Goal: Task Accomplishment & Management: Complete application form

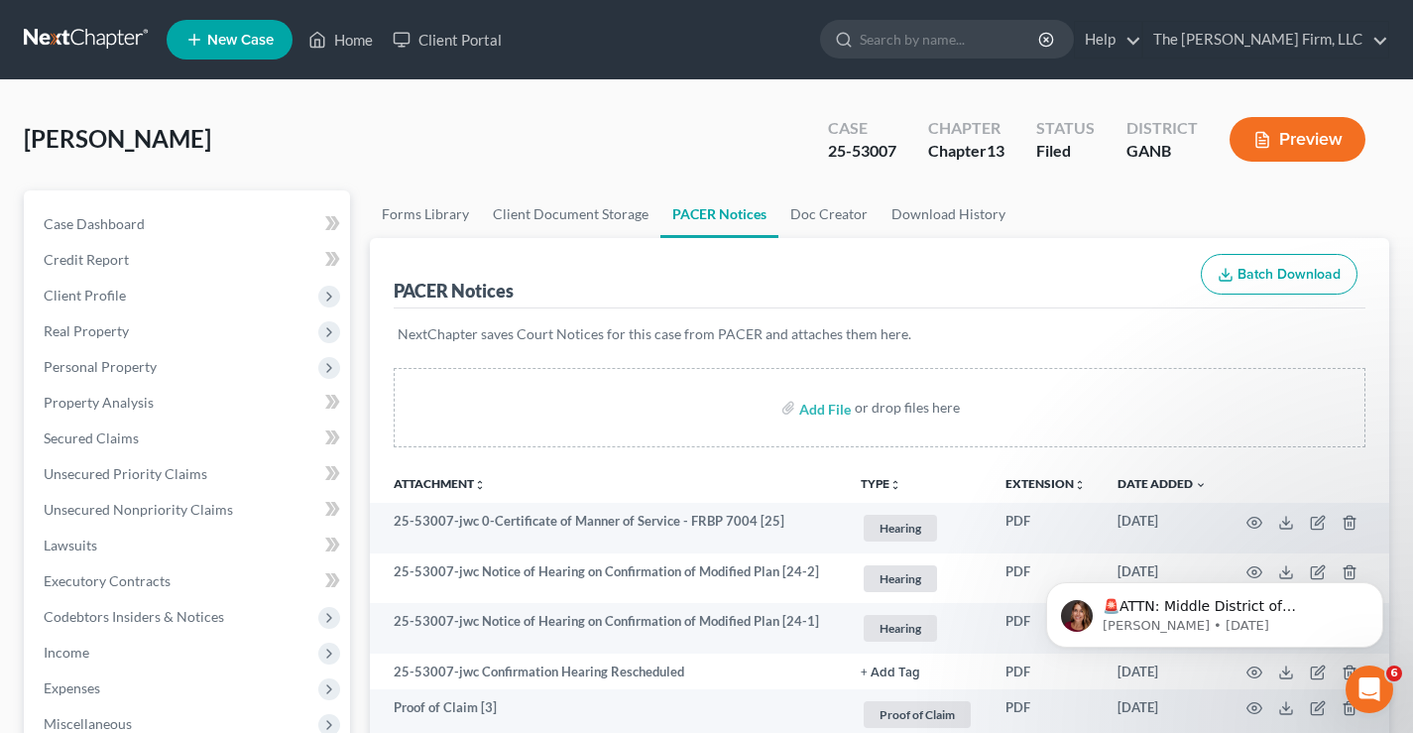
click at [82, 33] on link at bounding box center [87, 40] width 127 height 36
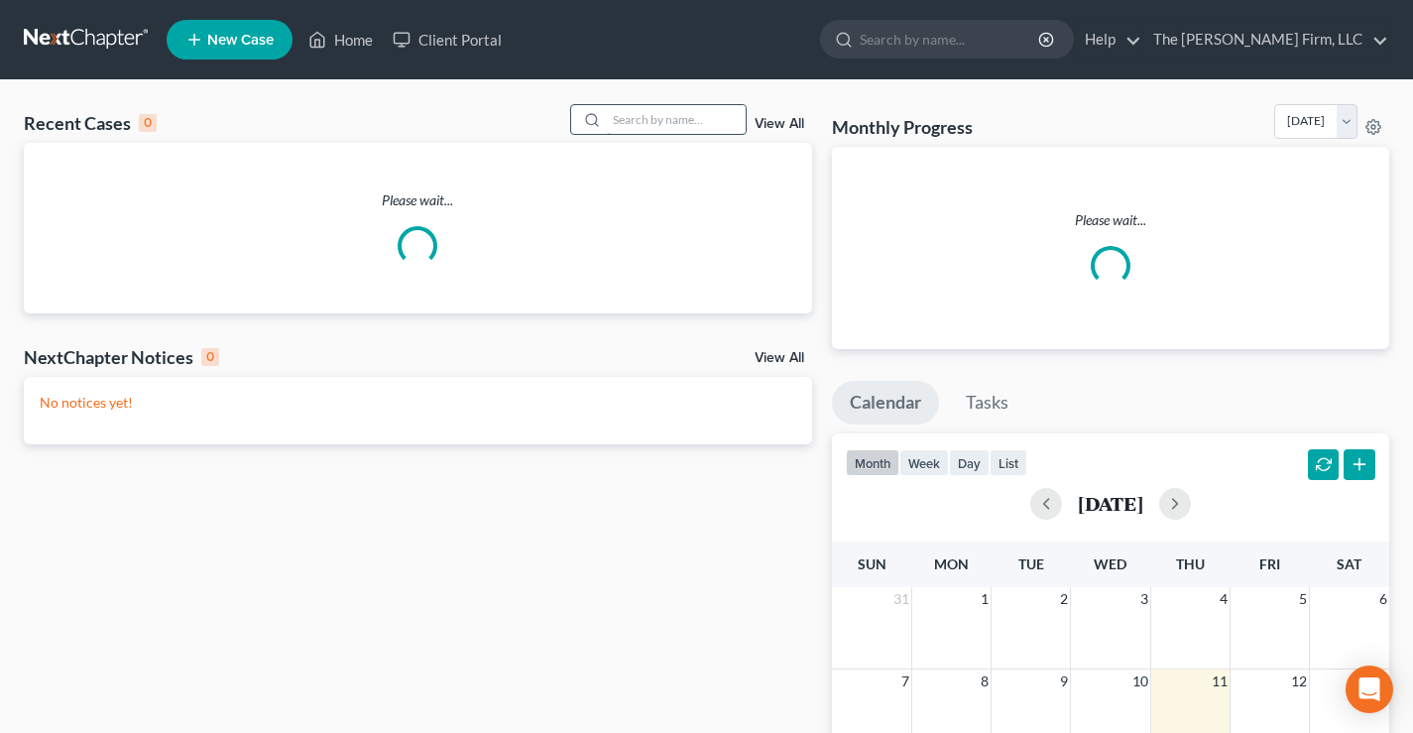
click at [651, 127] on input "search" at bounding box center [676, 119] width 139 height 29
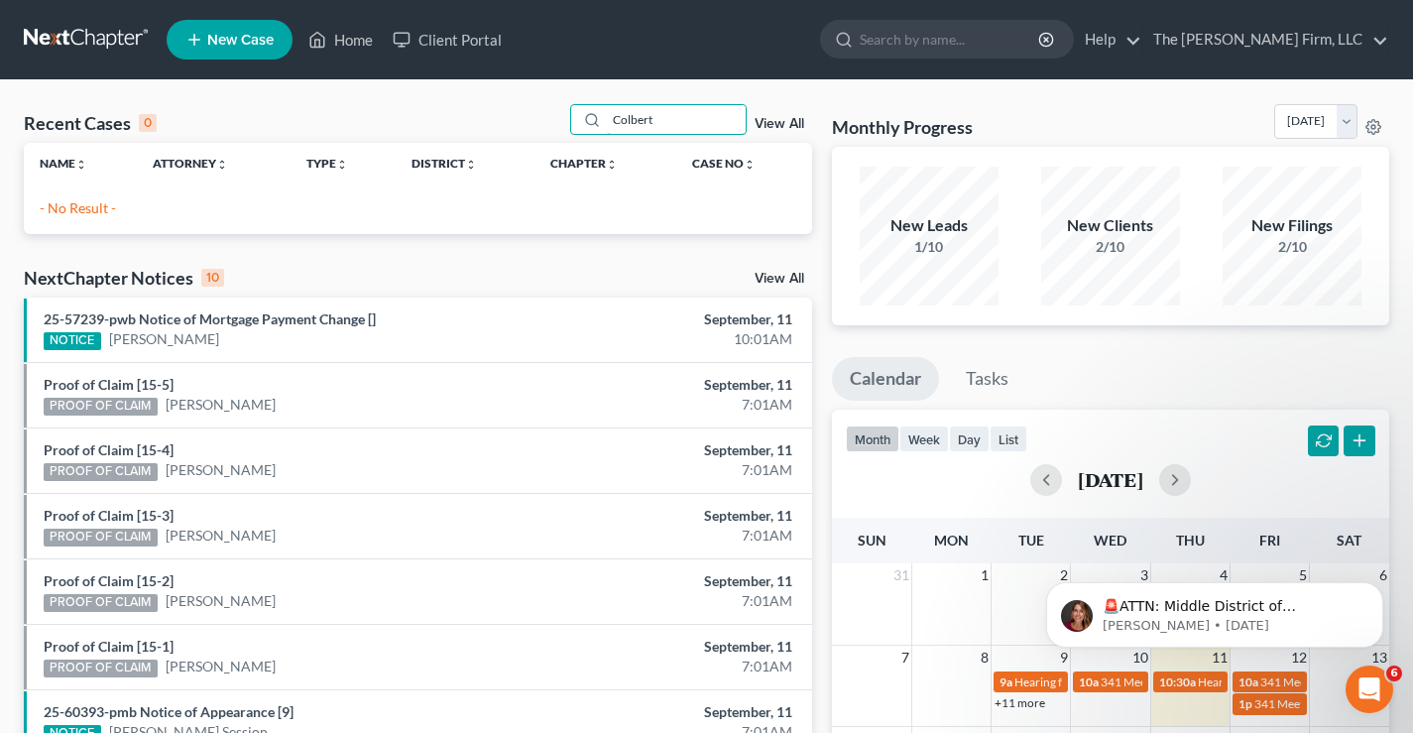
type input "Colbert"
click at [223, 40] on span "New Case" at bounding box center [240, 40] width 66 height 15
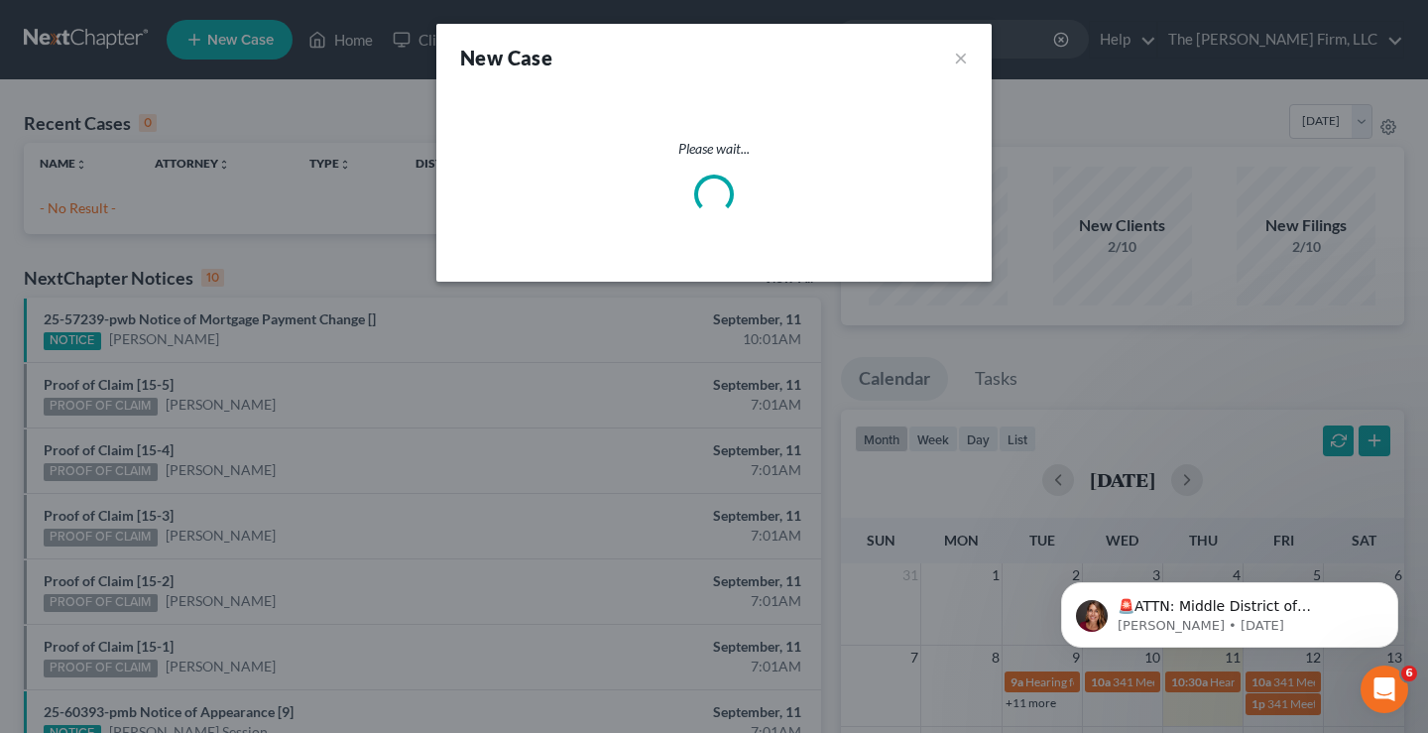
select select "19"
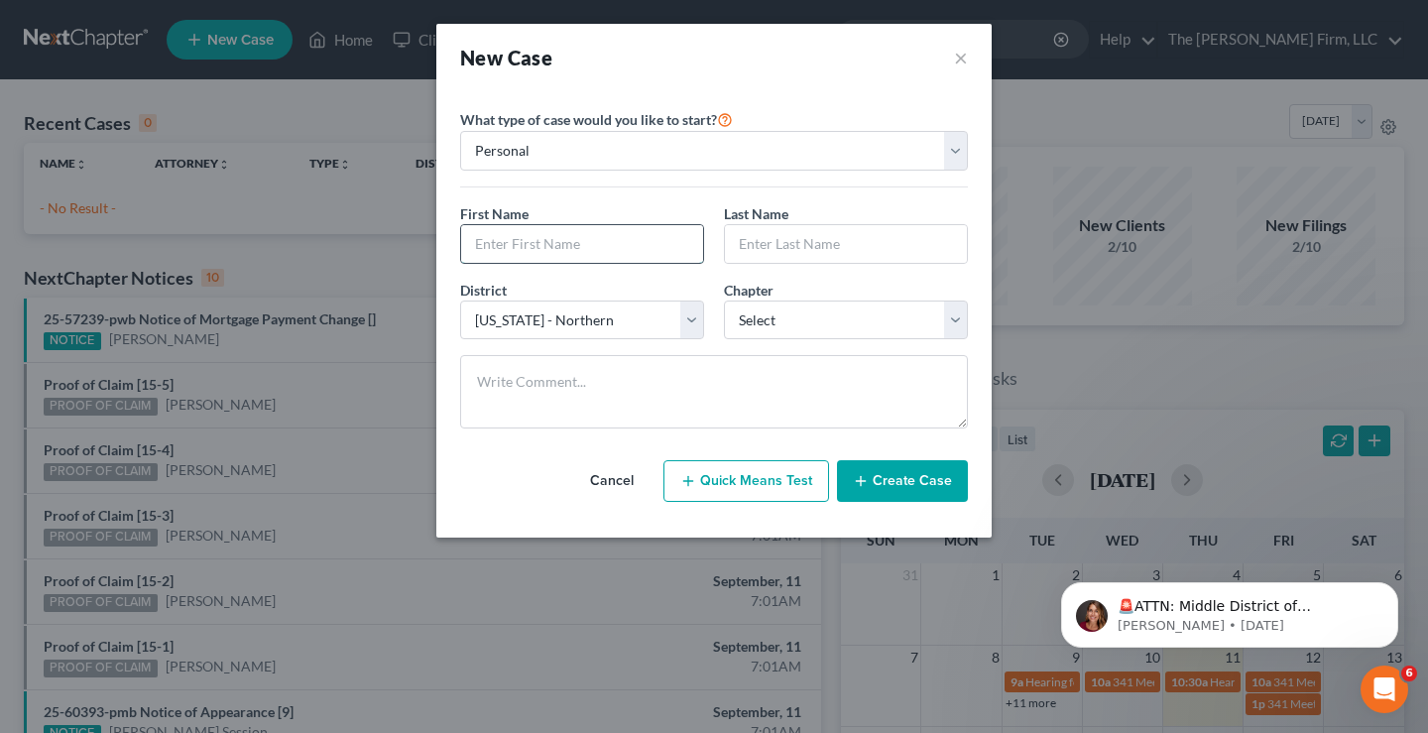
click at [491, 248] on input "text" at bounding box center [582, 244] width 242 height 38
type input "[PERSON_NAME]"
type input "Colbert"
click at [786, 319] on select "Select 7 11 12 13" at bounding box center [846, 321] width 244 height 40
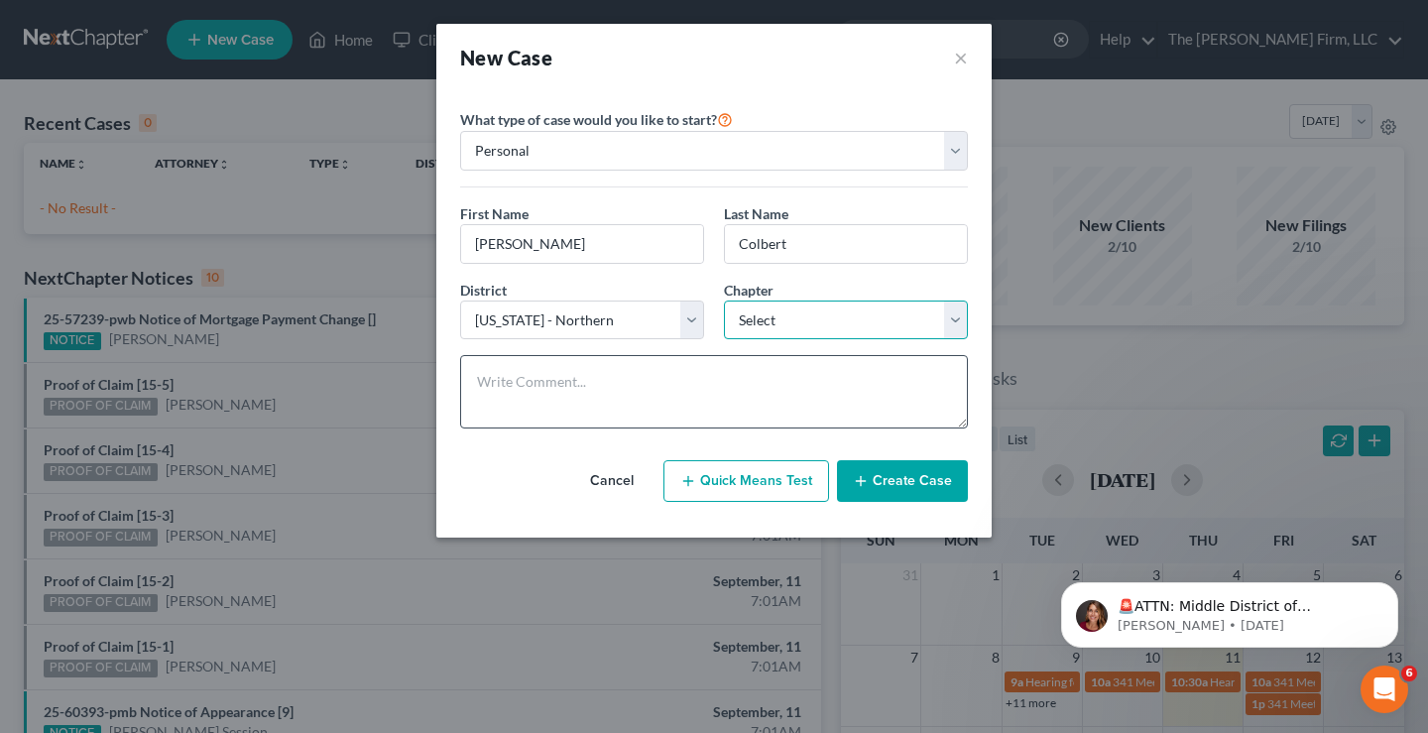
select select "3"
click at [724, 301] on select "Select 7 11 12 13" at bounding box center [846, 321] width 244 height 40
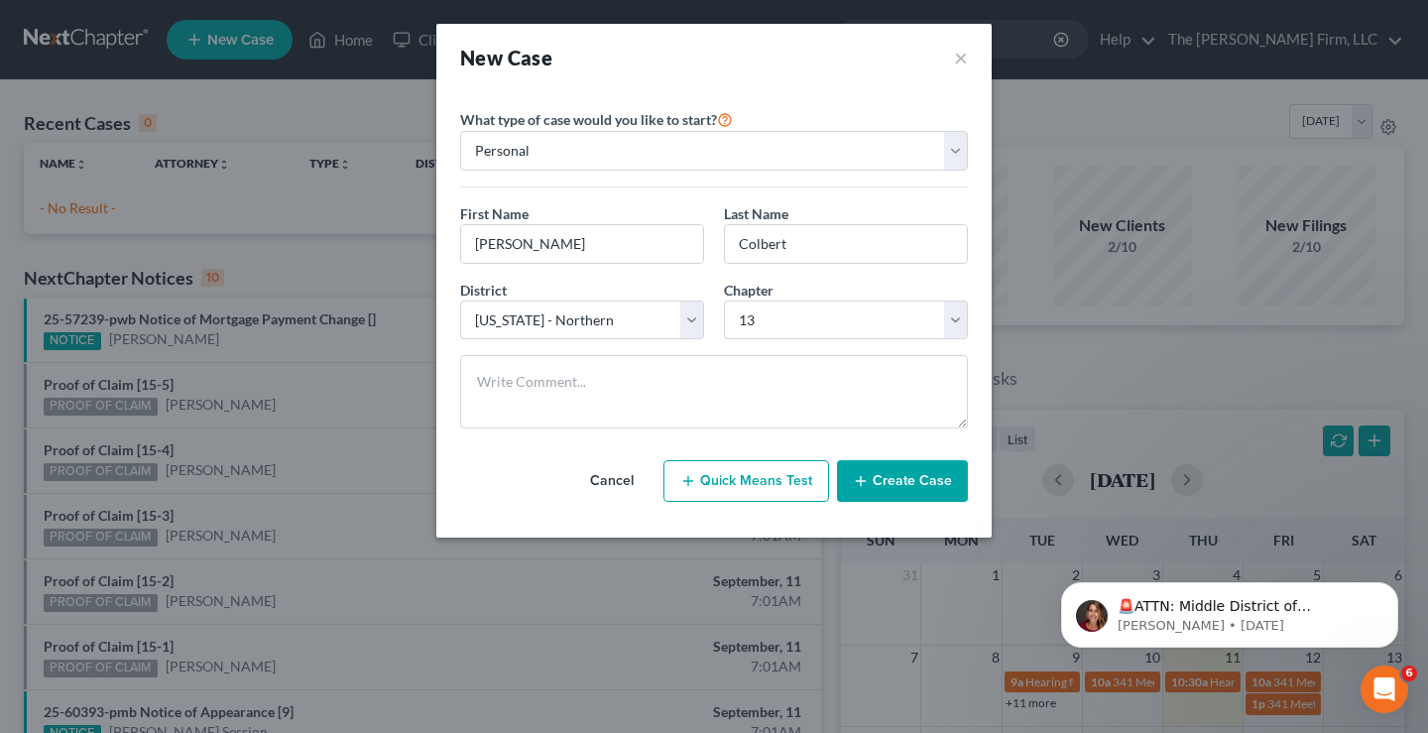
click at [898, 481] on button "Create Case" at bounding box center [902, 481] width 131 height 42
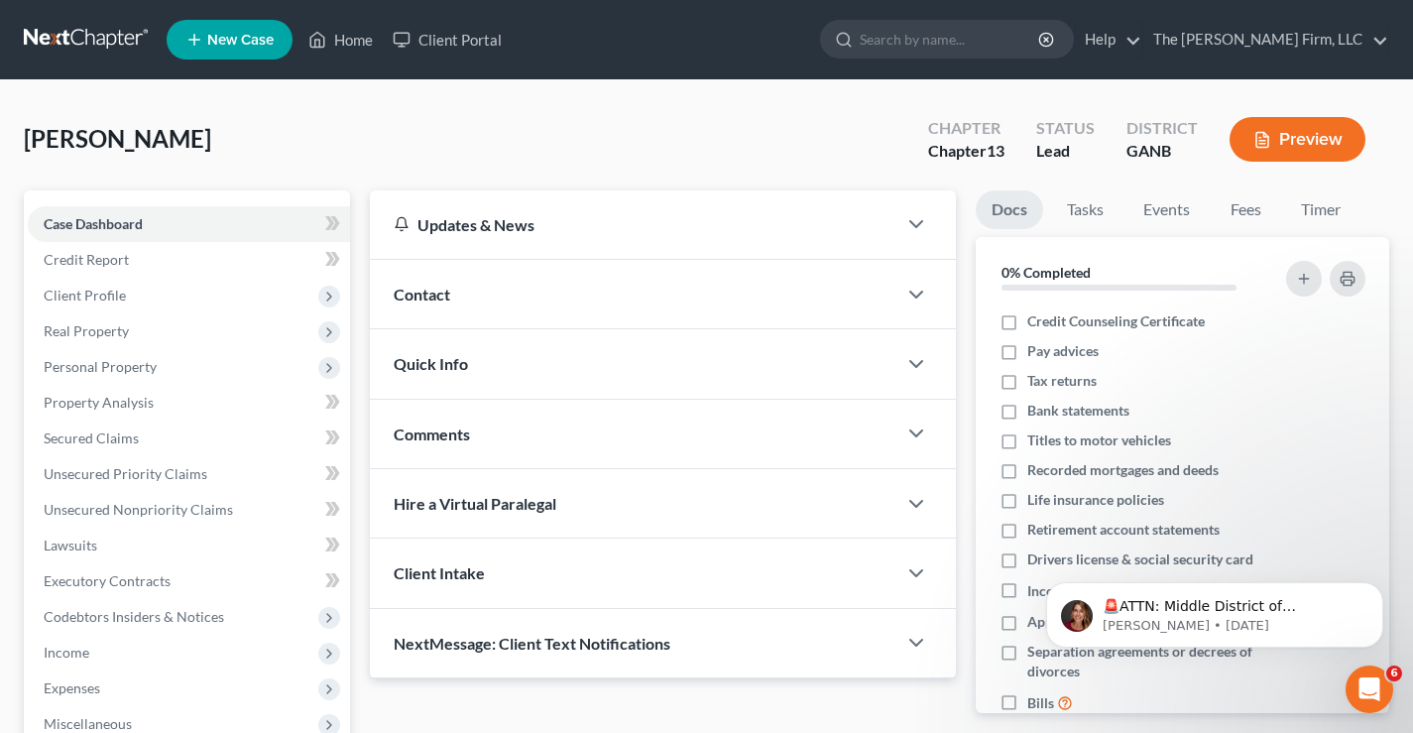
click at [317, 118] on div "[PERSON_NAME] Upgraded Chapter Chapter 13 Status Lead District GANB Preview" at bounding box center [707, 147] width 1366 height 86
click at [81, 304] on span "Client Profile" at bounding box center [189, 296] width 322 height 36
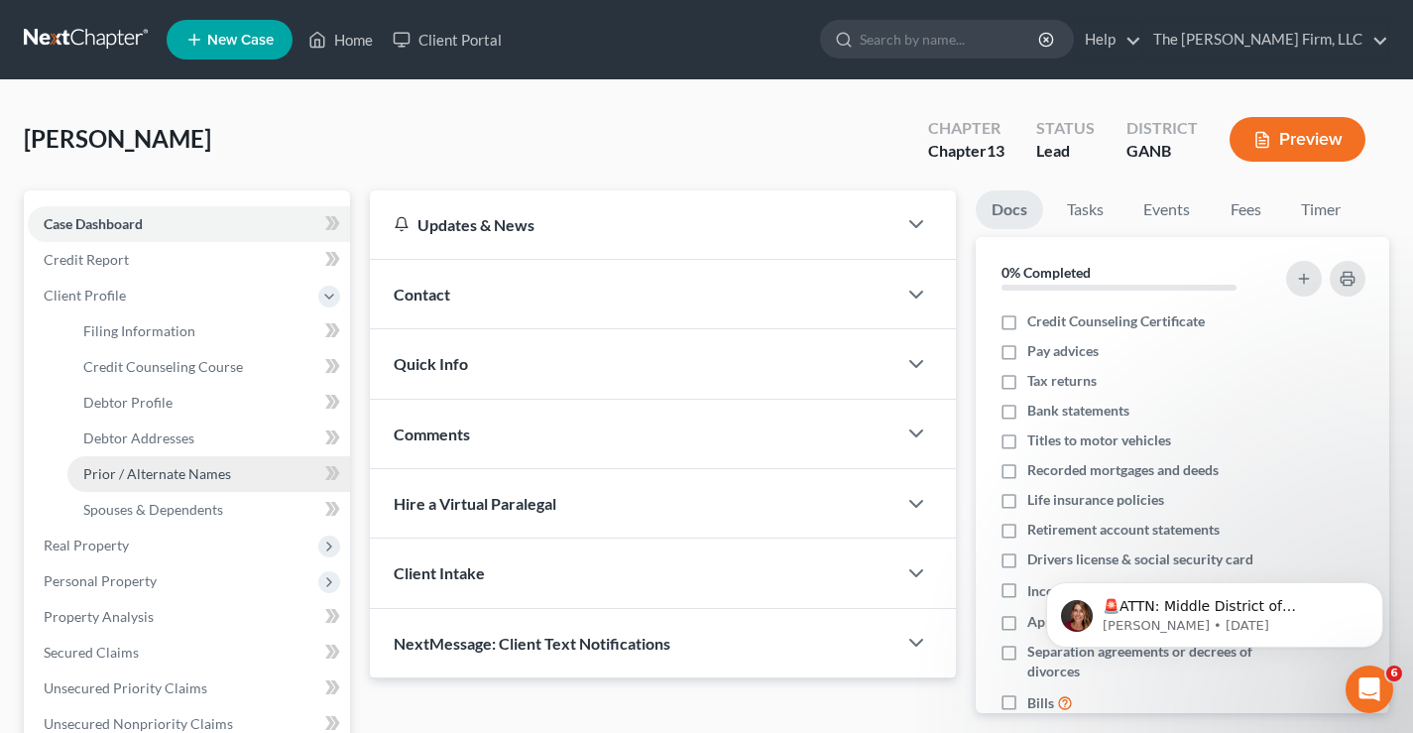
click at [134, 475] on span "Prior / Alternate Names" at bounding box center [157, 473] width 148 height 17
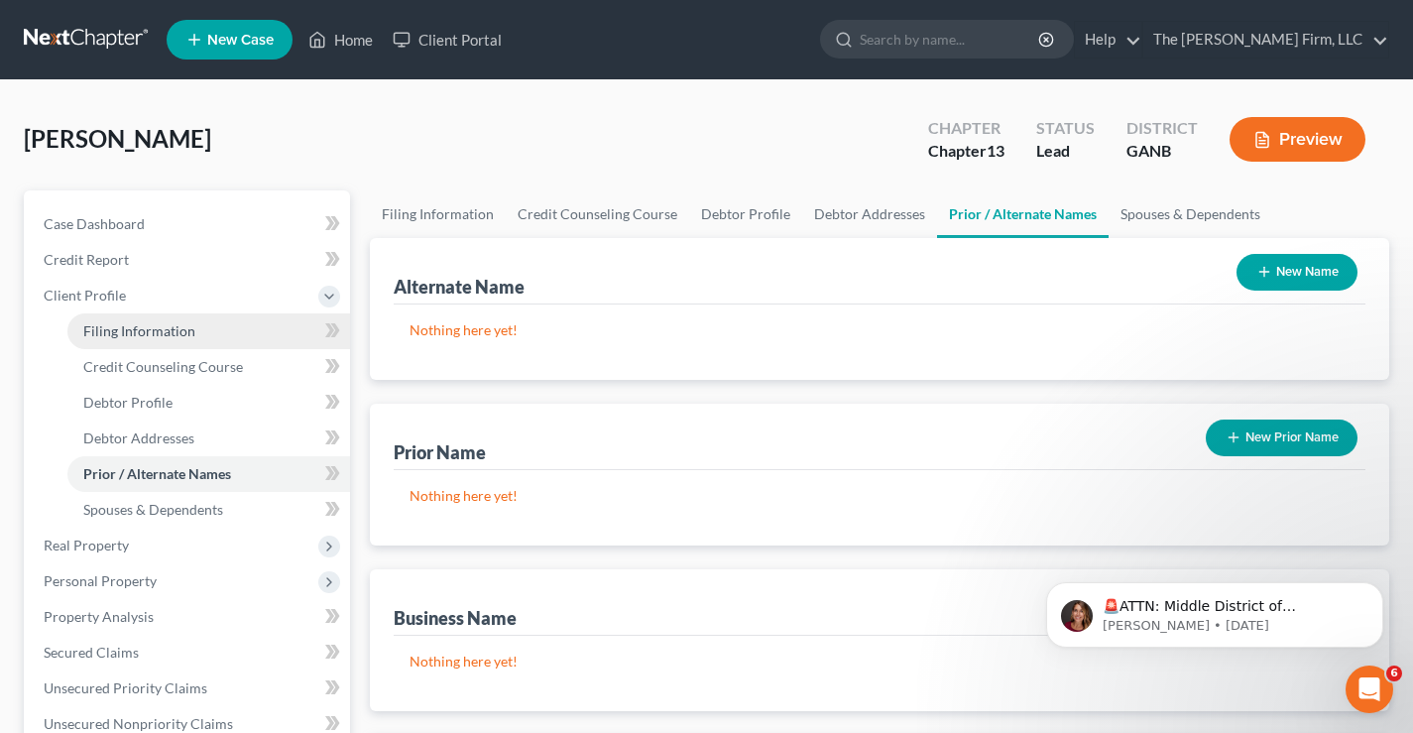
click at [125, 329] on span "Filing Information" at bounding box center [139, 330] width 112 height 17
select select "1"
select select "0"
select select "3"
select select "19"
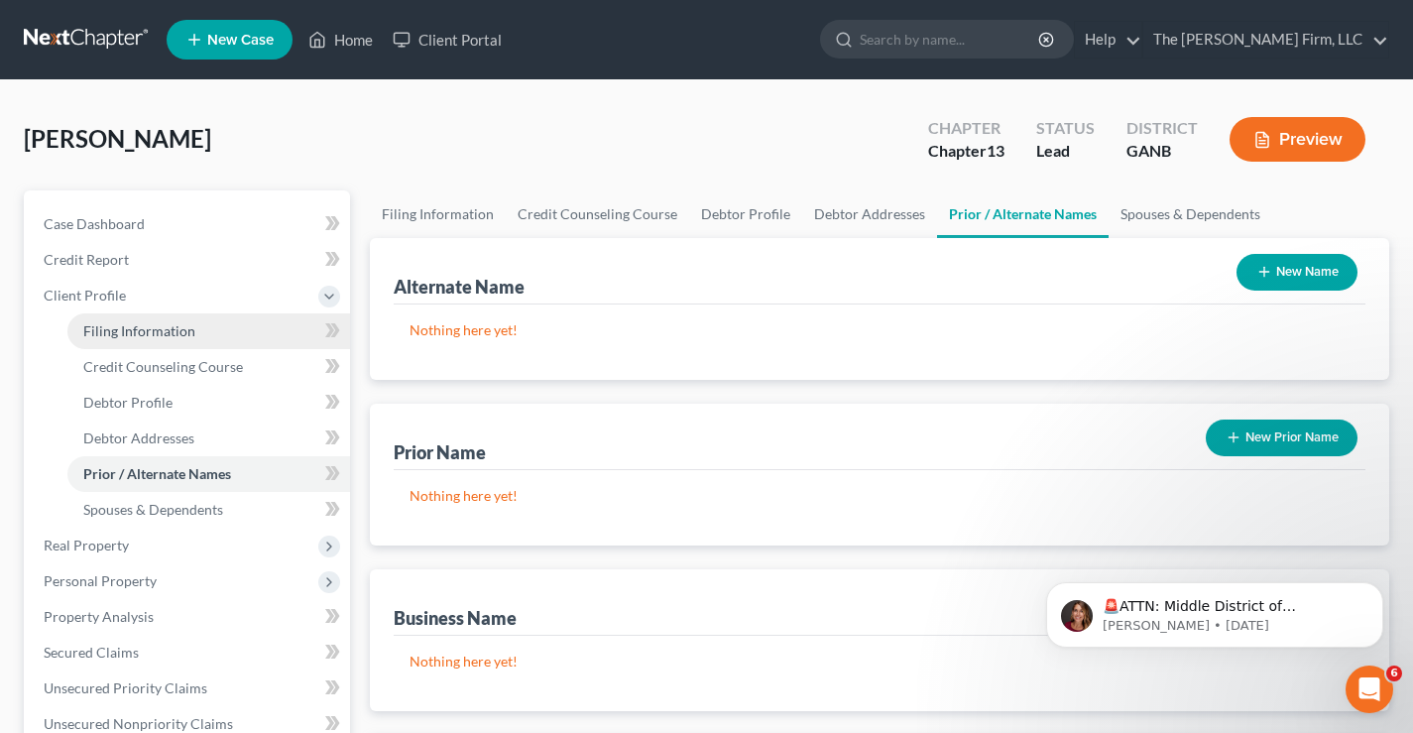
select select "10"
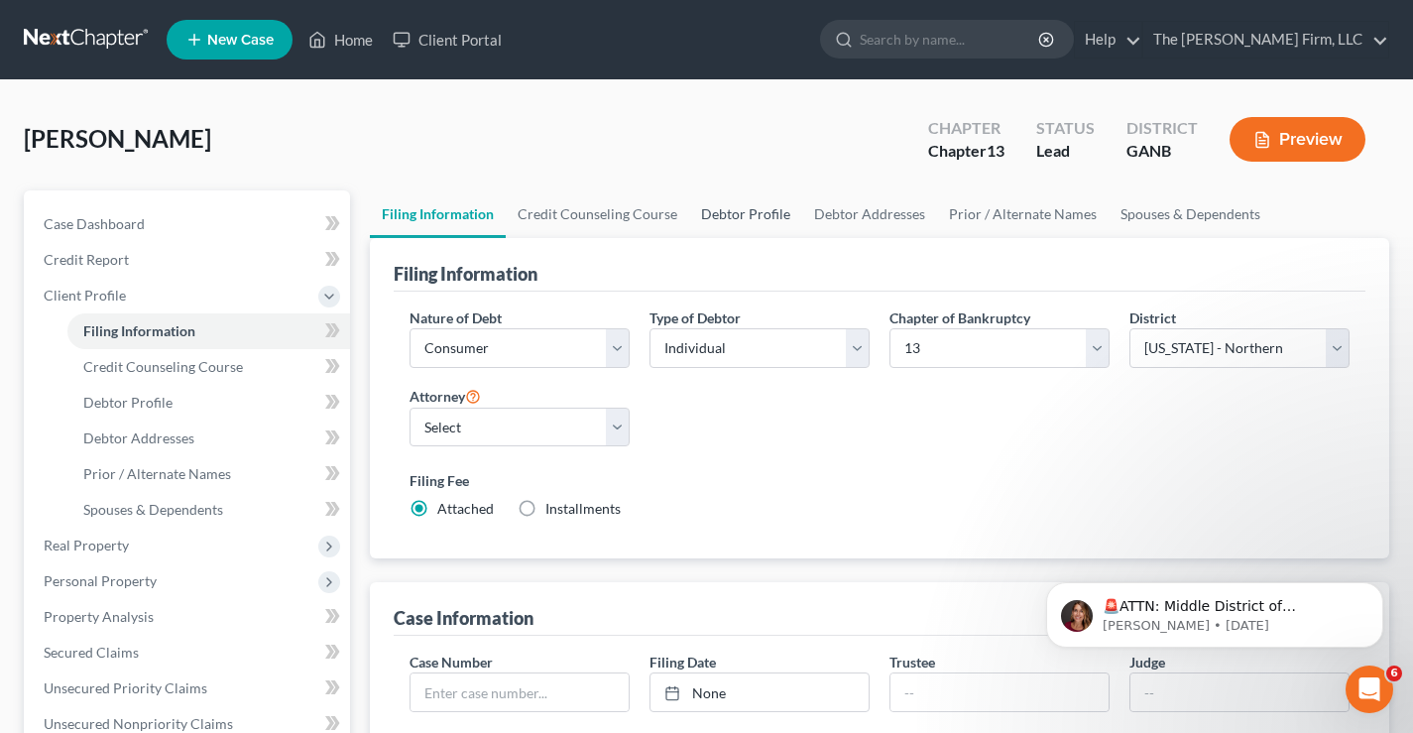
click at [745, 214] on link "Debtor Profile" at bounding box center [745, 214] width 113 height 48
select select "0"
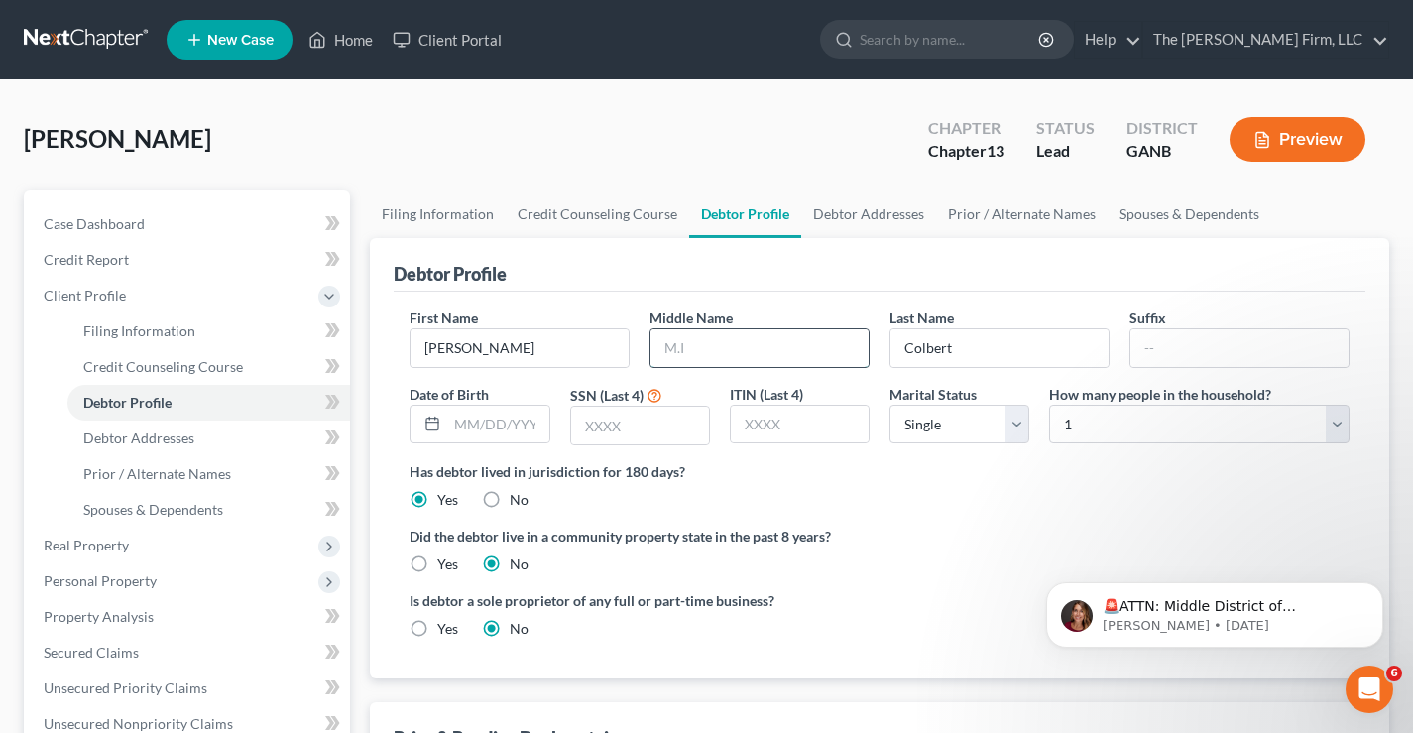
drag, startPoint x: 721, startPoint y: 347, endPoint x: 714, endPoint y: 334, distance: 14.6
click at [721, 347] on input "text" at bounding box center [760, 348] width 218 height 38
type input "Bronzell"
click at [454, 428] on input "text" at bounding box center [497, 425] width 101 height 38
type input "[DATE]"
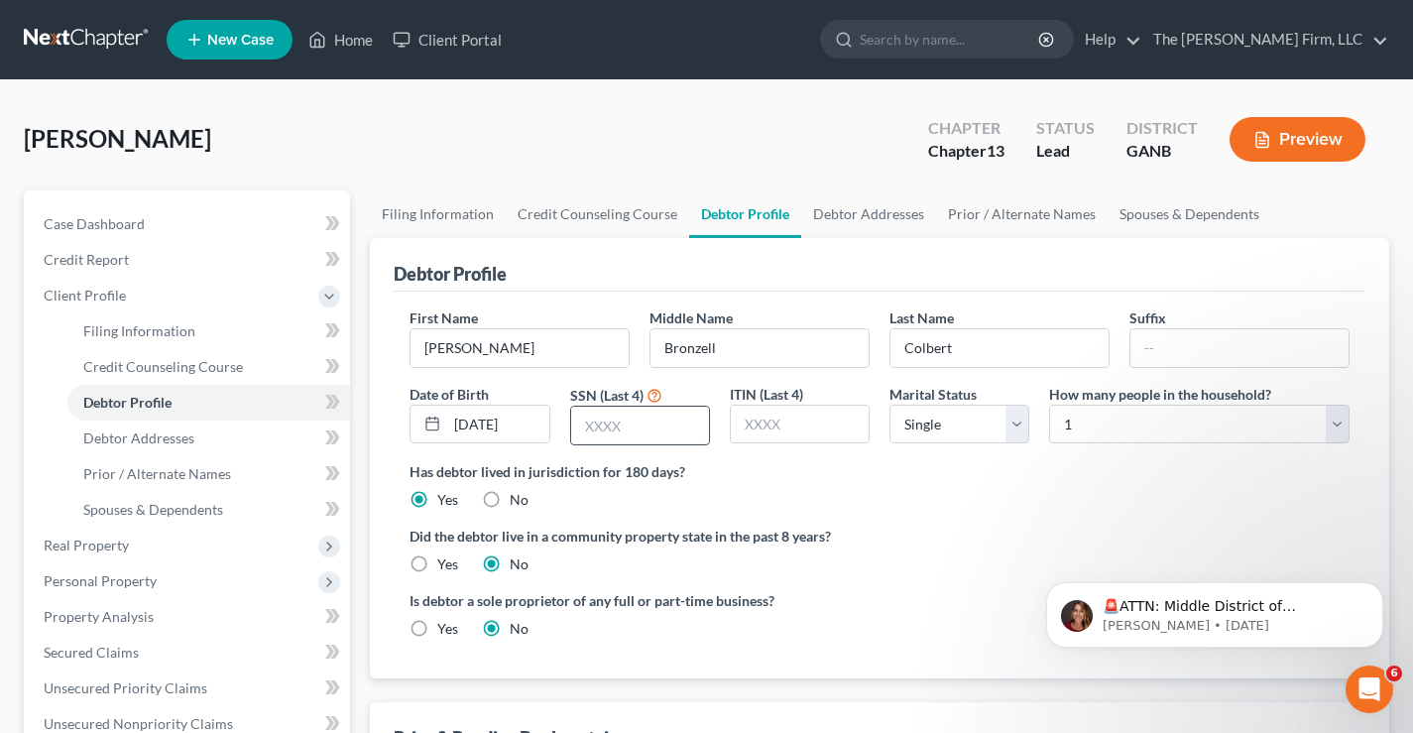
drag, startPoint x: 622, startPoint y: 425, endPoint x: 632, endPoint y: 420, distance: 11.1
click at [622, 425] on input "text" at bounding box center [640, 426] width 138 height 38
type input "3881"
click at [874, 461] on label "Has debtor lived in jurisdiction for 180 days?" at bounding box center [880, 471] width 940 height 21
click at [1134, 428] on select "Select 1 2 3 4 5 6 7 8 9 10 11 12 13 14 15 16 17 18 19 20" at bounding box center [1199, 425] width 301 height 40
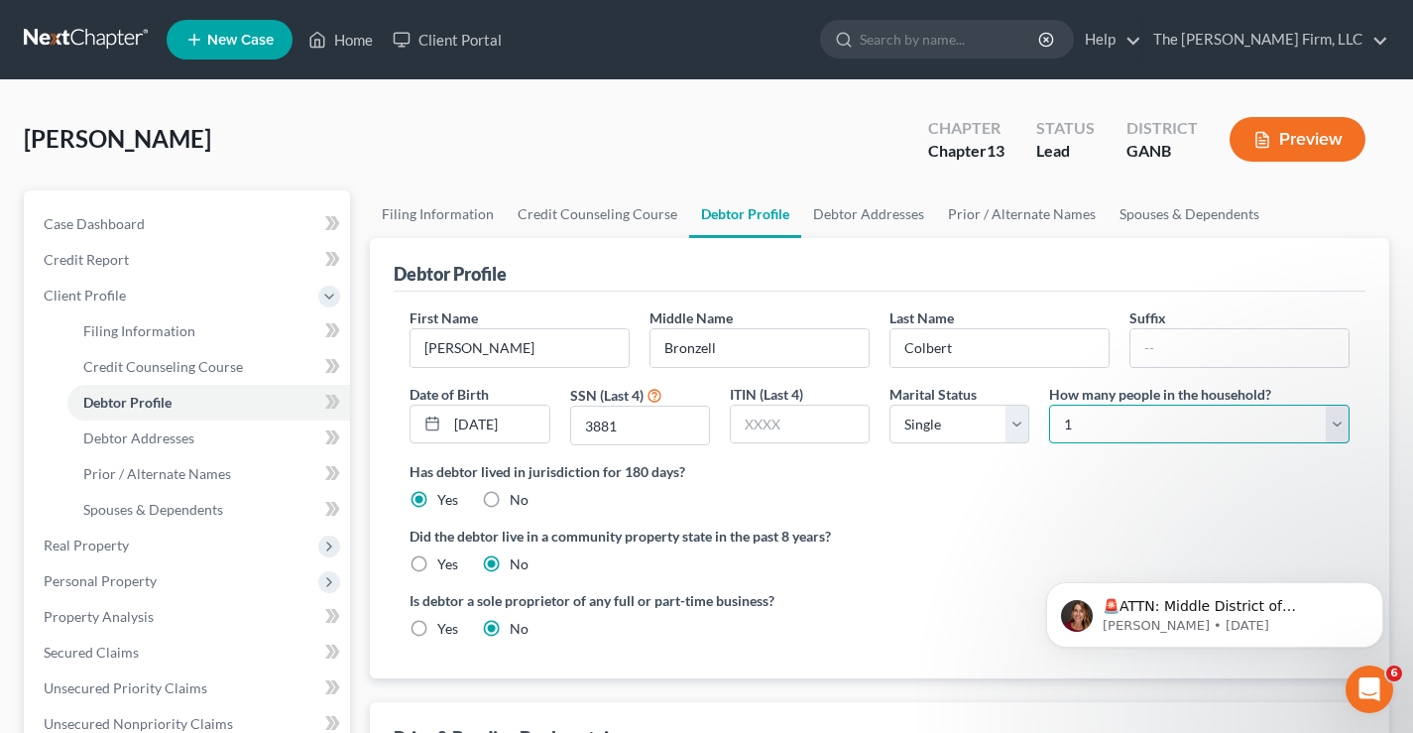
select select "1"
click at [1049, 405] on select "Select 1 2 3 4 5 6 7 8 9 10 11 12 13 14 15 16 17 18 19 20" at bounding box center [1199, 425] width 301 height 40
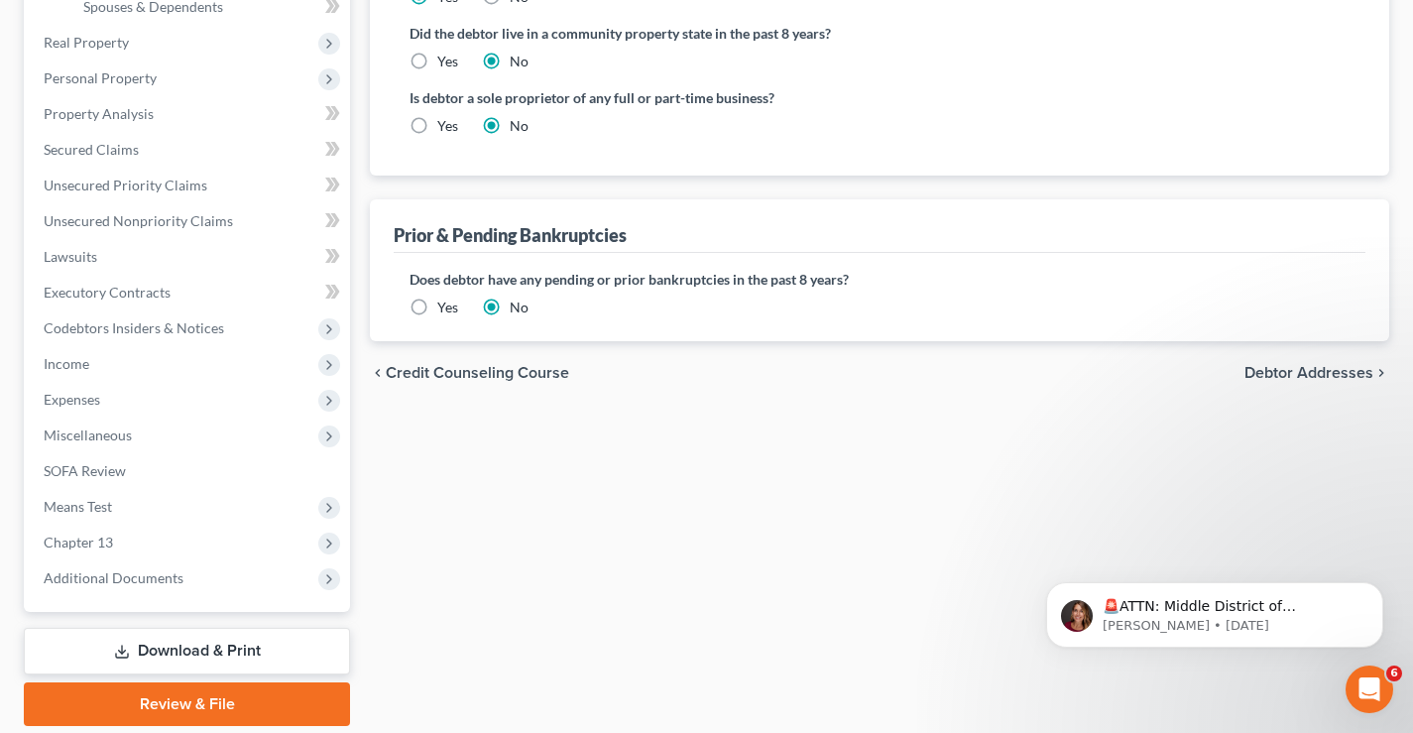
scroll to position [510, 0]
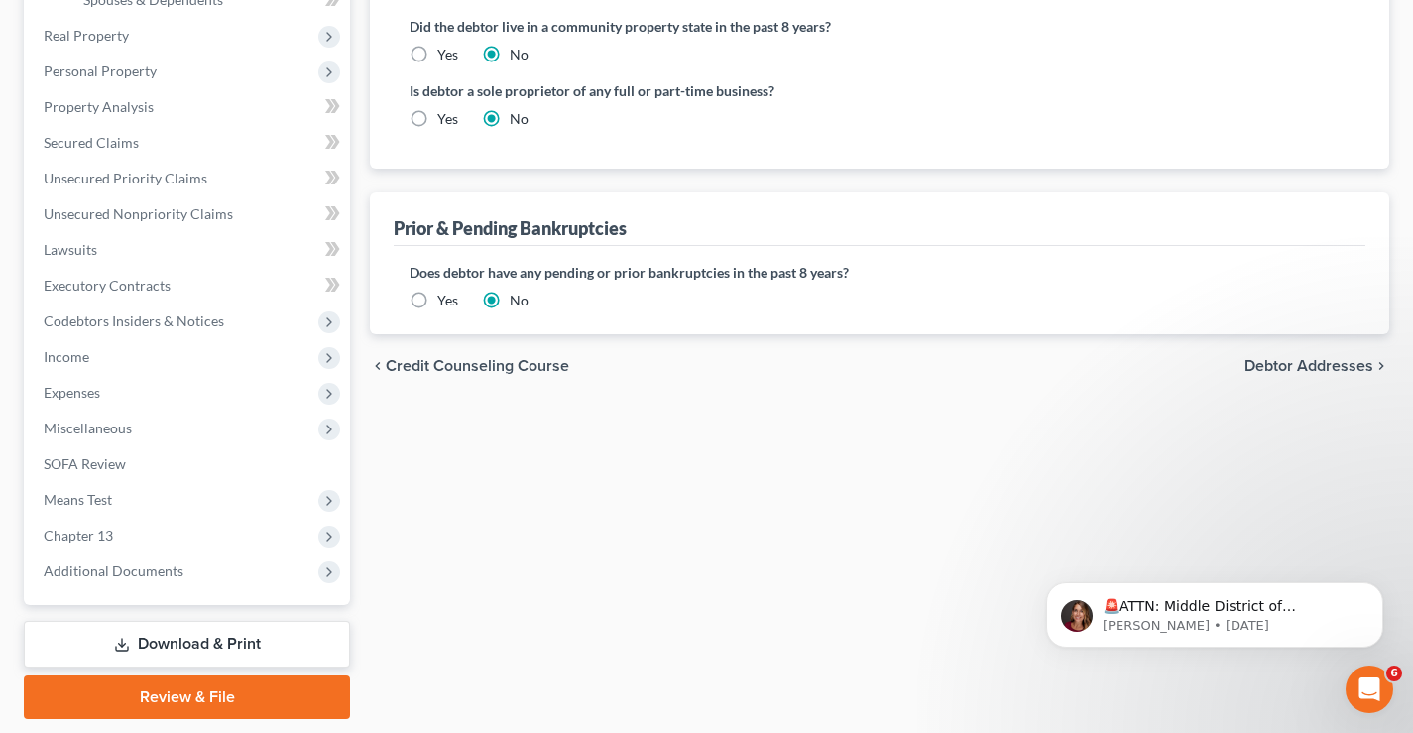
click at [1321, 369] on span "Debtor Addresses" at bounding box center [1309, 366] width 129 height 16
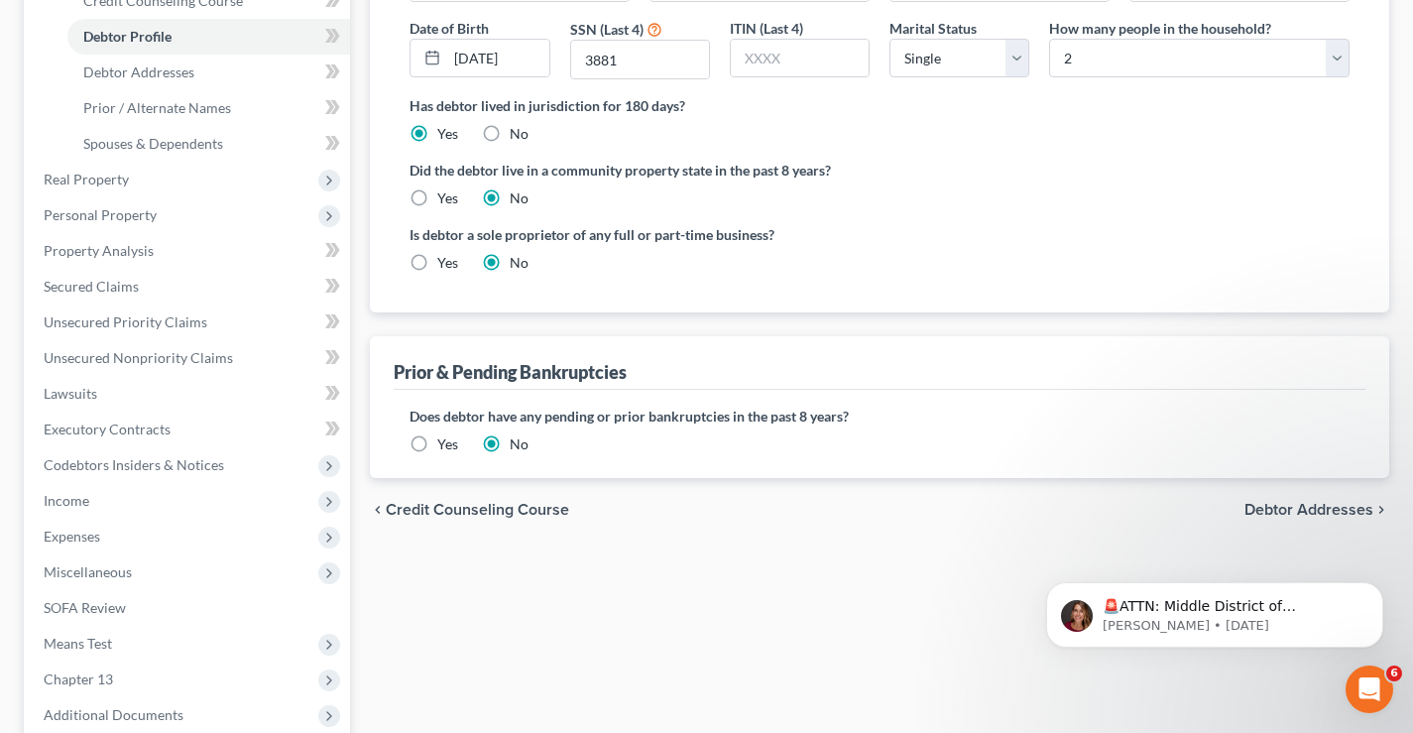
select select "0"
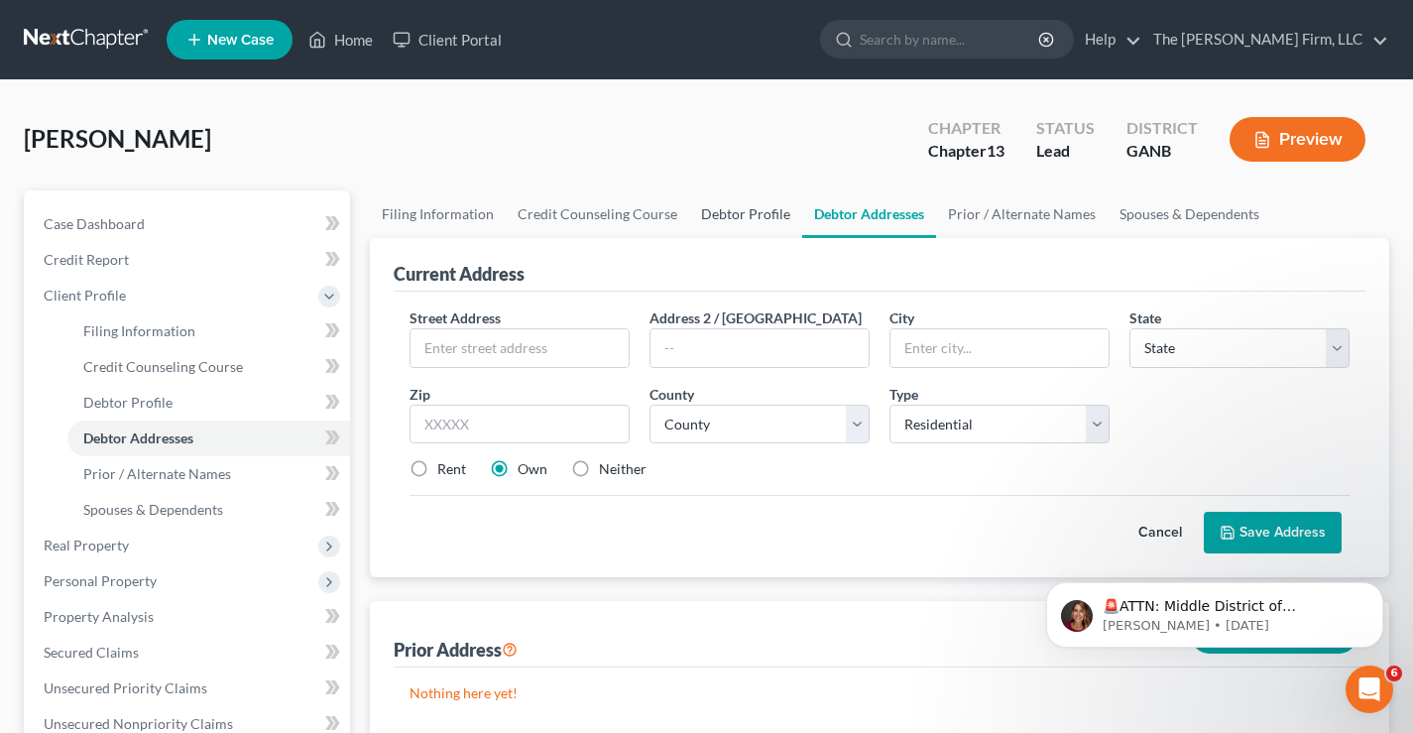
click at [747, 210] on link "Debtor Profile" at bounding box center [745, 214] width 113 height 48
select select "0"
select select "1"
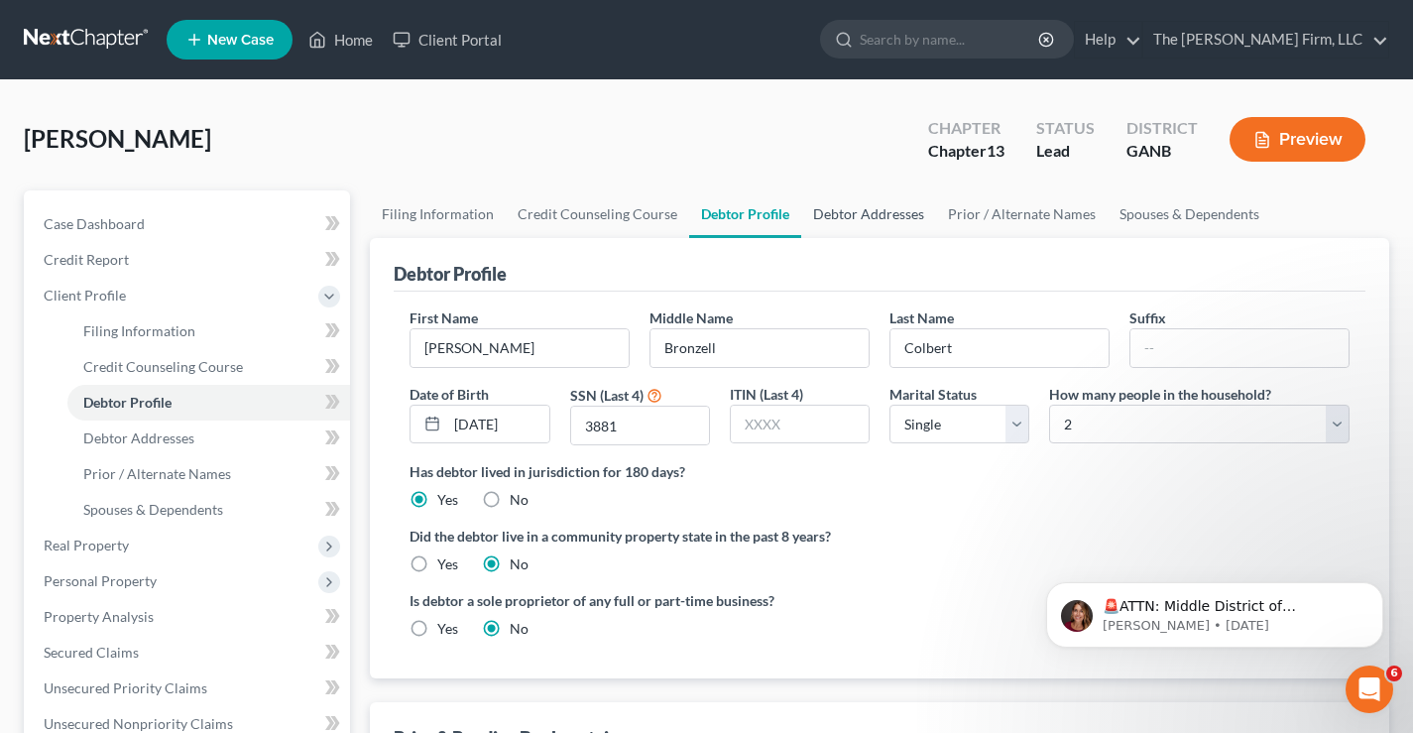
click at [884, 215] on link "Debtor Addresses" at bounding box center [868, 214] width 135 height 48
select select "0"
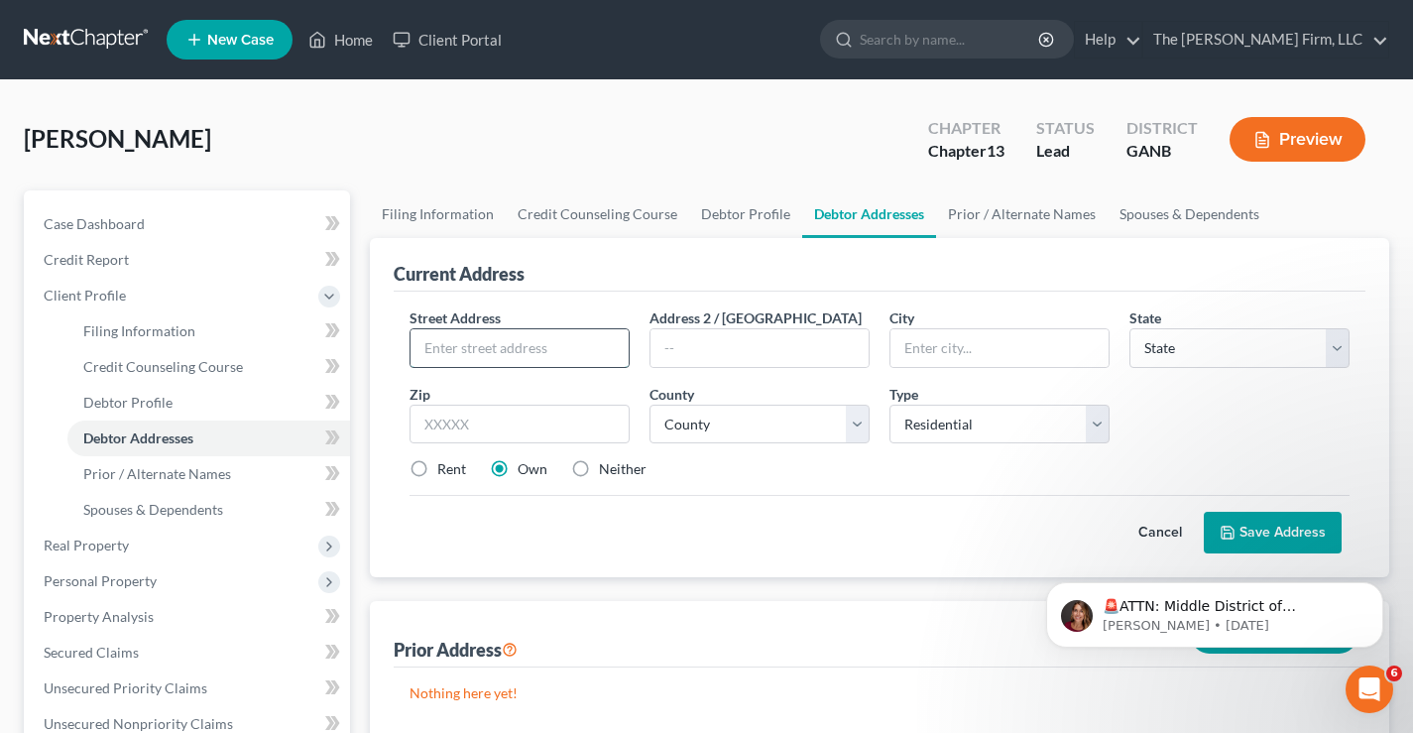
click at [439, 353] on input "text" at bounding box center [520, 348] width 218 height 38
type input "936 Buckhorn Bend"
type input "Locust Grove"
select select "10"
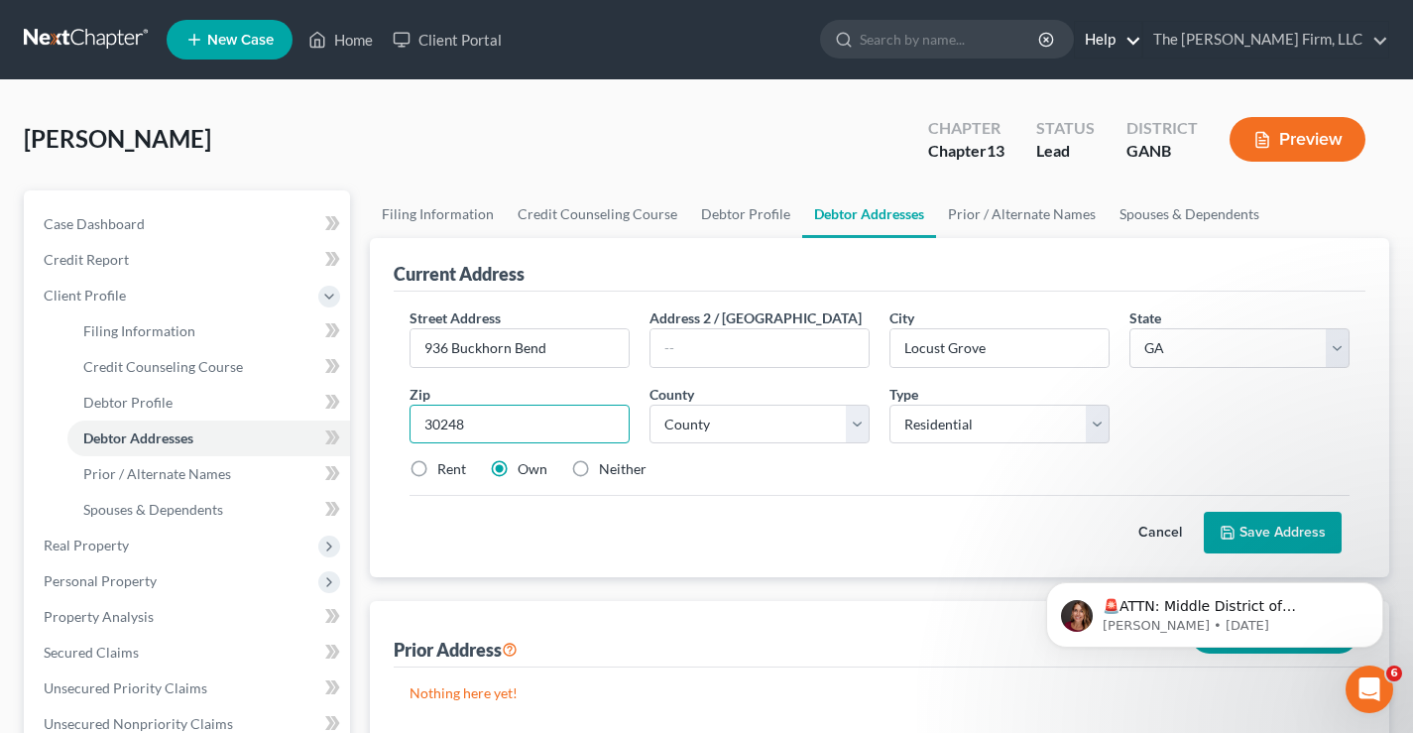
type input "30248"
click at [737, 425] on select "County [GEOGRAPHIC_DATA] [GEOGRAPHIC_DATA] [GEOGRAPHIC_DATA] [GEOGRAPHIC_DATA] …" at bounding box center [760, 425] width 220 height 40
select select "74"
click at [650, 405] on select "County [GEOGRAPHIC_DATA] [GEOGRAPHIC_DATA] [GEOGRAPHIC_DATA] [GEOGRAPHIC_DATA] …" at bounding box center [760, 425] width 220 height 40
click at [611, 521] on div "Cancel Save Address" at bounding box center [880, 524] width 940 height 59
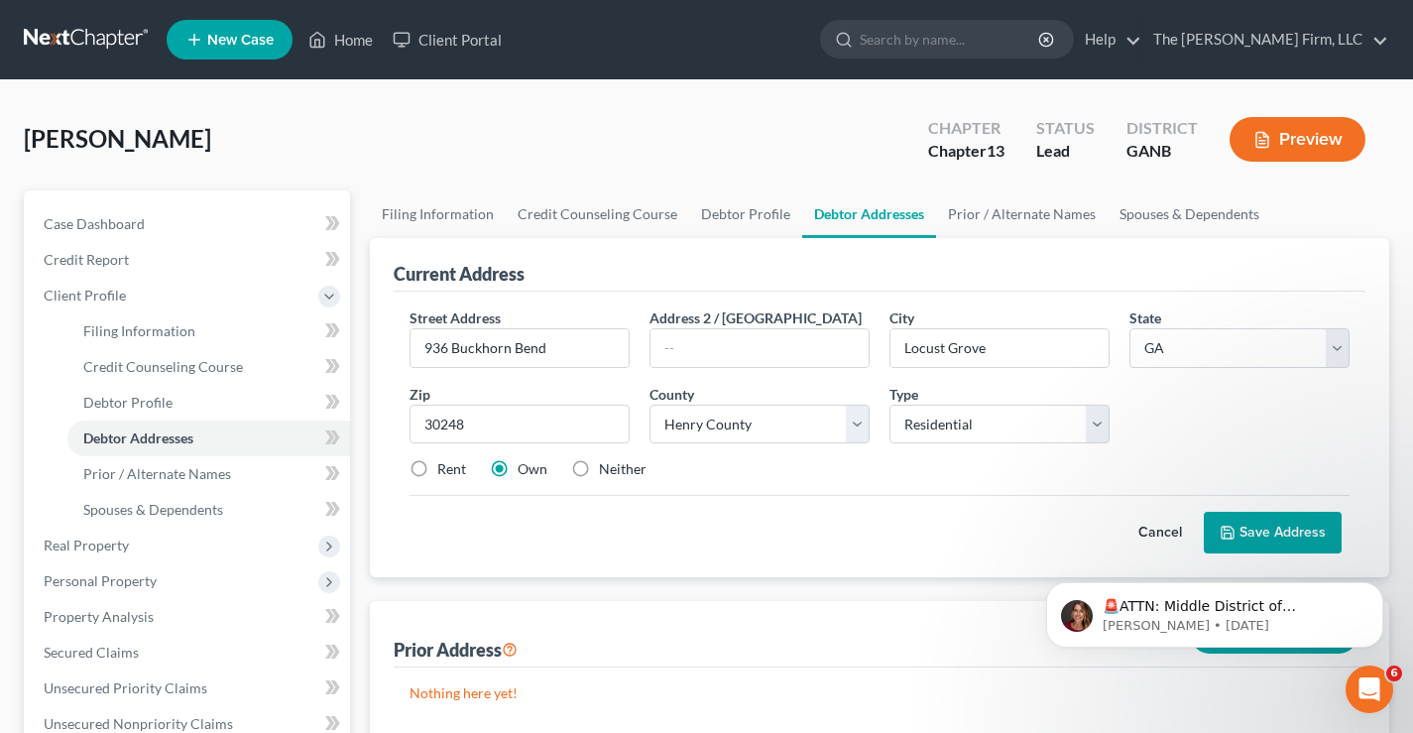
click at [1265, 537] on button "Save Address" at bounding box center [1273, 533] width 138 height 42
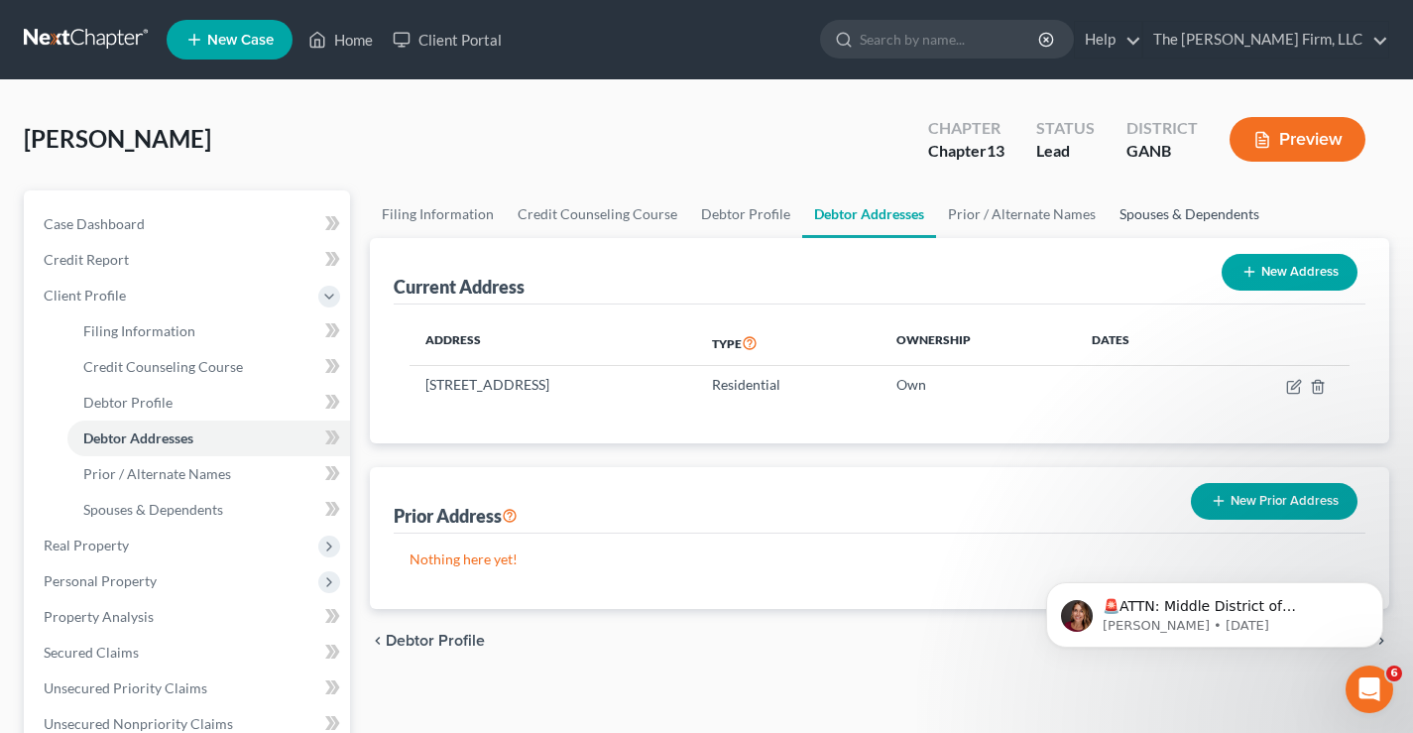
click at [1183, 219] on link "Spouses & Dependents" at bounding box center [1190, 214] width 164 height 48
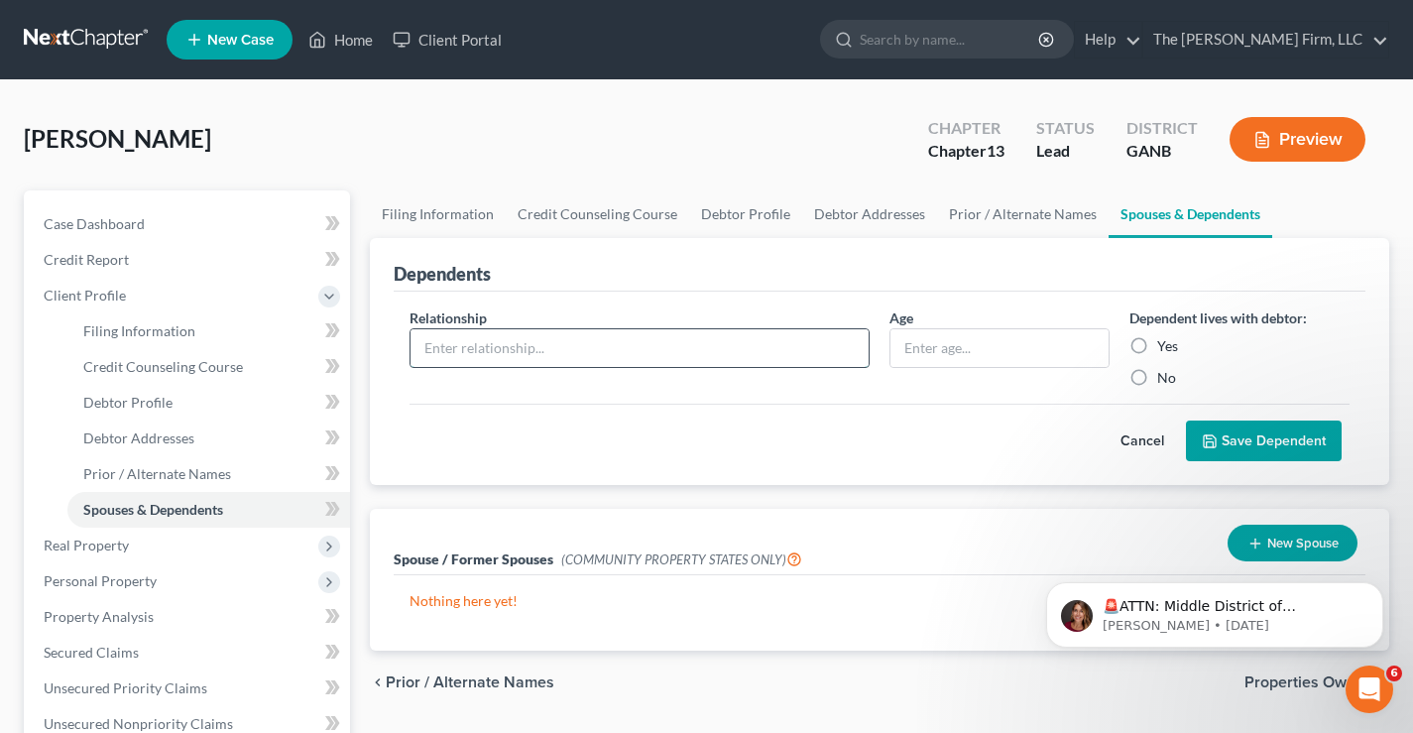
click at [464, 343] on input "text" at bounding box center [640, 348] width 458 height 38
type input "Son"
click at [1157, 350] on label "Yes" at bounding box center [1167, 346] width 21 height 20
click at [1165, 349] on input "Yes" at bounding box center [1171, 342] width 13 height 13
radio input "true"
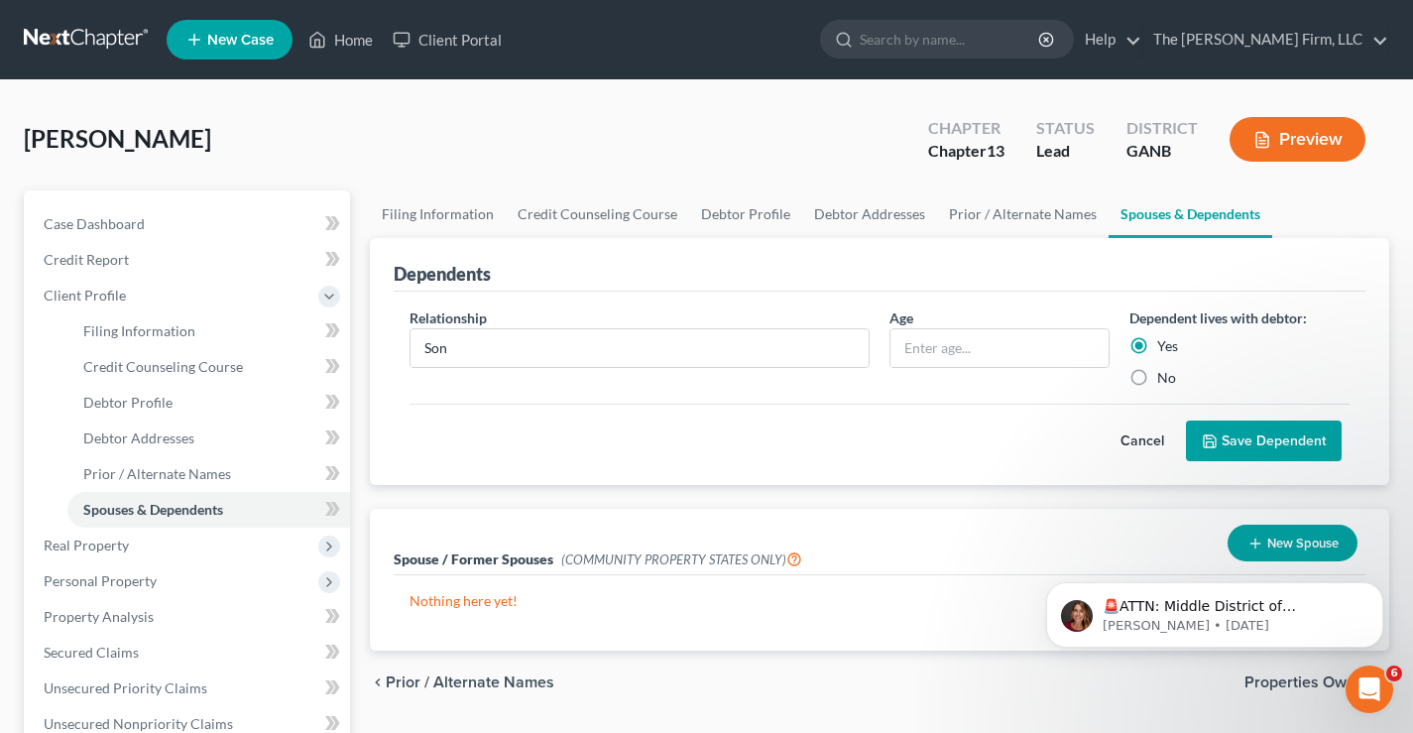
click at [1276, 439] on button "Save Dependent" at bounding box center [1264, 442] width 156 height 42
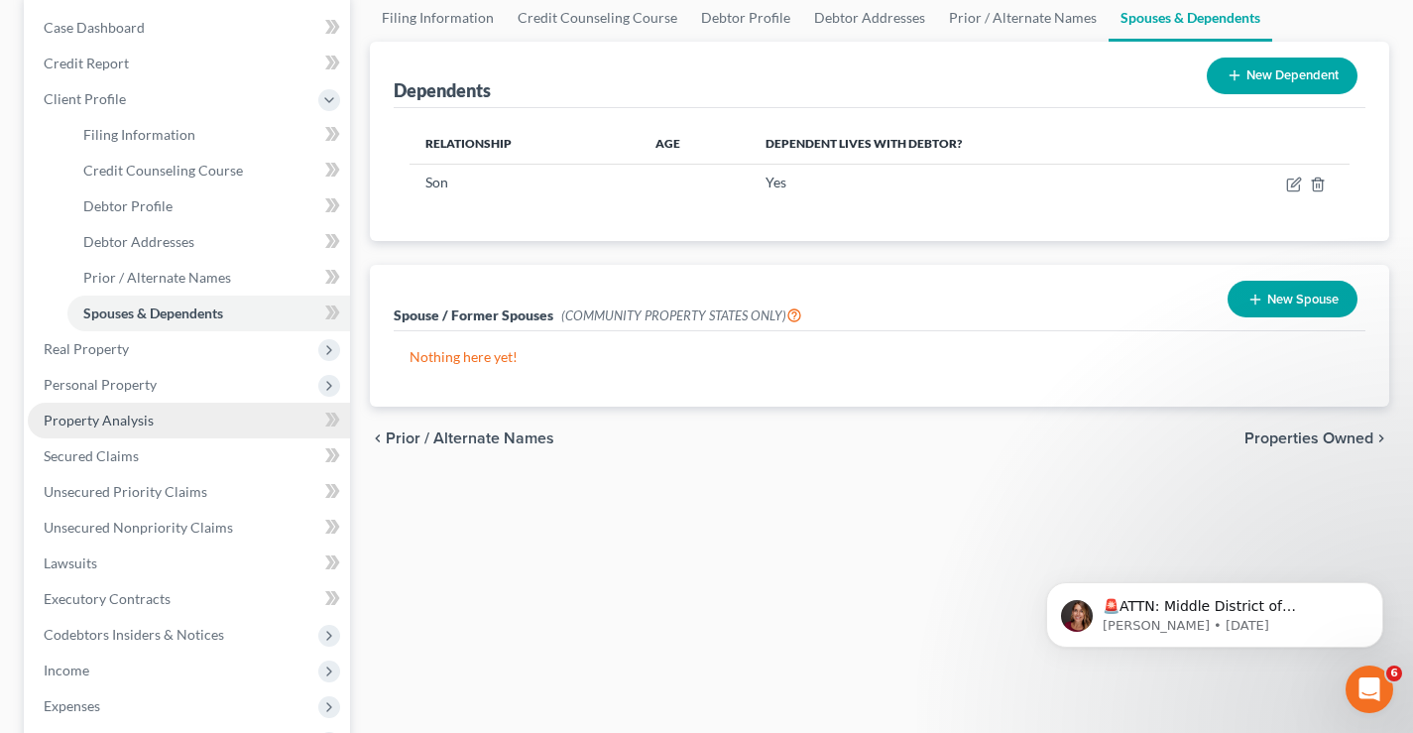
scroll to position [298, 0]
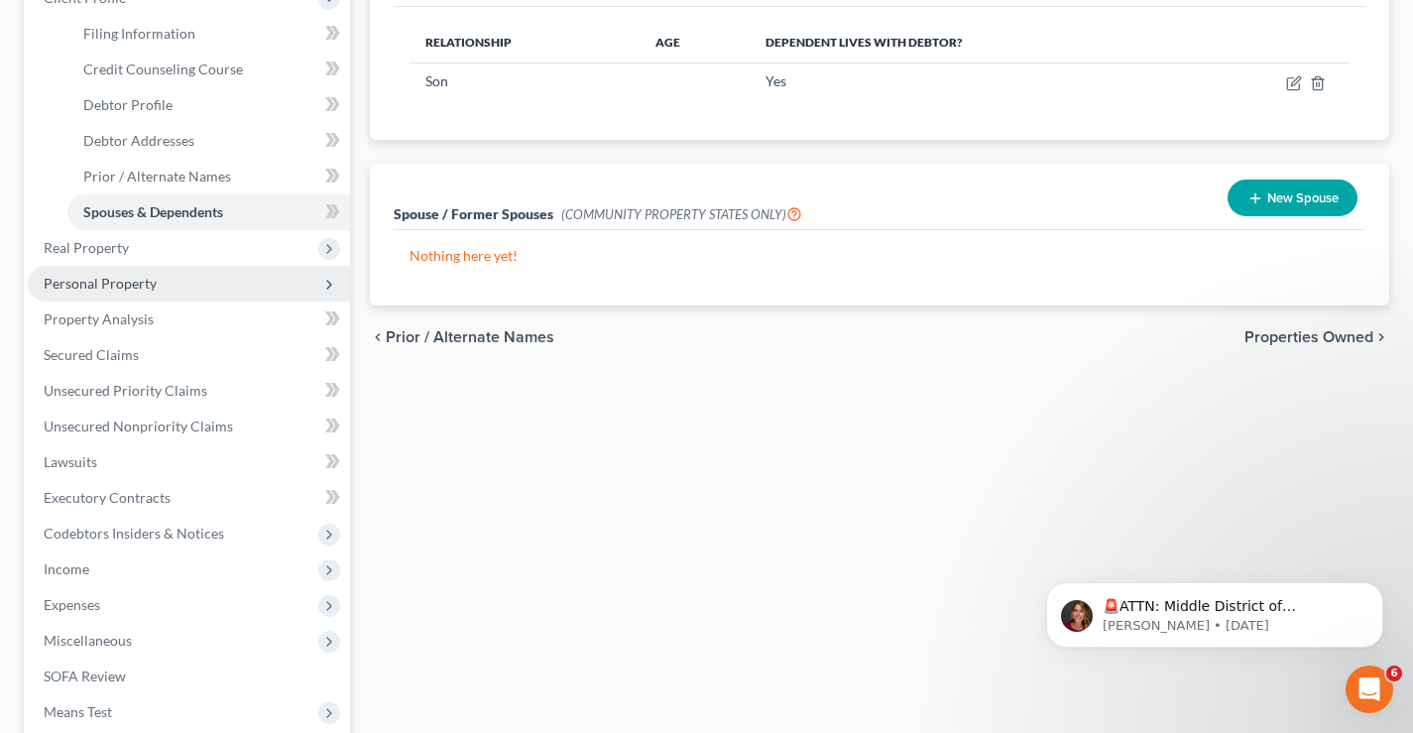
click at [107, 290] on span "Personal Property" at bounding box center [100, 283] width 113 height 17
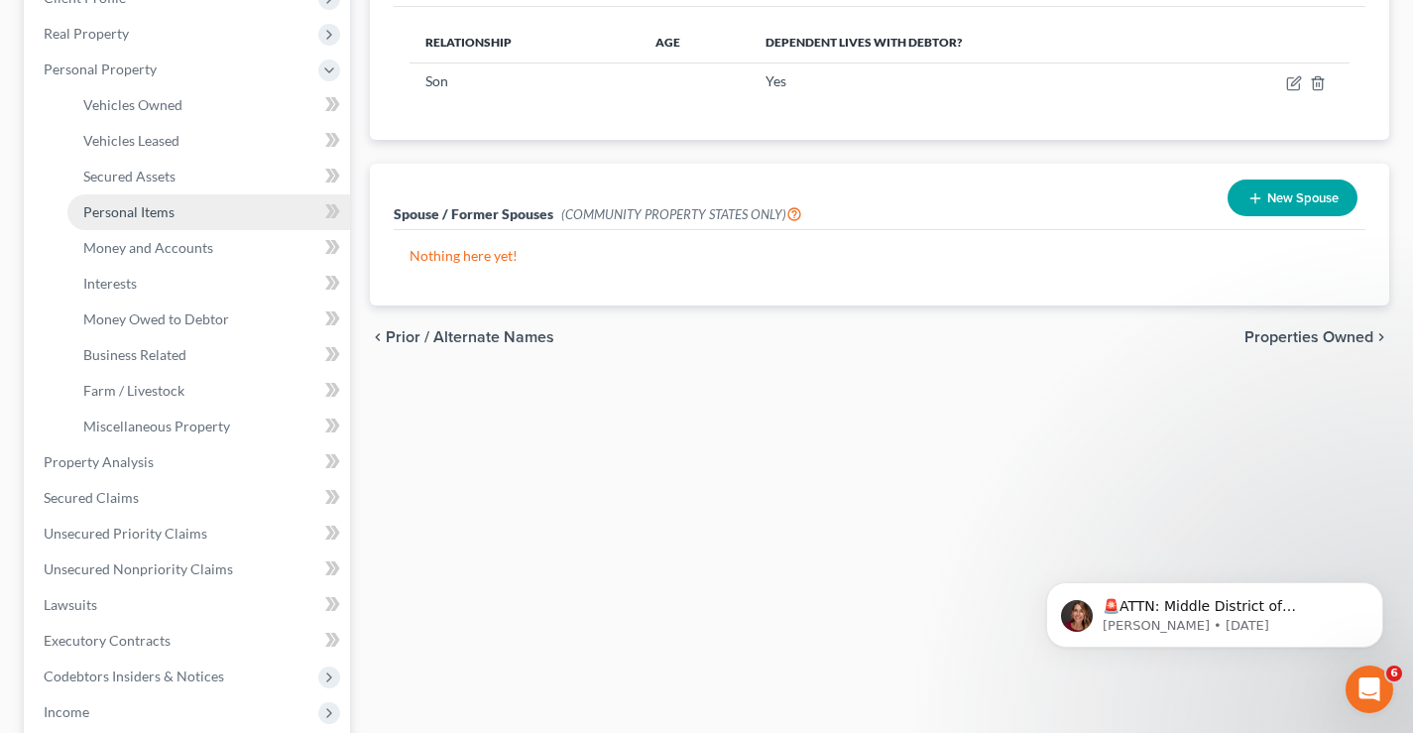
click at [94, 209] on span "Personal Items" at bounding box center [128, 211] width 91 height 17
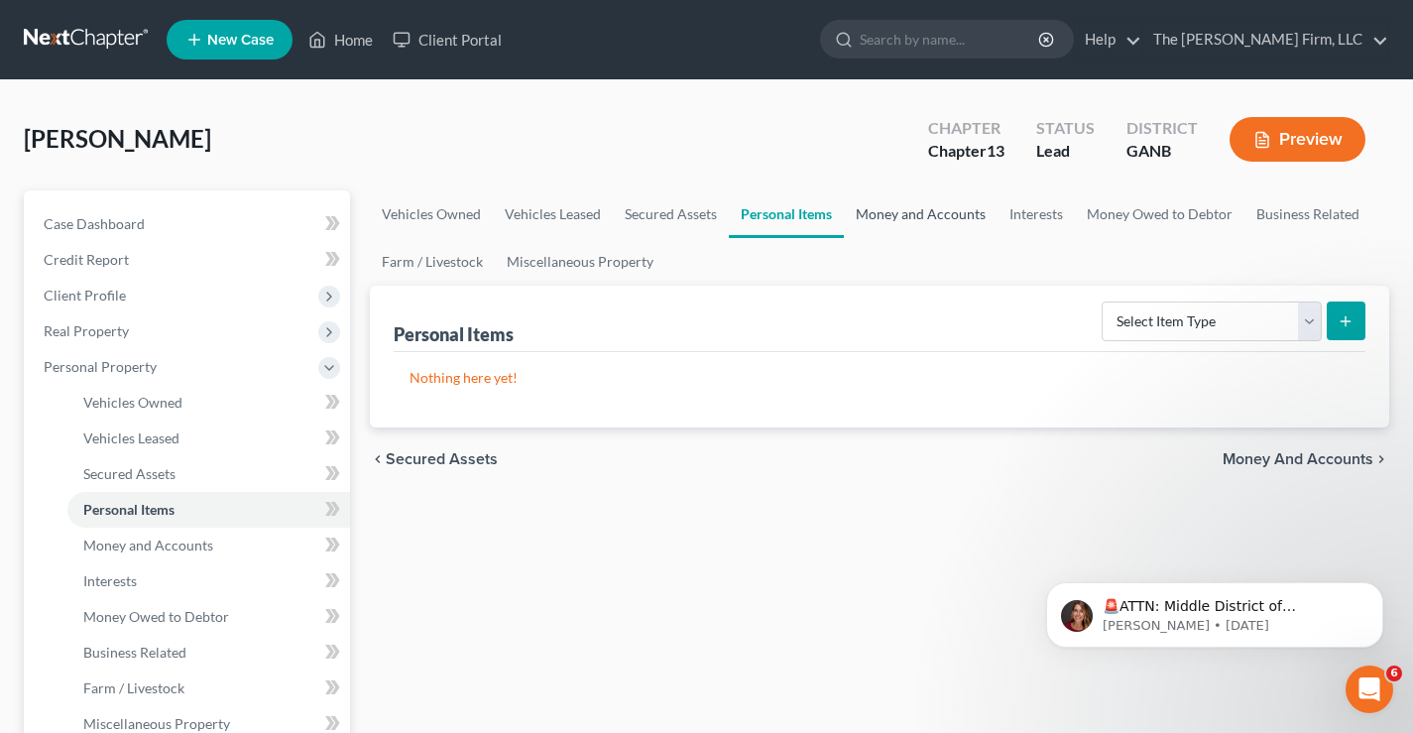
click at [874, 204] on link "Money and Accounts" at bounding box center [921, 214] width 154 height 48
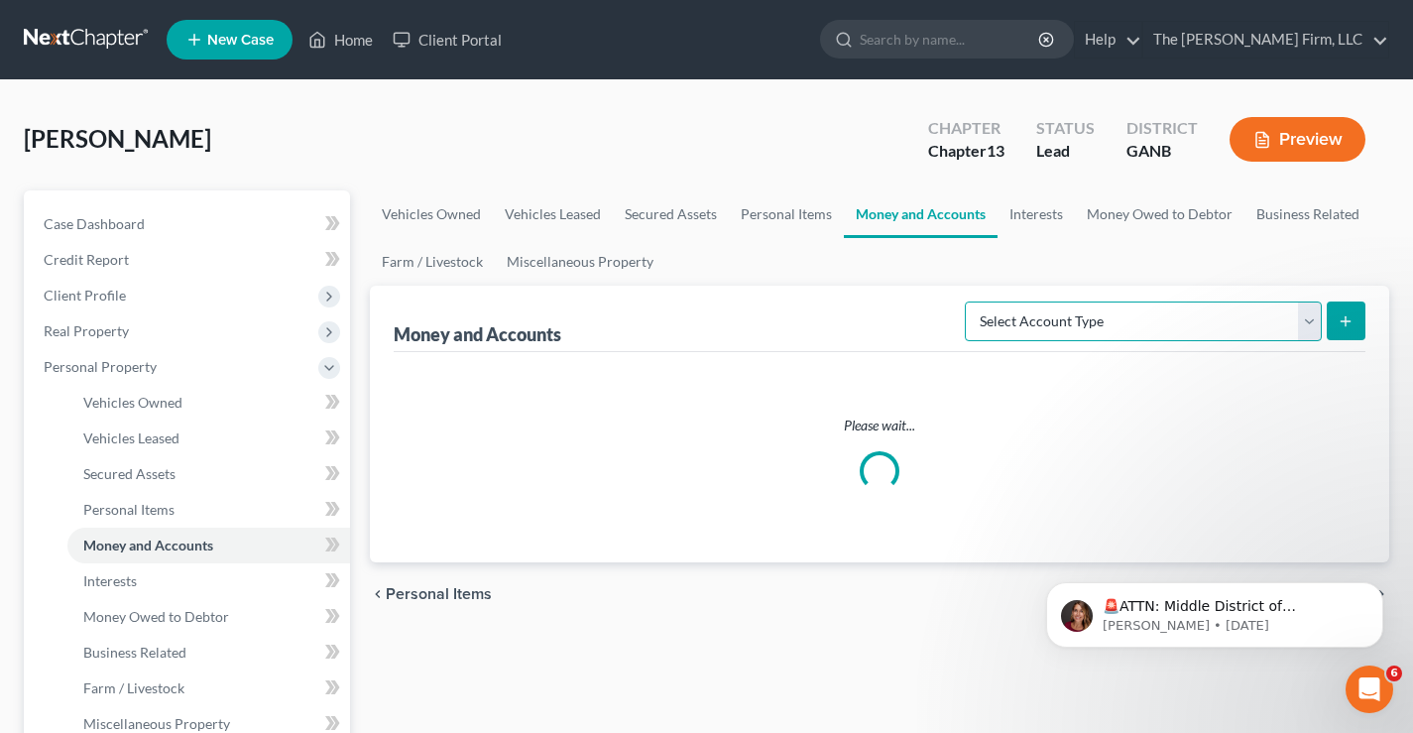
click at [1126, 329] on select "Select Account Type Brokerage Cash on Hand Certificates of Deposit Checking Acc…" at bounding box center [1143, 322] width 357 height 40
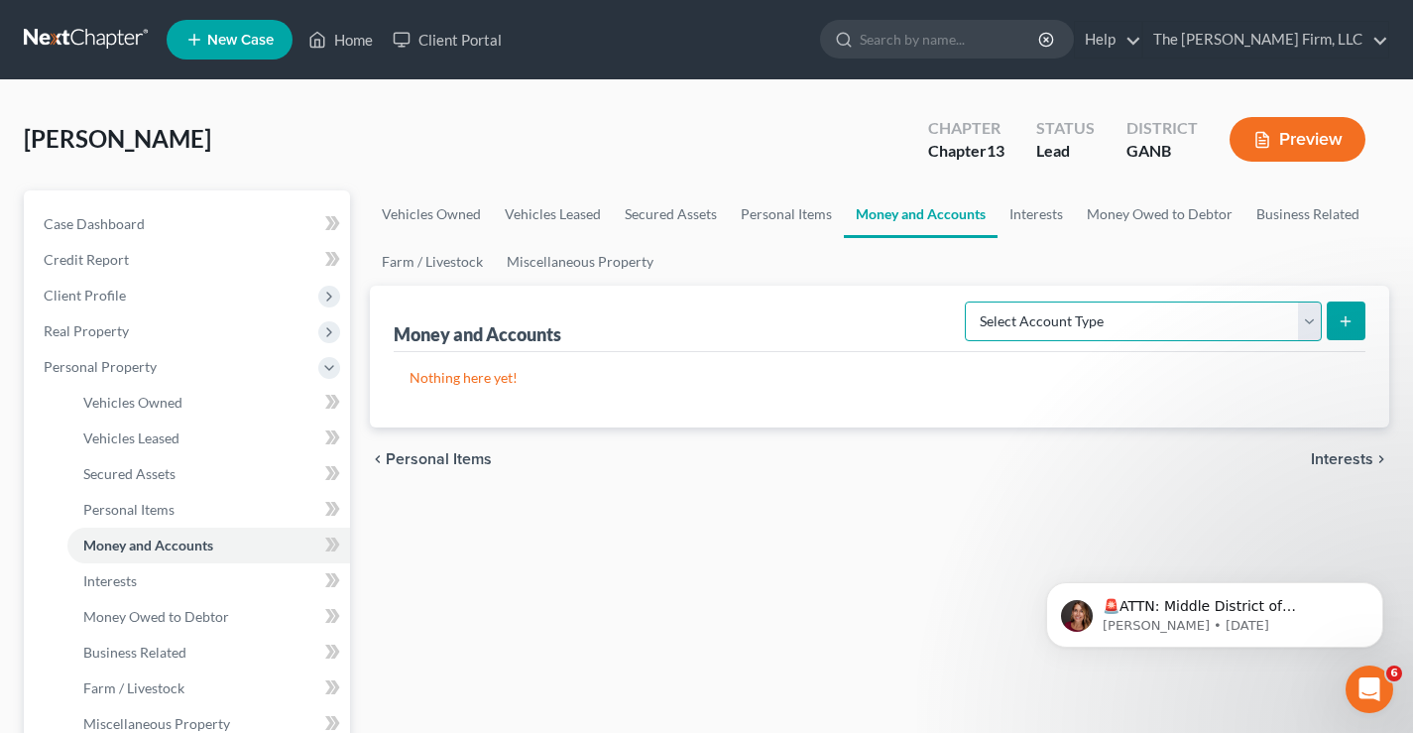
select select "checking"
click at [969, 302] on select "Select Account Type Brokerage Cash on Hand Certificates of Deposit Checking Acc…" at bounding box center [1143, 322] width 357 height 40
click at [1344, 315] on icon "submit" at bounding box center [1346, 321] width 16 height 16
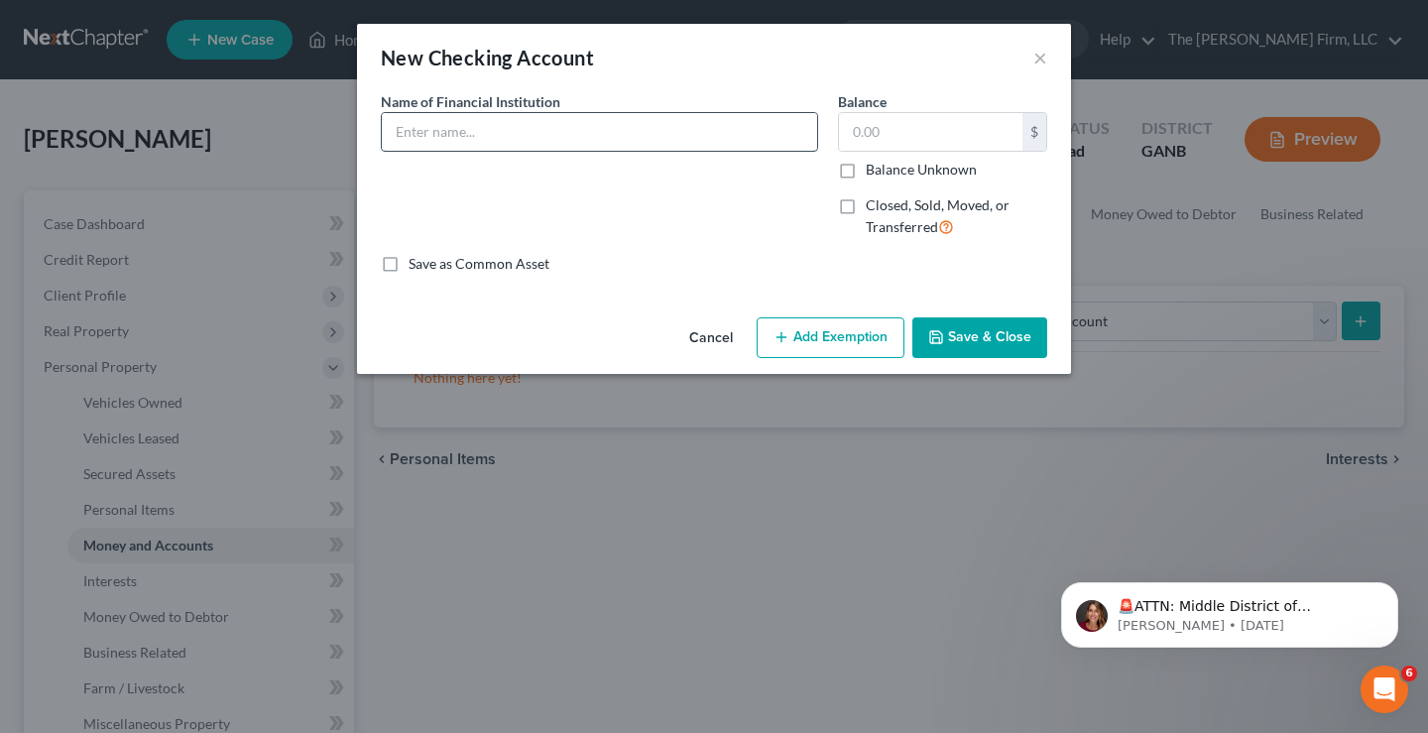
click at [423, 123] on input "text" at bounding box center [599, 132] width 435 height 38
drag, startPoint x: 494, startPoint y: 130, endPoint x: 301, endPoint y: 137, distance: 193.5
click at [272, 135] on div "New Checking Account × An exemption set must first be selected from the Filing …" at bounding box center [714, 366] width 1428 height 733
drag, startPoint x: 458, startPoint y: 130, endPoint x: 716, endPoint y: 81, distance: 262.4
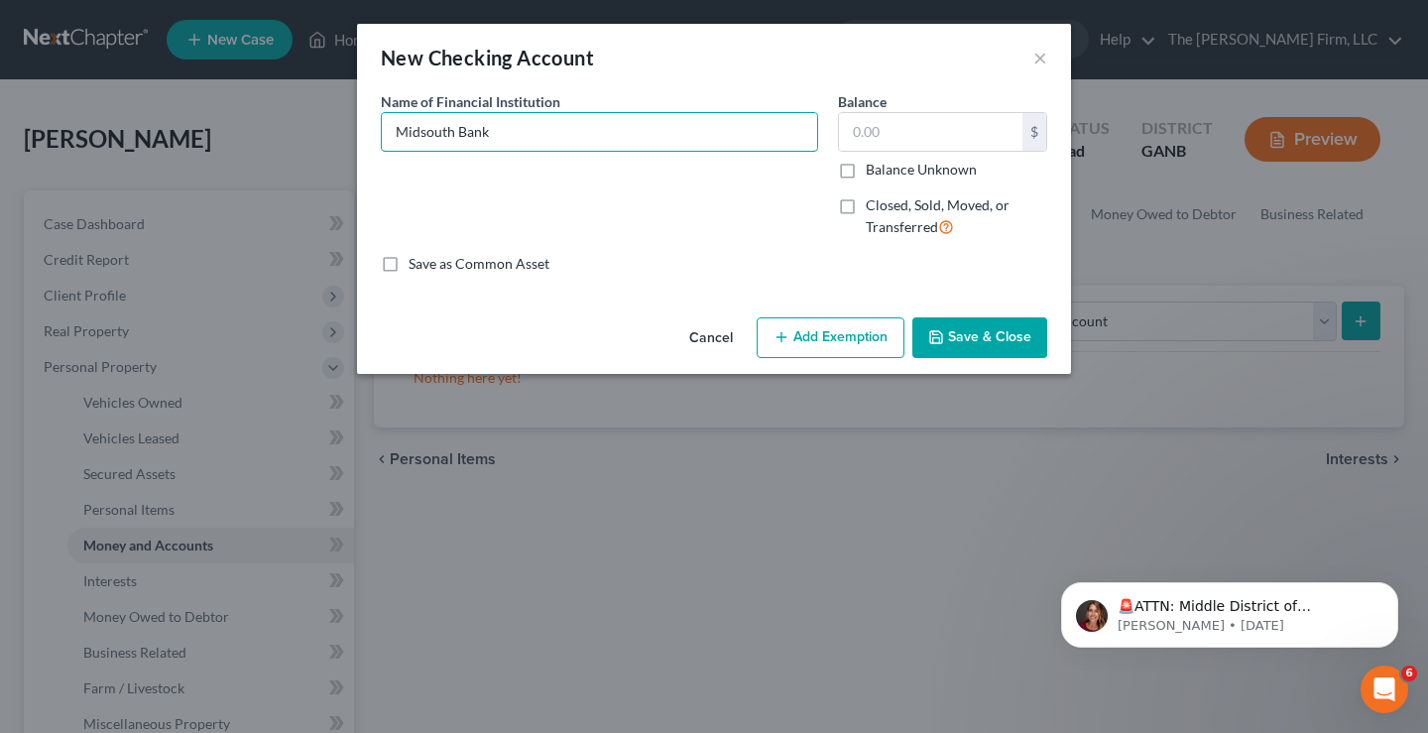
click at [700, 115] on input "Midsouth Bank" at bounding box center [599, 132] width 435 height 38
type input "Midsouth Community Federal Credit [MEDICAL_DATA]"
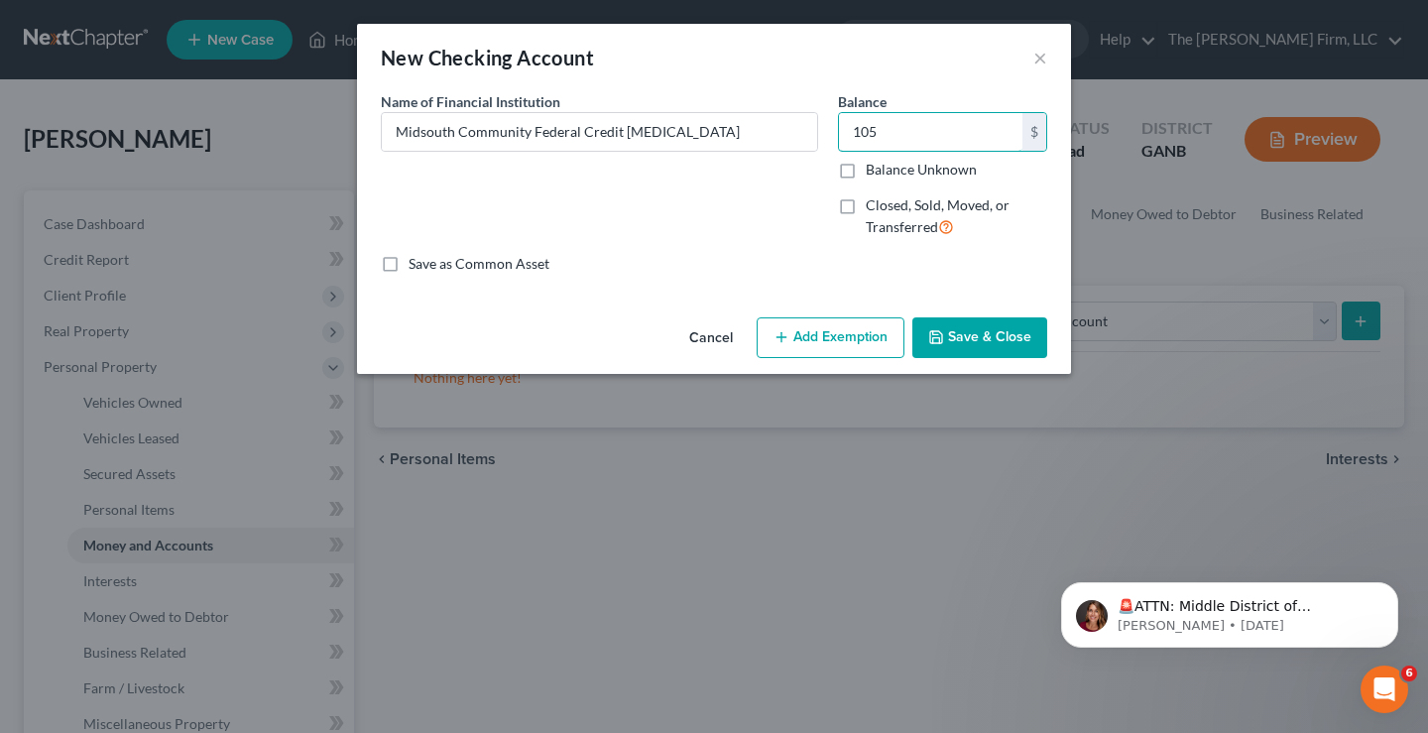
type input "105"
click at [841, 334] on button "Add Exemption" at bounding box center [831, 338] width 148 height 42
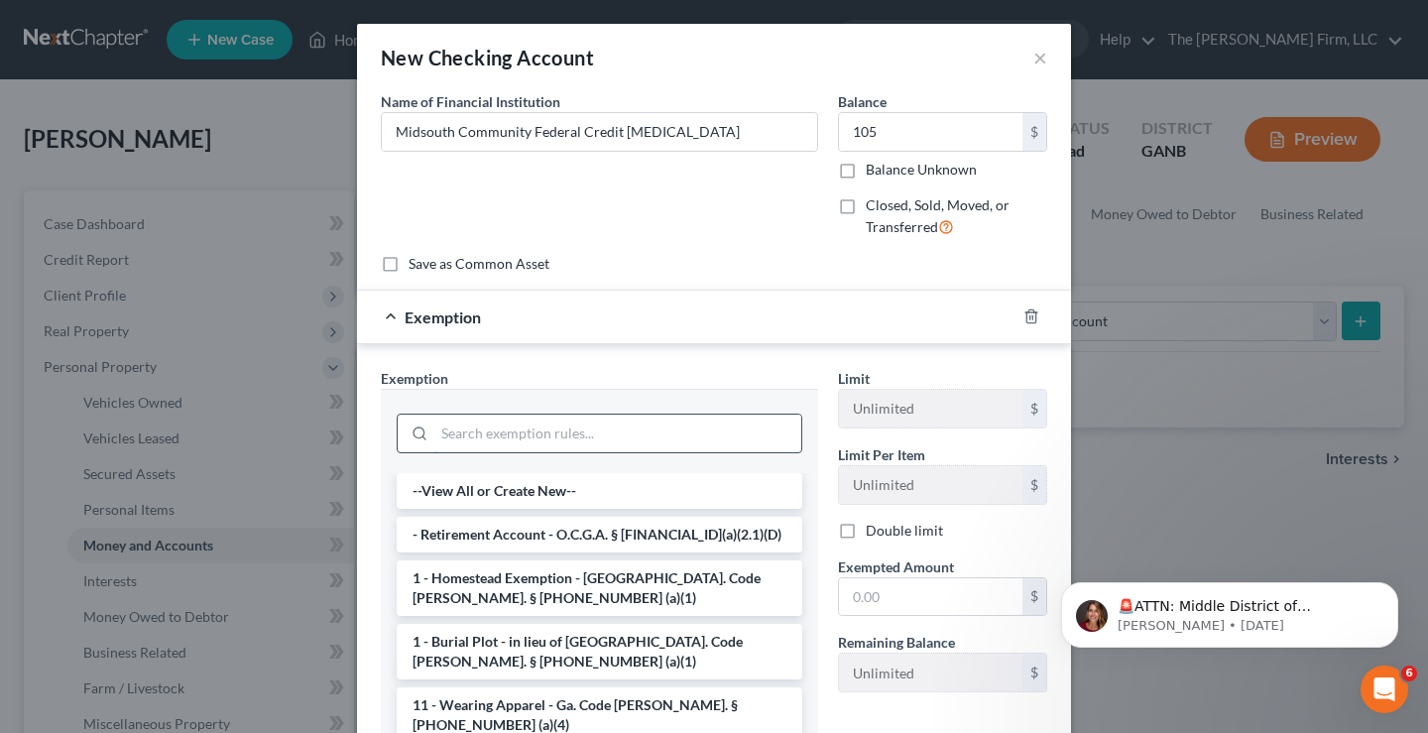
click at [465, 424] on input "search" at bounding box center [617, 434] width 367 height 38
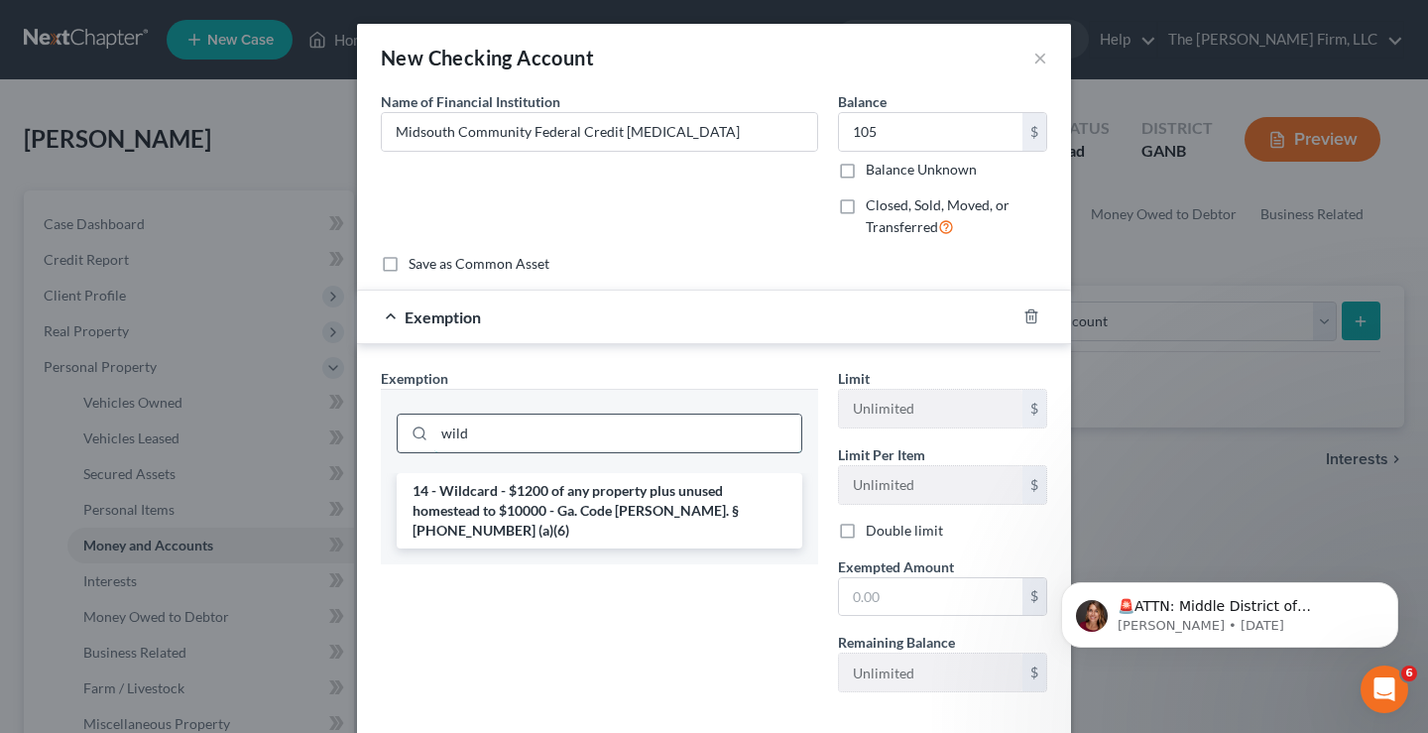
type input "wild"
click at [569, 502] on li "14 - Wildcard - $1200 of any property plus unused homestead to $10000 - Ga. Cod…" at bounding box center [600, 510] width 406 height 75
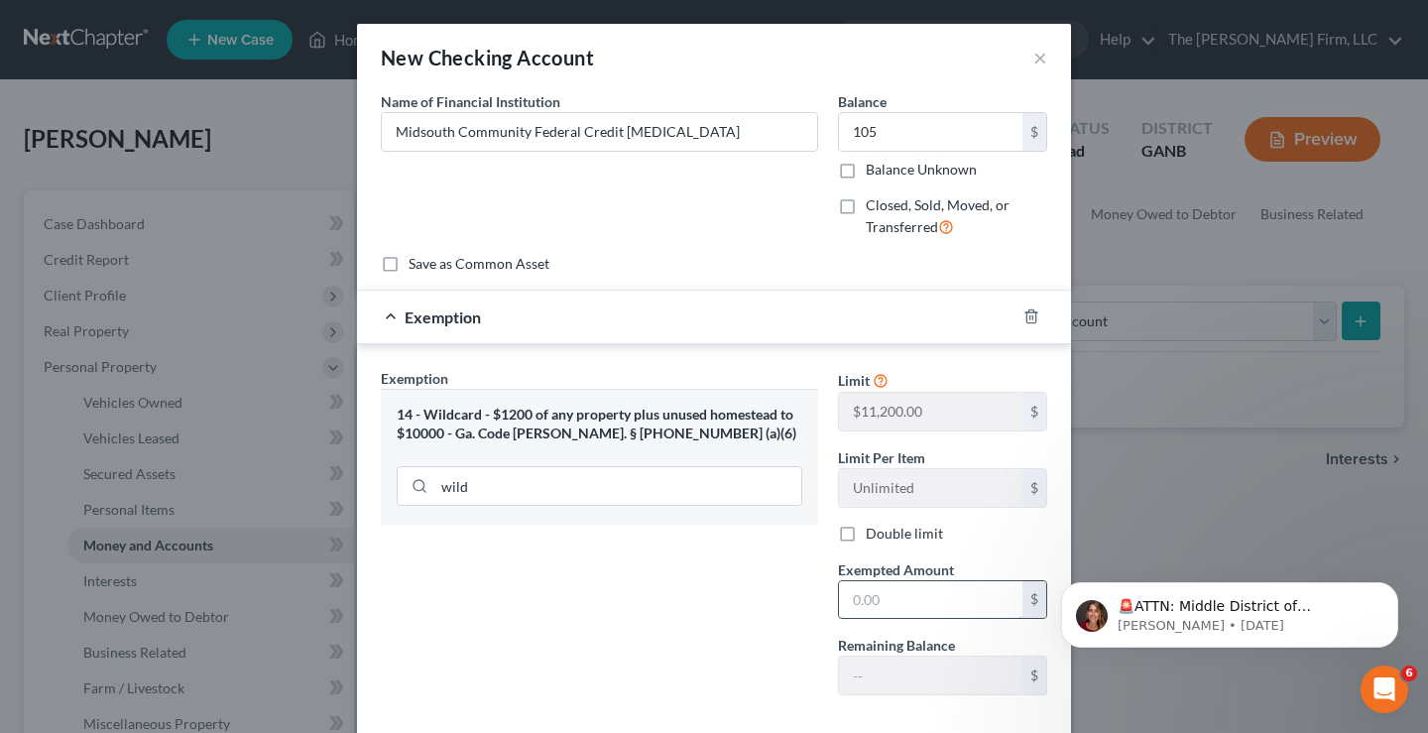
click at [839, 595] on input "text" at bounding box center [930, 600] width 183 height 38
type input "105"
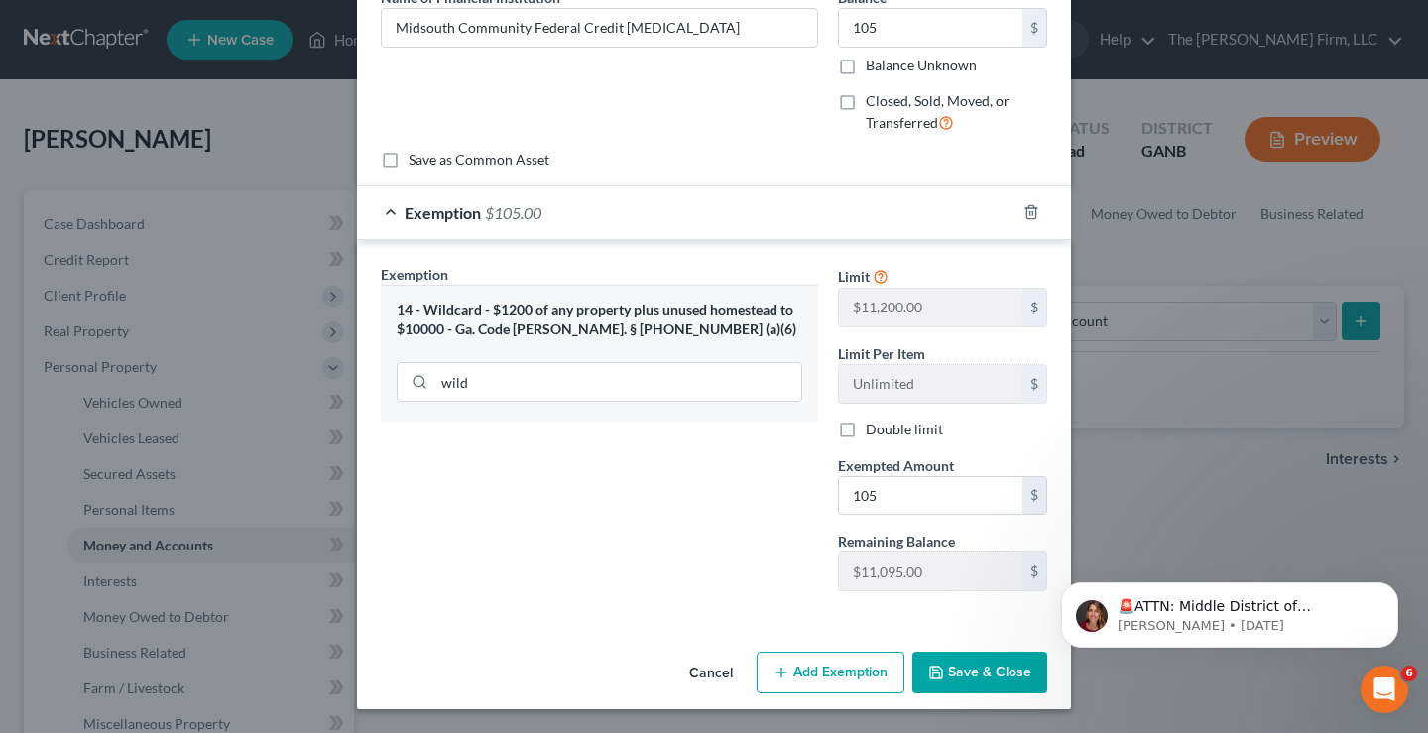
click at [999, 677] on button "Save & Close" at bounding box center [979, 673] width 135 height 42
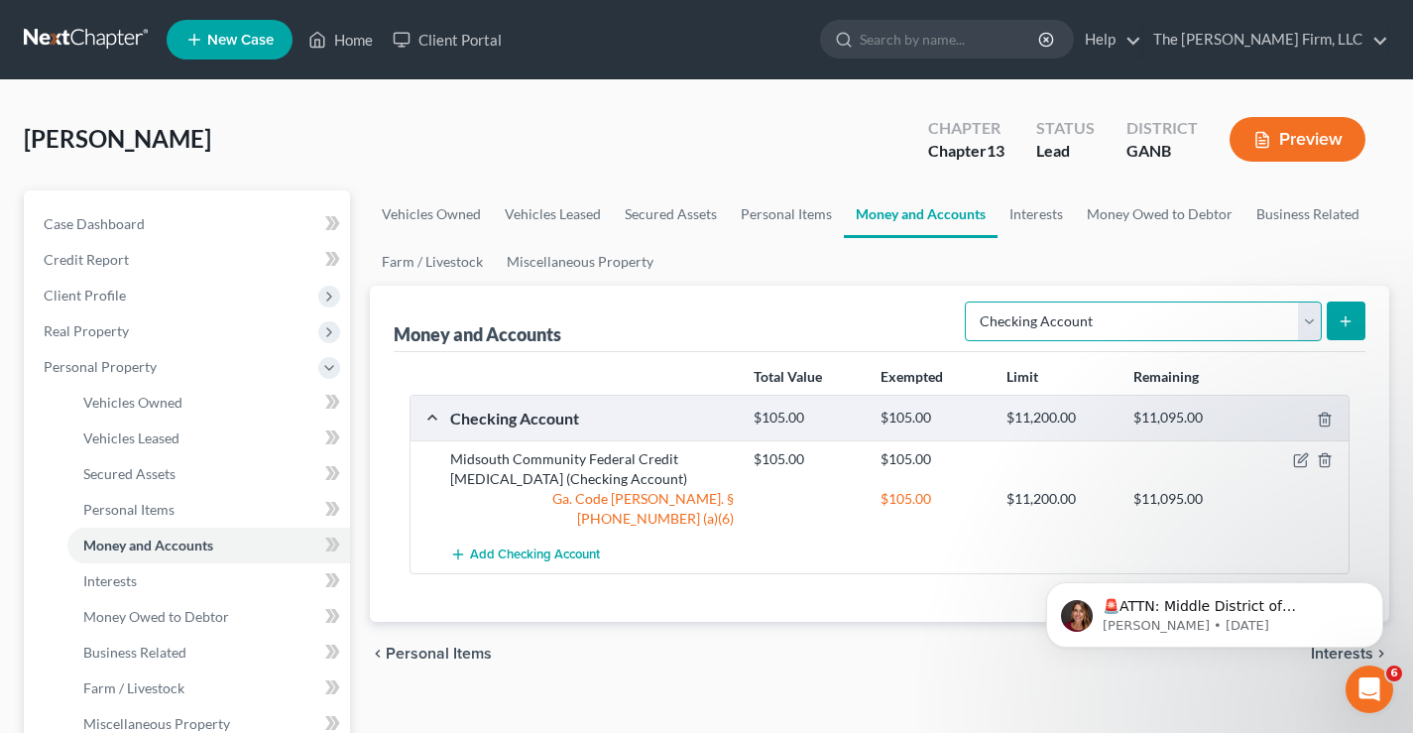
click at [1318, 323] on select "Select Account Type Brokerage Cash on Hand Certificates of Deposit Checking Acc…" at bounding box center [1143, 322] width 357 height 40
select select "savings"
click at [969, 302] on select "Select Account Type Brokerage Cash on Hand Certificates of Deposit Checking Acc…" at bounding box center [1143, 322] width 357 height 40
click at [1346, 315] on icon "submit" at bounding box center [1346, 321] width 16 height 16
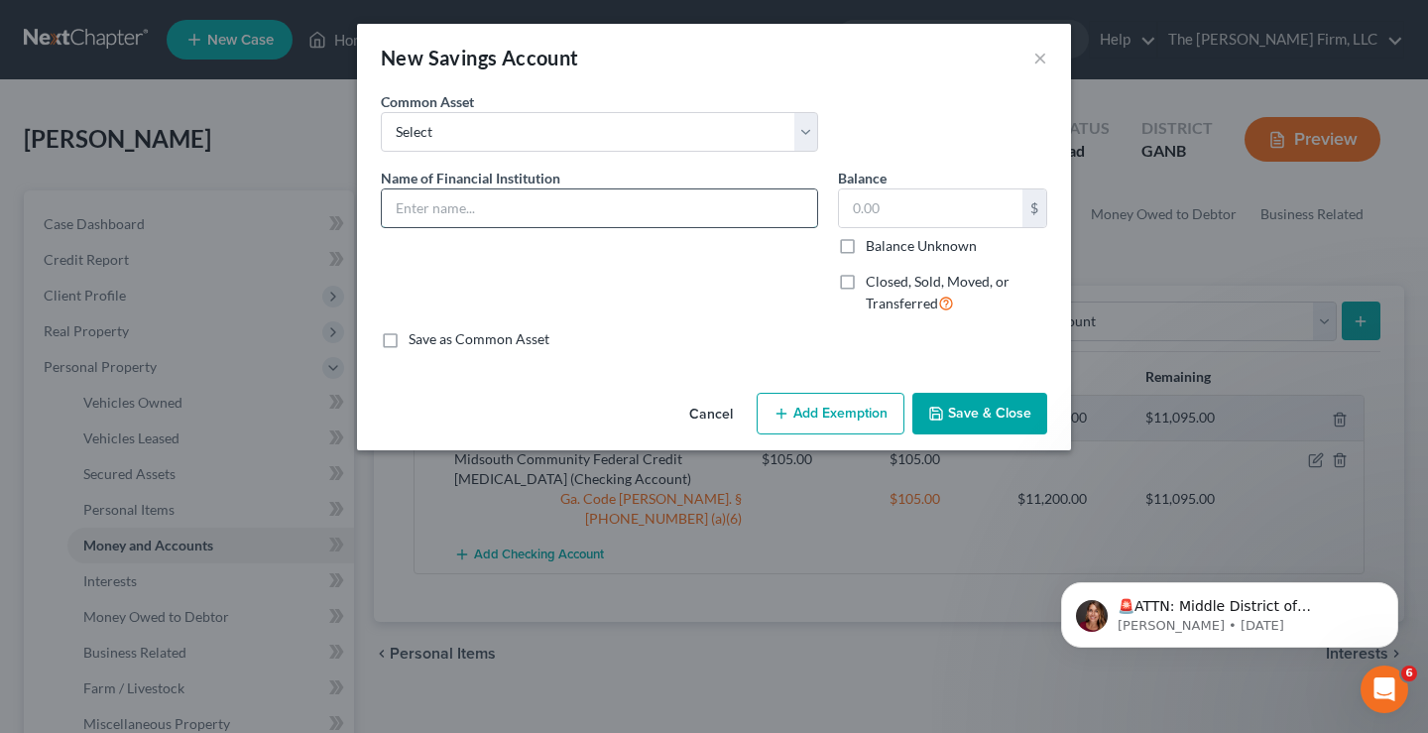
click at [403, 209] on input "text" at bounding box center [599, 208] width 435 height 38
type input "Midsouth Community Federal Credit [MEDICAL_DATA]"
click at [870, 209] on input "text" at bounding box center [930, 208] width 183 height 38
type input "50"
click at [850, 413] on button "Add Exemption" at bounding box center [831, 414] width 148 height 42
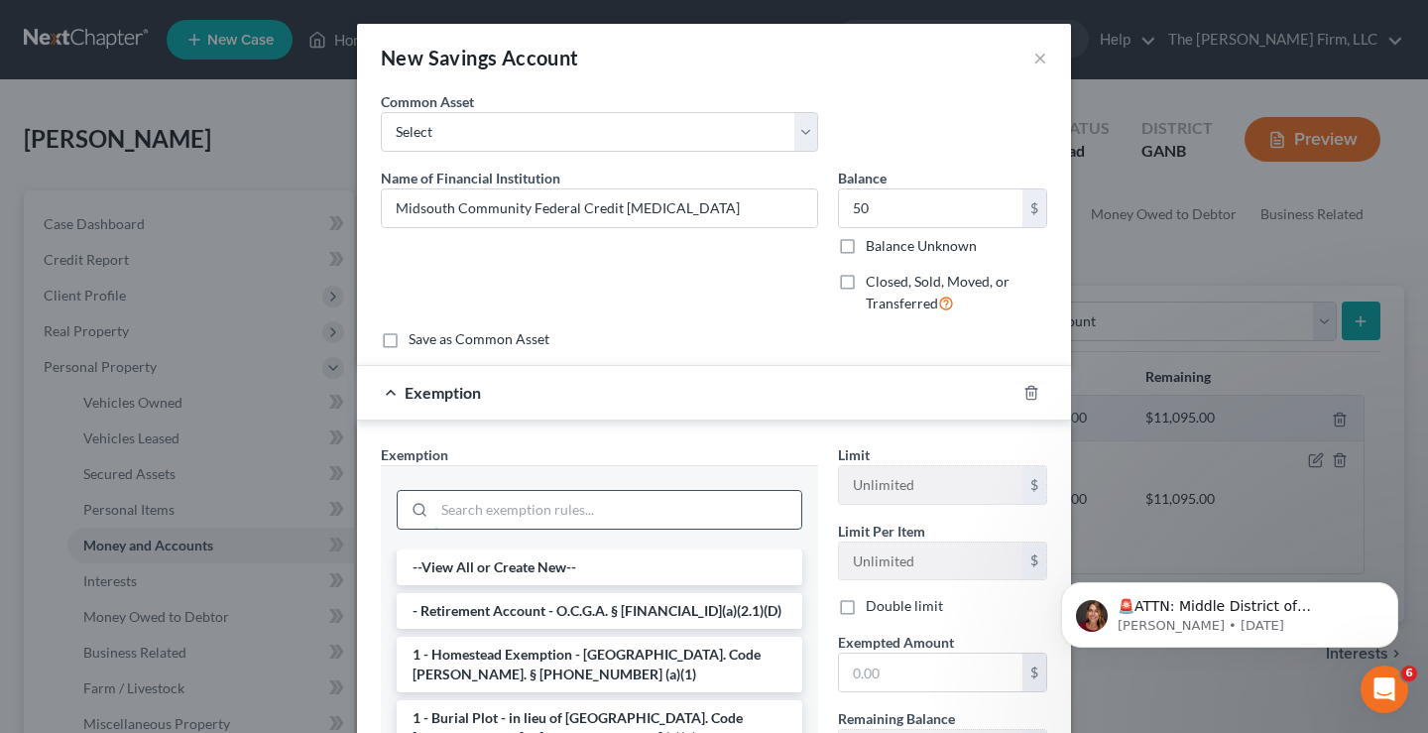
click at [496, 513] on input "search" at bounding box center [617, 510] width 367 height 38
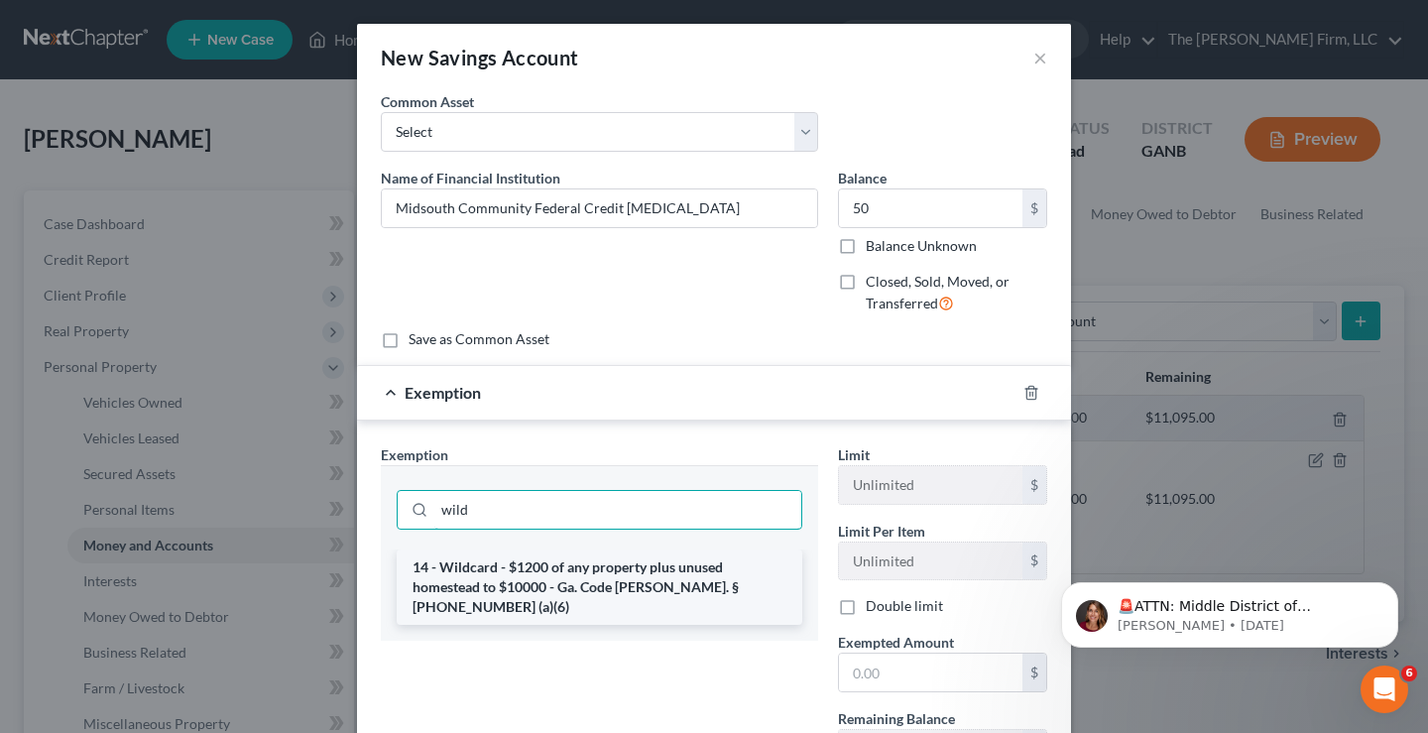
type input "wild"
click at [510, 579] on li "14 - Wildcard - $1200 of any property plus unused homestead to $10000 - Ga. Cod…" at bounding box center [600, 586] width 406 height 75
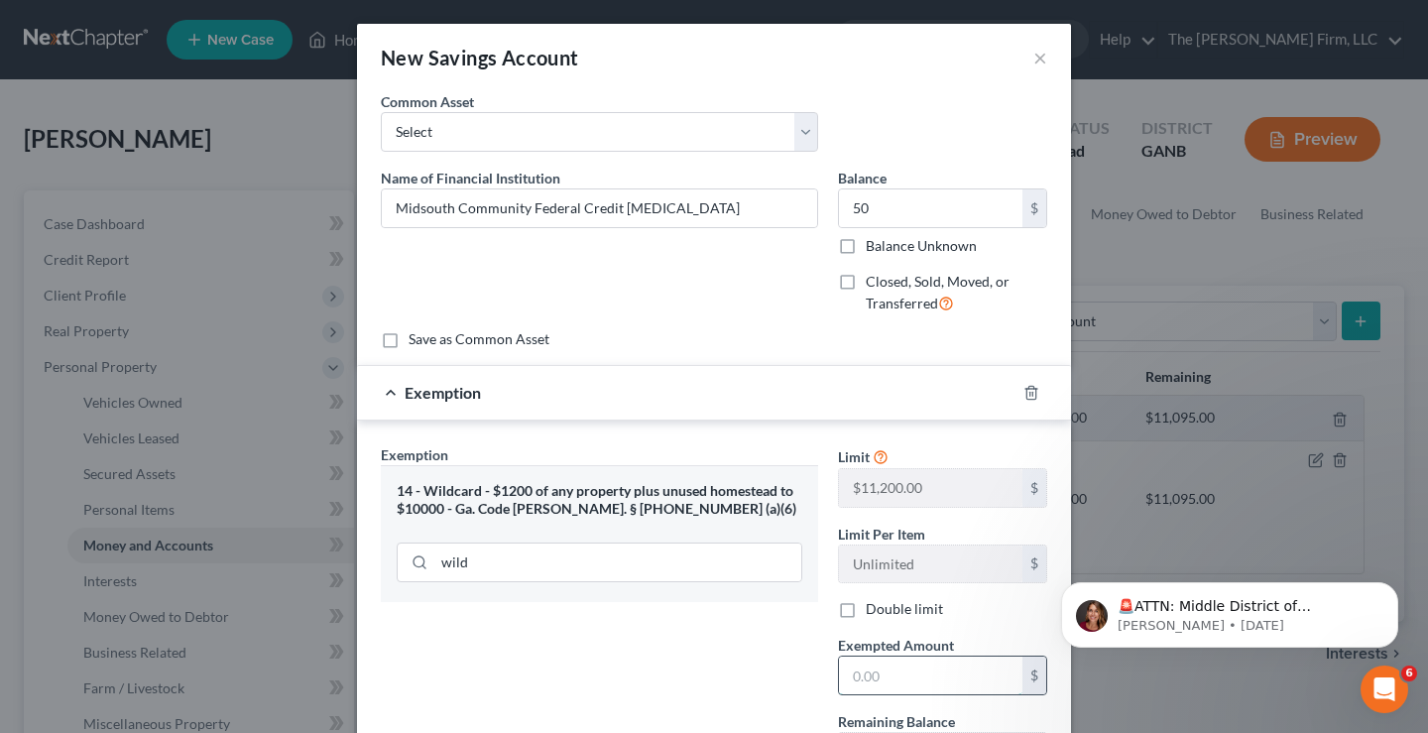
click at [861, 685] on input "text" at bounding box center [930, 676] width 183 height 38
type input "50"
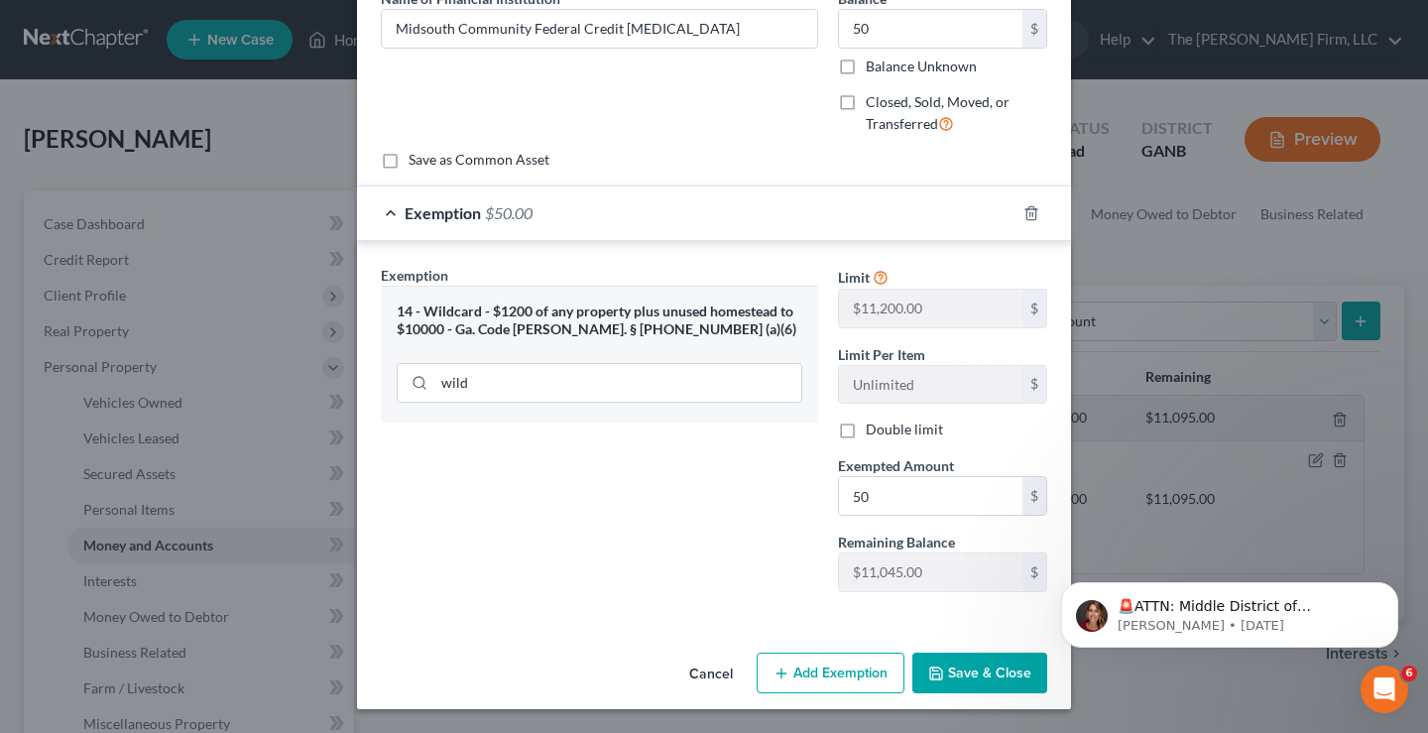
click at [977, 680] on button "Save & Close" at bounding box center [979, 674] width 135 height 42
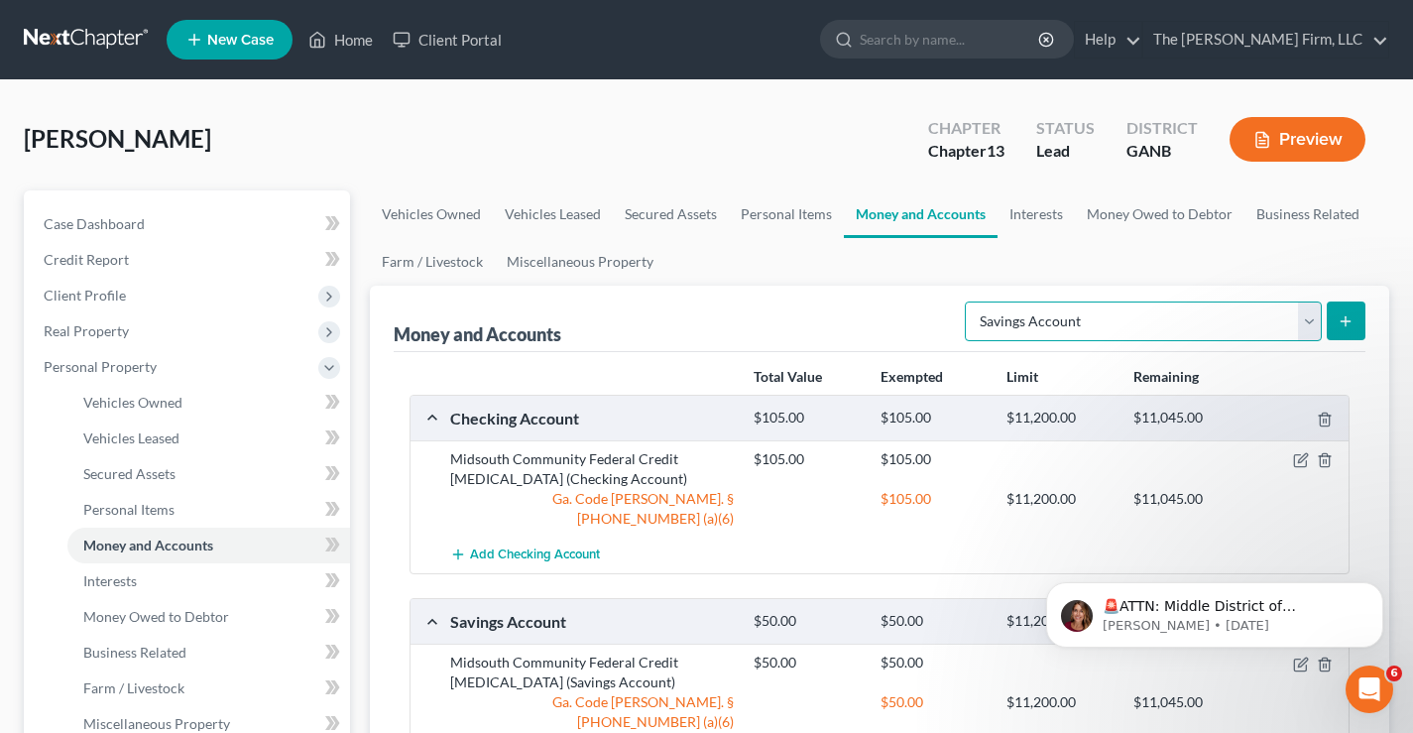
click at [1255, 327] on select "Select Account Type Brokerage Cash on Hand Certificates of Deposit Checking Acc…" at bounding box center [1143, 322] width 357 height 40
select select "checking"
click at [969, 302] on select "Select Account Type Brokerage Cash on Hand Certificates of Deposit Checking Acc…" at bounding box center [1143, 322] width 357 height 40
click at [1344, 319] on icon "submit" at bounding box center [1346, 321] width 16 height 16
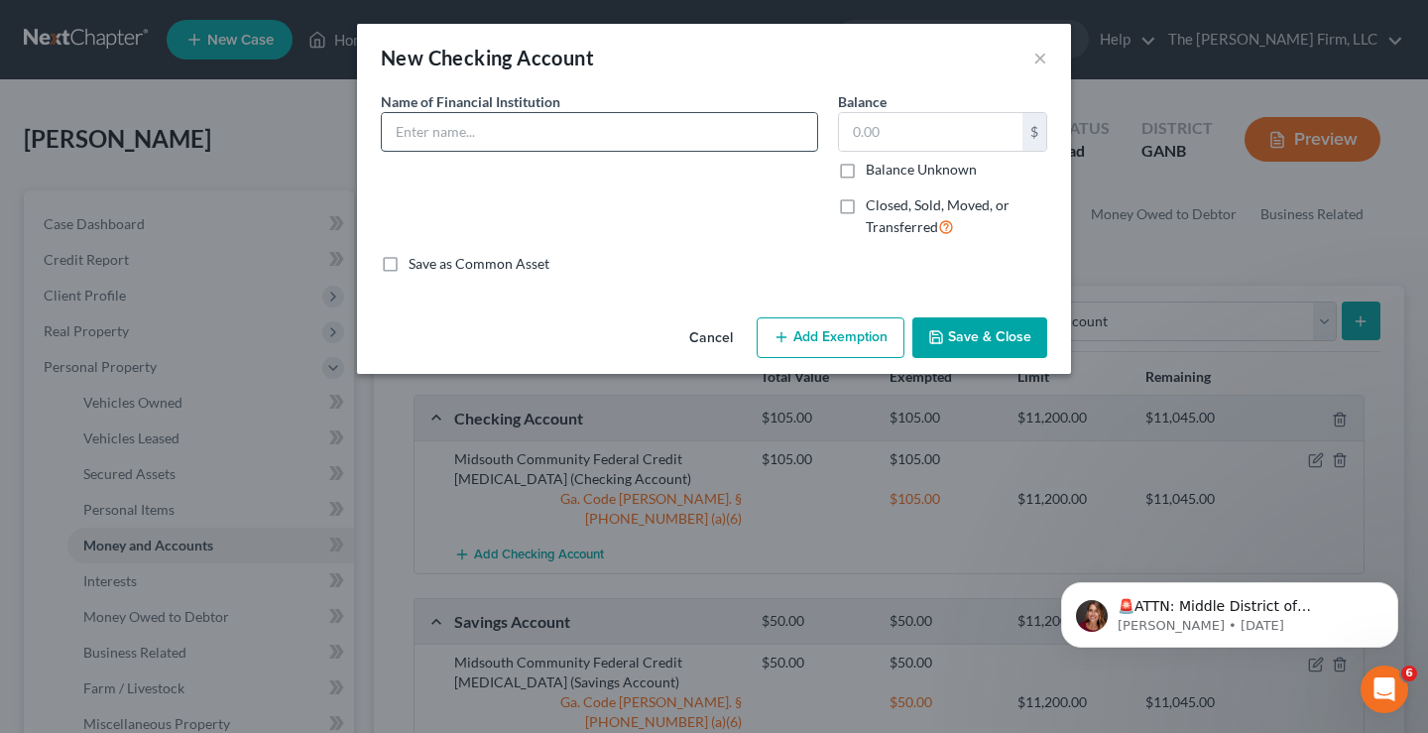
click at [589, 133] on input "text" at bounding box center [599, 132] width 435 height 38
type input "Truist Bank"
click at [927, 139] on input "text" at bounding box center [930, 132] width 183 height 38
type input "10"
click at [839, 339] on button "Add Exemption" at bounding box center [831, 338] width 148 height 42
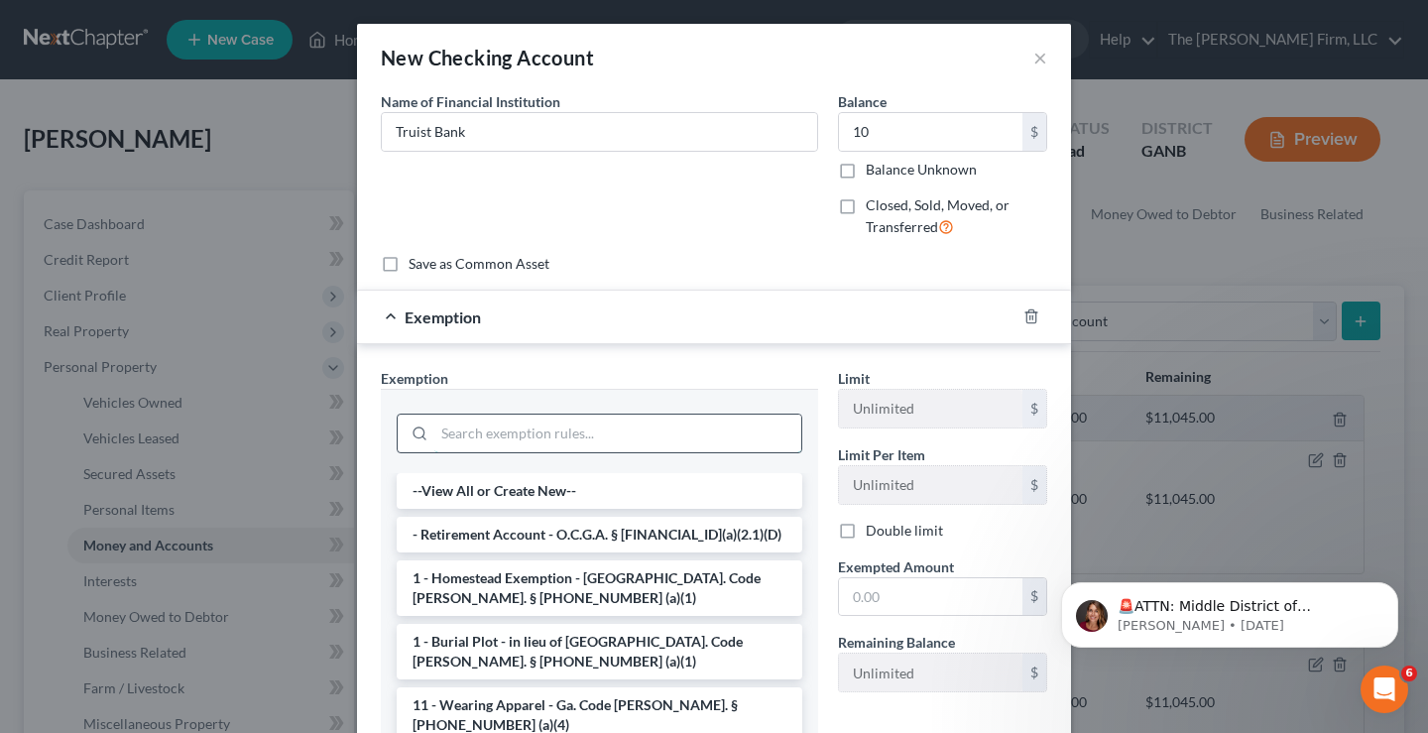
click at [461, 432] on input "search" at bounding box center [617, 434] width 367 height 38
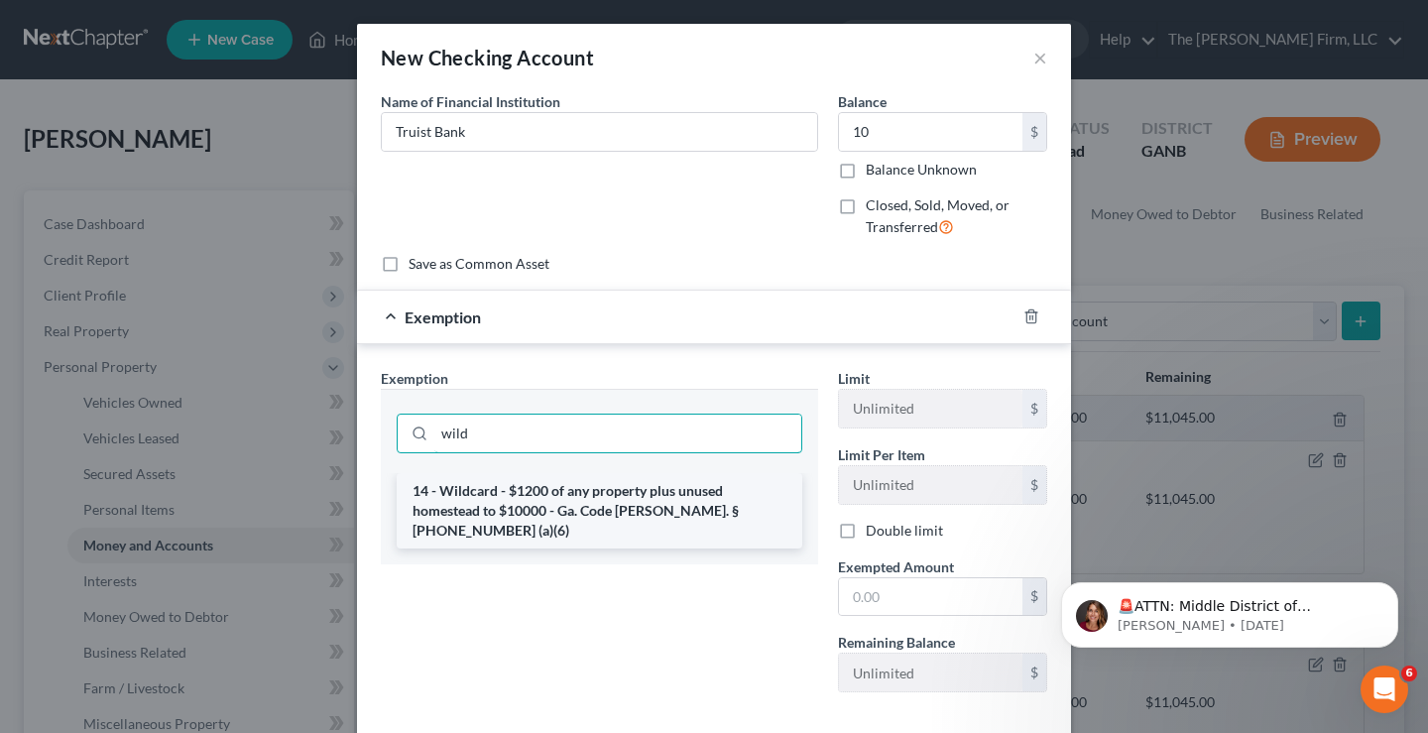
type input "wild"
click at [593, 500] on li "14 - Wildcard - $1200 of any property plus unused homestead to $10000 - Ga. Cod…" at bounding box center [600, 510] width 406 height 75
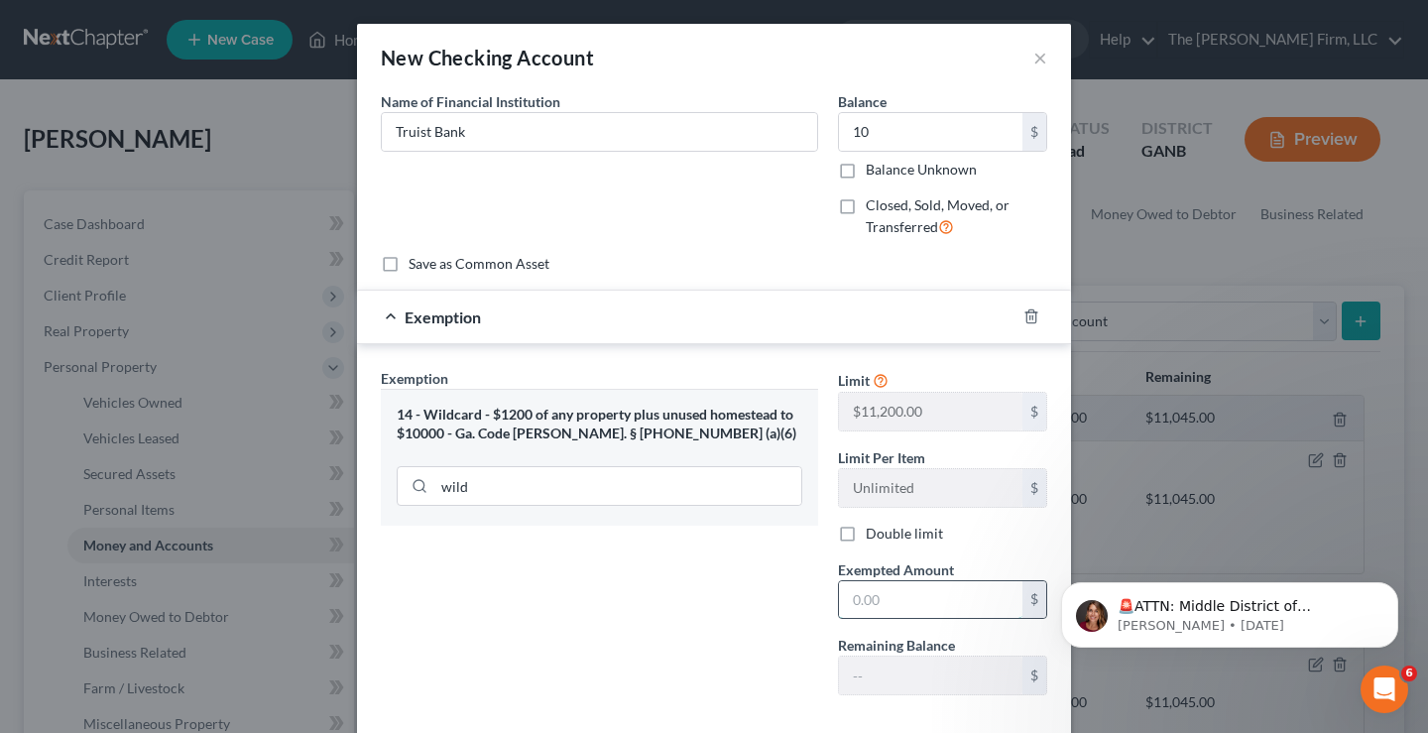
click at [846, 607] on input "text" at bounding box center [930, 600] width 183 height 38
type input "10"
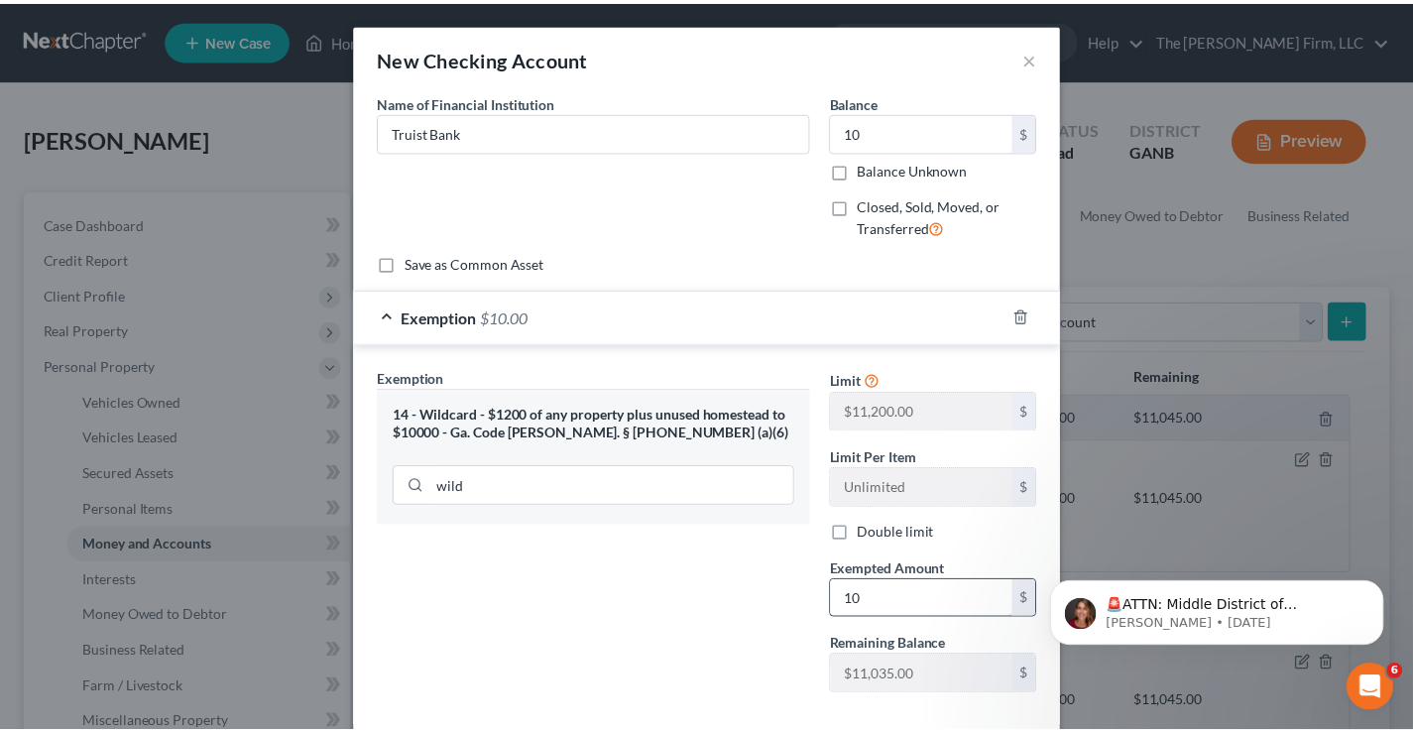
scroll to position [104, 0]
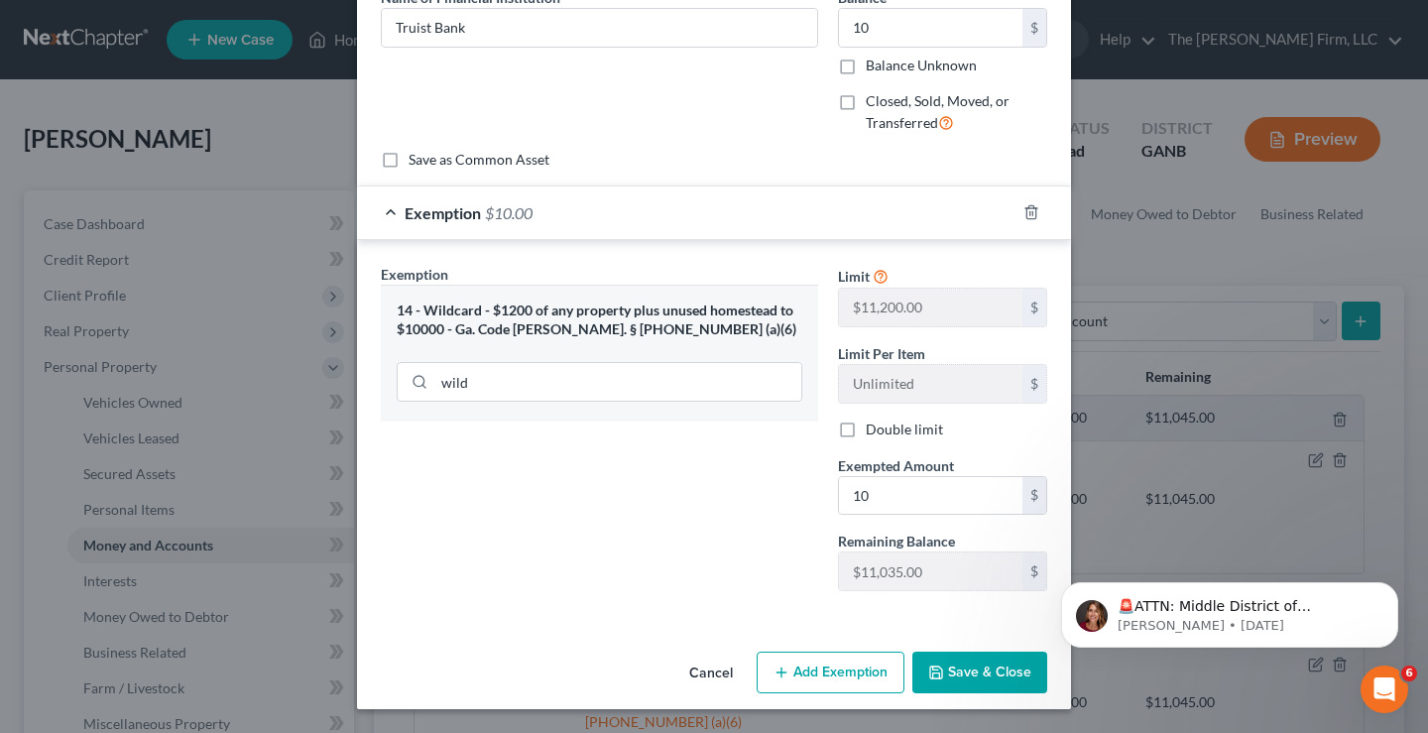
click at [961, 676] on button "Save & Close" at bounding box center [979, 673] width 135 height 42
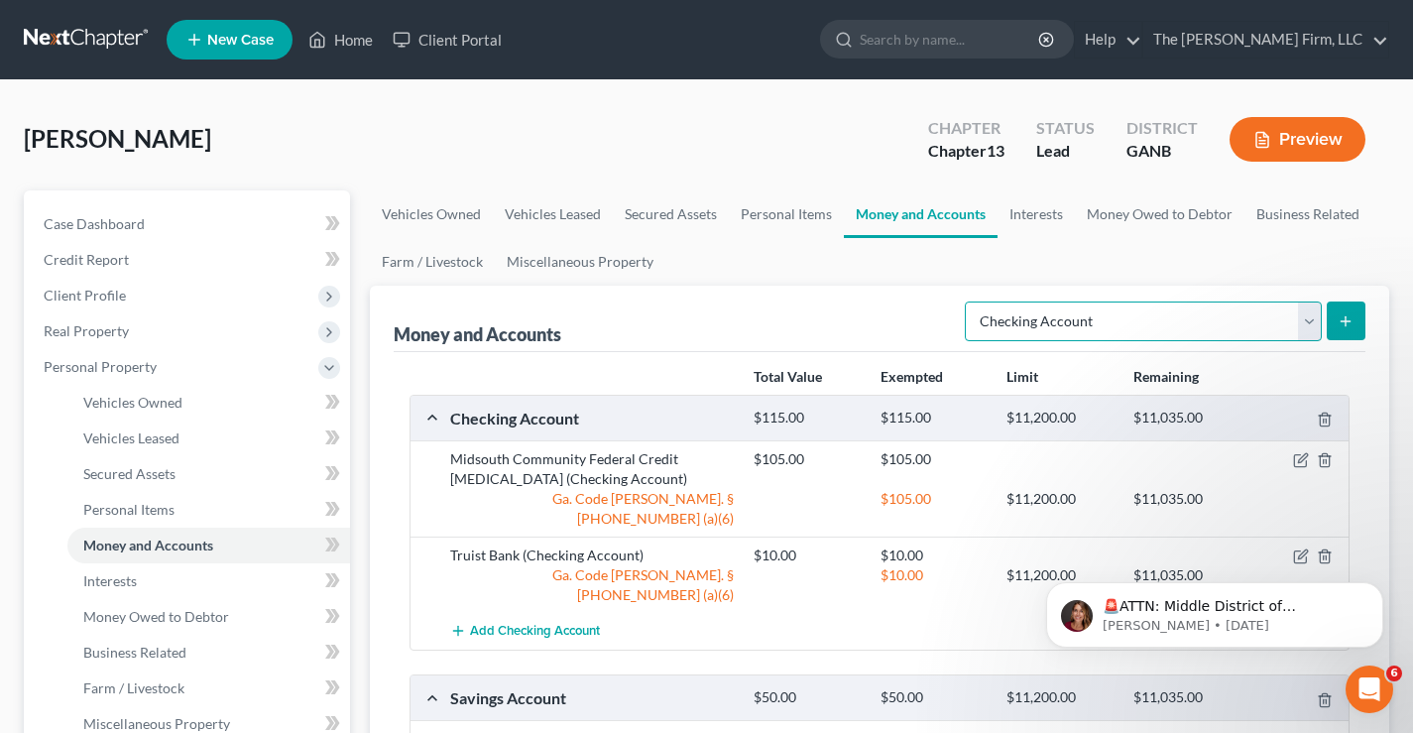
click at [1130, 318] on select "Select Account Type Brokerage Cash on Hand Certificates of Deposit Checking Acc…" at bounding box center [1143, 322] width 357 height 40
select select "savings"
click at [969, 302] on select "Select Account Type Brokerage Cash on Hand Certificates of Deposit Checking Acc…" at bounding box center [1143, 322] width 357 height 40
click at [1346, 319] on line "submit" at bounding box center [1346, 320] width 0 height 9
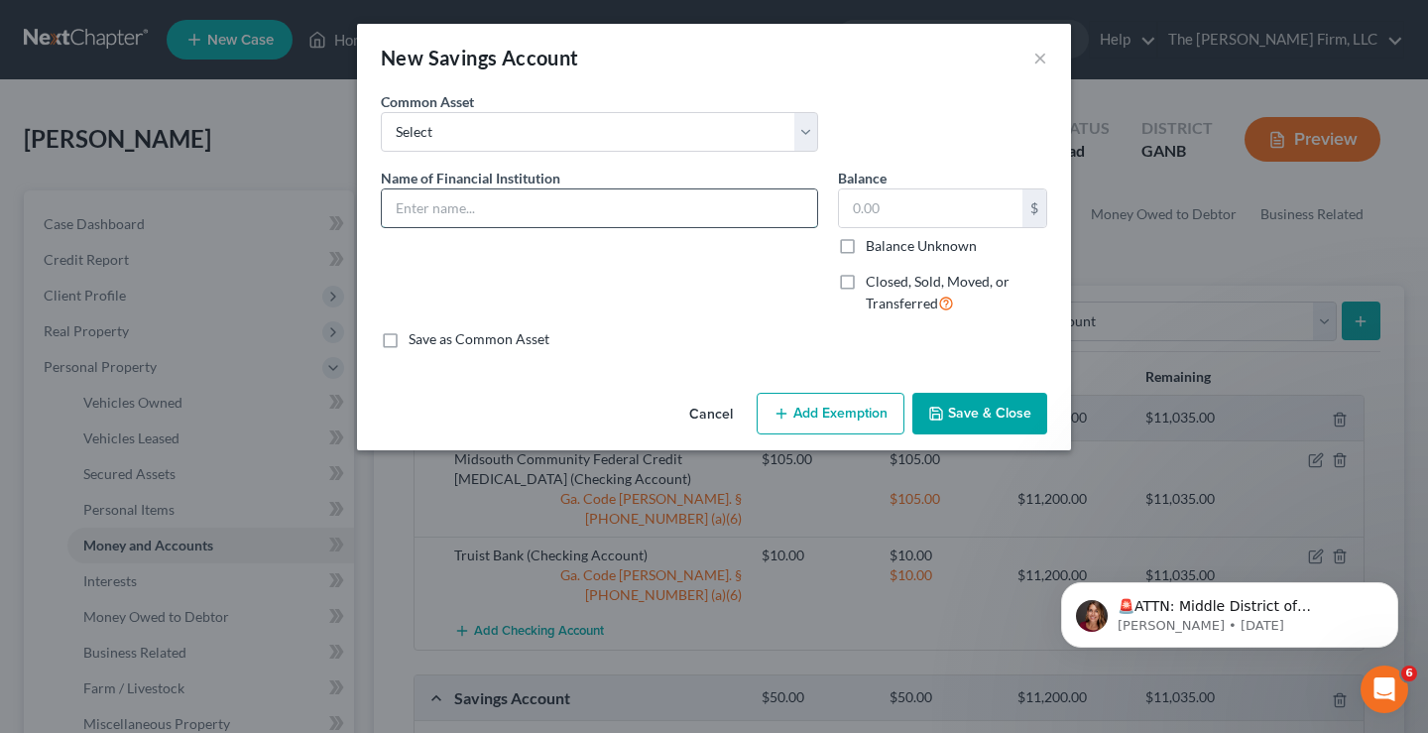
click at [411, 208] on input "text" at bounding box center [599, 208] width 435 height 38
type input "Truist Bank"
click at [892, 205] on input "text" at bounding box center [930, 208] width 183 height 38
type input "0"
click at [994, 422] on button "Save & Close" at bounding box center [979, 414] width 135 height 42
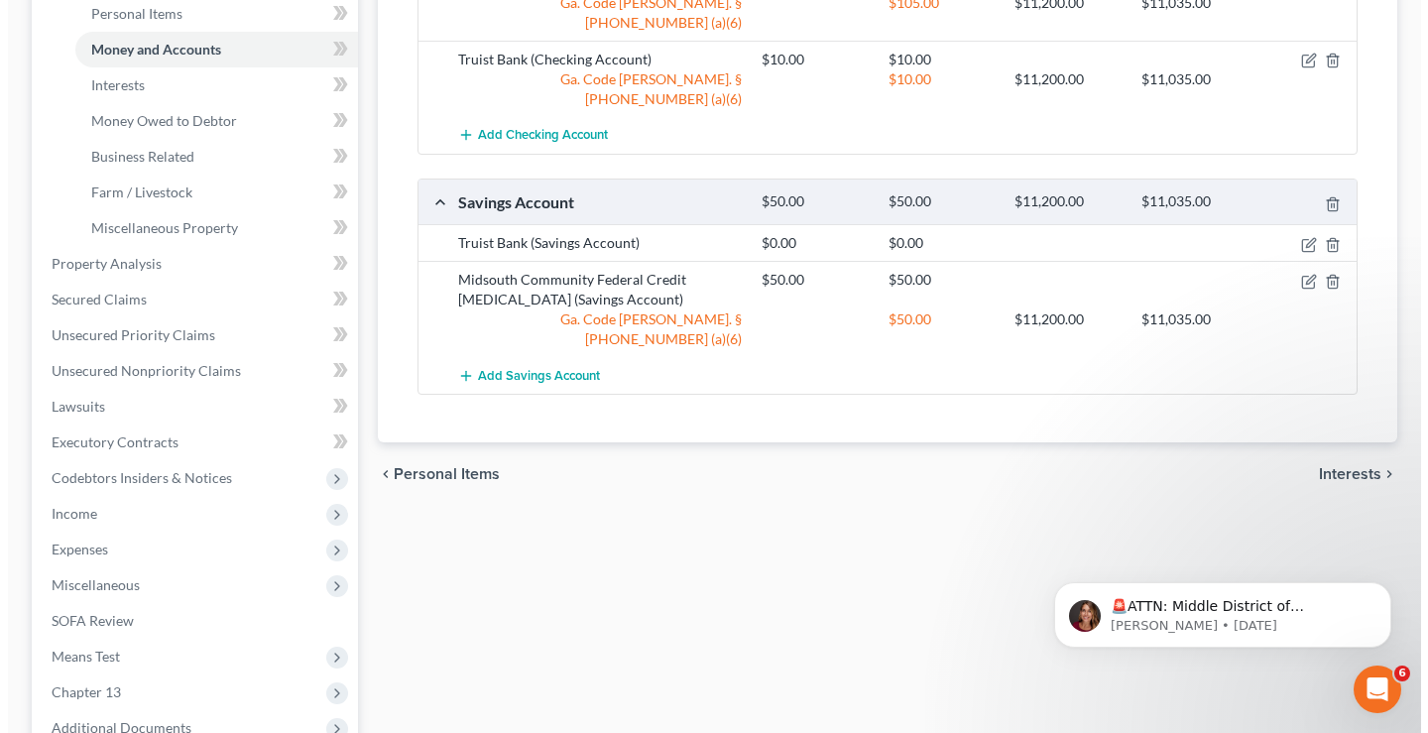
scroll to position [0, 0]
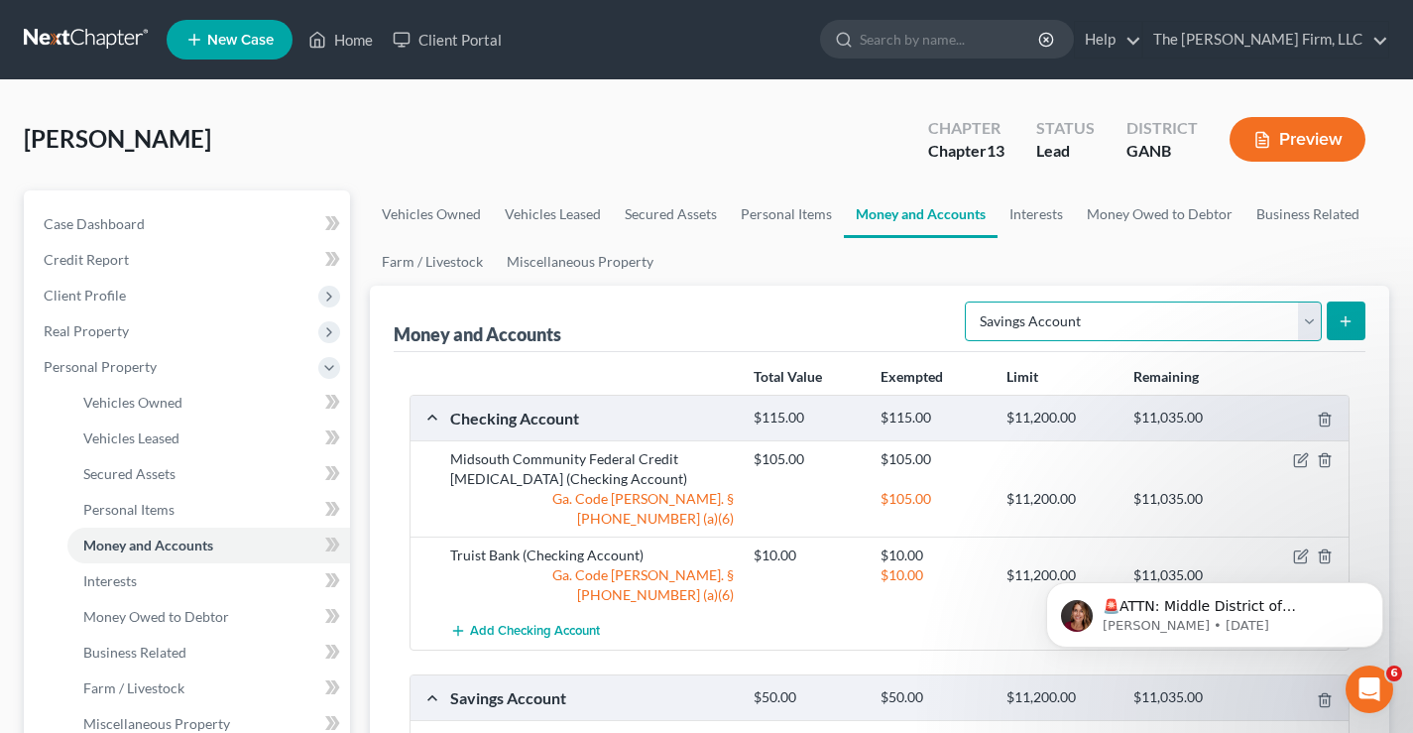
click at [1311, 315] on select "Select Account Type Brokerage Cash on Hand Certificates of Deposit Checking Acc…" at bounding box center [1143, 322] width 357 height 40
select select "checking"
click at [969, 302] on select "Select Account Type Brokerage Cash on Hand Certificates of Deposit Checking Acc…" at bounding box center [1143, 322] width 357 height 40
click at [1343, 321] on line "submit" at bounding box center [1346, 321] width 9 height 0
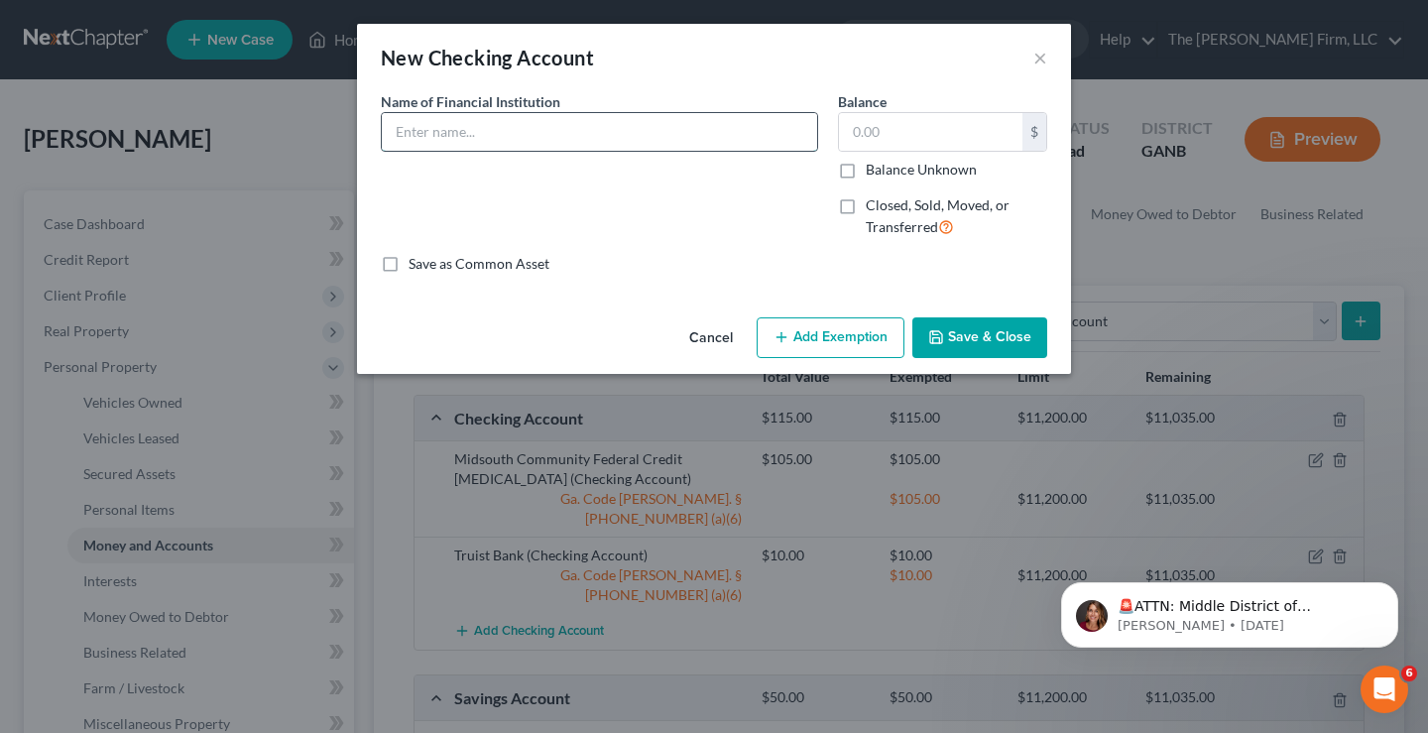
click at [514, 135] on input "text" at bounding box center [599, 132] width 435 height 38
type input "[PERSON_NAME] Fargo"
click at [879, 122] on input "text" at bounding box center [930, 132] width 183 height 38
type input "15"
click at [841, 335] on button "Add Exemption" at bounding box center [831, 338] width 148 height 42
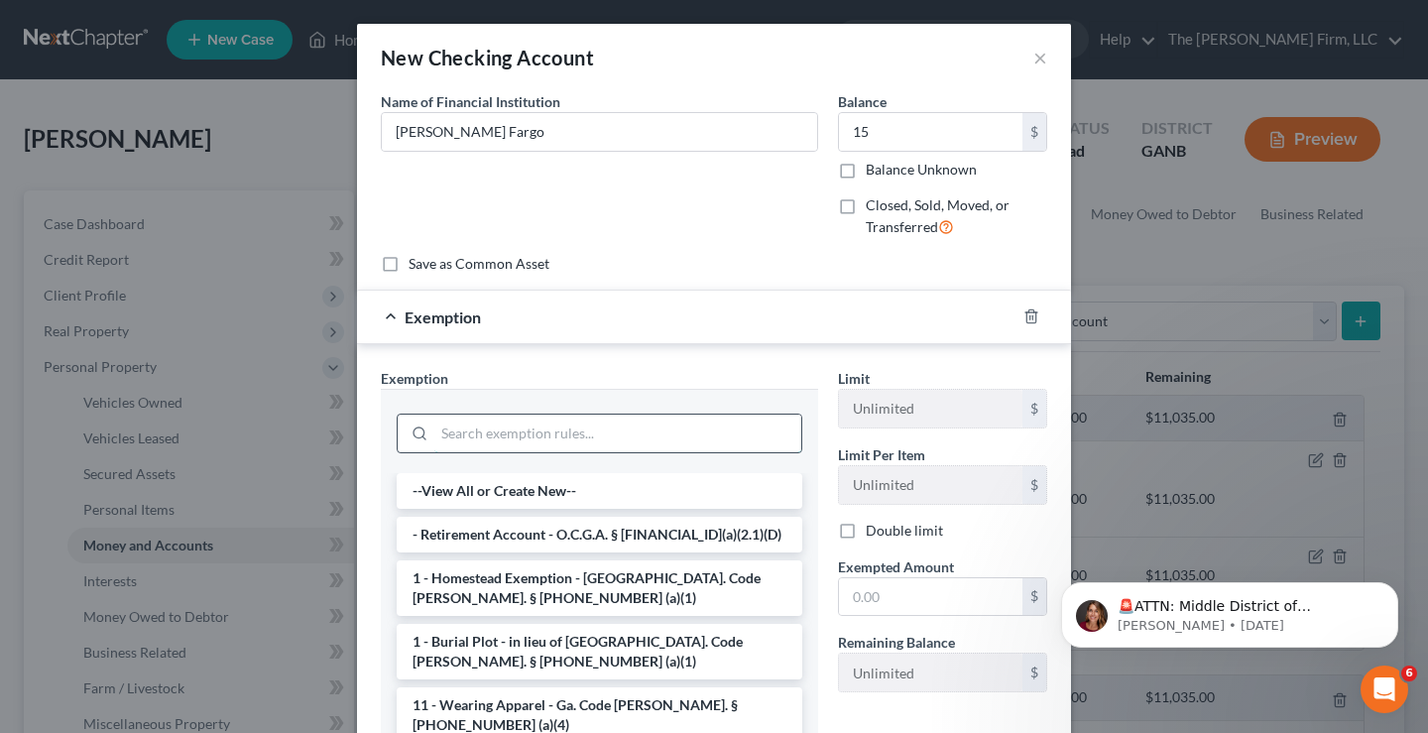
click at [487, 438] on input "search" at bounding box center [617, 434] width 367 height 38
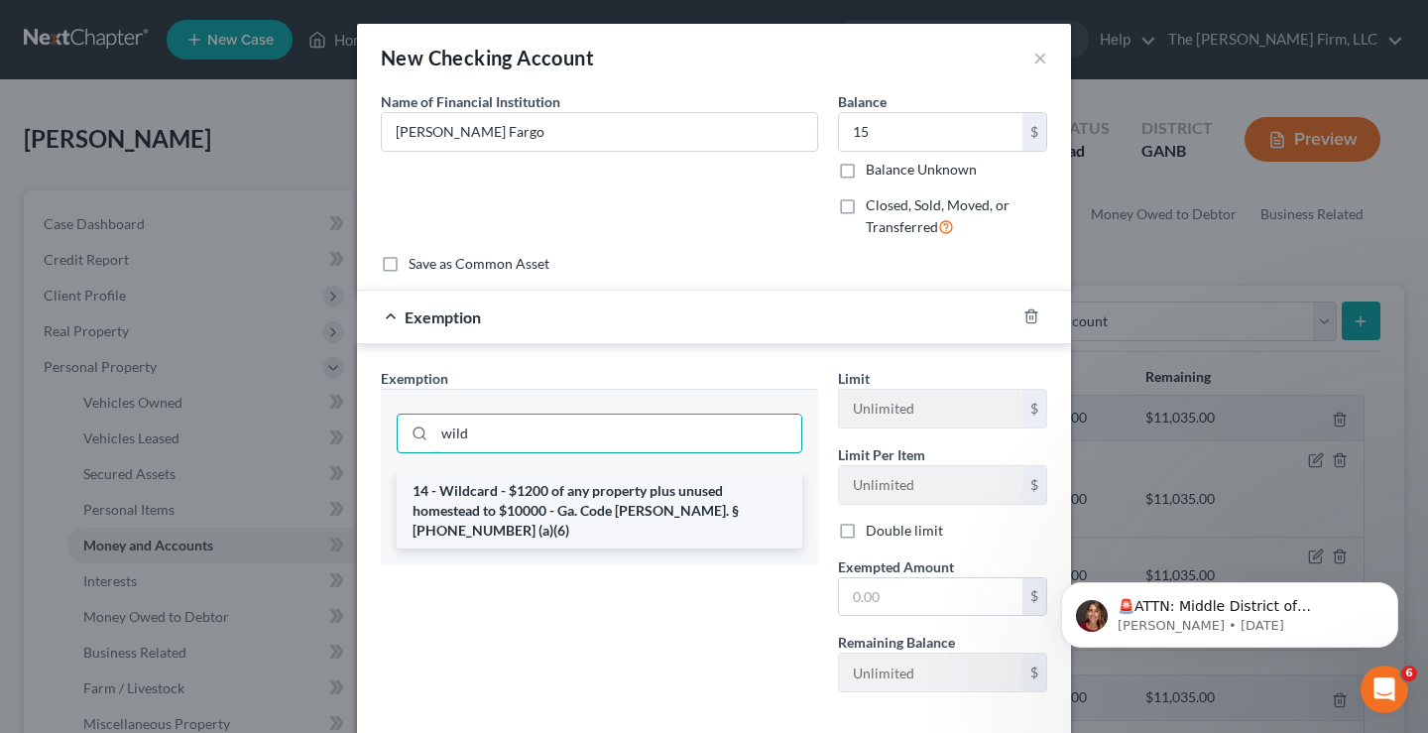
type input "wild"
click at [591, 509] on li "14 - Wildcard - $1200 of any property plus unused homestead to $10000 - Ga. Cod…" at bounding box center [600, 510] width 406 height 75
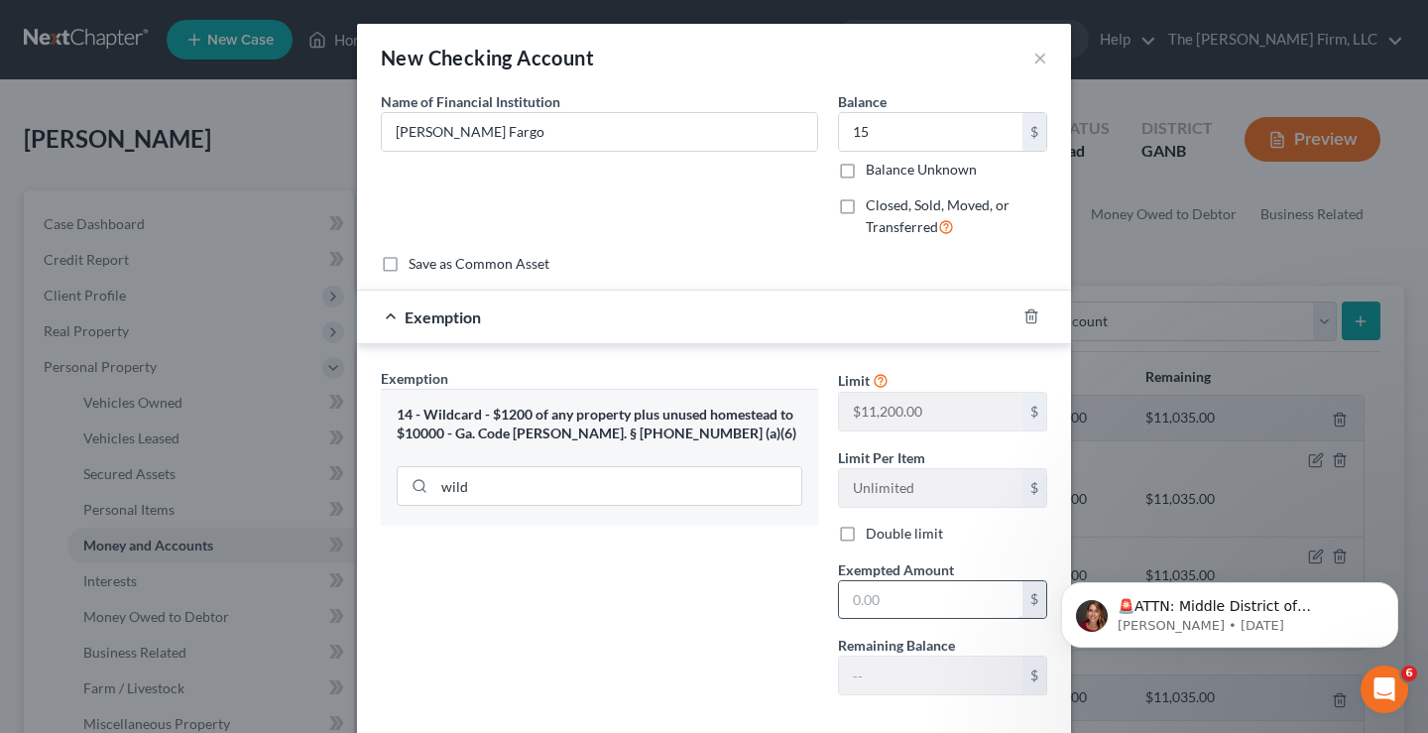
click at [899, 603] on input "text" at bounding box center [930, 600] width 183 height 38
type input "15"
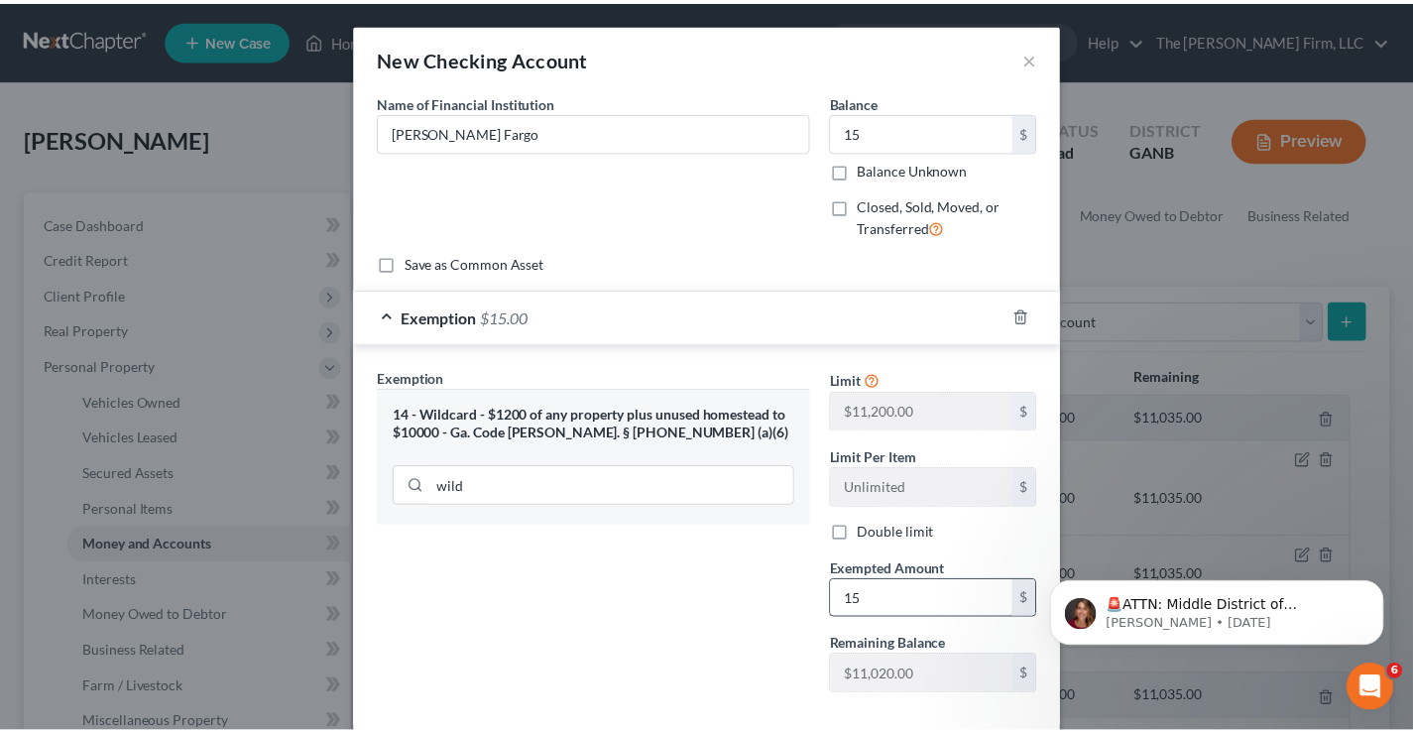
scroll to position [104, 0]
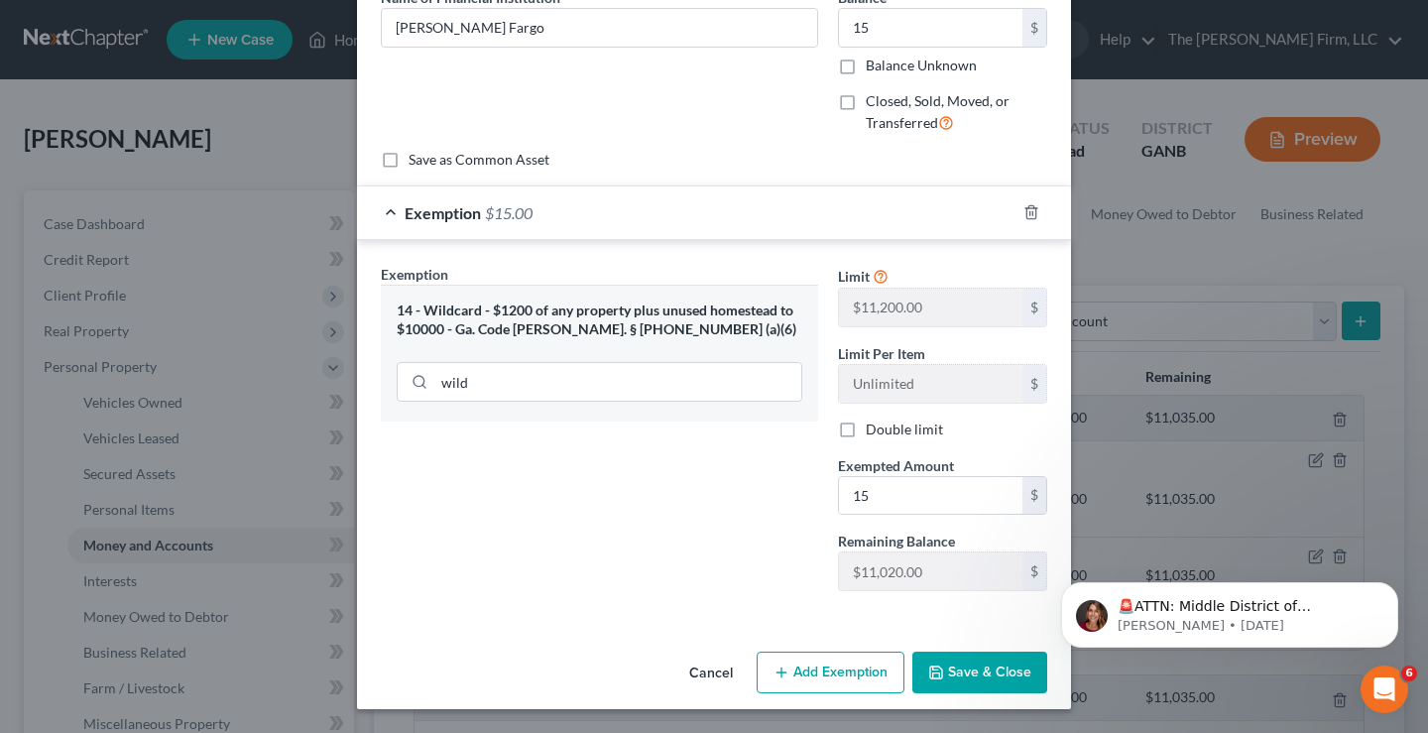
click at [967, 672] on button "Save & Close" at bounding box center [979, 673] width 135 height 42
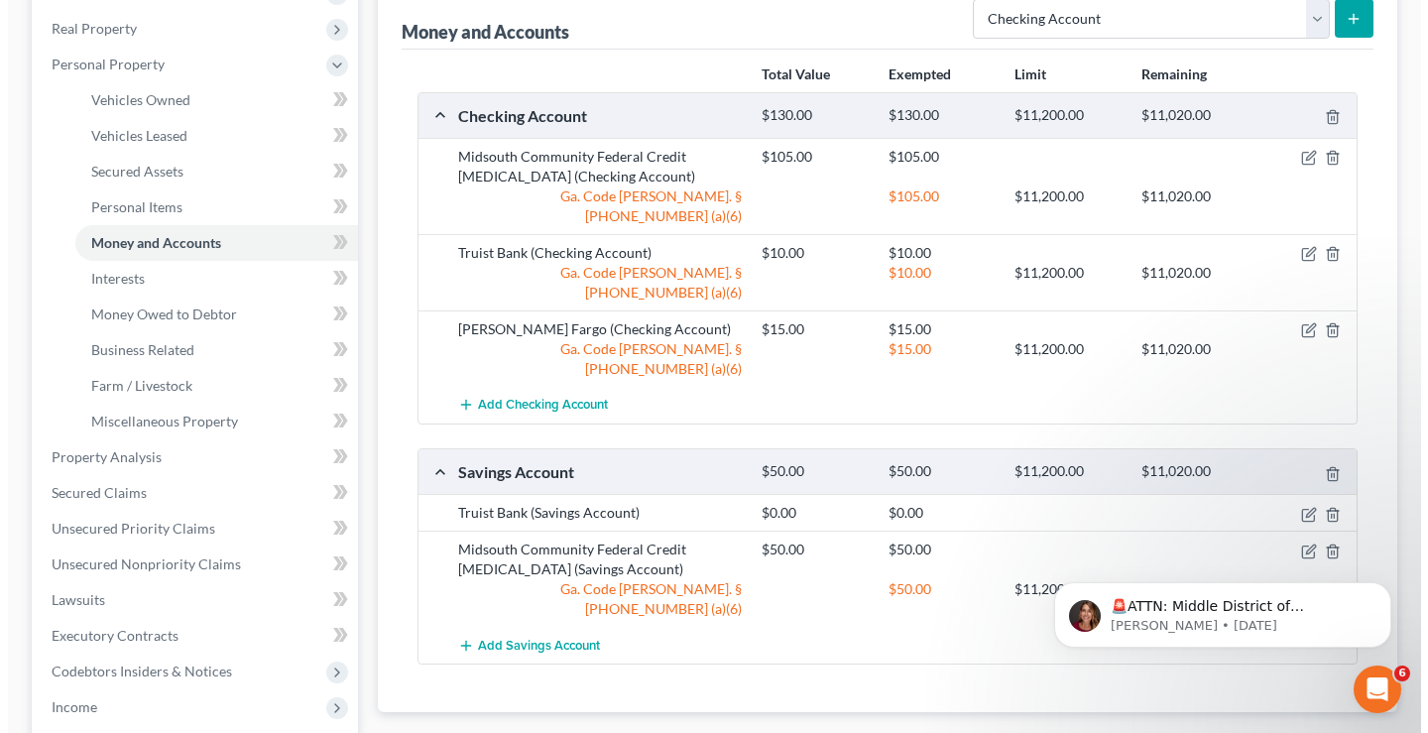
scroll to position [99, 0]
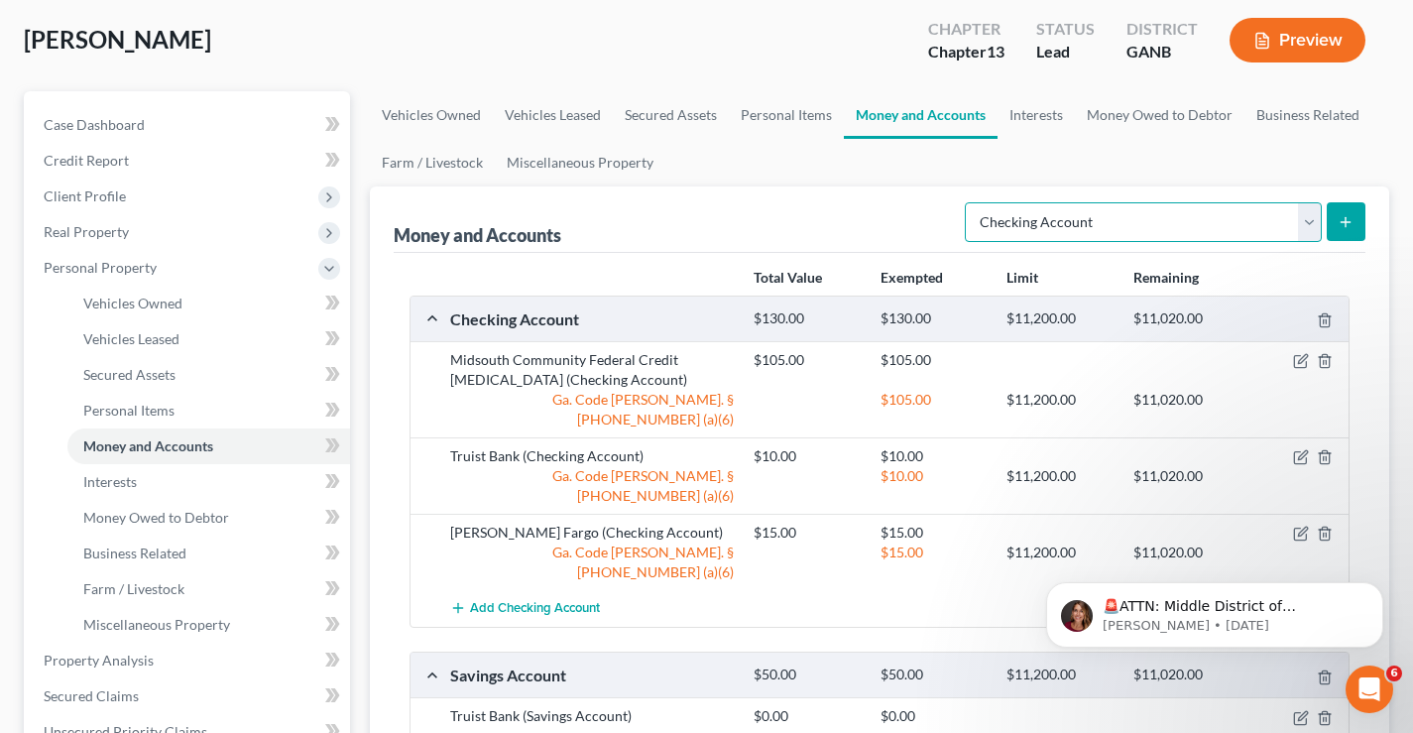
click at [1167, 219] on select "Select Account Type Brokerage Cash on Hand Certificates of Deposit Checking Acc…" at bounding box center [1143, 222] width 357 height 40
select select "savings"
click at [969, 202] on select "Select Account Type Brokerage Cash on Hand Certificates of Deposit Checking Acc…" at bounding box center [1143, 222] width 357 height 40
click at [1344, 226] on icon "submit" at bounding box center [1346, 222] width 16 height 16
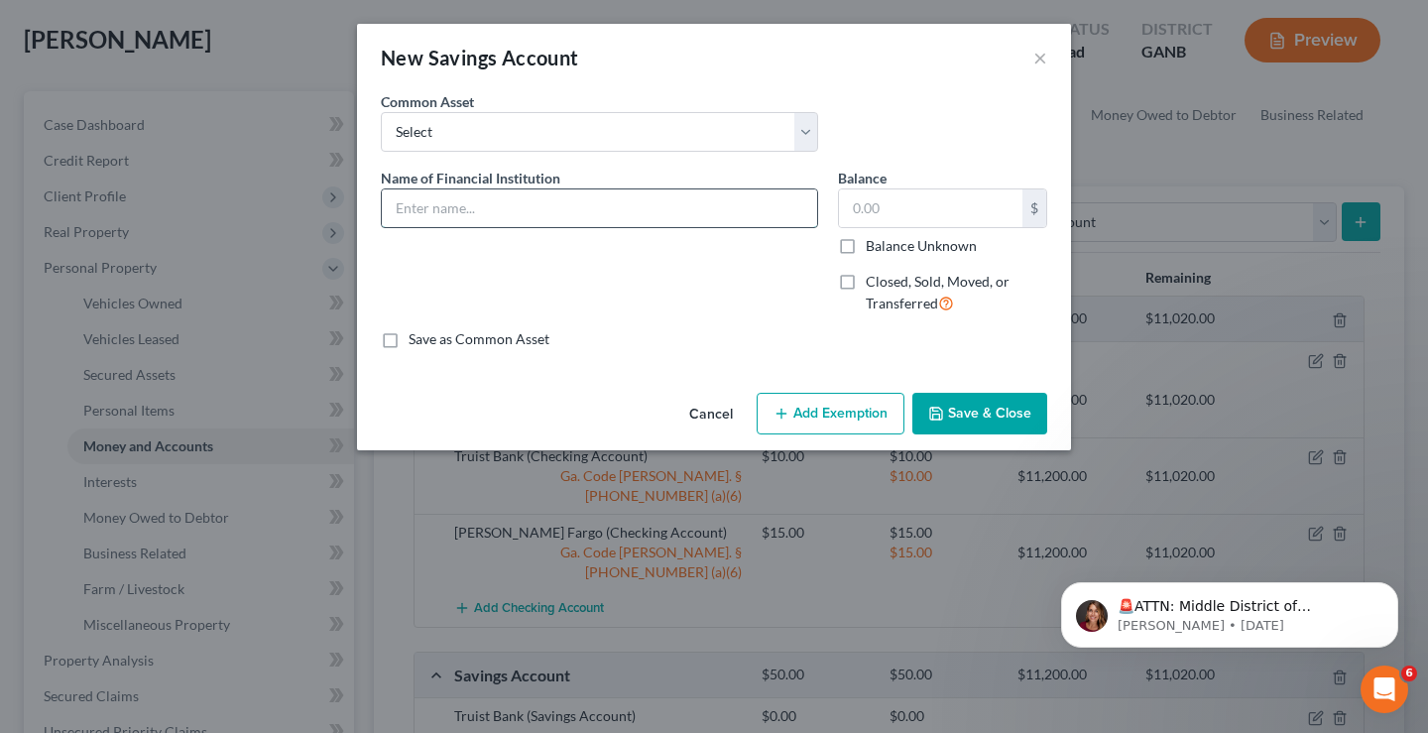
click at [428, 208] on input "text" at bounding box center [599, 208] width 435 height 38
type input "[PERSON_NAME] Fargo"
click at [892, 198] on input "text" at bounding box center [930, 208] width 183 height 38
type input "0"
click at [979, 412] on button "Save & Close" at bounding box center [979, 414] width 135 height 42
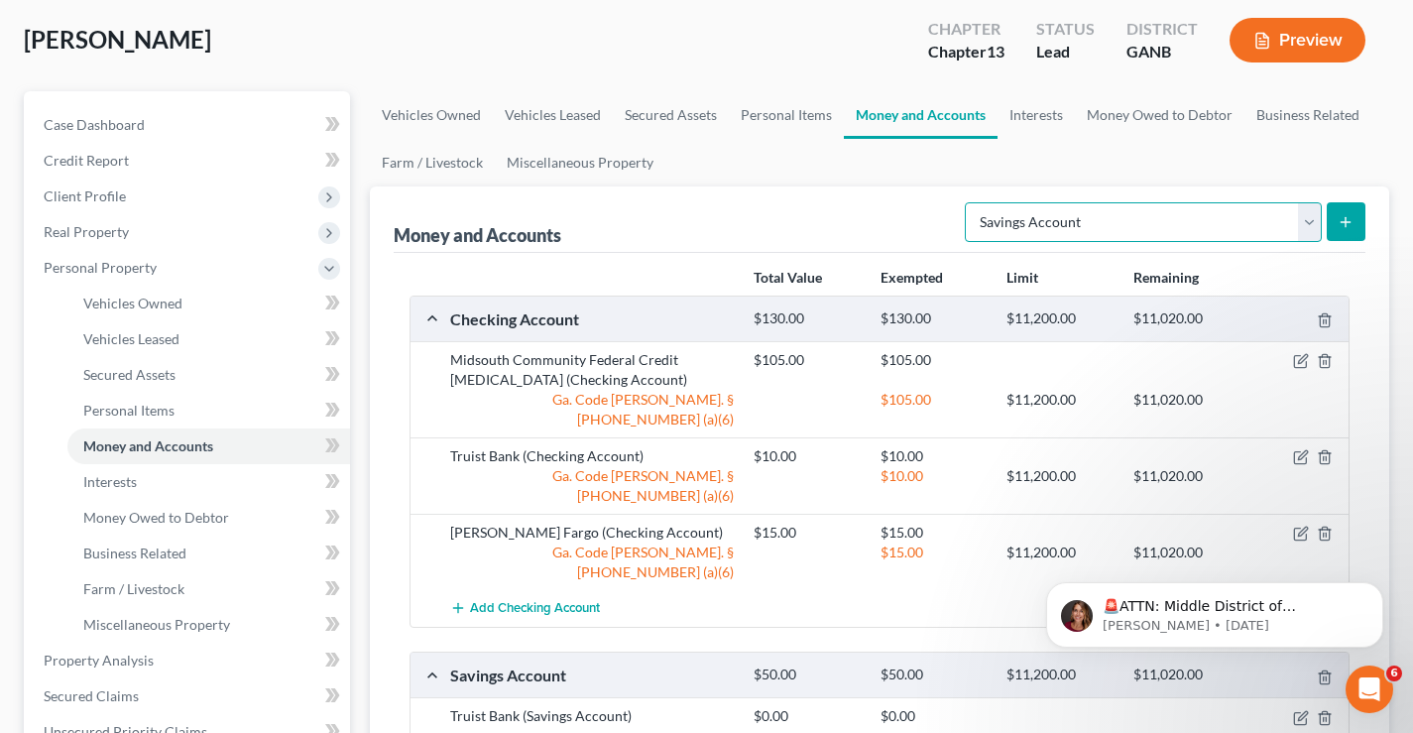
click at [1223, 225] on select "Select Account Type Brokerage Cash on Hand Certificates of Deposit Checking Acc…" at bounding box center [1143, 222] width 357 height 40
select select "checking"
click at [969, 202] on select "Select Account Type Brokerage Cash on Hand Certificates of Deposit Checking Acc…" at bounding box center [1143, 222] width 357 height 40
click at [1346, 222] on line "submit" at bounding box center [1346, 222] width 9 height 0
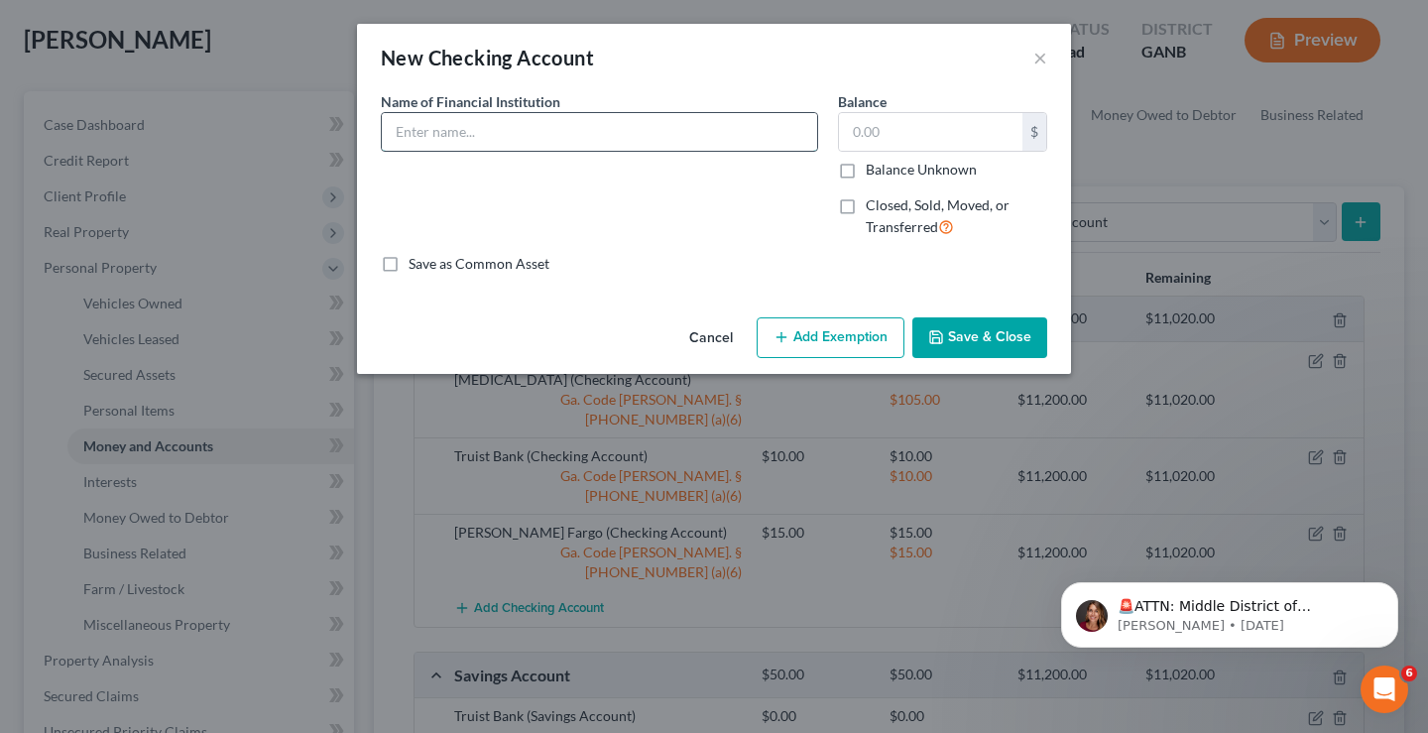
click at [446, 131] on input "text" at bounding box center [599, 132] width 435 height 38
type input "United Bank"
click at [871, 138] on input "text" at bounding box center [930, 132] width 183 height 38
type input "20"
click at [823, 340] on button "Add Exemption" at bounding box center [831, 338] width 148 height 42
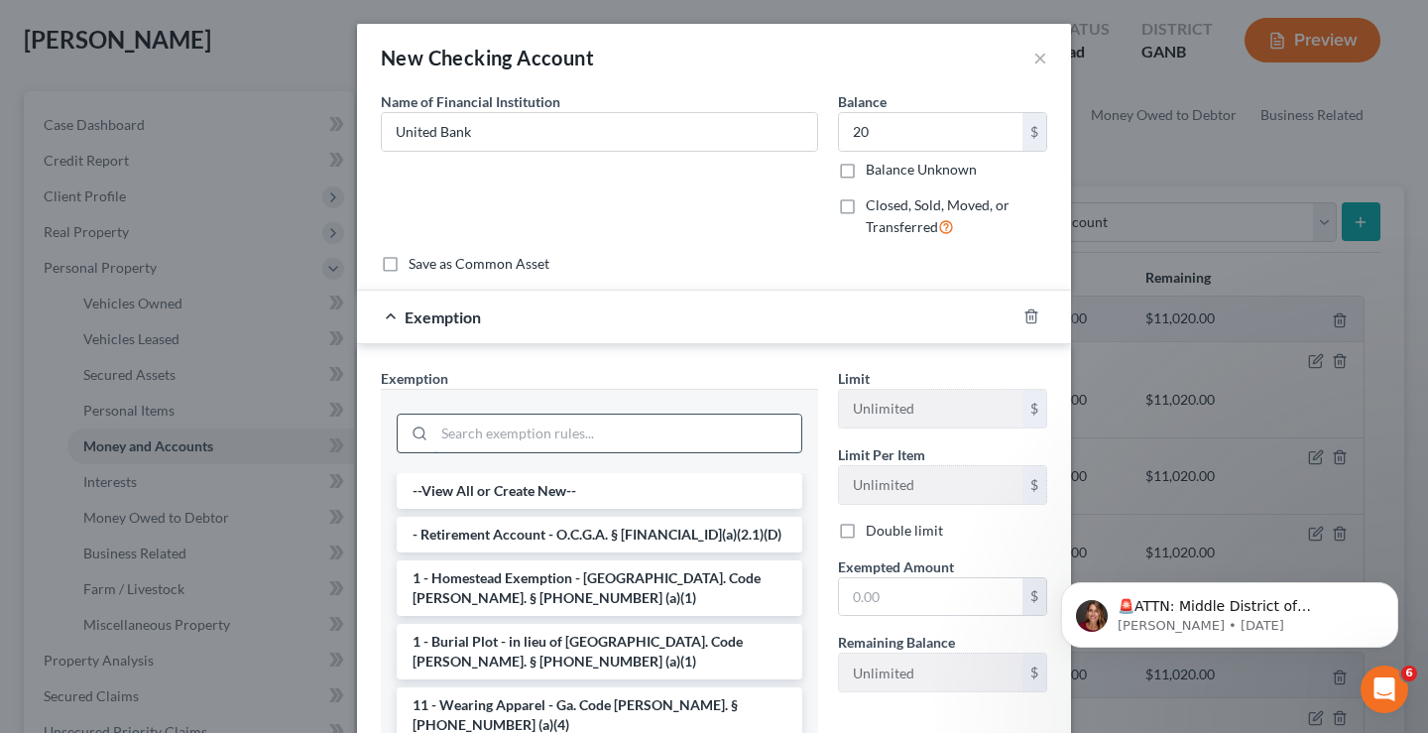
click at [499, 431] on input "search" at bounding box center [617, 434] width 367 height 38
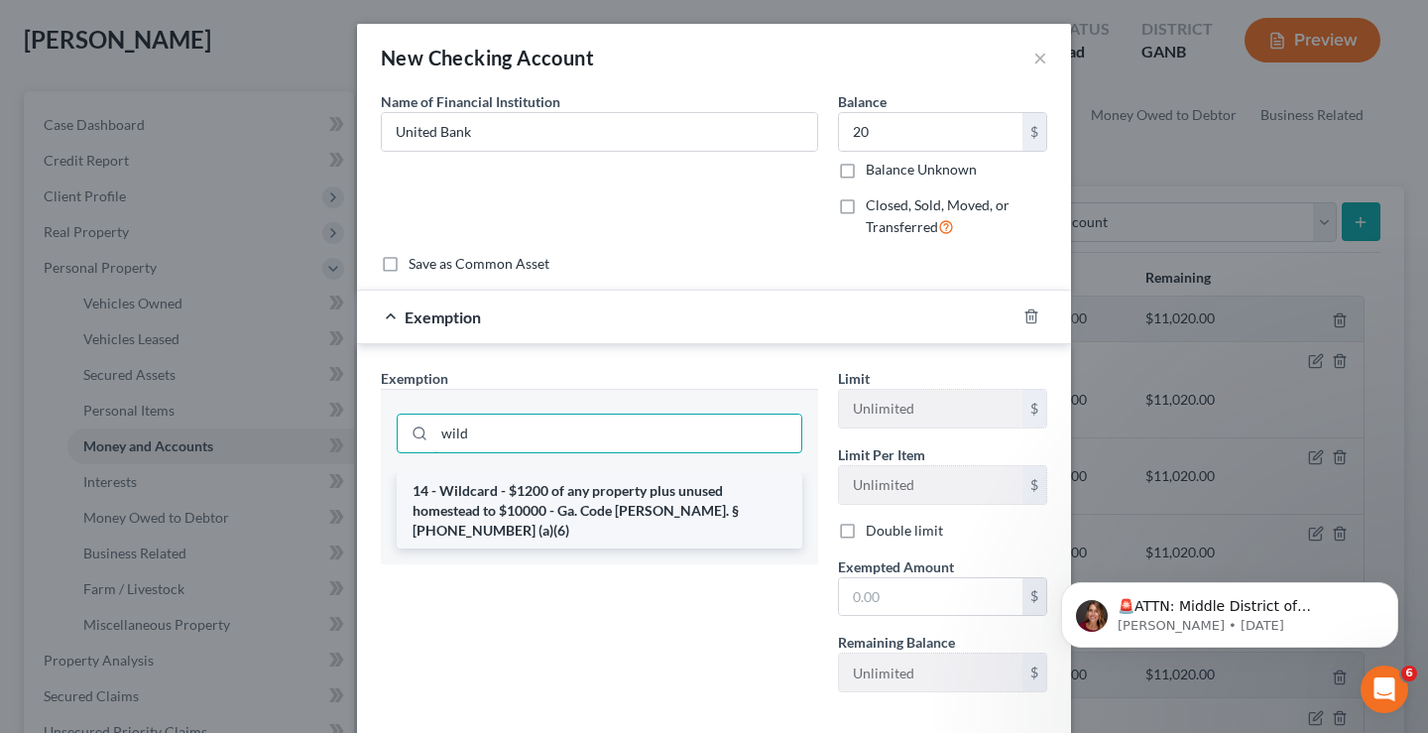
type input "wild"
click at [524, 504] on li "14 - Wildcard - $1200 of any property plus unused homestead to $10000 - Ga. Cod…" at bounding box center [600, 510] width 406 height 75
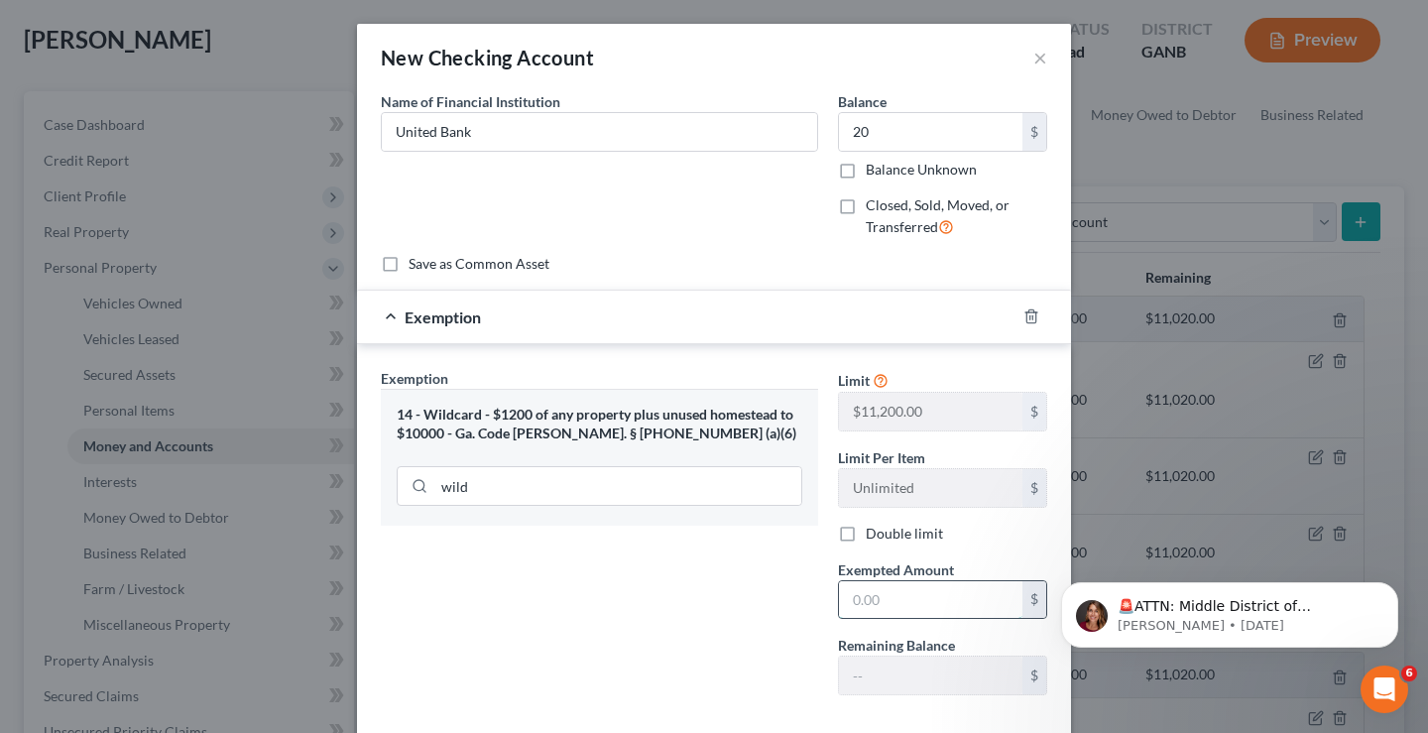
click at [874, 603] on input "text" at bounding box center [930, 600] width 183 height 38
type input "20"
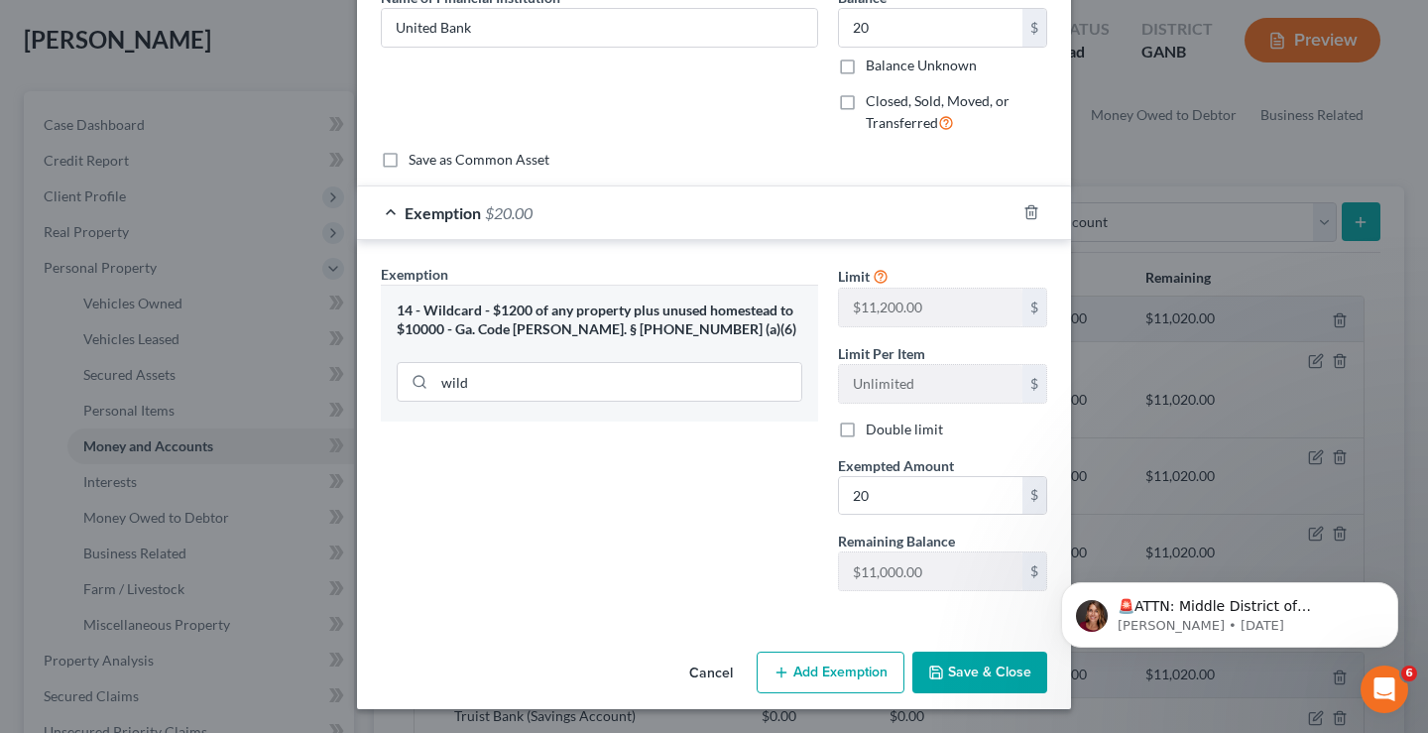
click at [944, 670] on button "Save & Close" at bounding box center [979, 673] width 135 height 42
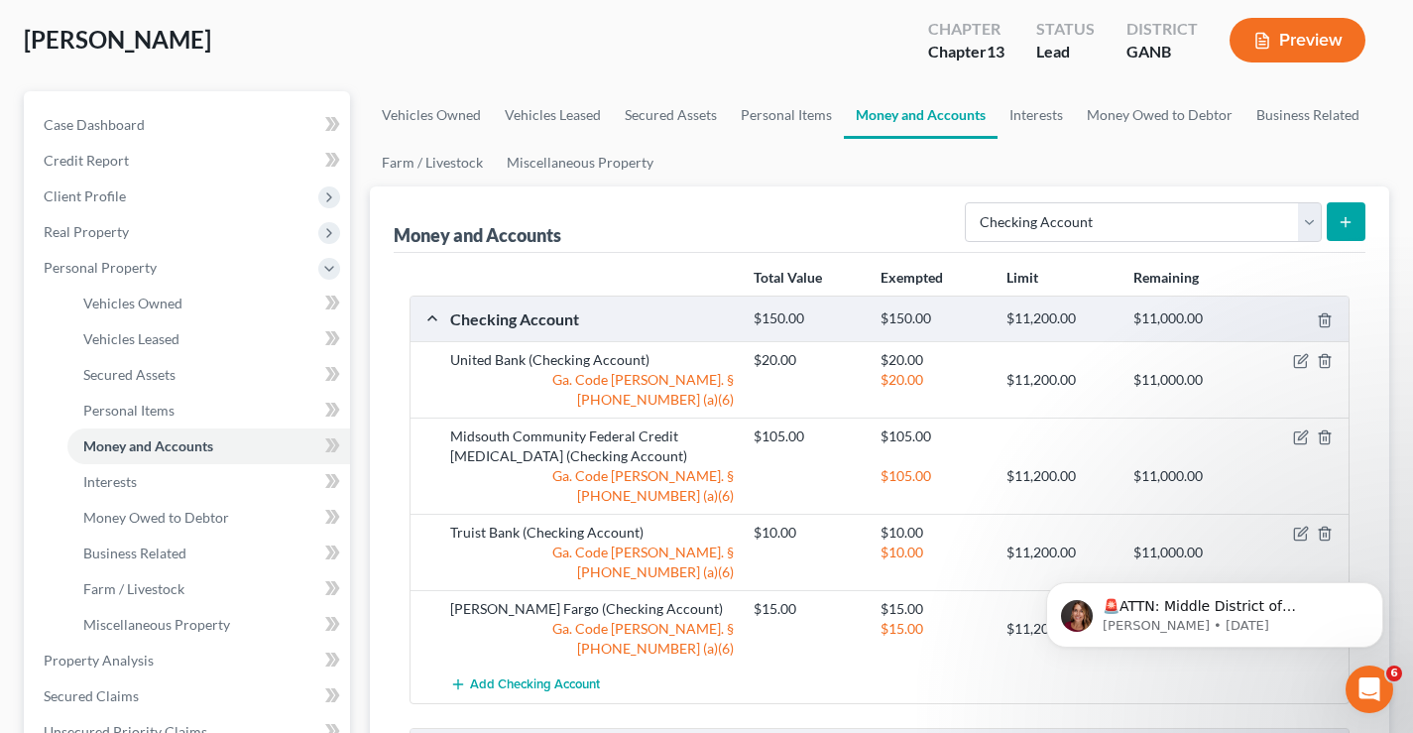
click at [1355, 224] on button "submit" at bounding box center [1346, 221] width 39 height 39
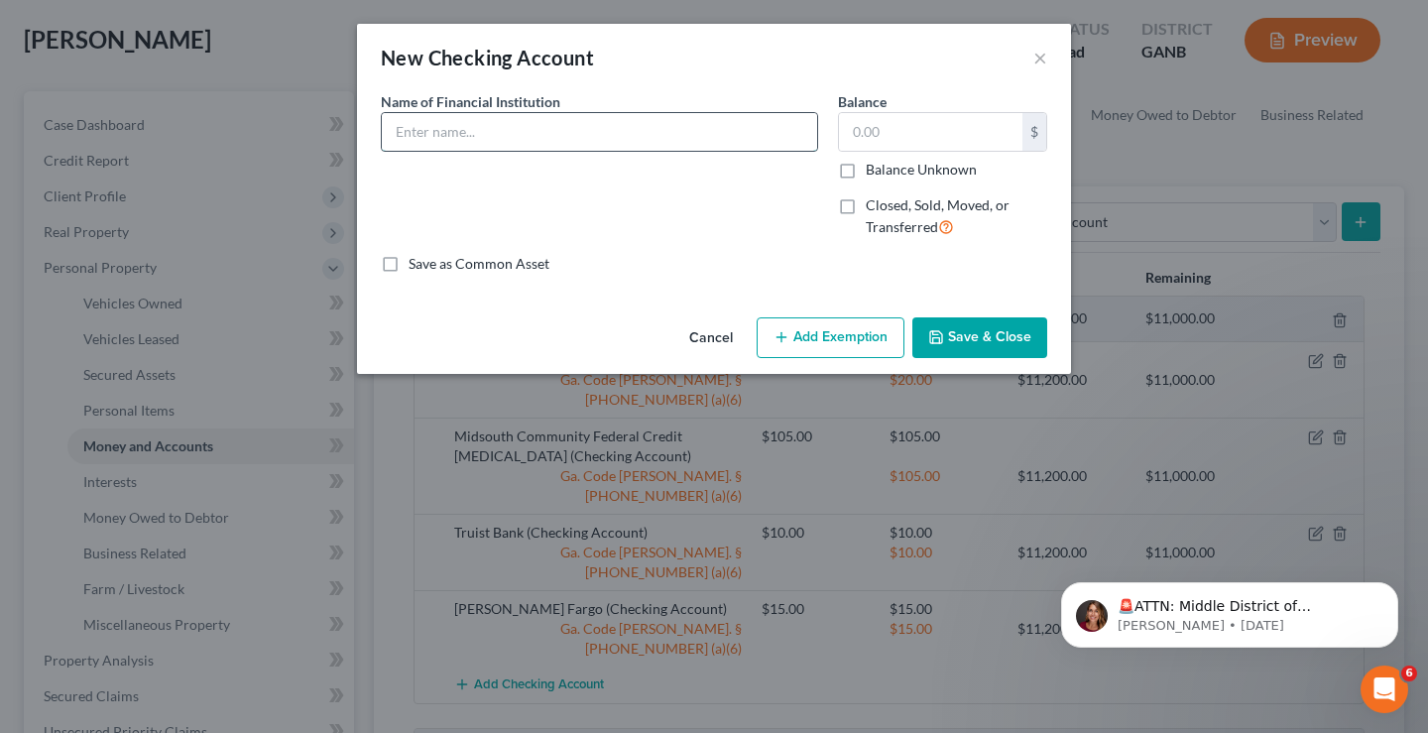
click at [432, 144] on input "text" at bounding box center [599, 132] width 435 height 38
drag, startPoint x: 531, startPoint y: 132, endPoint x: 304, endPoint y: 135, distance: 226.2
click at [304, 135] on div "New Checking Account × An exemption set must first be selected from the Filing …" at bounding box center [714, 366] width 1428 height 733
click at [443, 134] on input "Justice Credit Union" at bounding box center [599, 132] width 435 height 38
type input "Justice Federal Credit Union"
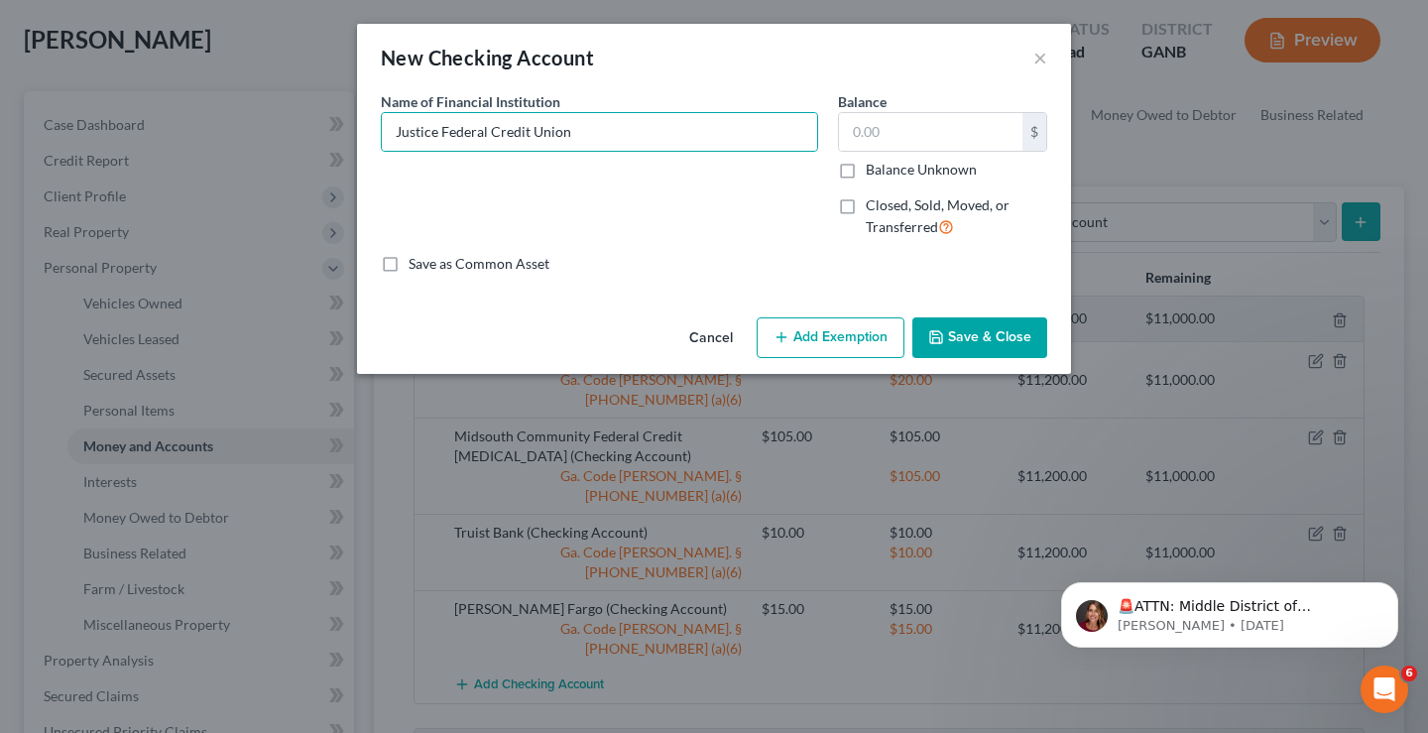
click at [409, 264] on label "Save as Common Asset" at bounding box center [479, 264] width 141 height 20
click at [417, 264] on input "Save as Common Asset" at bounding box center [423, 260] width 13 height 13
checkbox input "true"
click at [884, 136] on input "text" at bounding box center [930, 132] width 183 height 38
type input "7"
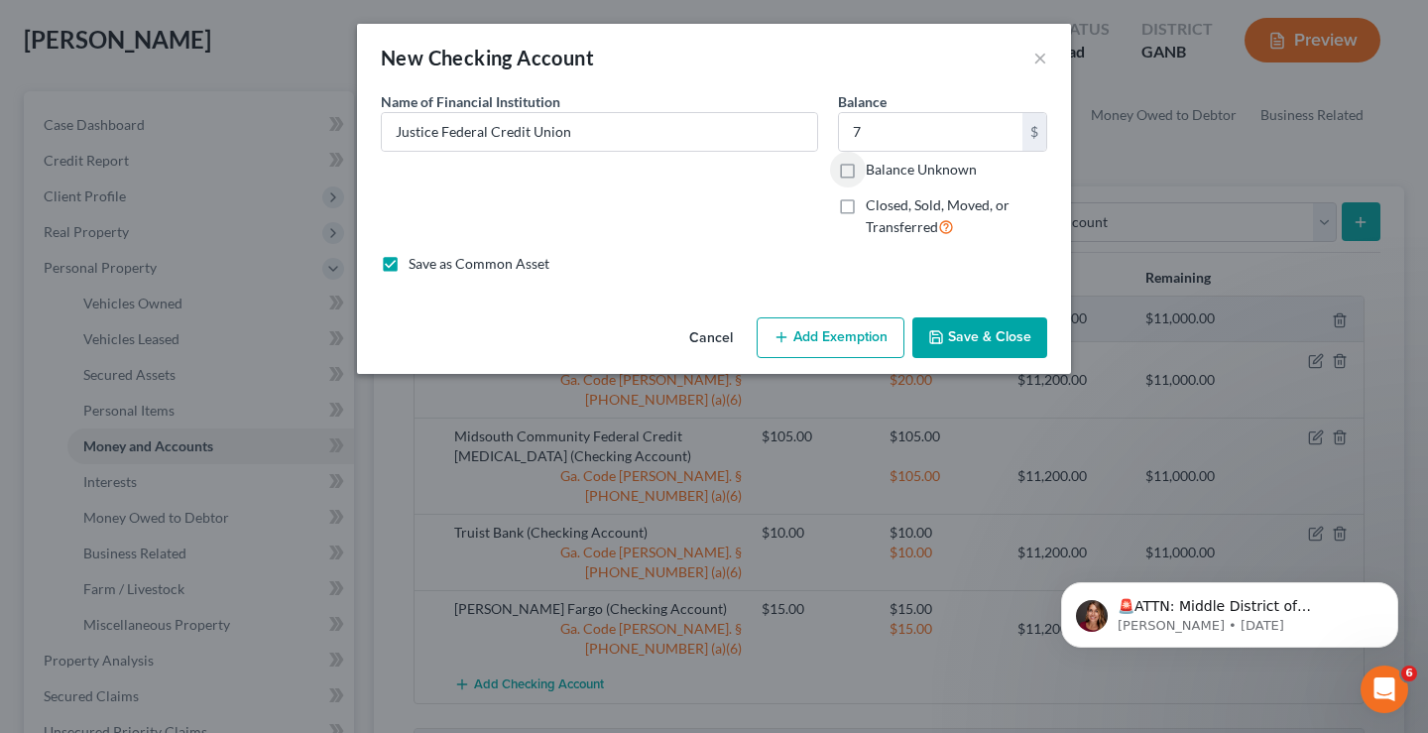
click at [805, 332] on button "Add Exemption" at bounding box center [831, 338] width 148 height 42
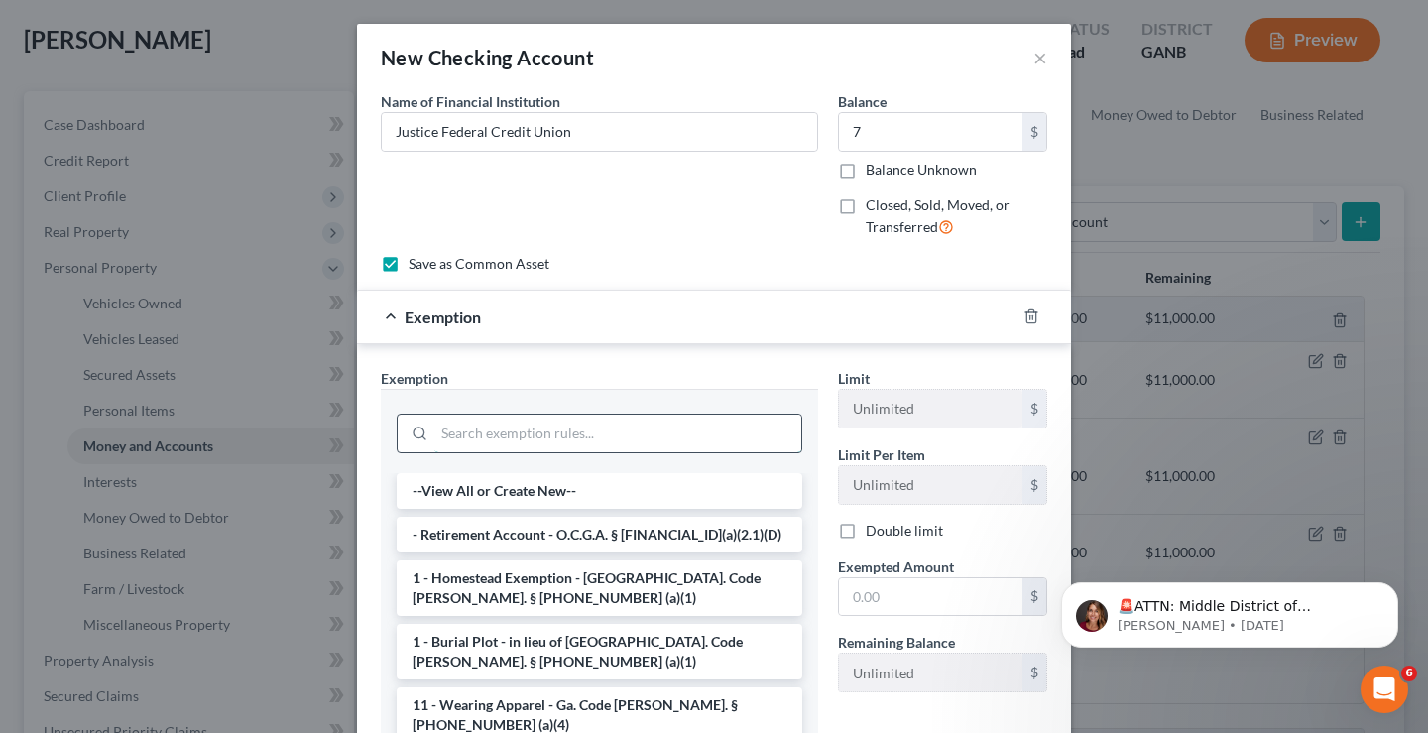
click at [496, 431] on input "search" at bounding box center [617, 434] width 367 height 38
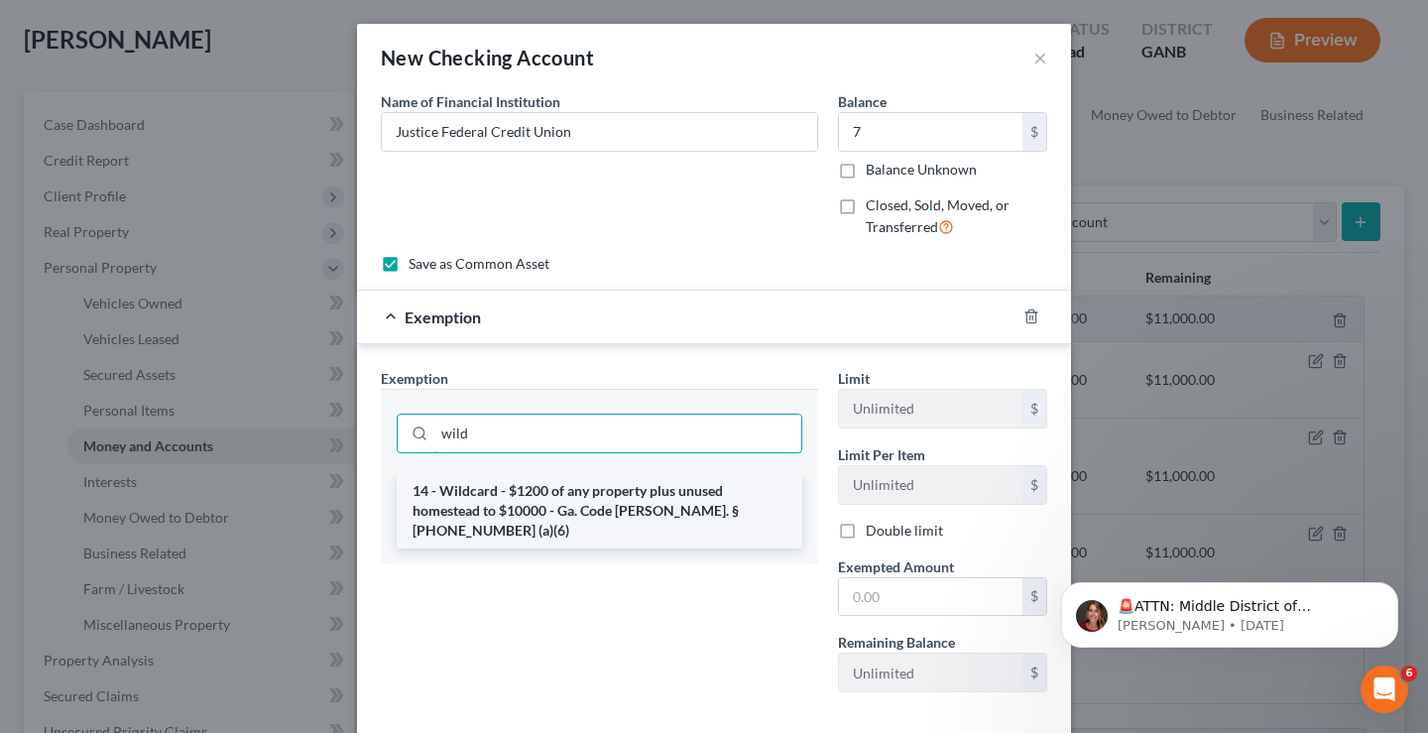
type input "wild"
click at [574, 497] on li "14 - Wildcard - $1200 of any property plus unused homestead to $10000 - Ga. Cod…" at bounding box center [600, 510] width 406 height 75
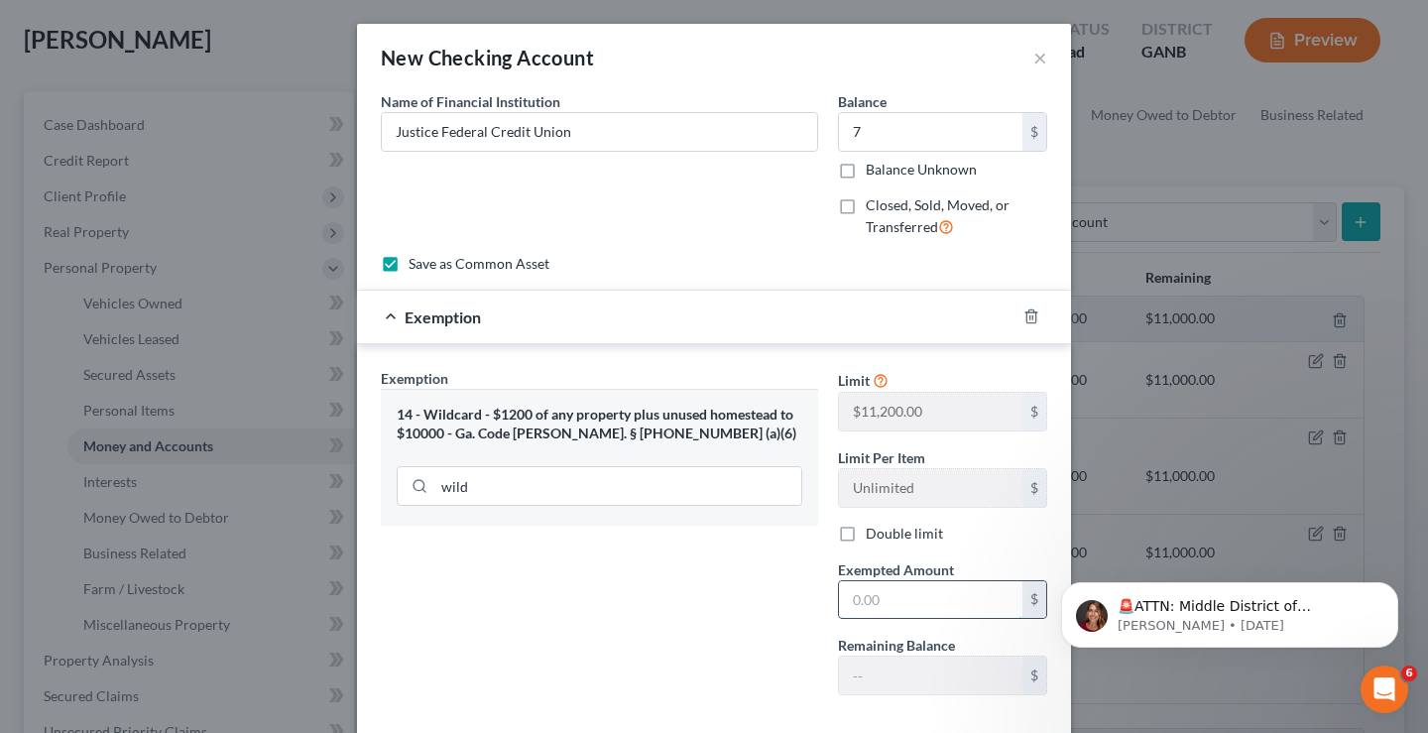
click at [872, 606] on input "text" at bounding box center [930, 600] width 183 height 38
type input "7"
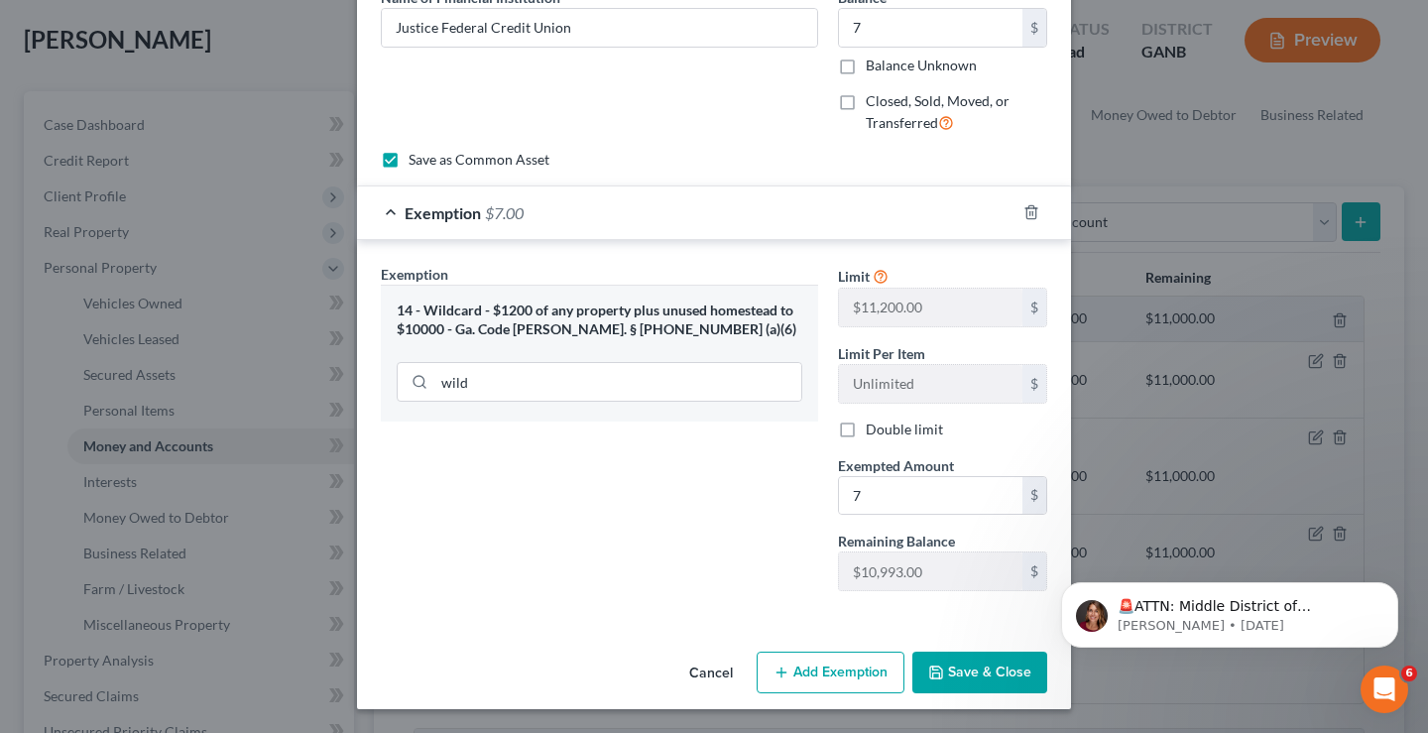
click at [996, 674] on button "Save & Close" at bounding box center [979, 673] width 135 height 42
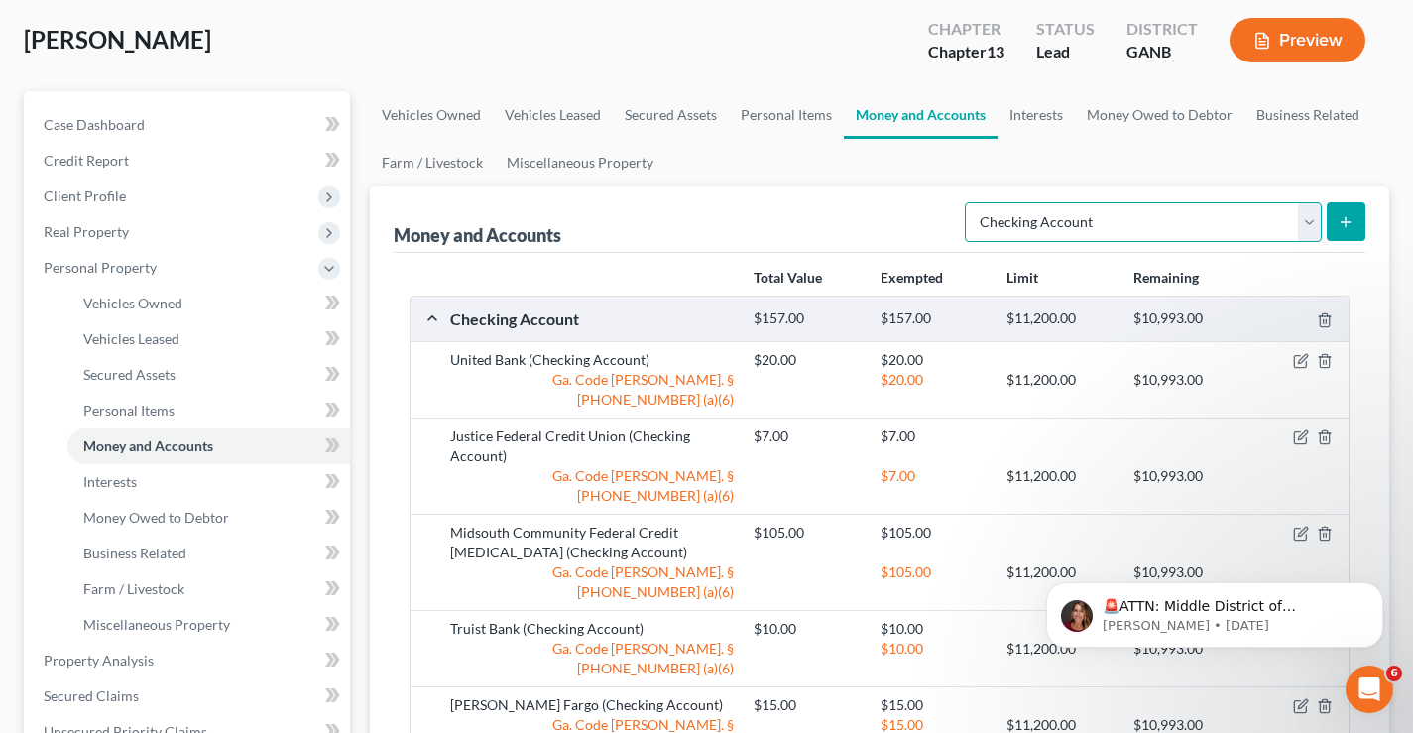
click at [1309, 226] on select "Select Account Type Brokerage Cash on Hand Certificates of Deposit Checking Acc…" at bounding box center [1143, 222] width 357 height 40
select select "savings"
click at [969, 202] on select "Select Account Type Brokerage Cash on Hand Certificates of Deposit Checking Acc…" at bounding box center [1143, 222] width 357 height 40
click at [1346, 220] on line "submit" at bounding box center [1346, 221] width 0 height 9
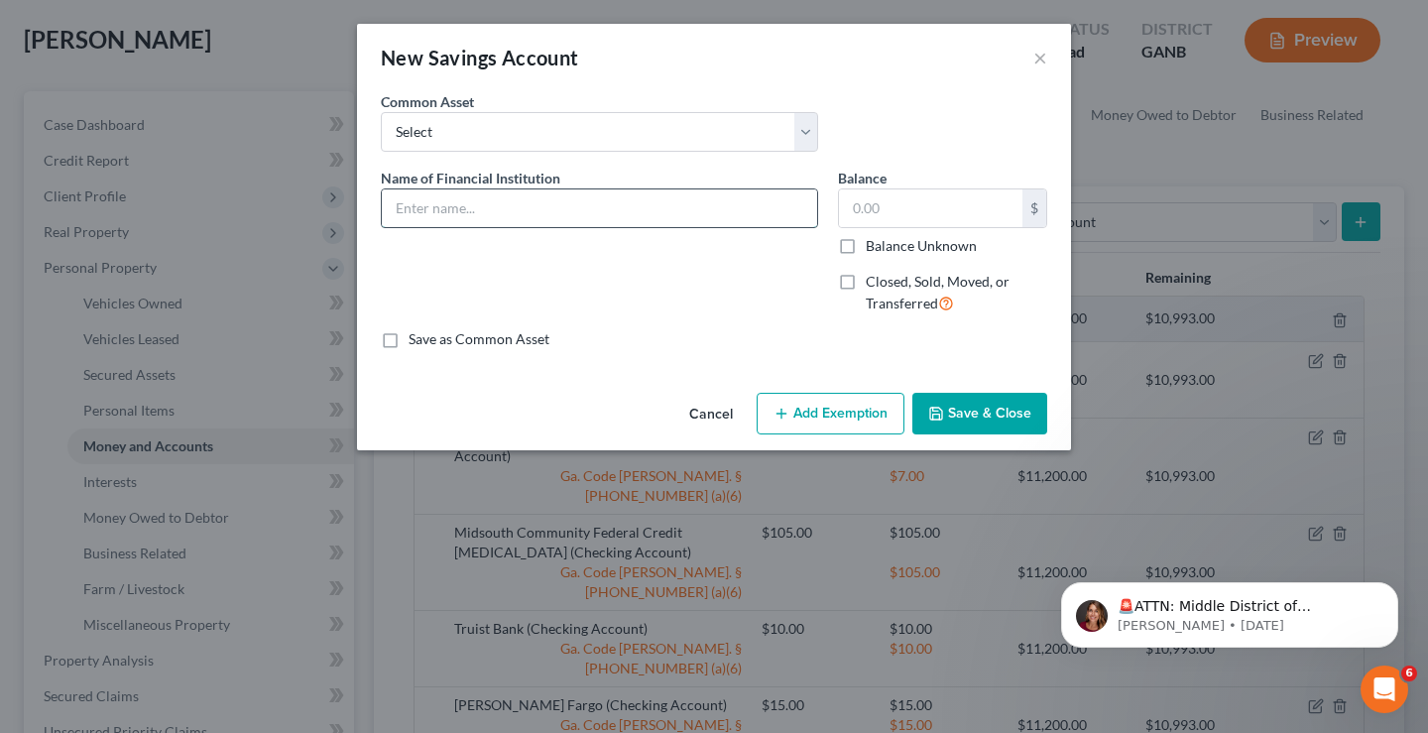
click at [407, 207] on input "text" at bounding box center [599, 208] width 435 height 38
type input "Justice Federal Credit Union"
click at [932, 216] on input "text" at bounding box center [930, 208] width 183 height 38
type input "0"
click at [985, 419] on button "Save & Close" at bounding box center [979, 414] width 135 height 42
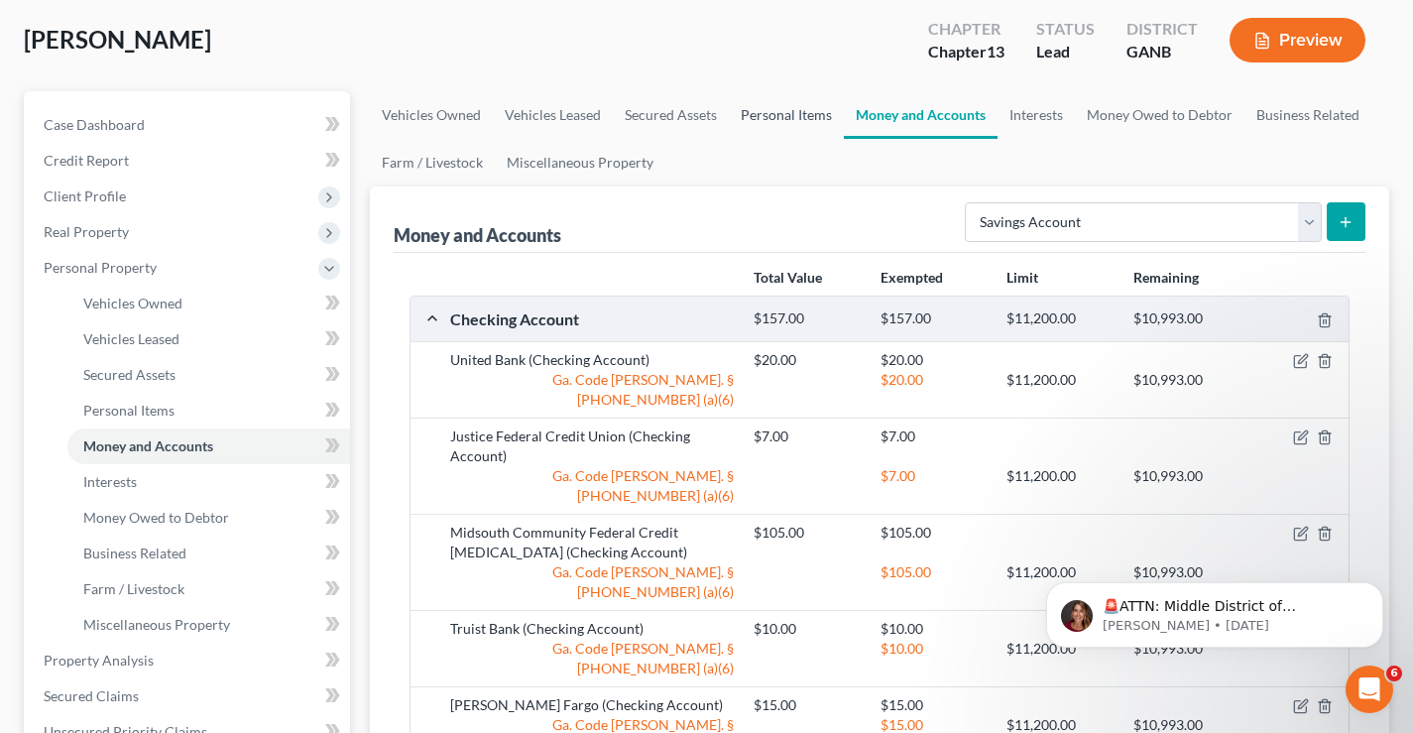
click at [791, 113] on link "Personal Items" at bounding box center [786, 115] width 115 height 48
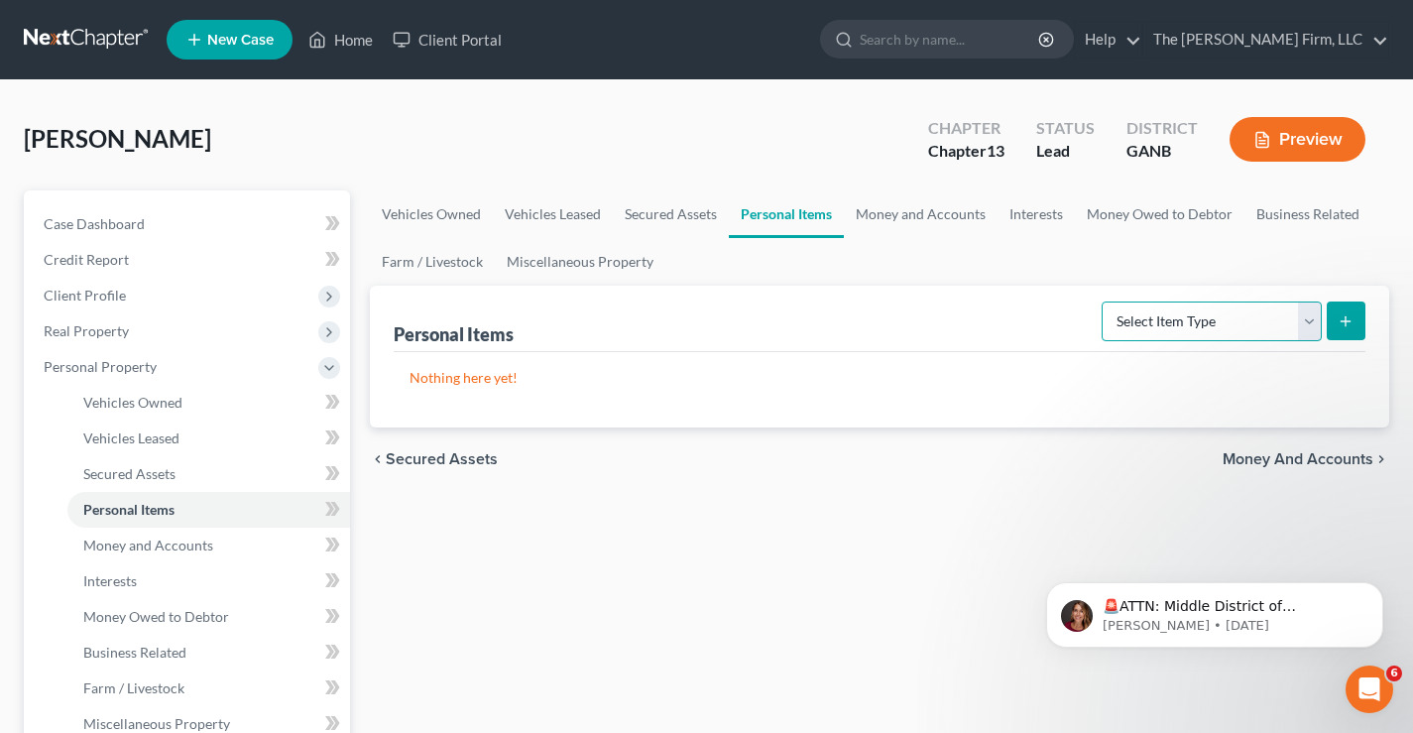
click at [1179, 326] on select "Select Item Type Clothing Collectibles Of Value Electronics Firearms Household …" at bounding box center [1212, 322] width 220 height 40
select select "household_goods"
click at [1104, 302] on select "Select Item Type Clothing Collectibles Of Value Electronics Firearms Household …" at bounding box center [1212, 322] width 220 height 40
click at [1346, 318] on line "submit" at bounding box center [1346, 320] width 0 height 9
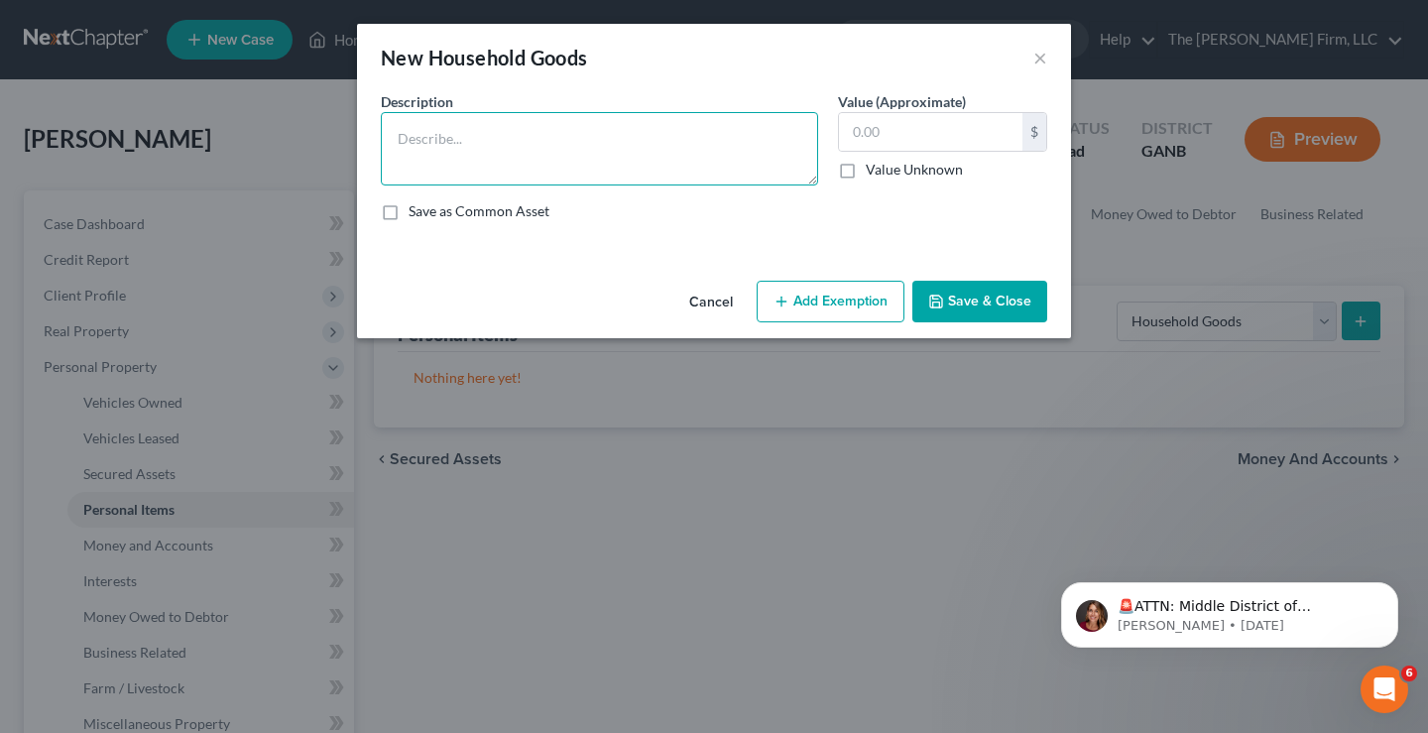
click at [480, 147] on textarea at bounding box center [599, 148] width 437 height 73
type textarea "Household Goods"
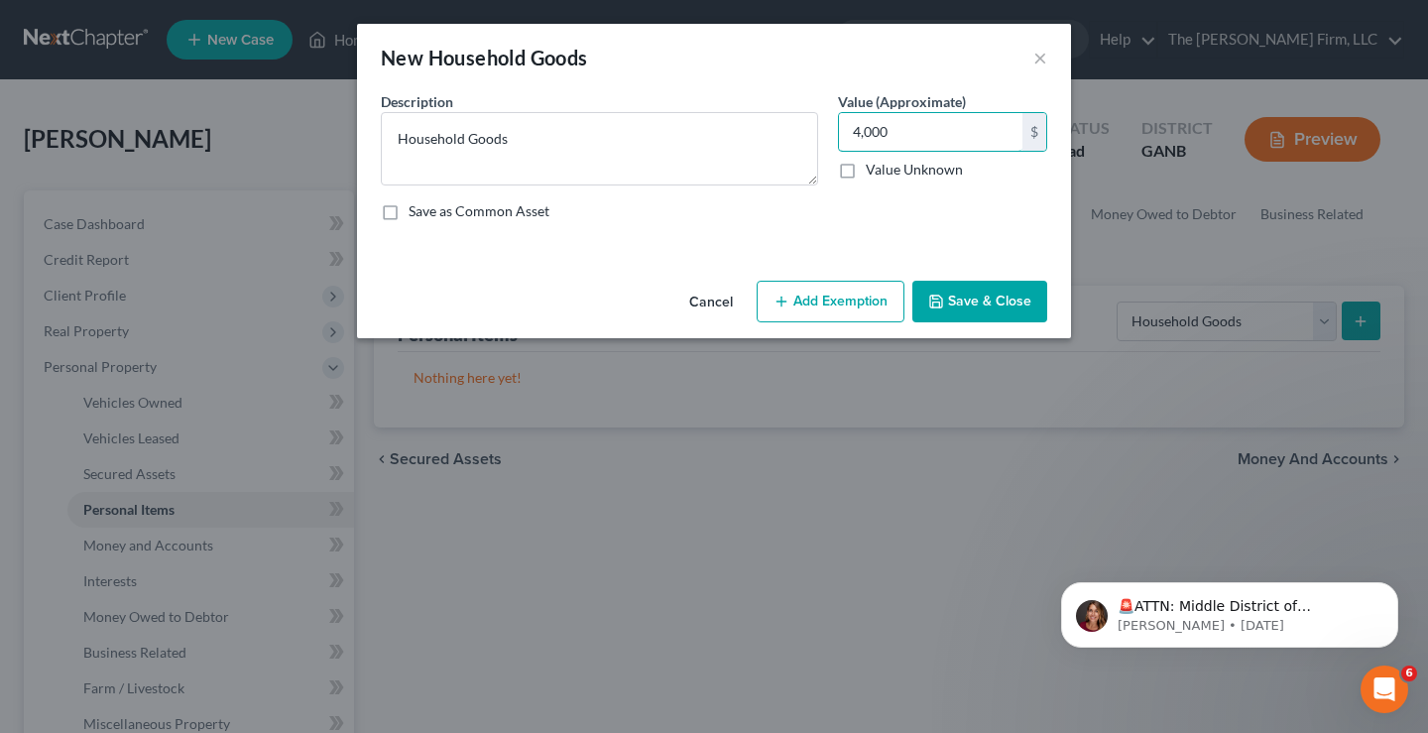
type input "4,000"
click at [859, 307] on button "Add Exemption" at bounding box center [831, 302] width 148 height 42
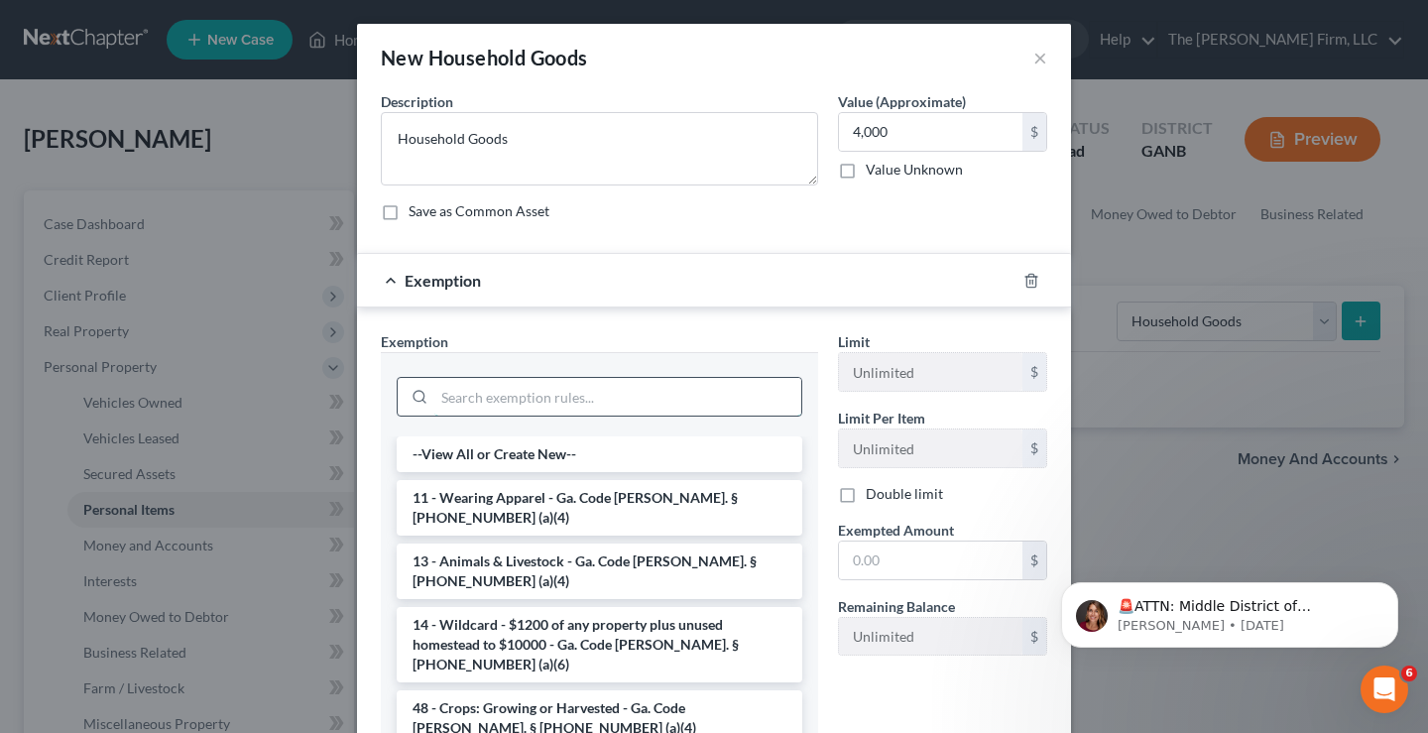
click at [477, 397] on input "search" at bounding box center [617, 397] width 367 height 38
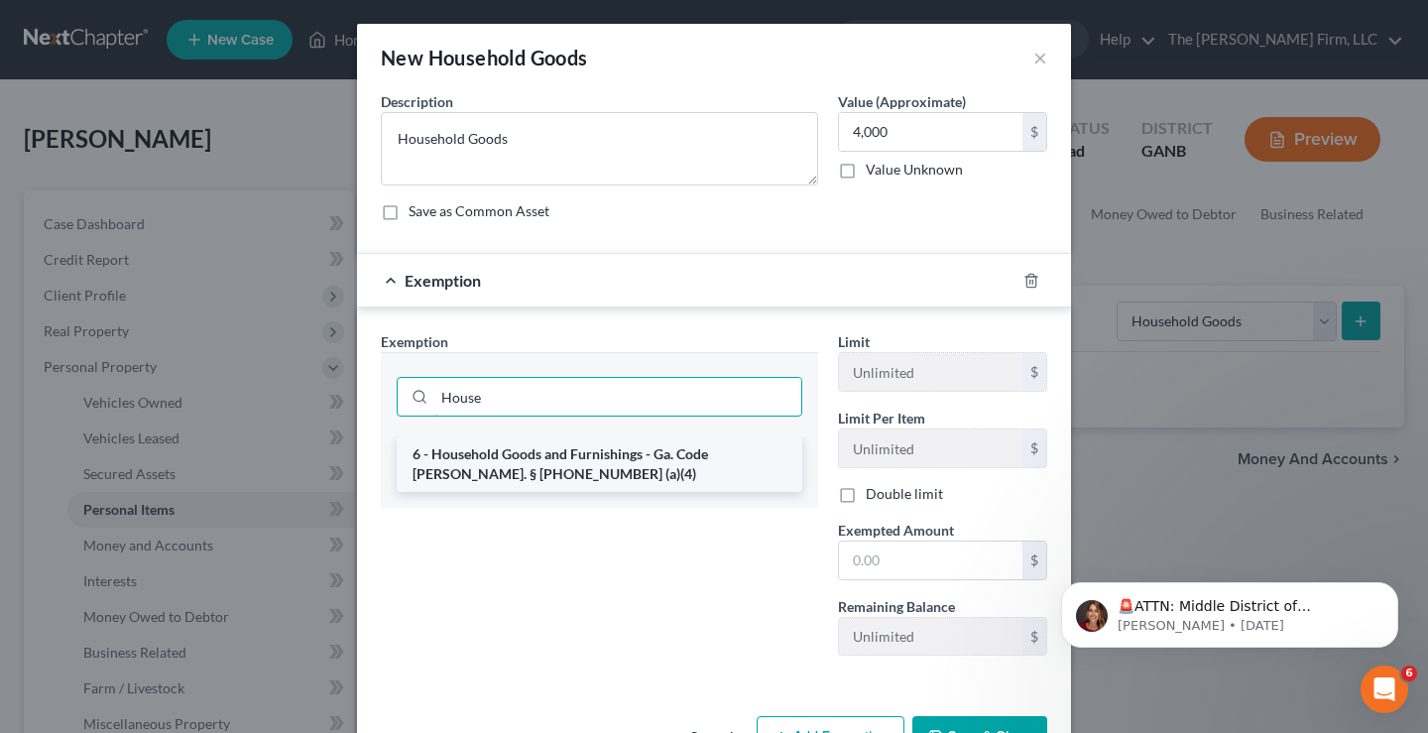
type input "House"
click at [559, 460] on li "6 - Household Goods and Furnishings - Ga. Code [PERSON_NAME]. § [PHONE_NUMBER] …" at bounding box center [600, 464] width 406 height 56
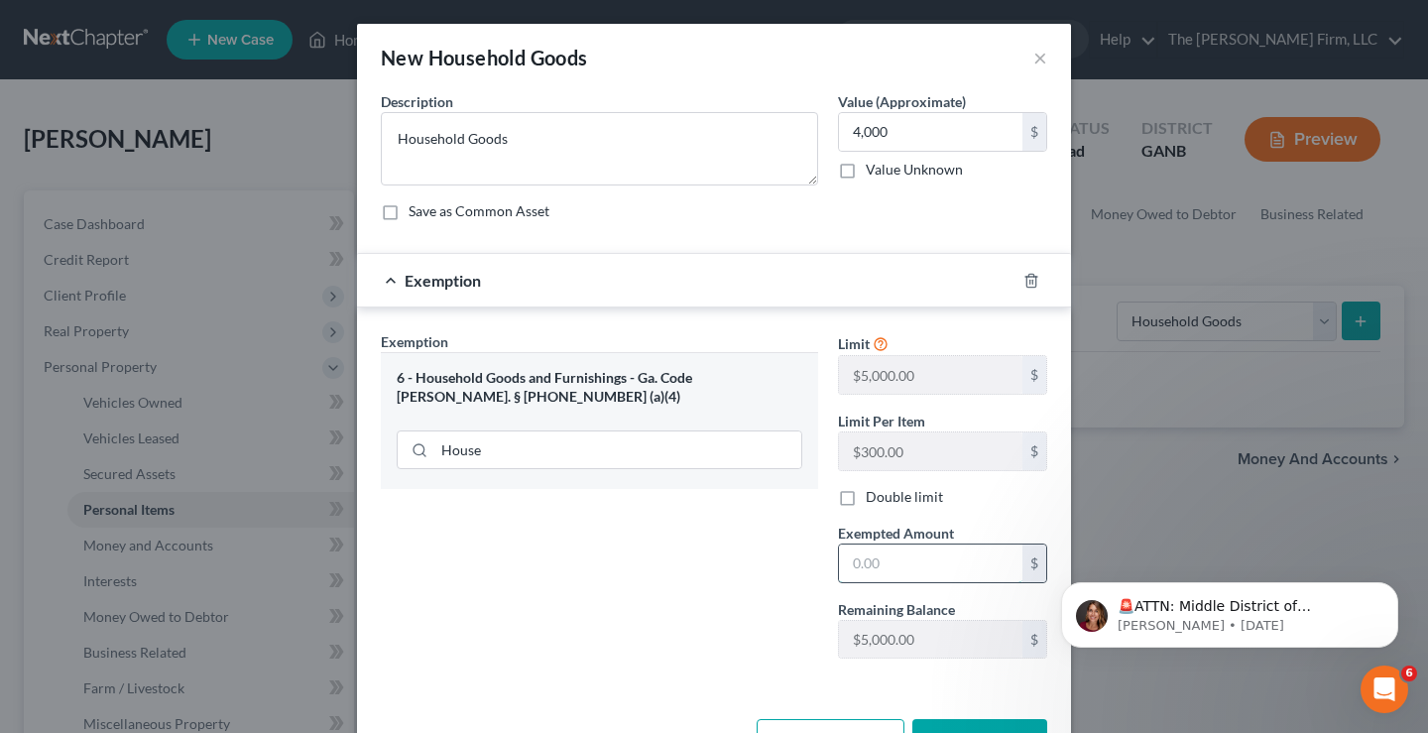
click at [862, 565] on input "text" at bounding box center [930, 564] width 183 height 38
type input "4,000"
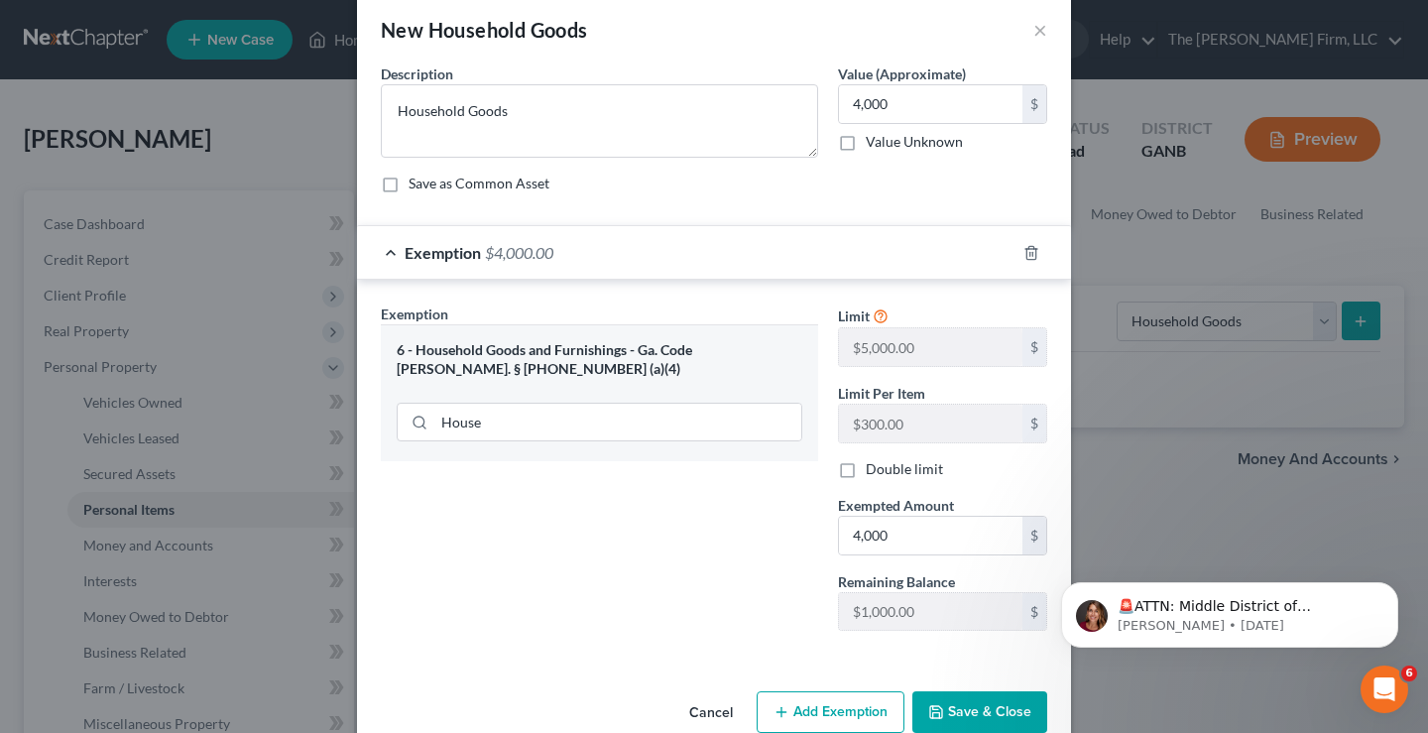
click at [978, 706] on button "Save & Close" at bounding box center [979, 712] width 135 height 42
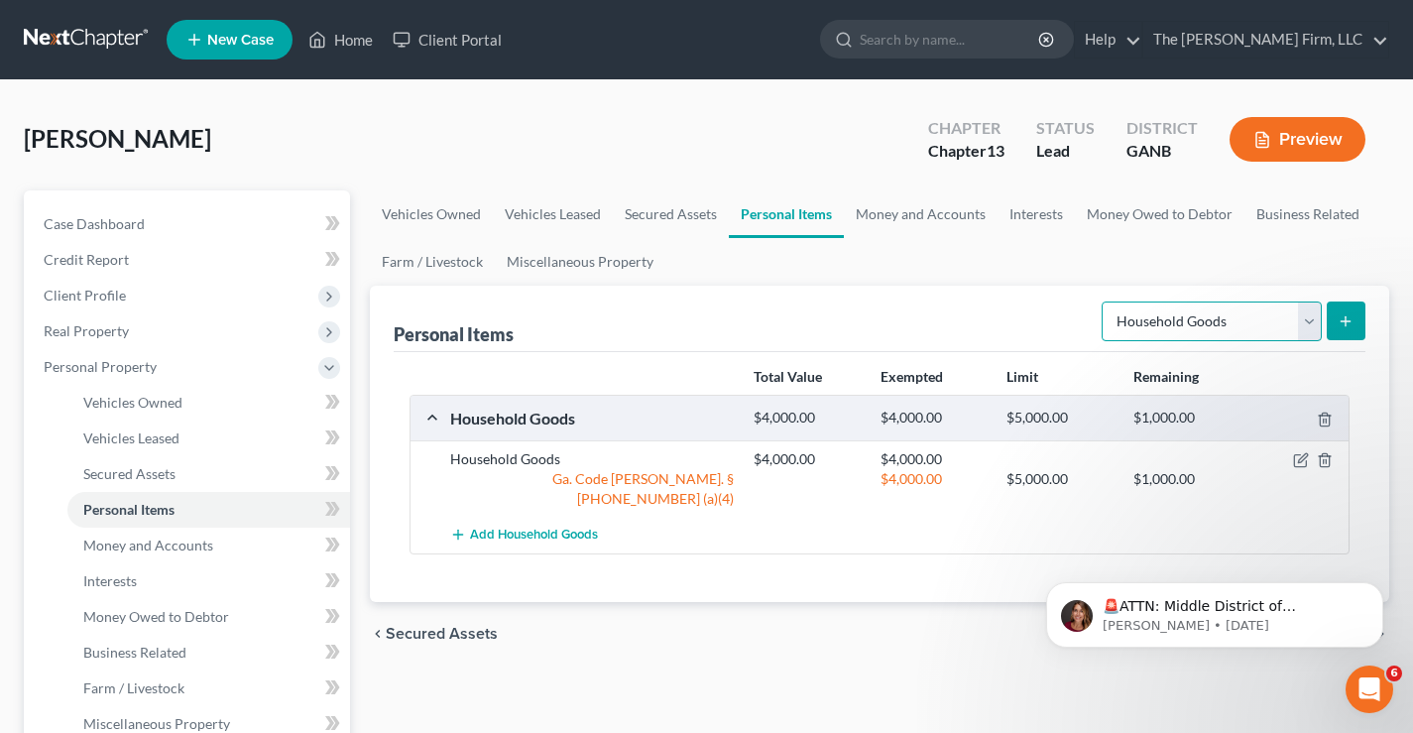
click at [1242, 325] on select "Select Item Type Clothing Collectibles Of Value Electronics Firearms Household …" at bounding box center [1212, 322] width 220 height 40
select select "clothing"
click at [1104, 302] on select "Select Item Type Clothing Collectibles Of Value Electronics Firearms Household …" at bounding box center [1212, 322] width 220 height 40
click at [1348, 318] on icon "submit" at bounding box center [1346, 321] width 16 height 16
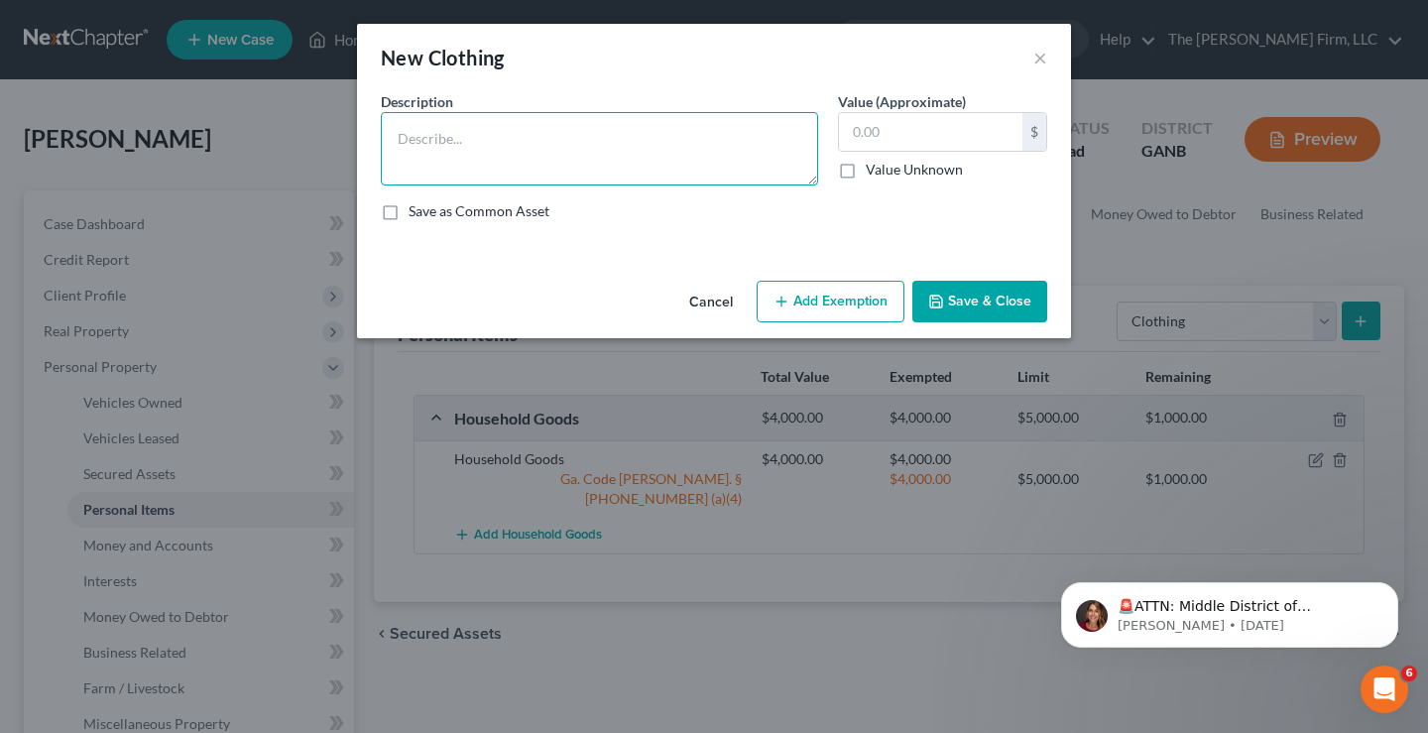
click at [483, 134] on textarea at bounding box center [599, 148] width 437 height 73
type textarea "Clothing"
type input "400"
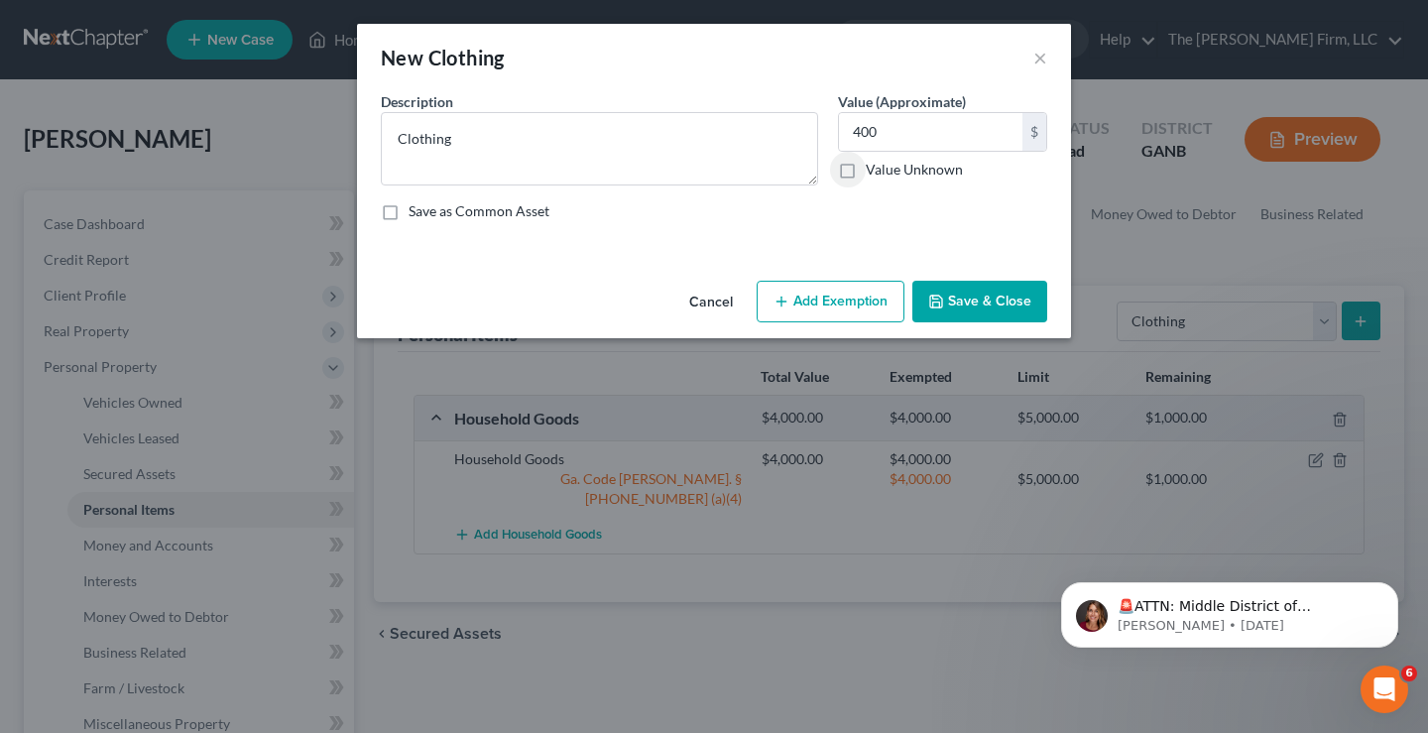
click at [816, 298] on button "Add Exemption" at bounding box center [831, 302] width 148 height 42
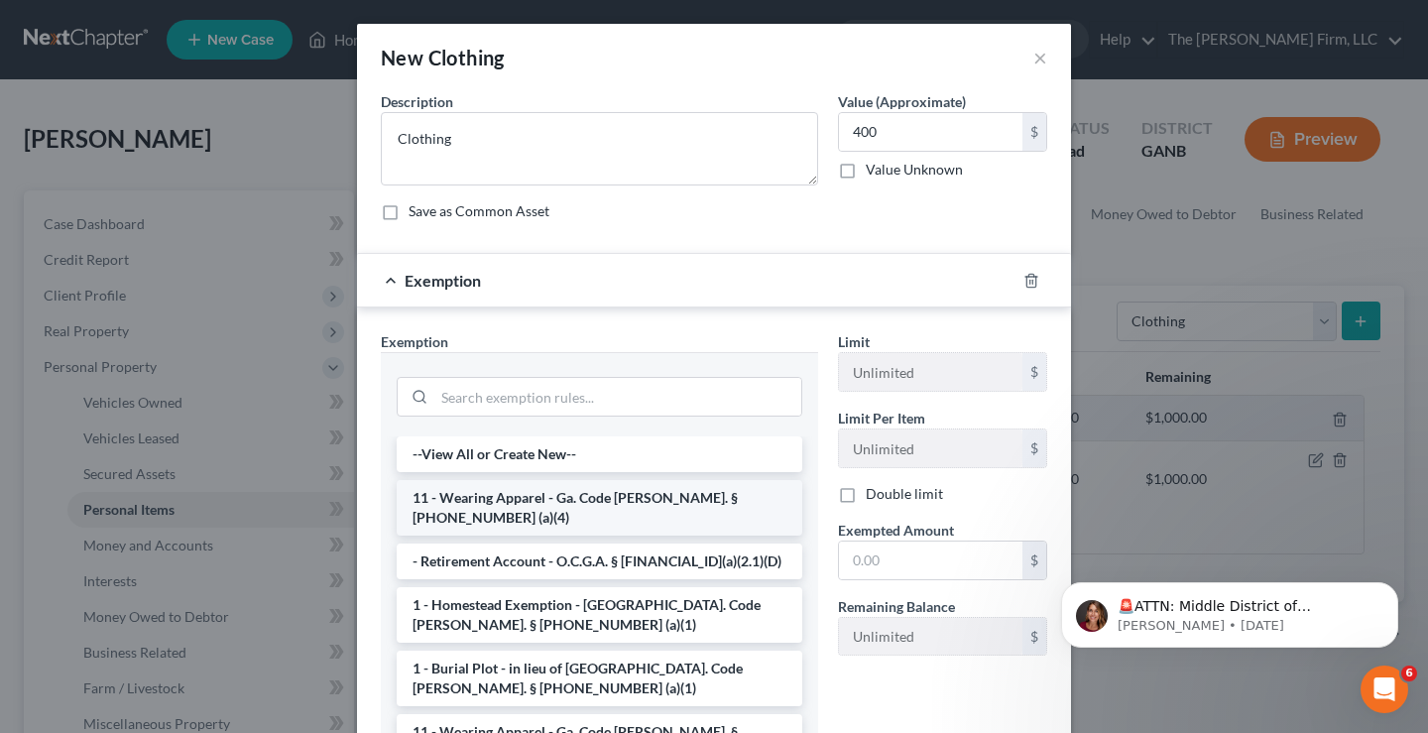
click at [581, 494] on li "11 - Wearing Apparel - Ga. Code [PERSON_NAME]. § [PHONE_NUMBER] (a)(4)" at bounding box center [600, 508] width 406 height 56
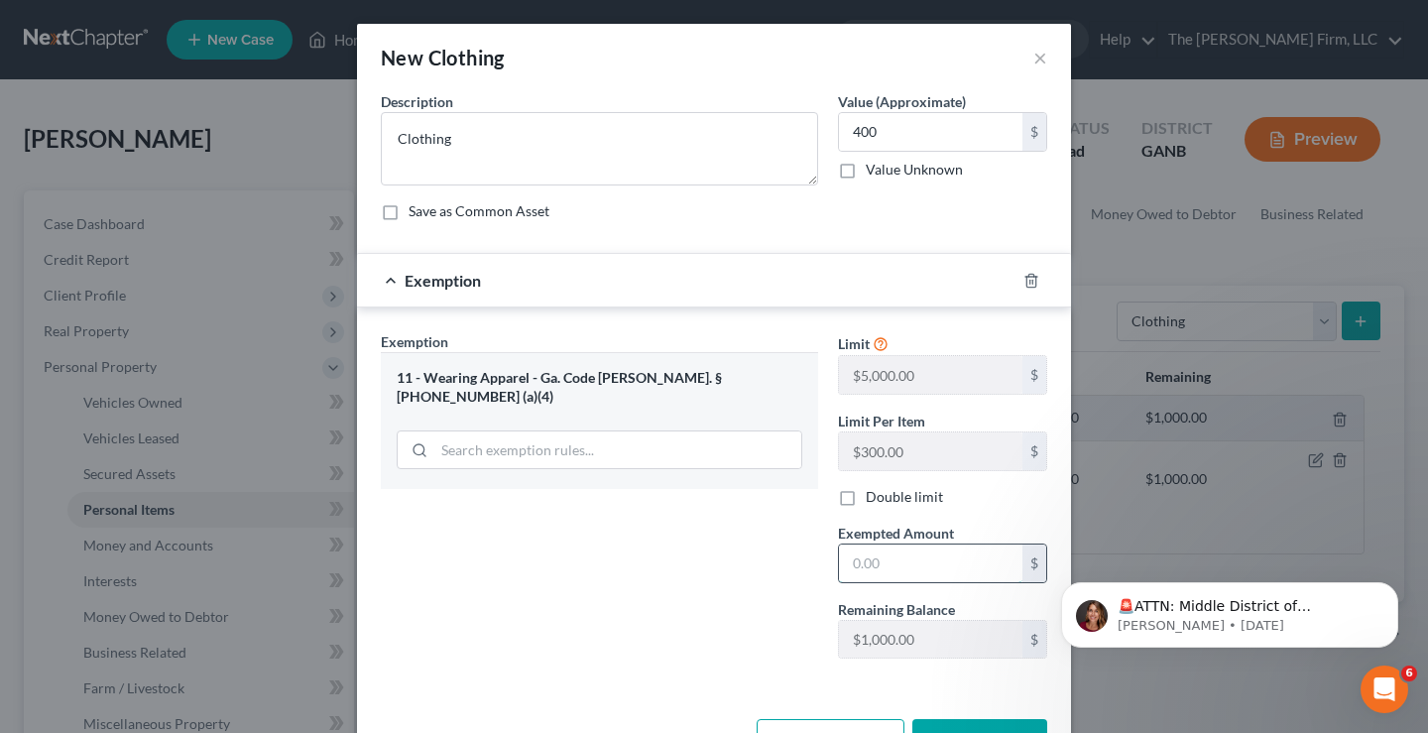
click at [926, 550] on input "text" at bounding box center [930, 564] width 183 height 38
type input "400"
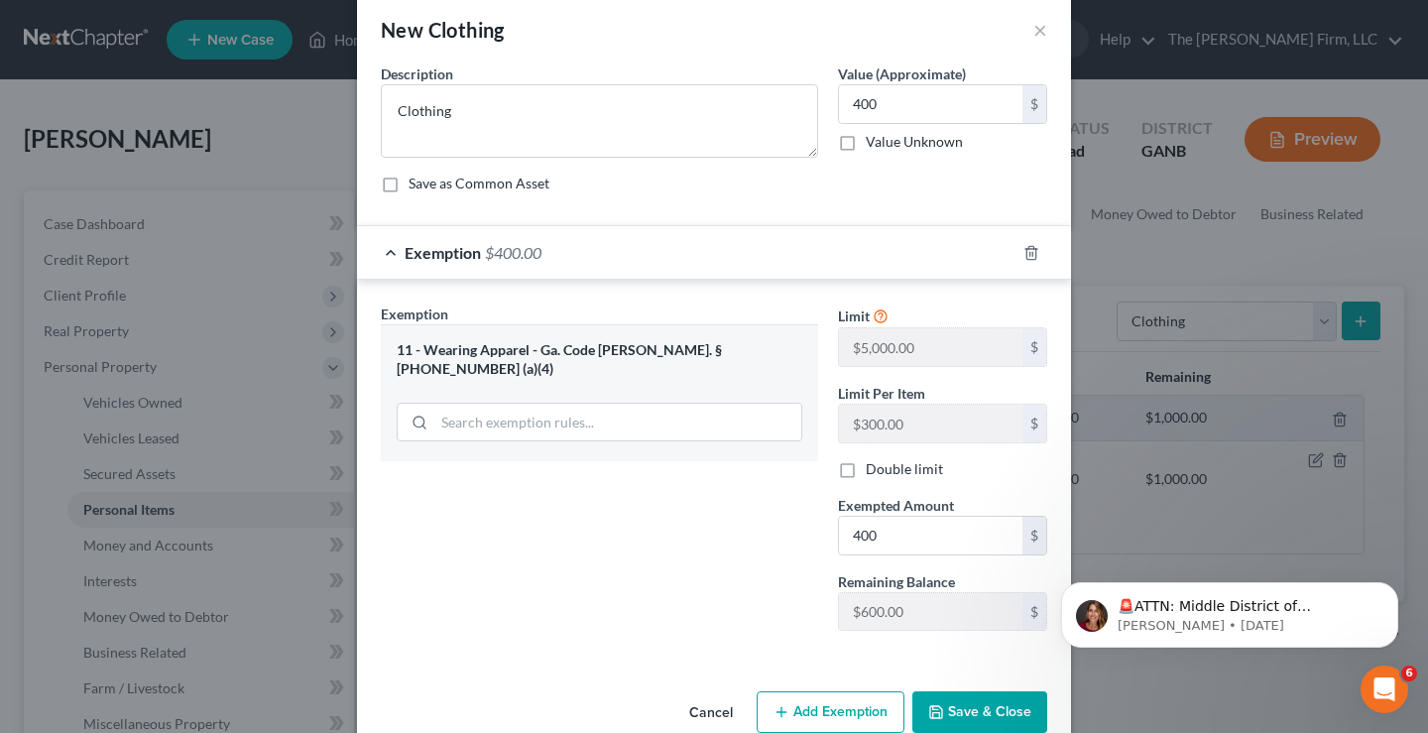
click at [1002, 708] on button "Save & Close" at bounding box center [979, 712] width 135 height 42
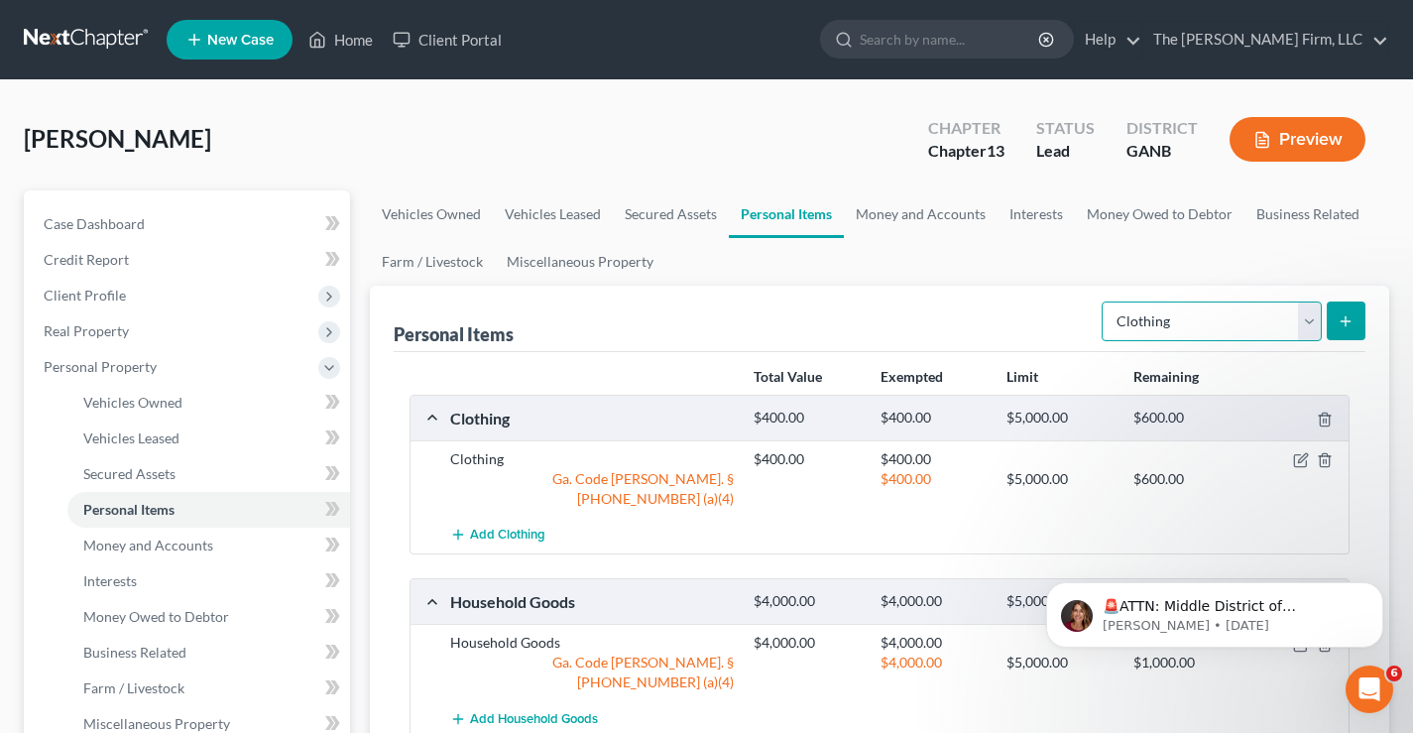
click at [1242, 330] on select "Select Item Type Clothing Collectibles Of Value Electronics Firearms Household …" at bounding box center [1212, 322] width 220 height 40
select select "jewelry"
click at [1104, 302] on select "Select Item Type Clothing Collectibles Of Value Electronics Firearms Household …" at bounding box center [1212, 322] width 220 height 40
click at [1345, 320] on icon "submit" at bounding box center [1346, 321] width 16 height 16
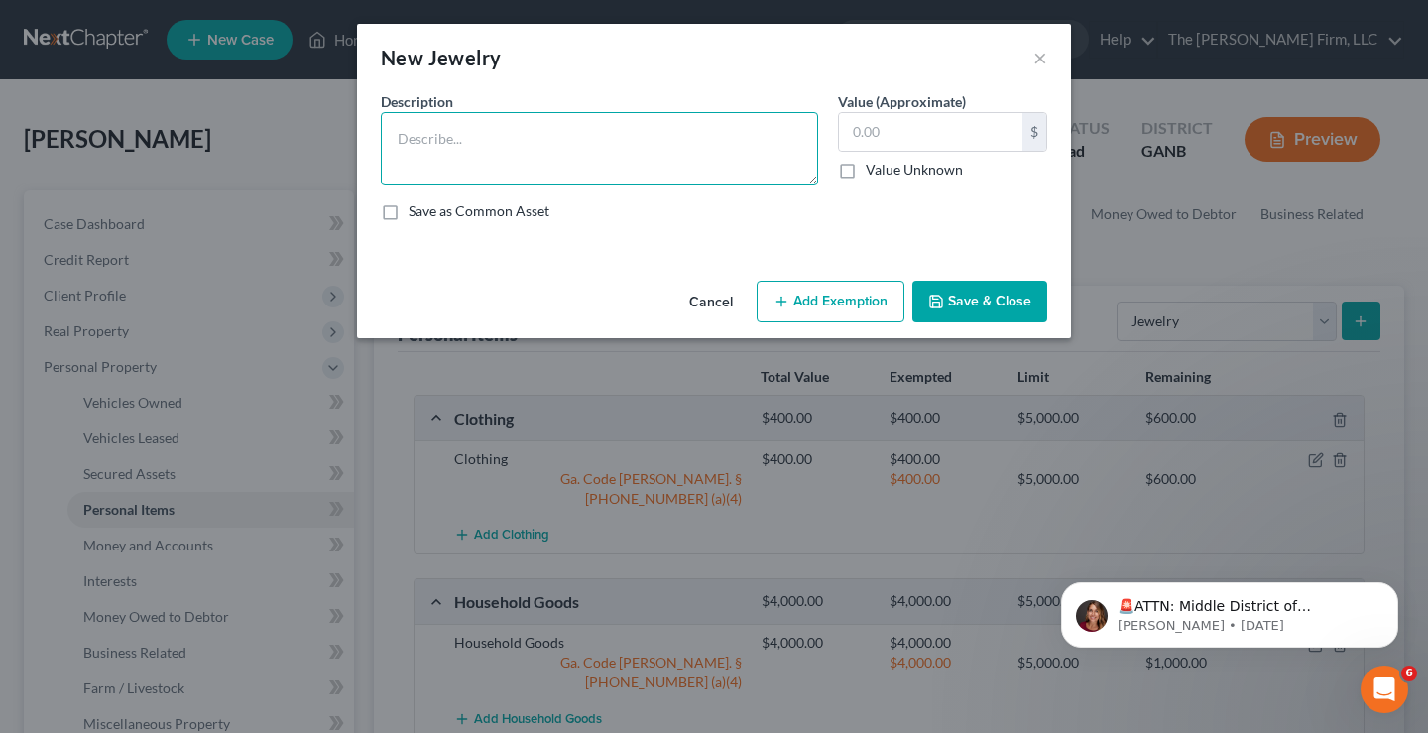
click at [605, 135] on textarea at bounding box center [599, 148] width 437 height 73
type textarea "Jewelry"
type input "700"
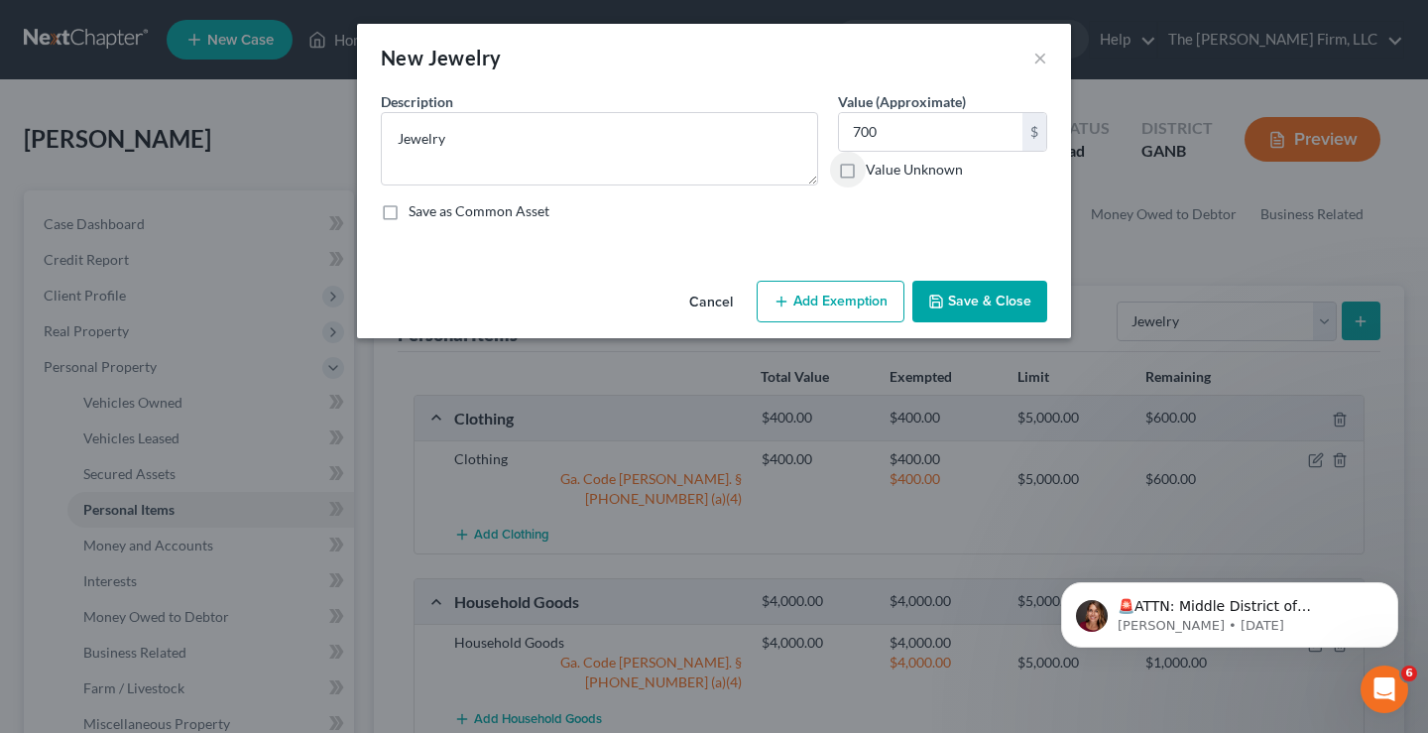
click at [820, 300] on button "Add Exemption" at bounding box center [831, 302] width 148 height 42
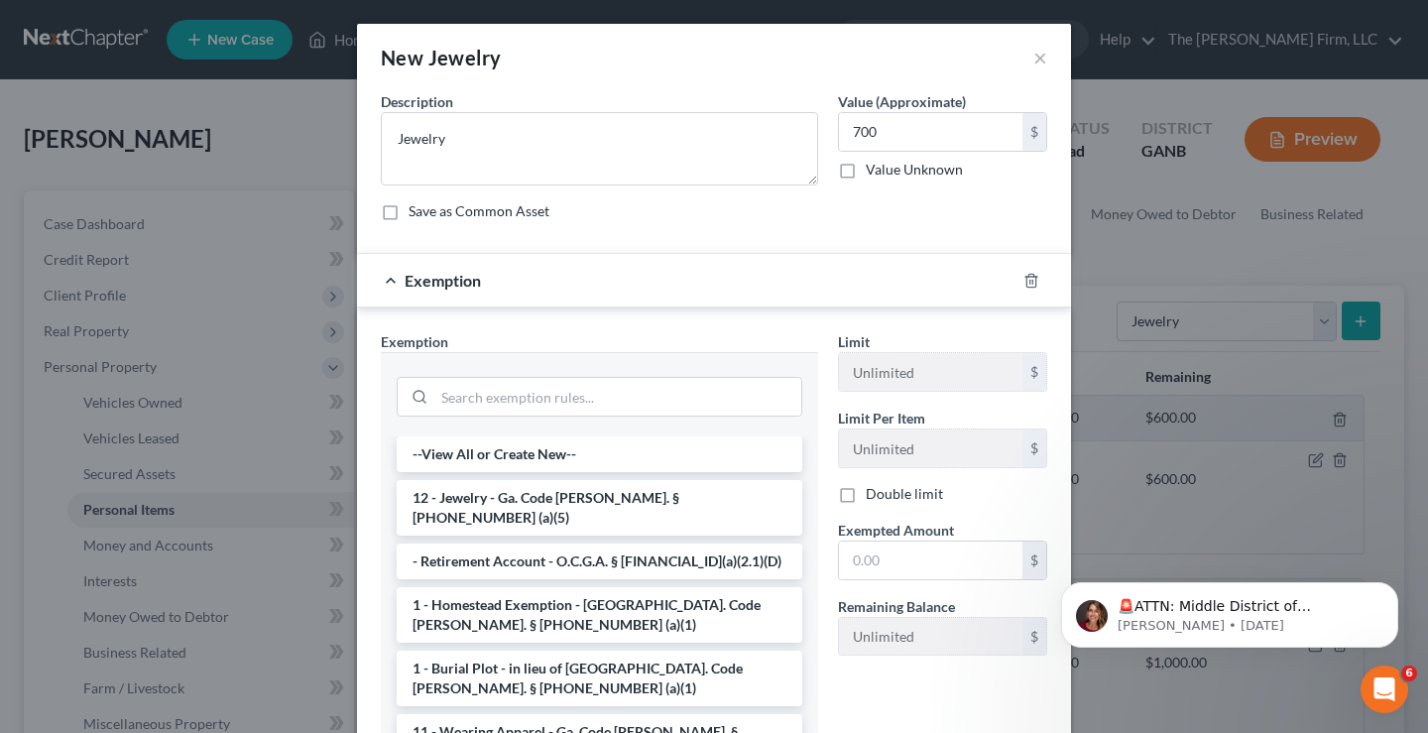
click at [591, 495] on li "12 - Jewelry - Ga. Code [PERSON_NAME]. § [PHONE_NUMBER] (a)(5)" at bounding box center [600, 508] width 406 height 56
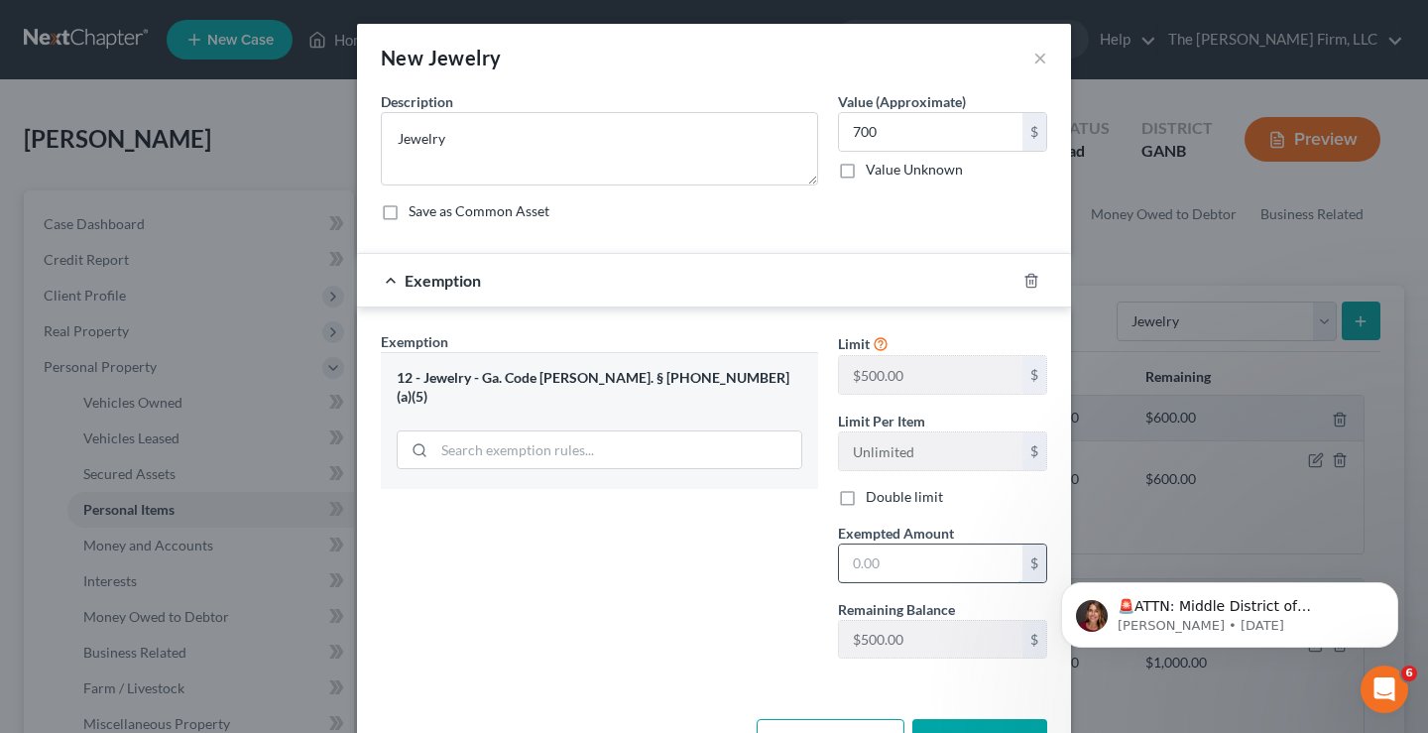
click at [954, 557] on input "text" at bounding box center [930, 564] width 183 height 38
type input "500"
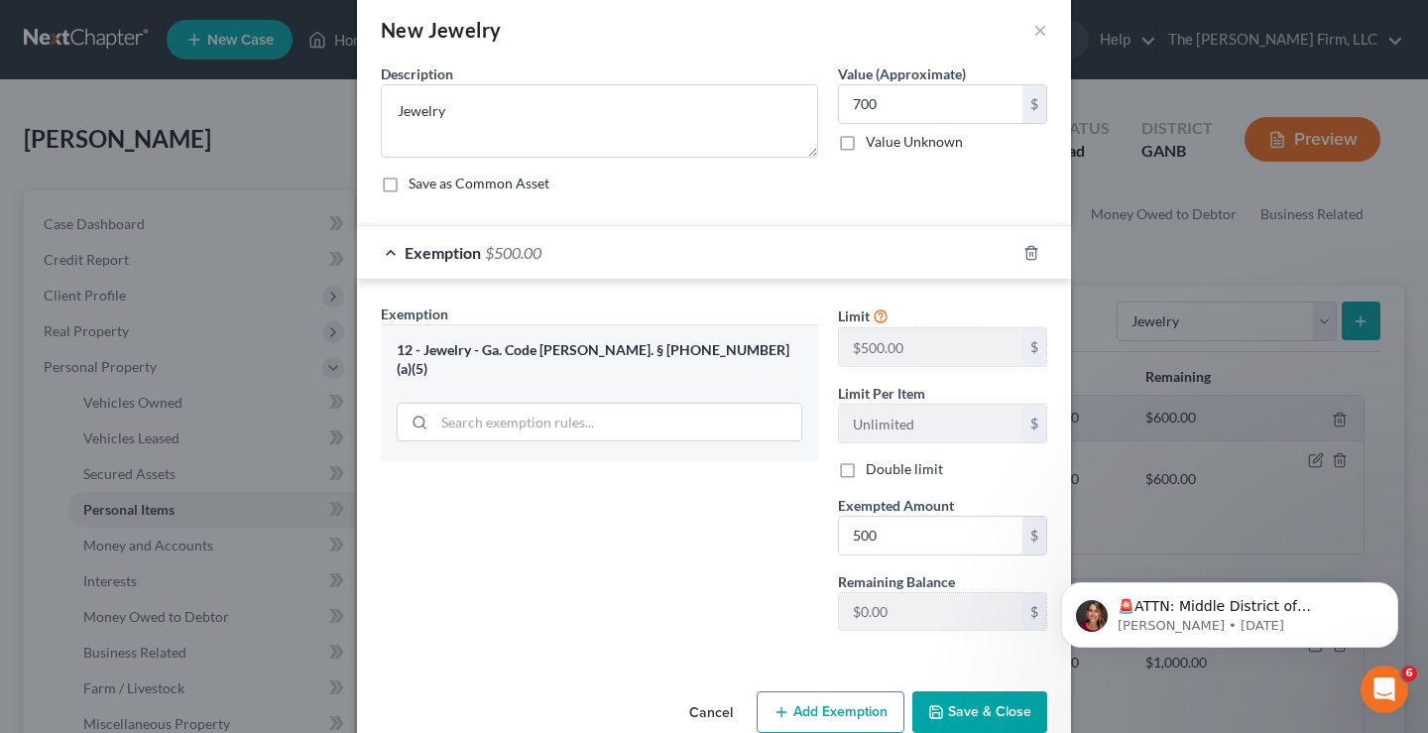
click at [651, 519] on div "Exemption Set must be selected for CA. Exemption * 12 - Jewelry - [GEOGRAPHIC_D…" at bounding box center [599, 475] width 457 height 343
click at [960, 706] on button "Save & Close" at bounding box center [979, 712] width 135 height 42
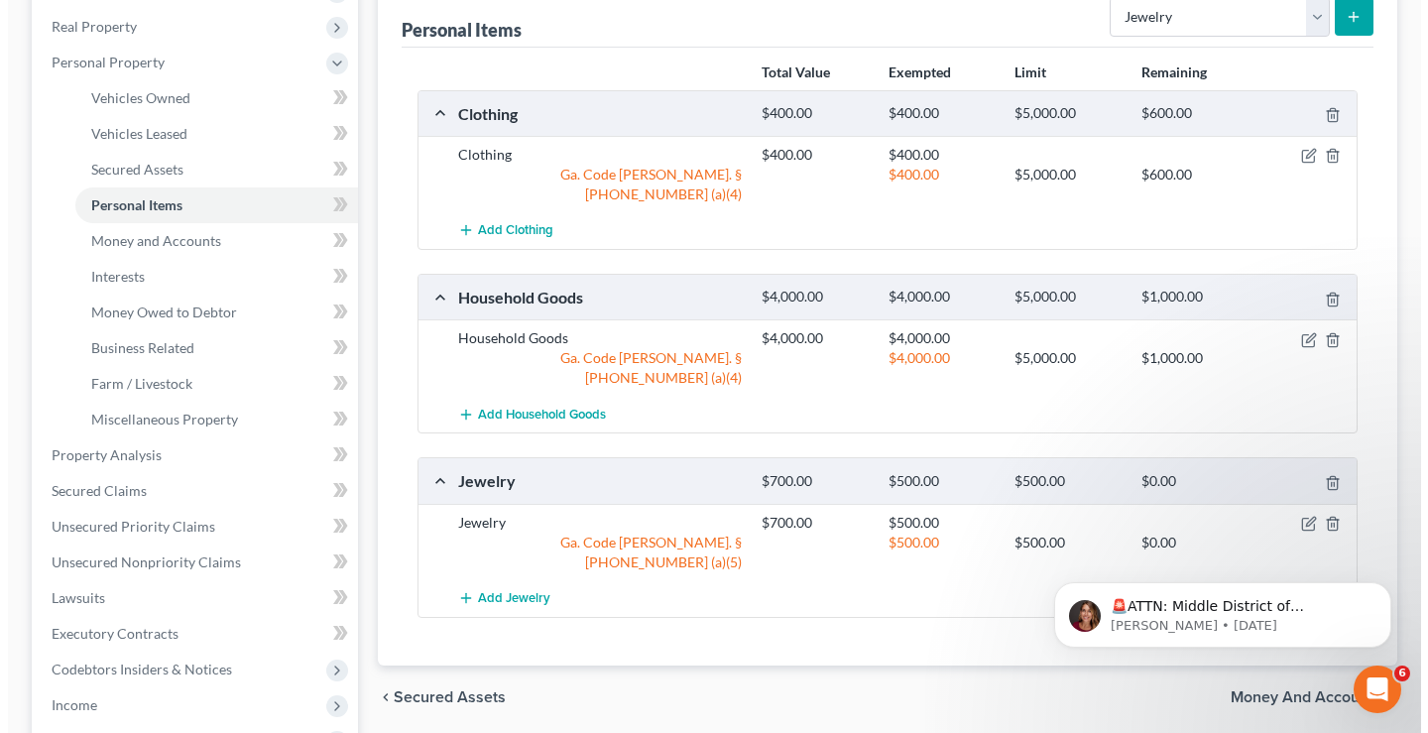
scroll to position [496, 0]
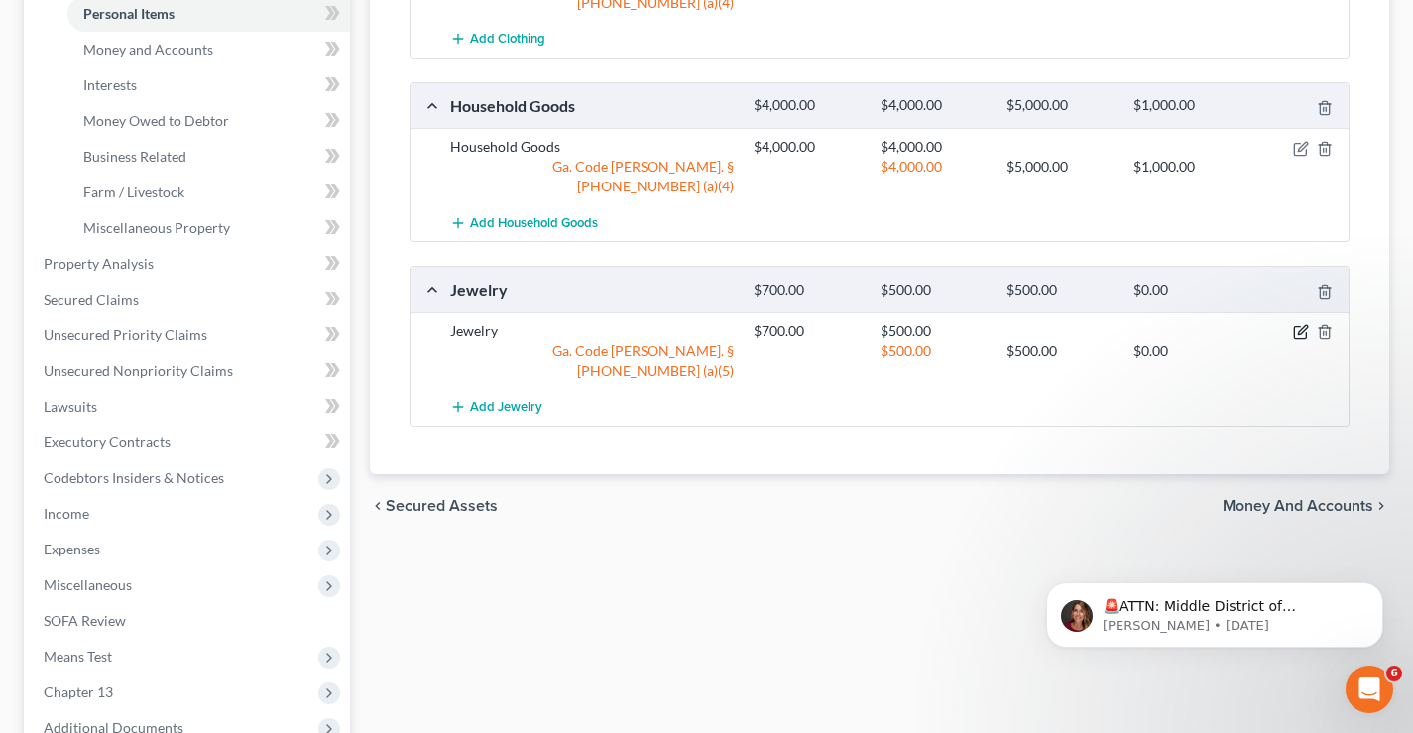
click at [1301, 324] on icon "button" at bounding box center [1301, 332] width 16 height 16
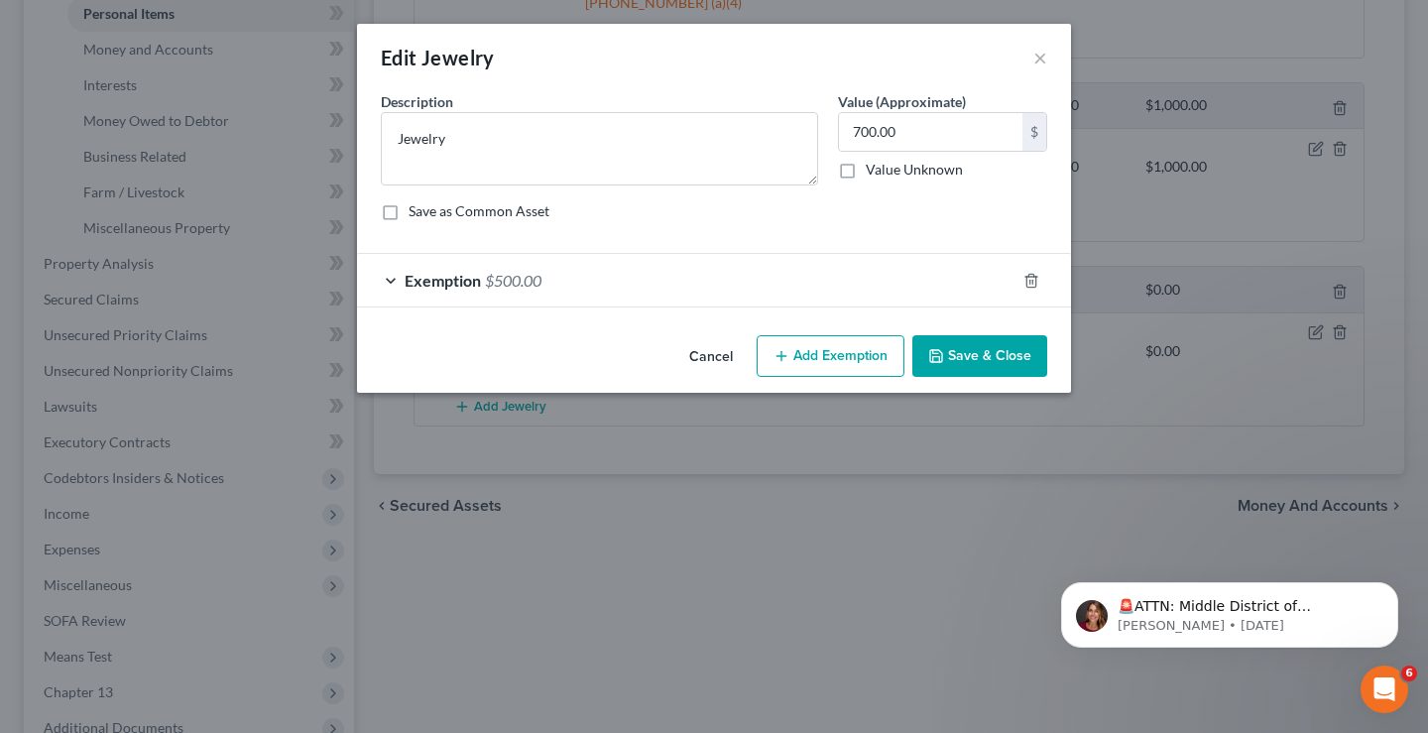
click at [864, 359] on button "Add Exemption" at bounding box center [831, 356] width 148 height 42
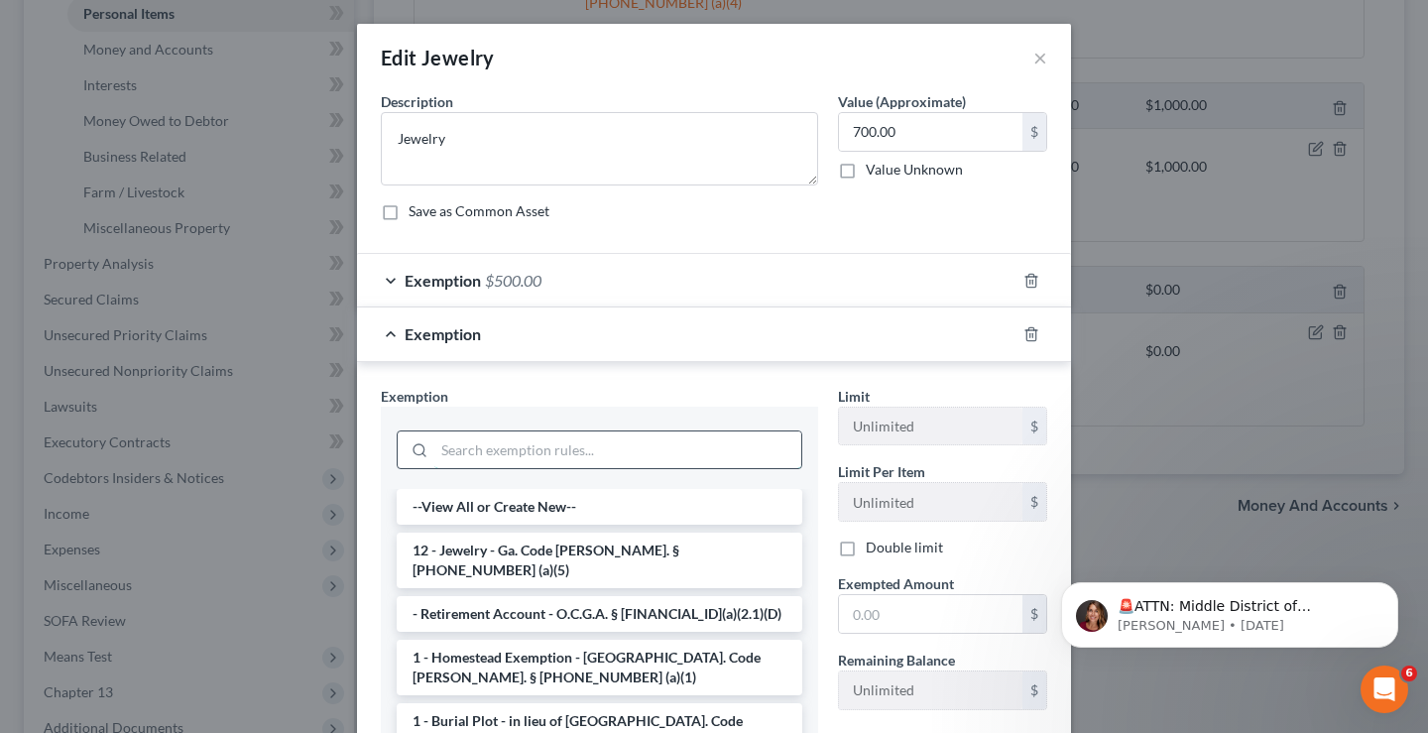
click at [487, 450] on input "search" at bounding box center [617, 450] width 367 height 38
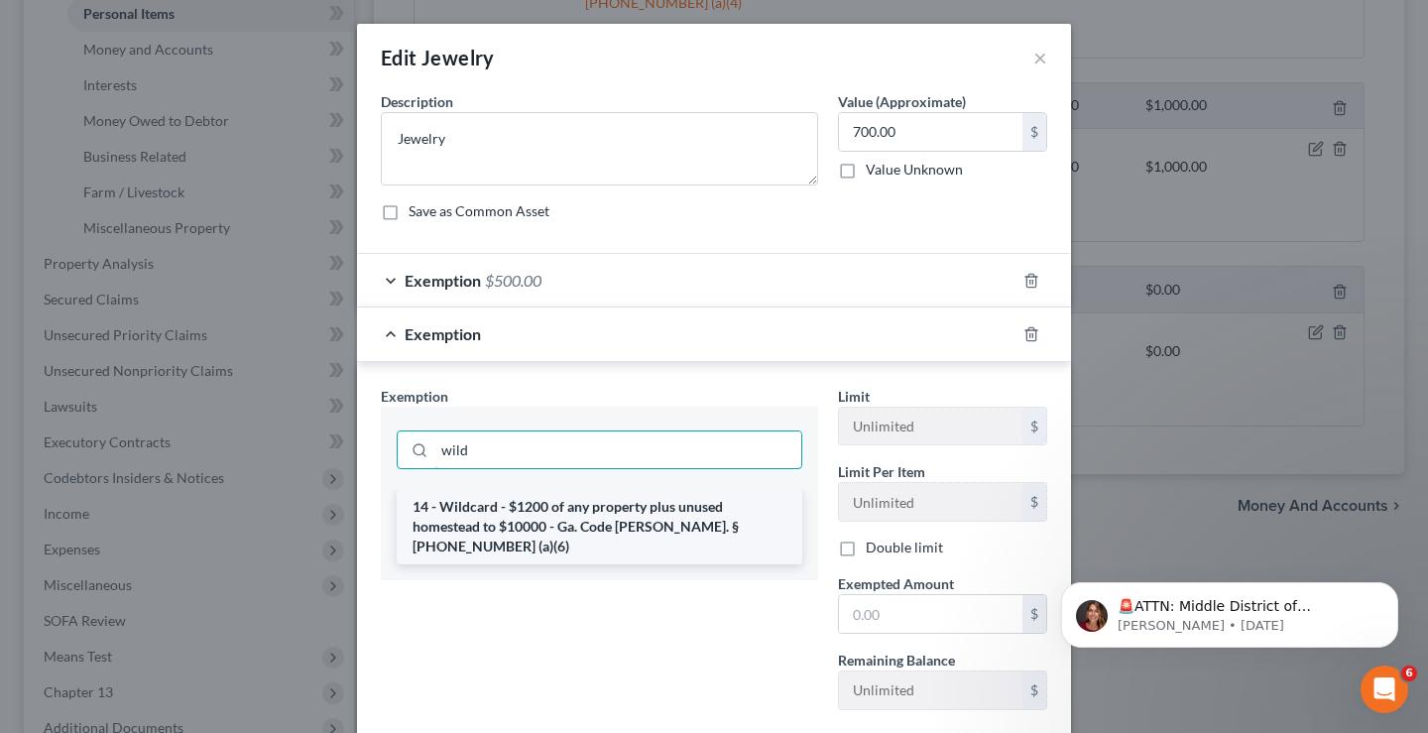
type input "wild"
click at [572, 511] on li "14 - Wildcard - $1200 of any property plus unused homestead to $10000 - Ga. Cod…" at bounding box center [600, 526] width 406 height 75
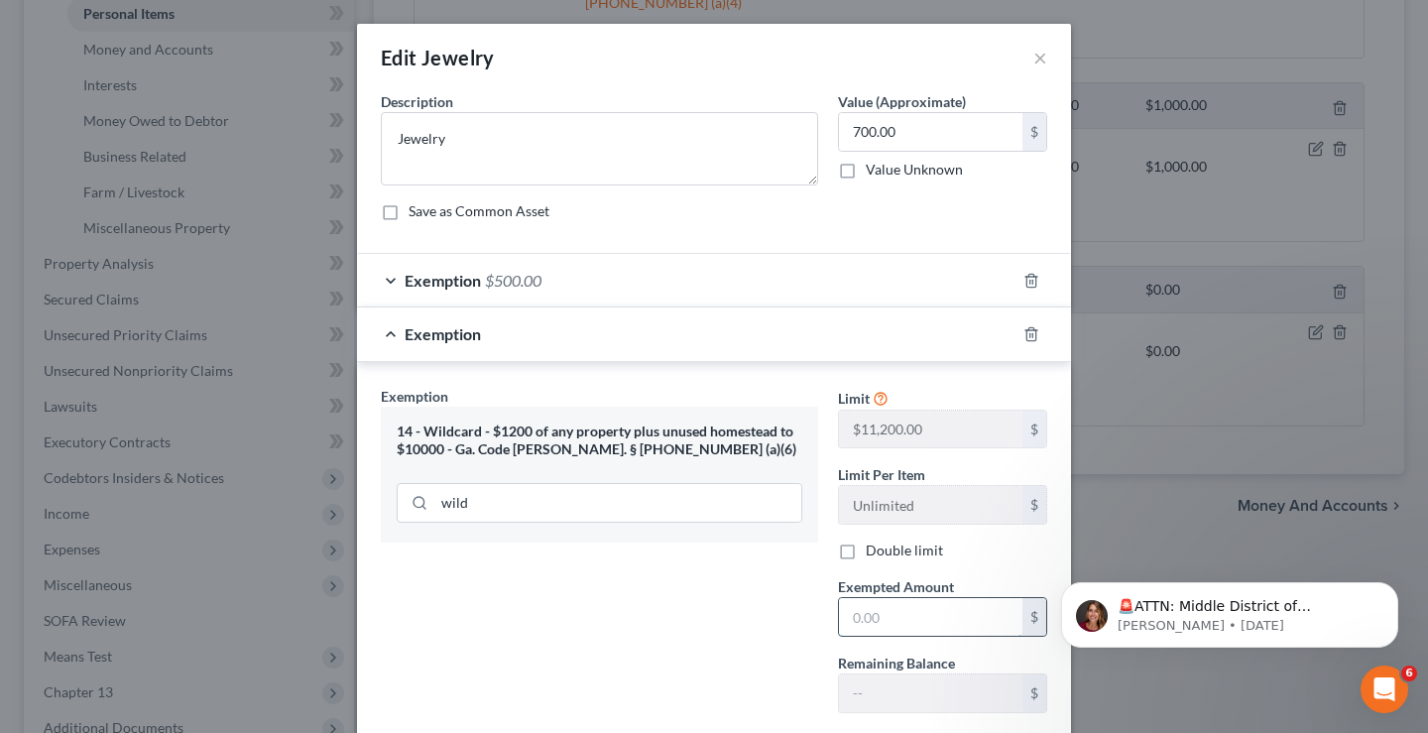
click at [866, 613] on input "text" at bounding box center [930, 617] width 183 height 38
type input "200"
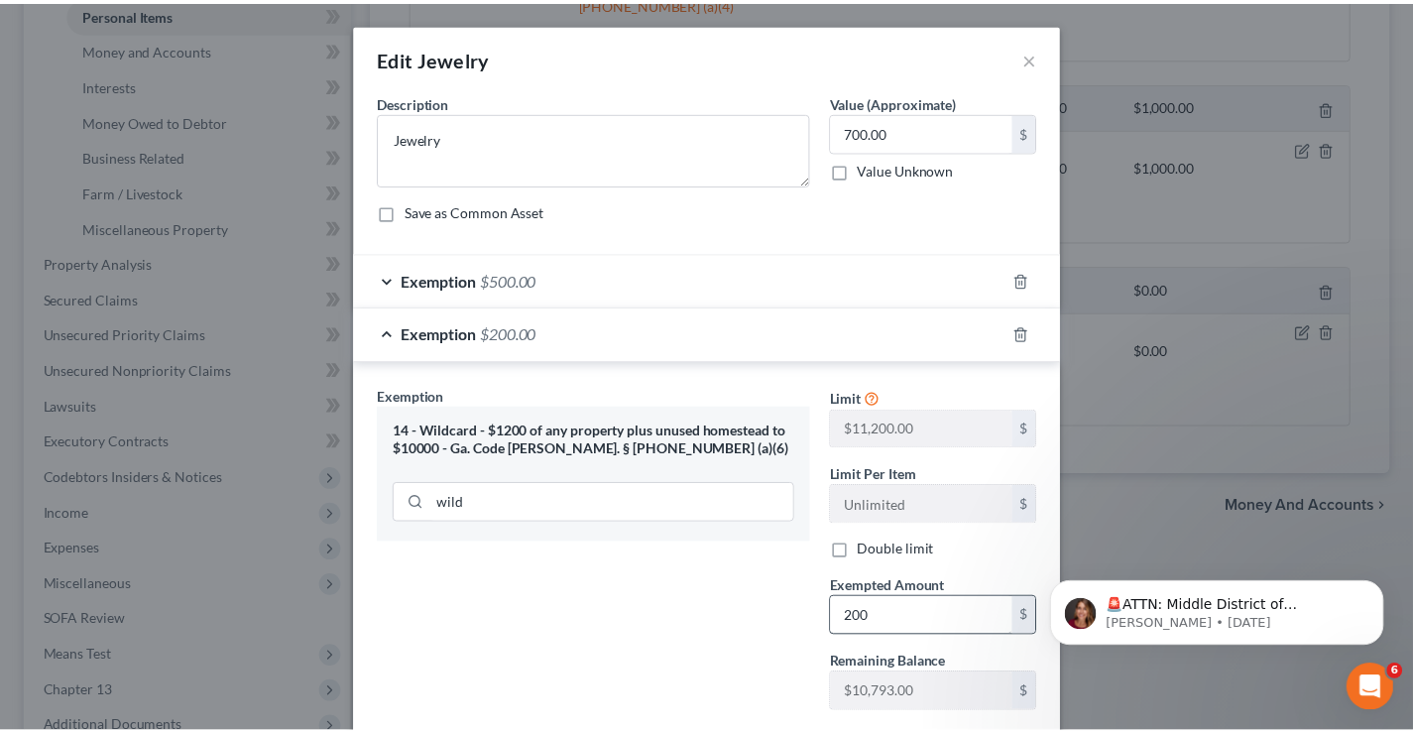
scroll to position [121, 0]
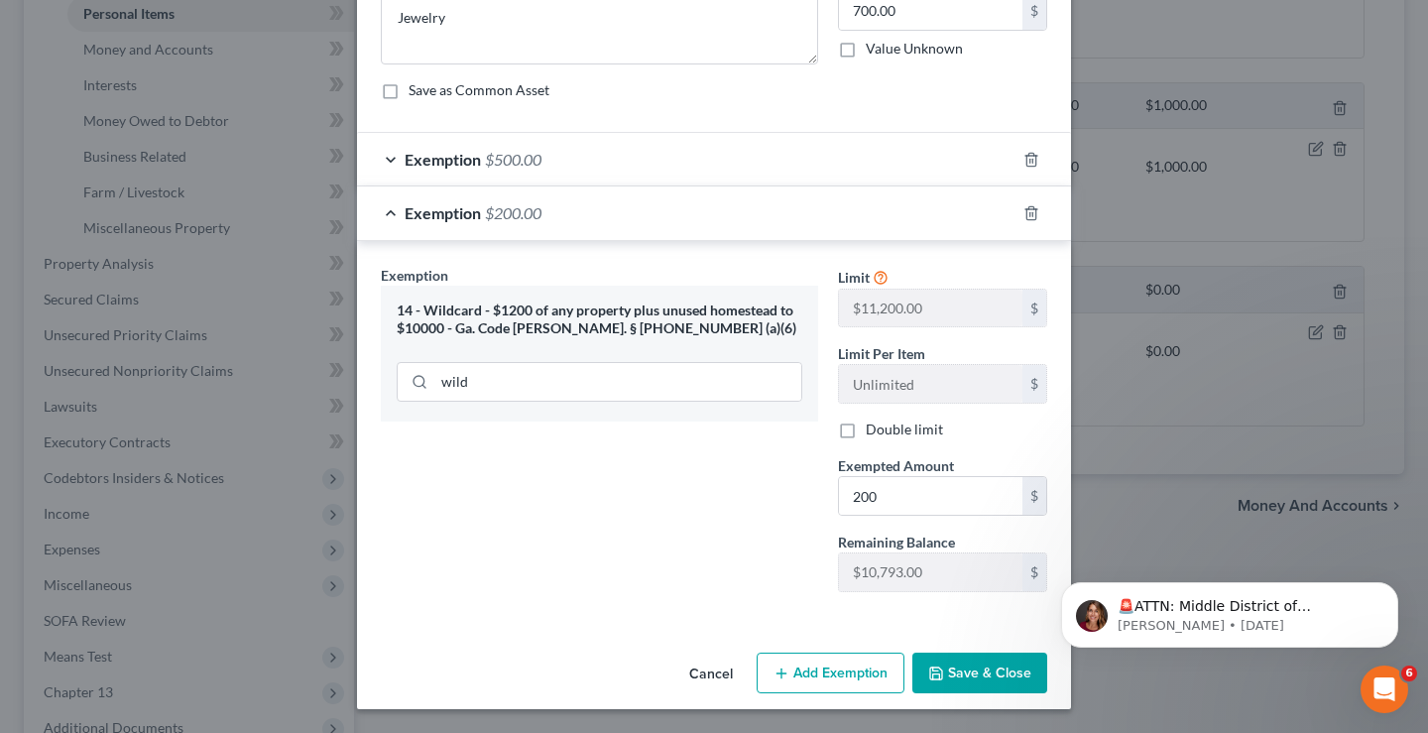
click at [688, 582] on div "Exemption Set must be selected for CA. Exemption * 14 - Wildcard - $1200 of any…" at bounding box center [599, 436] width 457 height 343
click at [1005, 673] on button "Save & Close" at bounding box center [979, 674] width 135 height 42
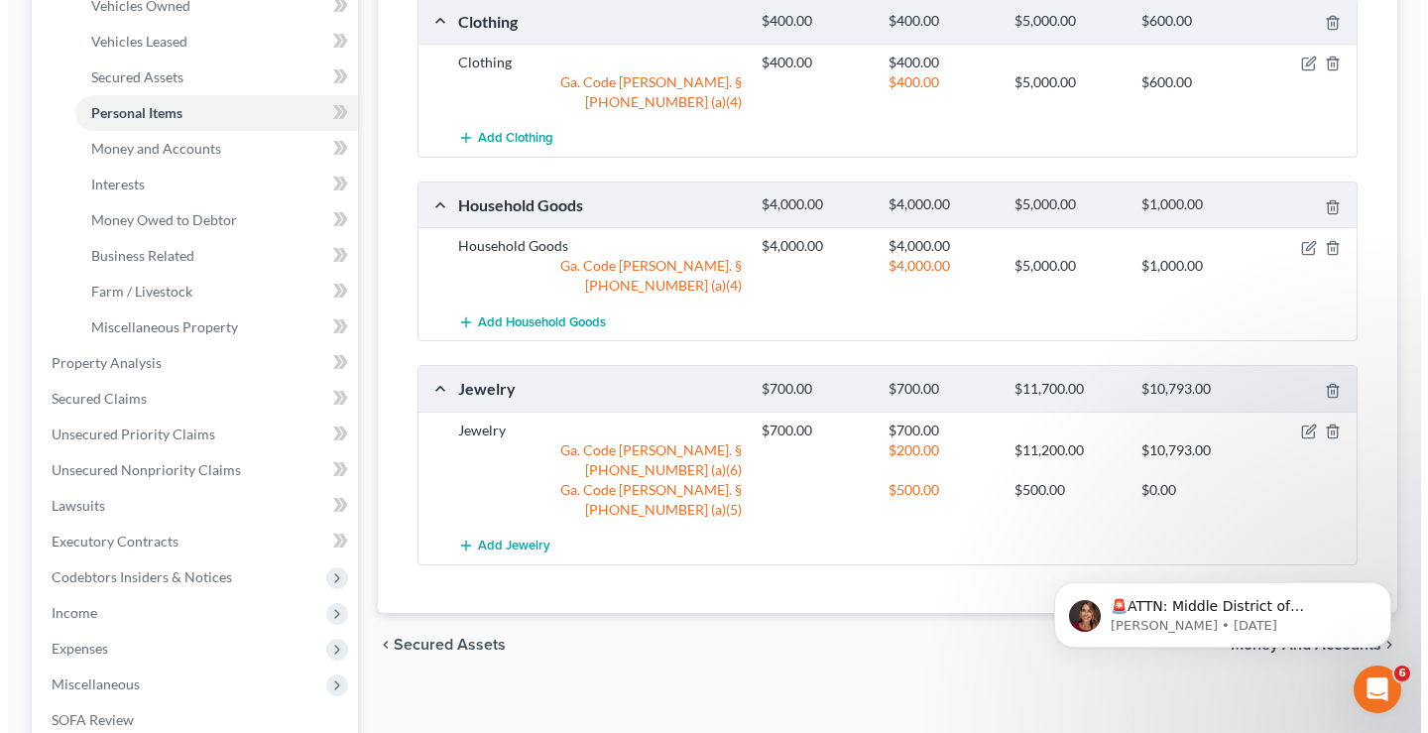
scroll to position [0, 0]
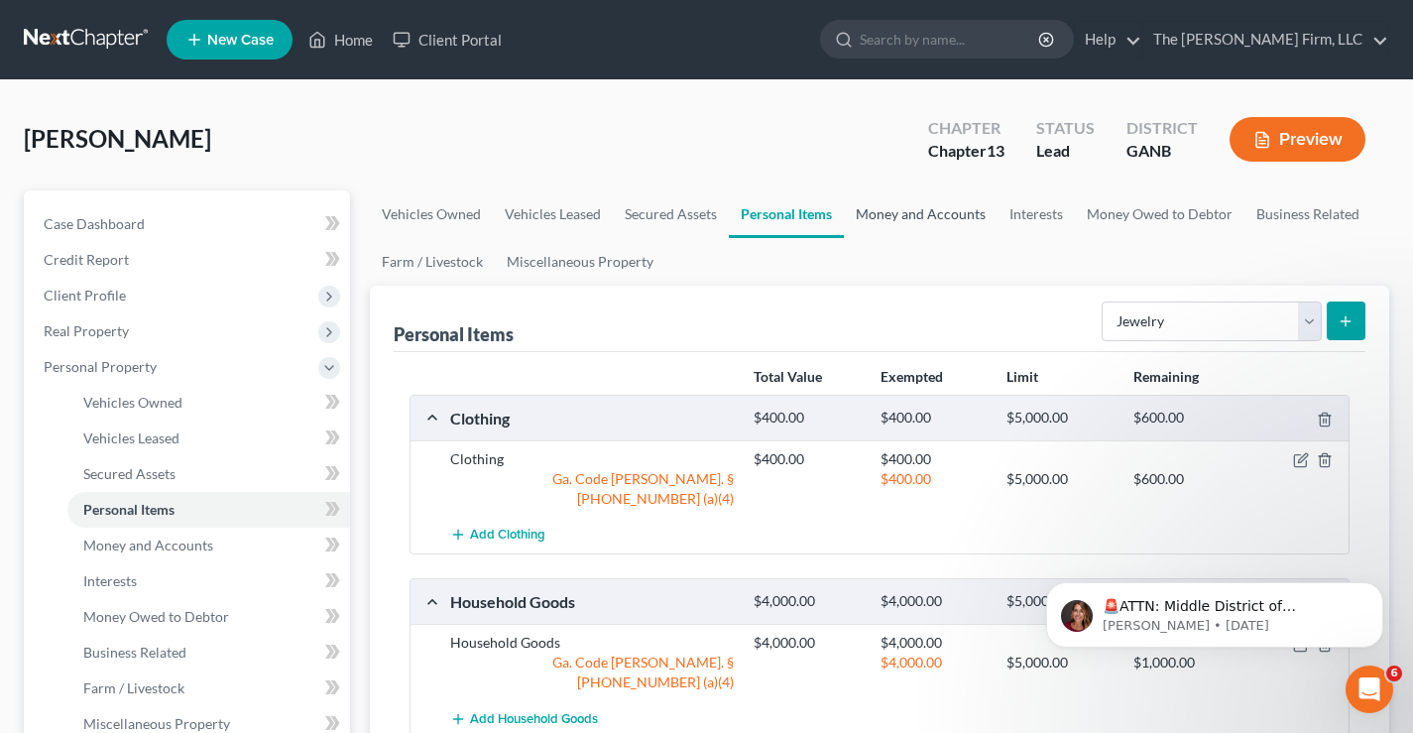
click at [915, 213] on link "Money and Accounts" at bounding box center [921, 214] width 154 height 48
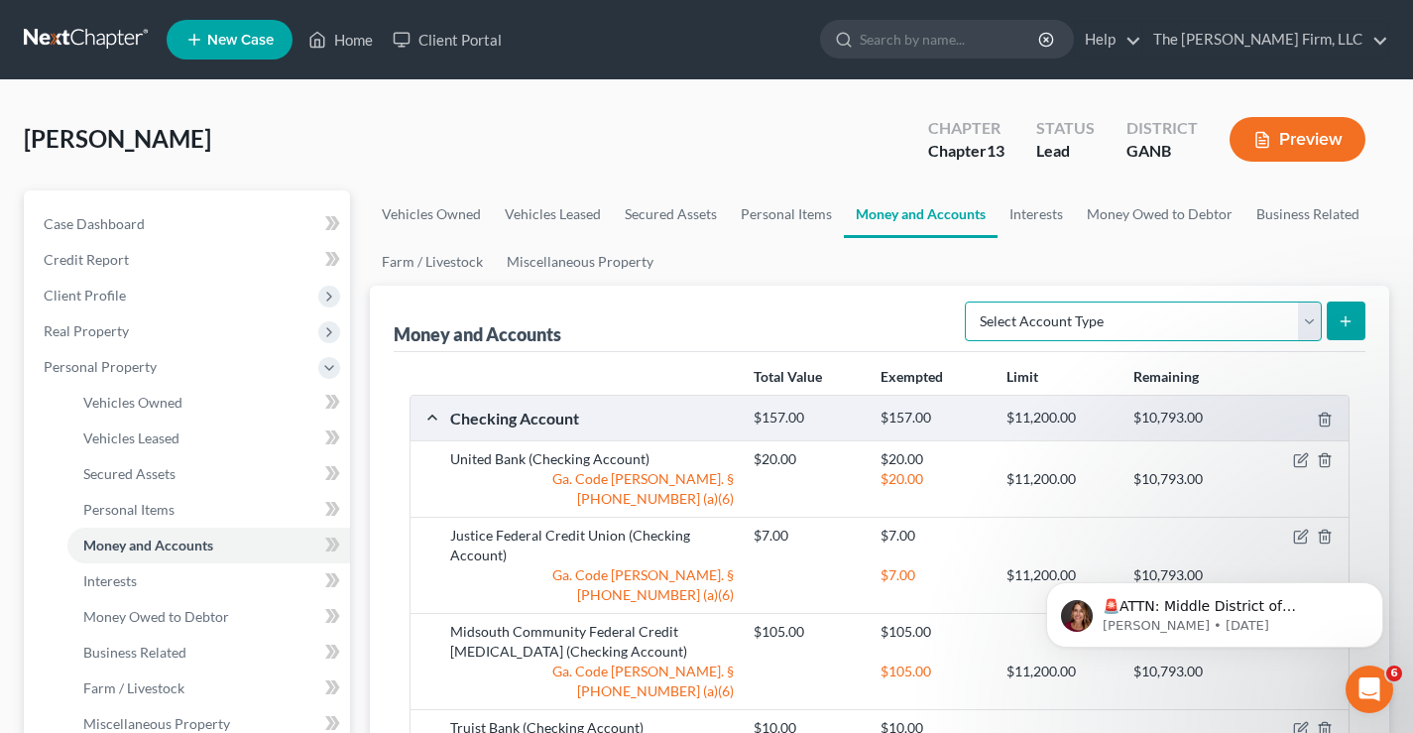
click at [1154, 331] on select "Select Account Type Brokerage Cash on Hand Certificates of Deposit Checking Acc…" at bounding box center [1143, 322] width 357 height 40
click at [1060, 221] on link "Interests" at bounding box center [1036, 214] width 77 height 48
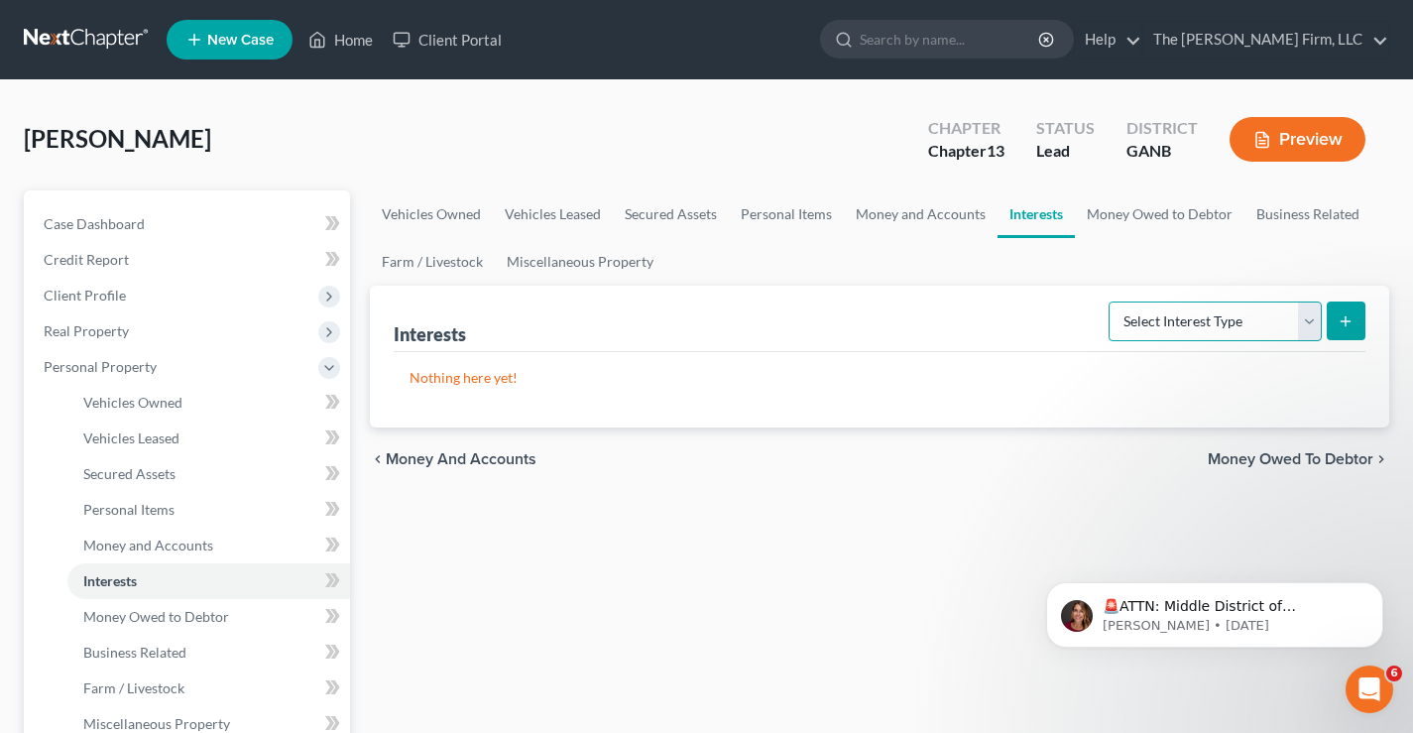
click at [1183, 319] on select "Select Interest Type 401K Annuity Bond Education IRA Government Bond Government…" at bounding box center [1215, 322] width 213 height 40
select select "401k"
click at [1111, 302] on select "Select Interest Type 401K Annuity Bond Education IRA Government Bond Government…" at bounding box center [1215, 322] width 213 height 40
click at [1354, 320] on icon "submit" at bounding box center [1346, 321] width 16 height 16
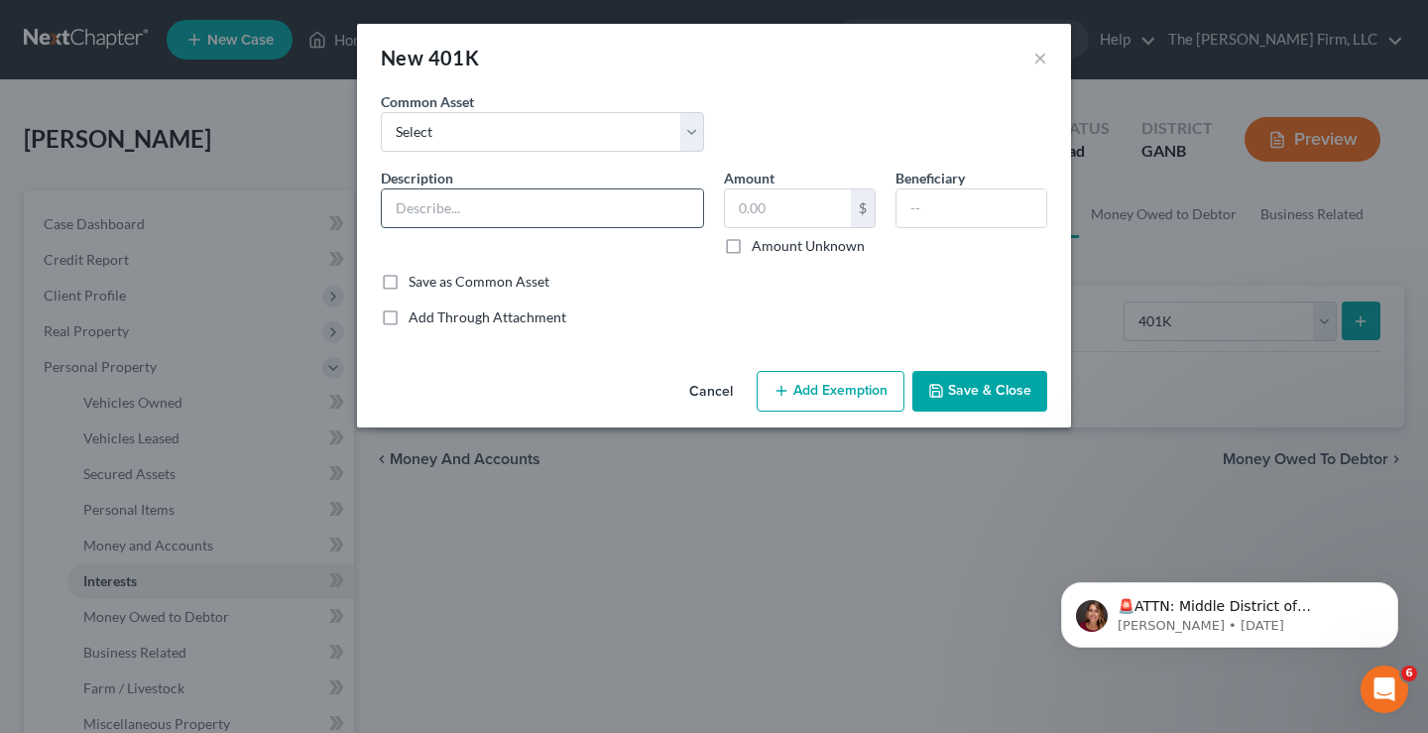
click at [431, 210] on input "text" at bounding box center [542, 208] width 321 height 38
type input "401k"
click at [749, 209] on input "text" at bounding box center [788, 208] width 126 height 38
type input "1,500"
click at [819, 396] on button "Add Exemption" at bounding box center [831, 392] width 148 height 42
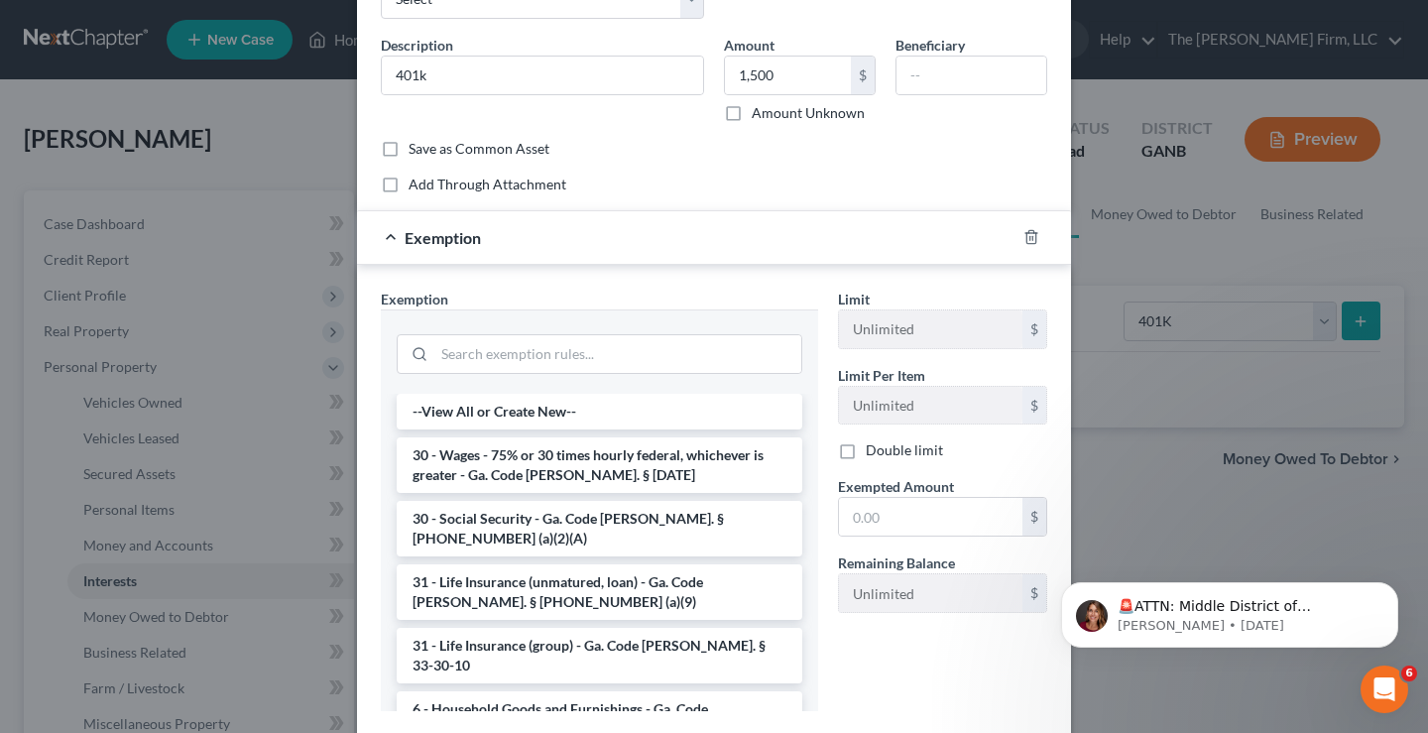
scroll to position [252, 0]
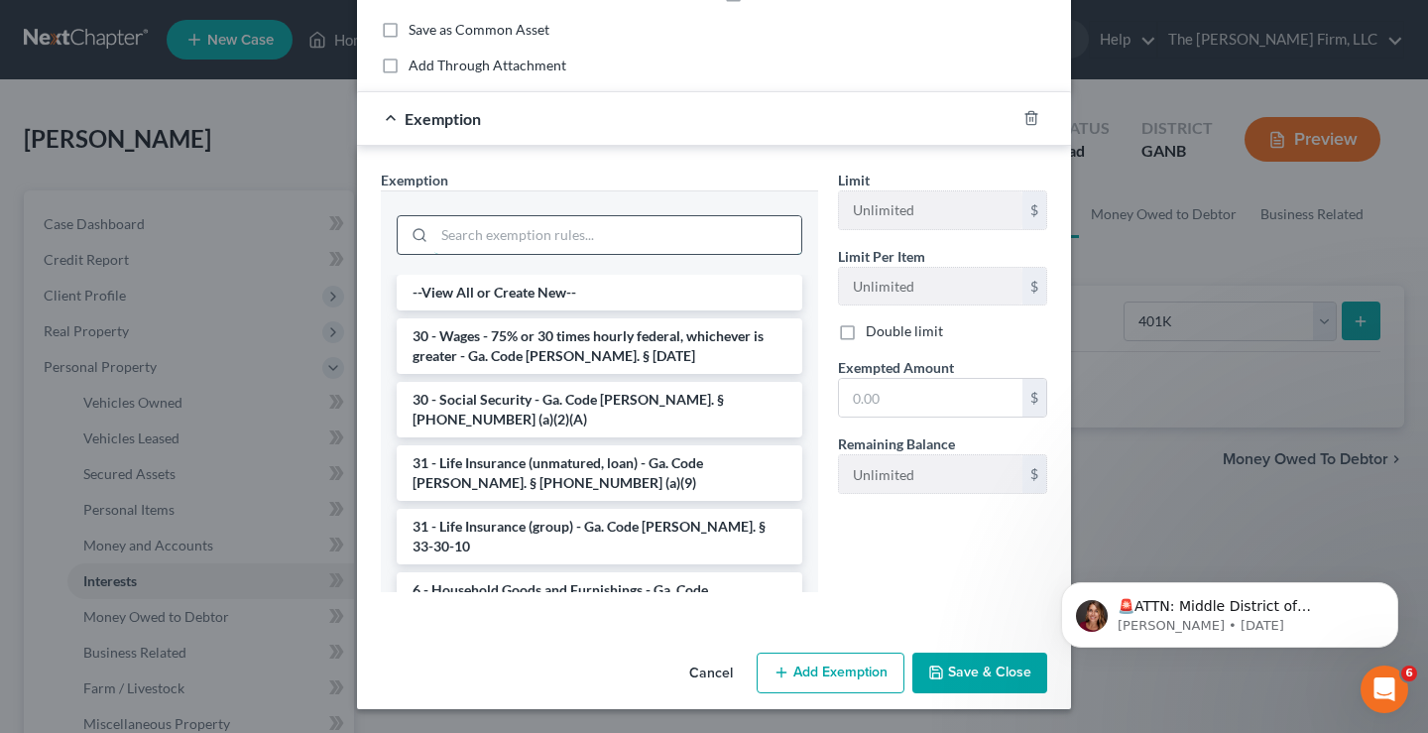
click at [461, 231] on input "search" at bounding box center [617, 235] width 367 height 38
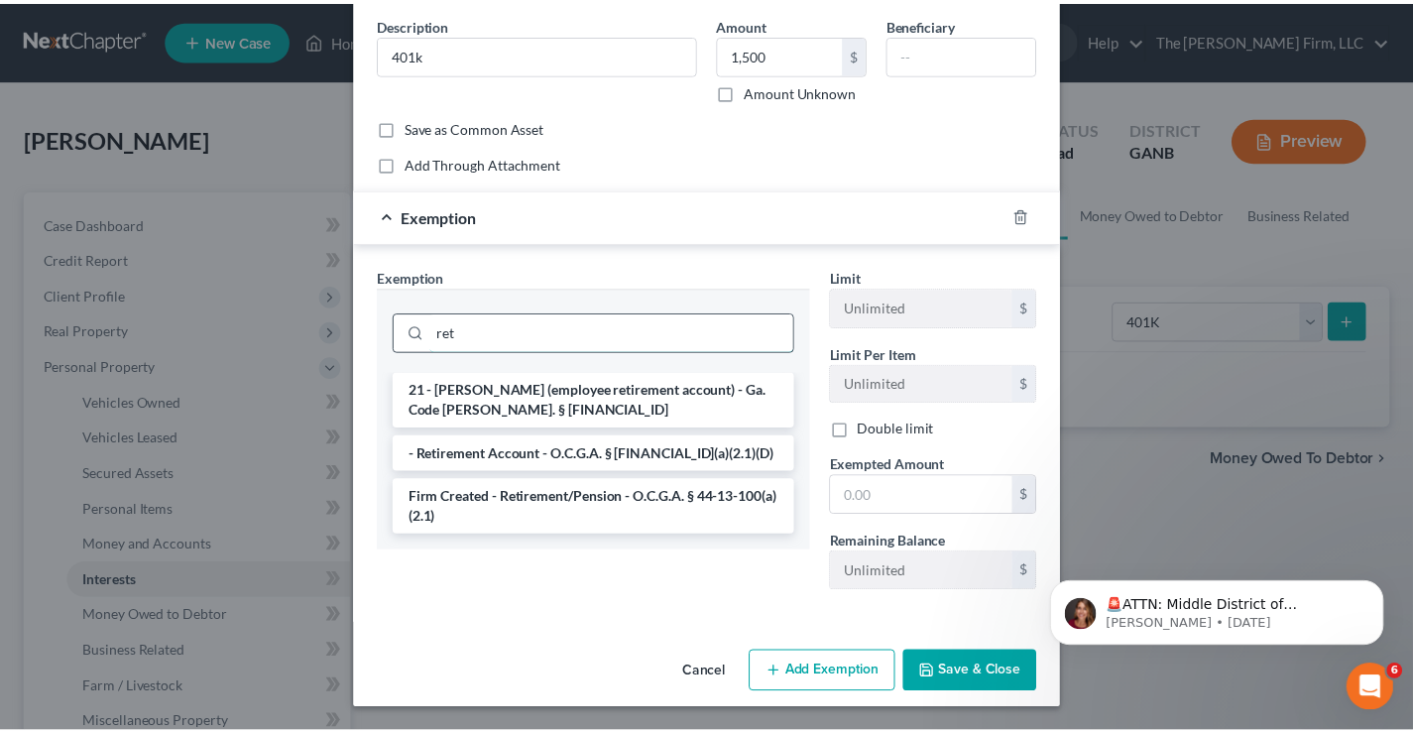
scroll to position [155, 0]
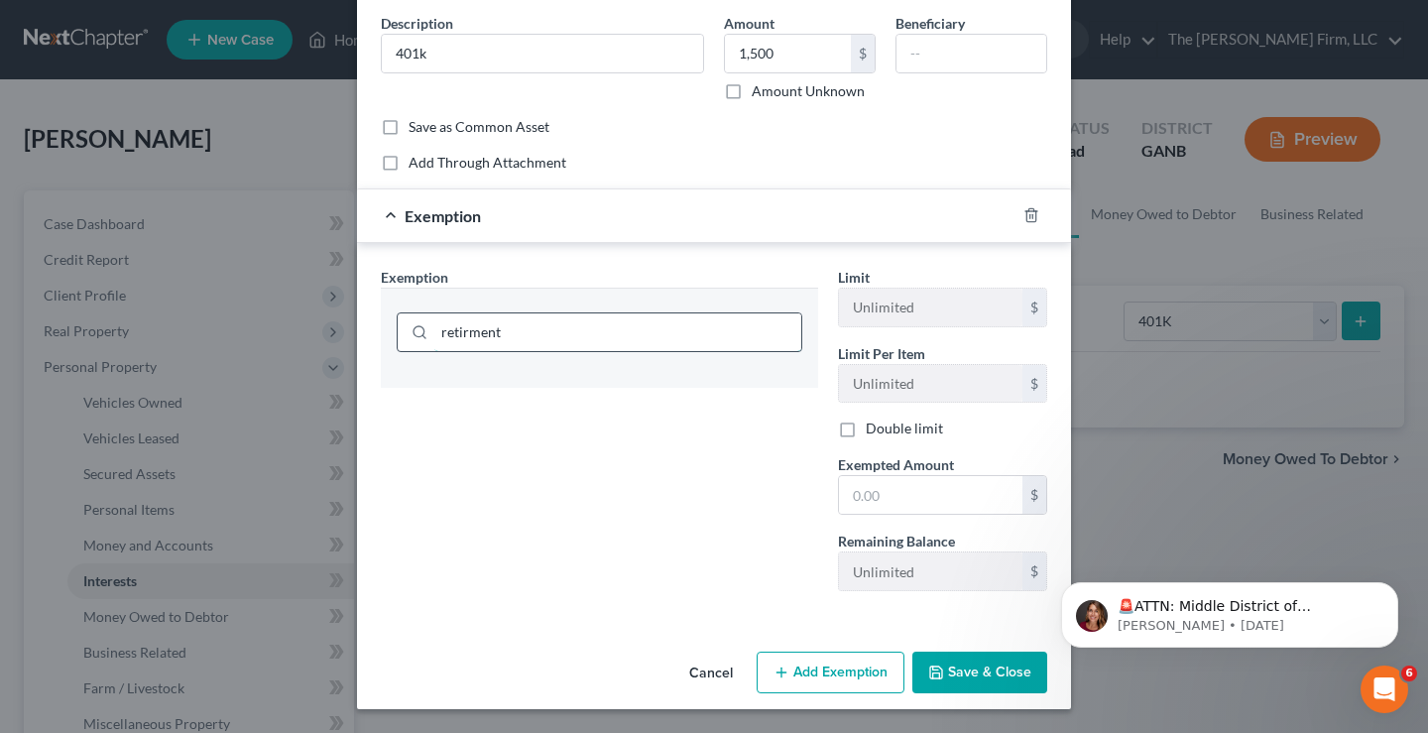
click at [462, 333] on input "retirment" at bounding box center [617, 332] width 367 height 38
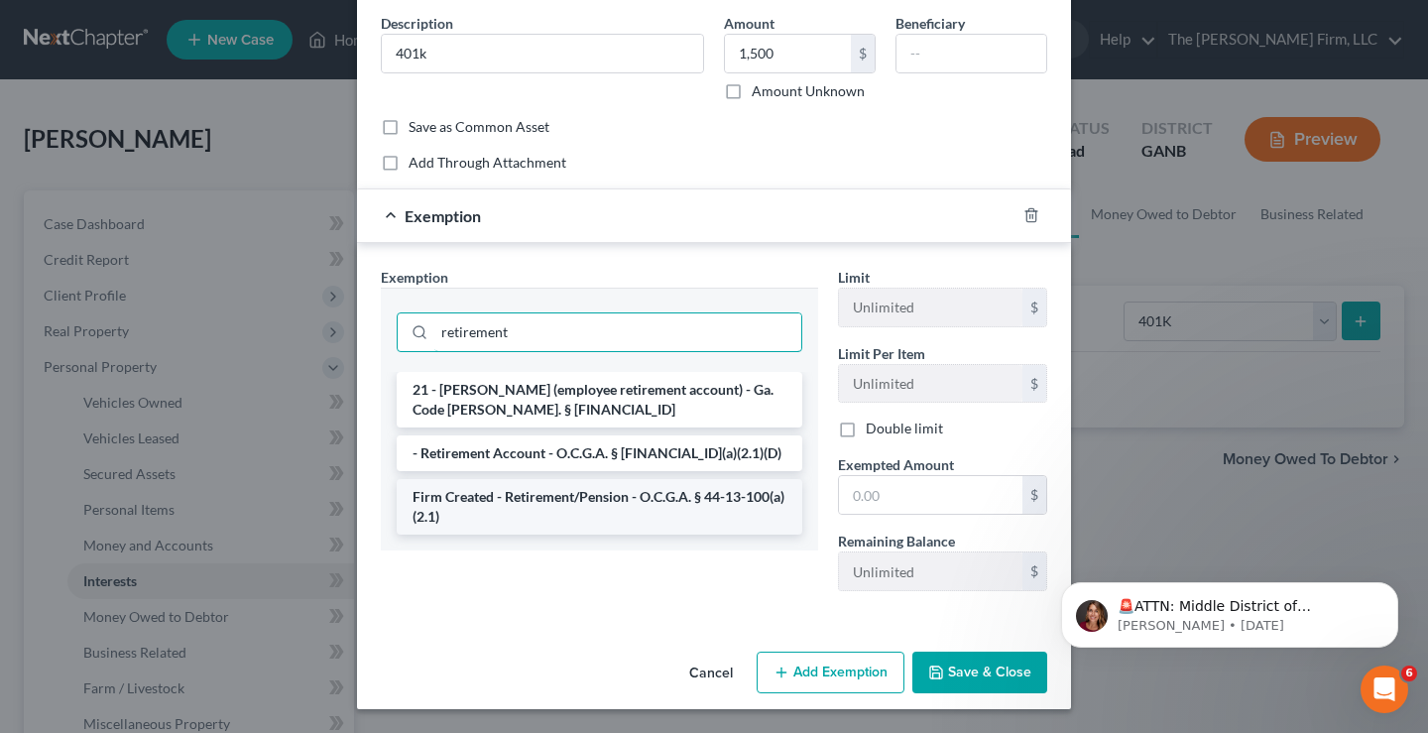
type input "retirement"
click at [625, 515] on li "Firm Created - Retirement/Pension - O.C.G.A. § 44-13-100(a)(2.1)" at bounding box center [600, 507] width 406 height 56
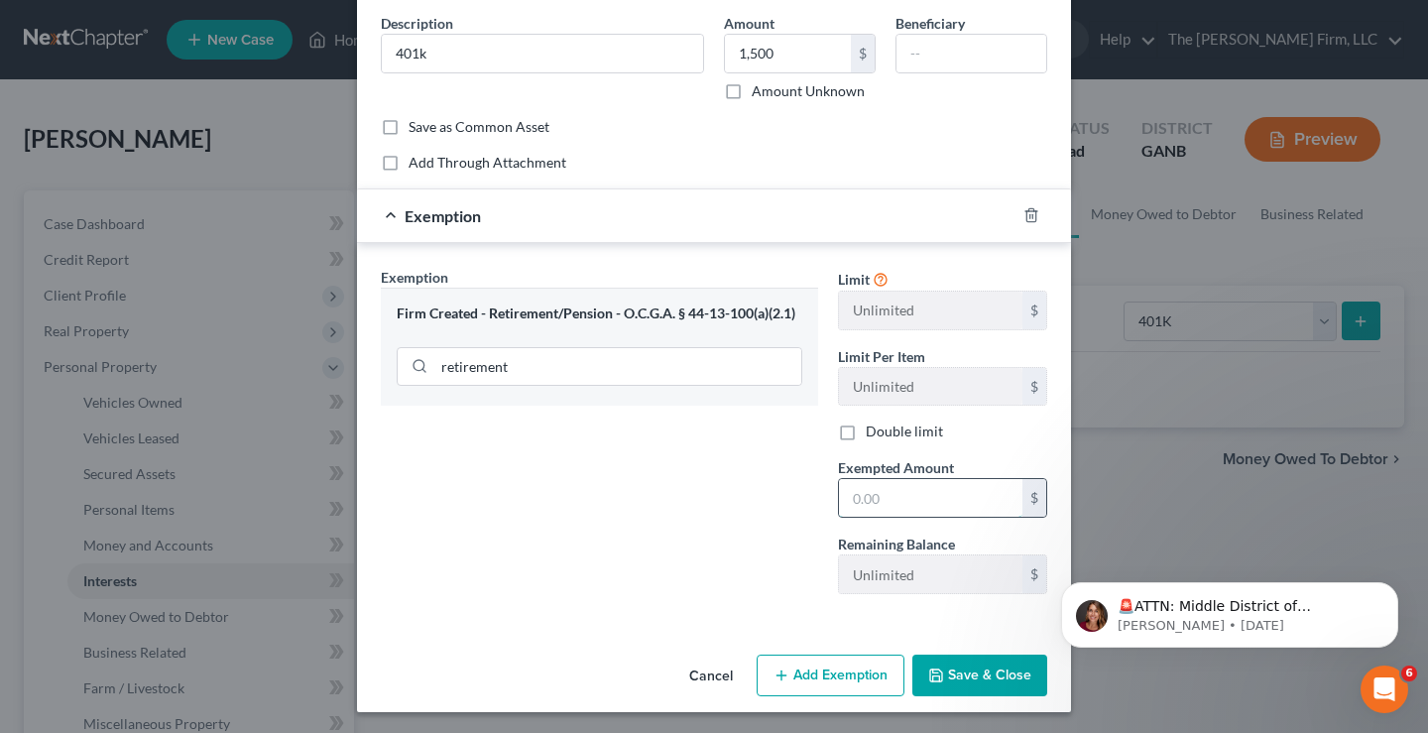
click at [912, 498] on input "text" at bounding box center [930, 498] width 183 height 38
type input "1,500"
click at [979, 670] on button "Save & Close" at bounding box center [979, 676] width 135 height 42
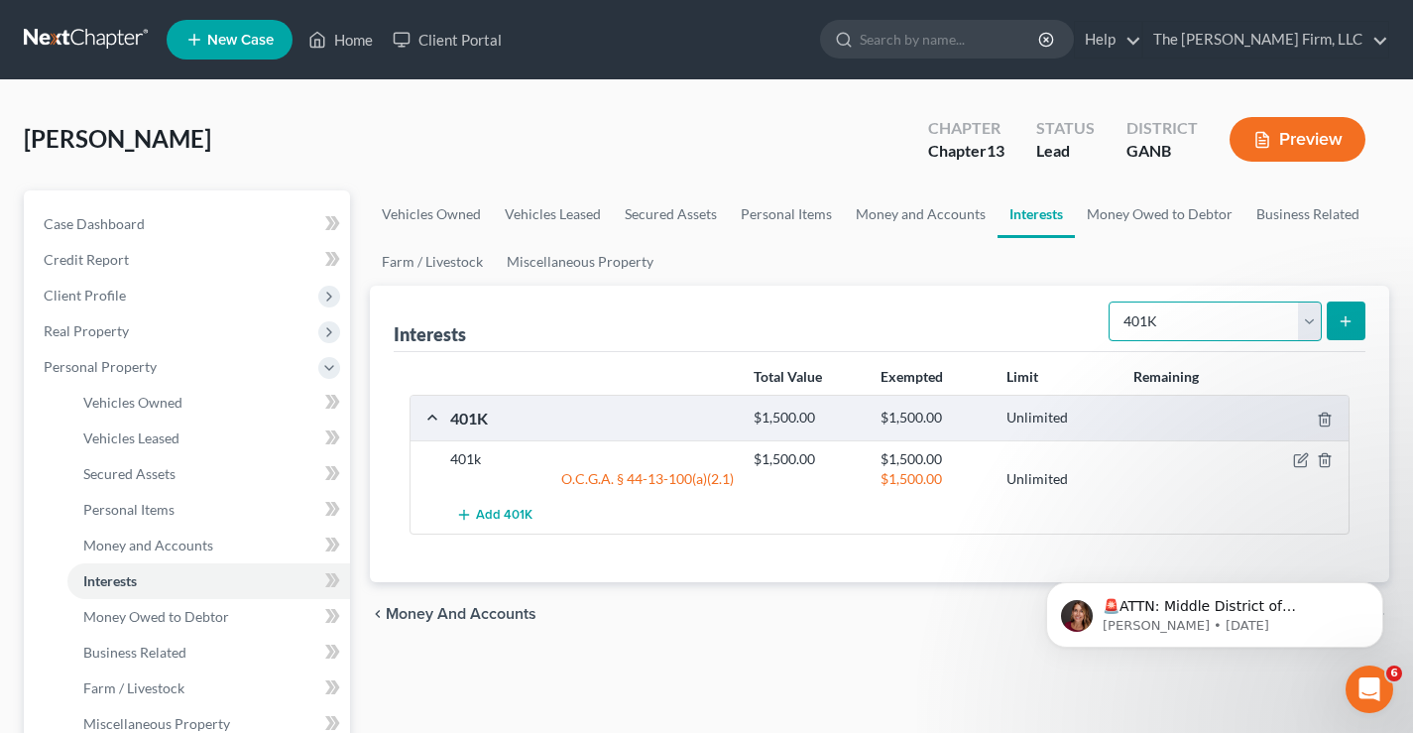
click at [1211, 324] on select "Select Interest Type 401K Annuity Bond Education IRA Government Bond Government…" at bounding box center [1215, 322] width 213 height 40
select select "term_life_insurance"
click at [1111, 302] on select "Select Interest Type 401K Annuity Bond Education IRA Government Bond Government…" at bounding box center [1215, 322] width 213 height 40
click at [1346, 324] on line "submit" at bounding box center [1346, 320] width 0 height 9
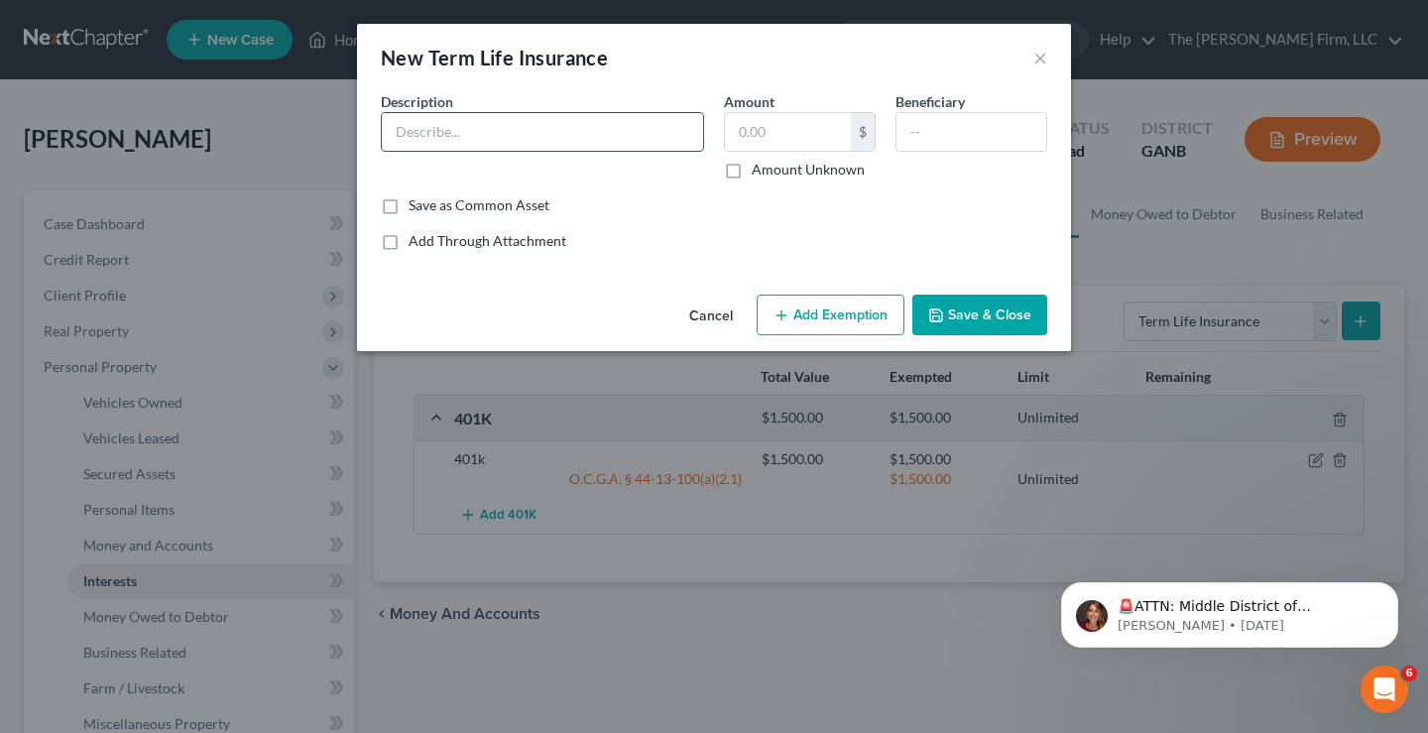
click at [419, 135] on input "text" at bounding box center [542, 132] width 321 height 38
type input "Term Life insurance"
type input "1,871"
click at [423, 133] on input "Term Life insurance" at bounding box center [542, 132] width 321 height 38
click at [1039, 60] on button "×" at bounding box center [1041, 58] width 14 height 24
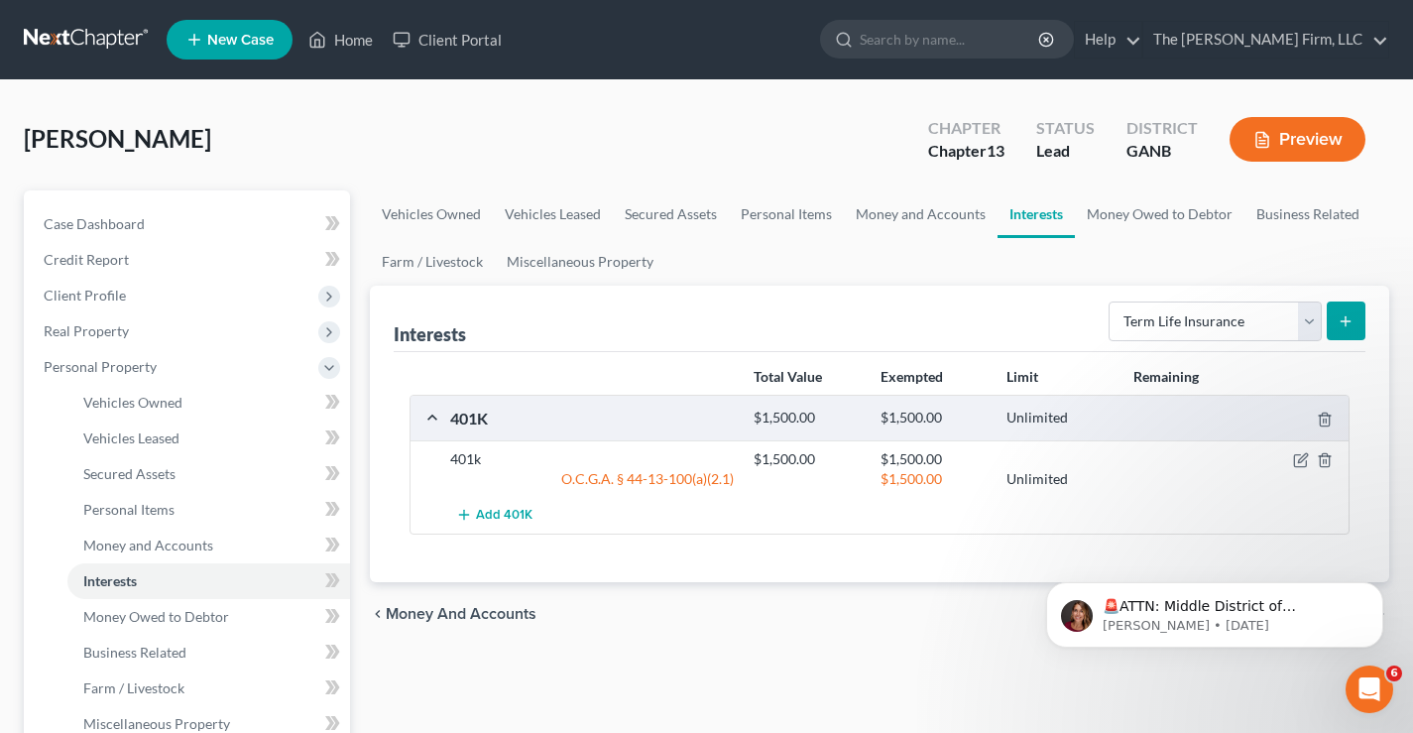
click at [179, 134] on span "[PERSON_NAME]" at bounding box center [117, 138] width 187 height 29
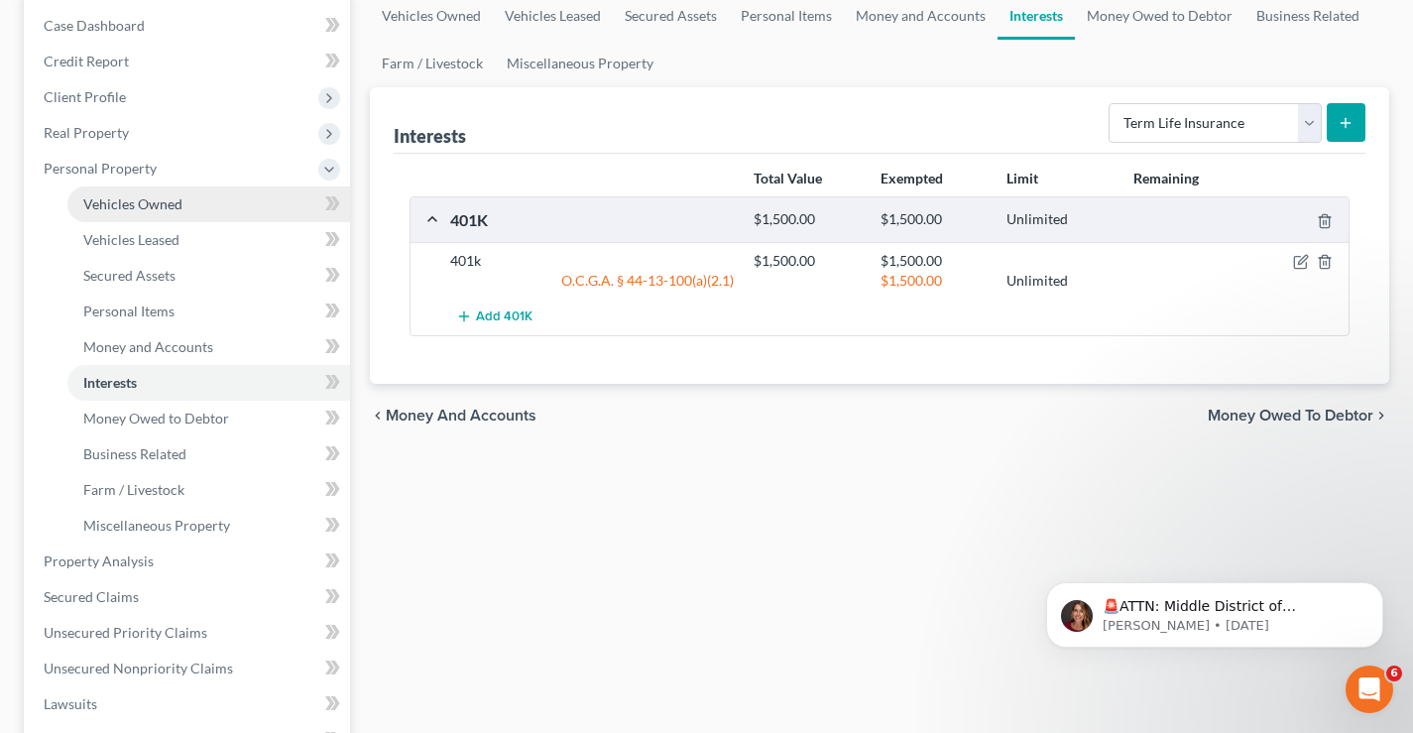
click at [134, 204] on span "Vehicles Owned" at bounding box center [132, 203] width 99 height 17
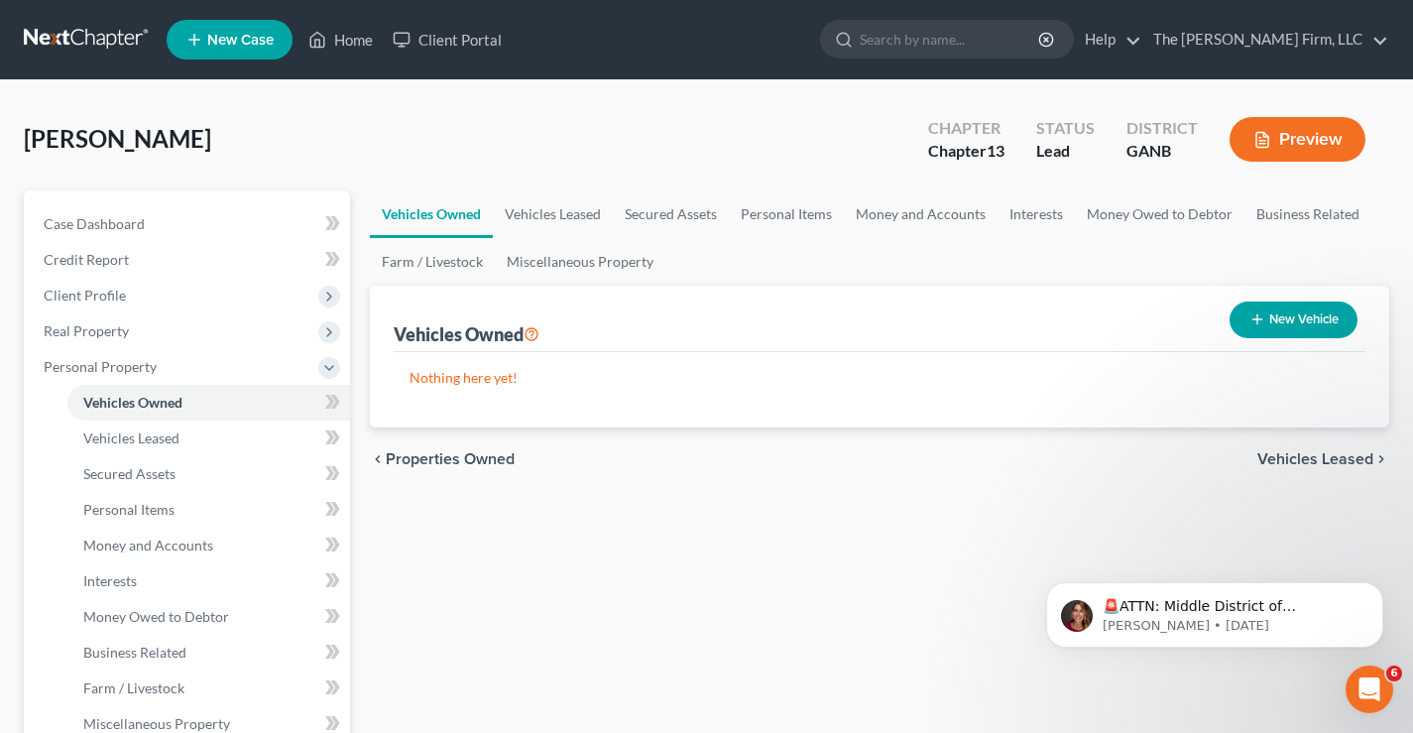
click at [1308, 330] on button "New Vehicle" at bounding box center [1294, 320] width 128 height 37
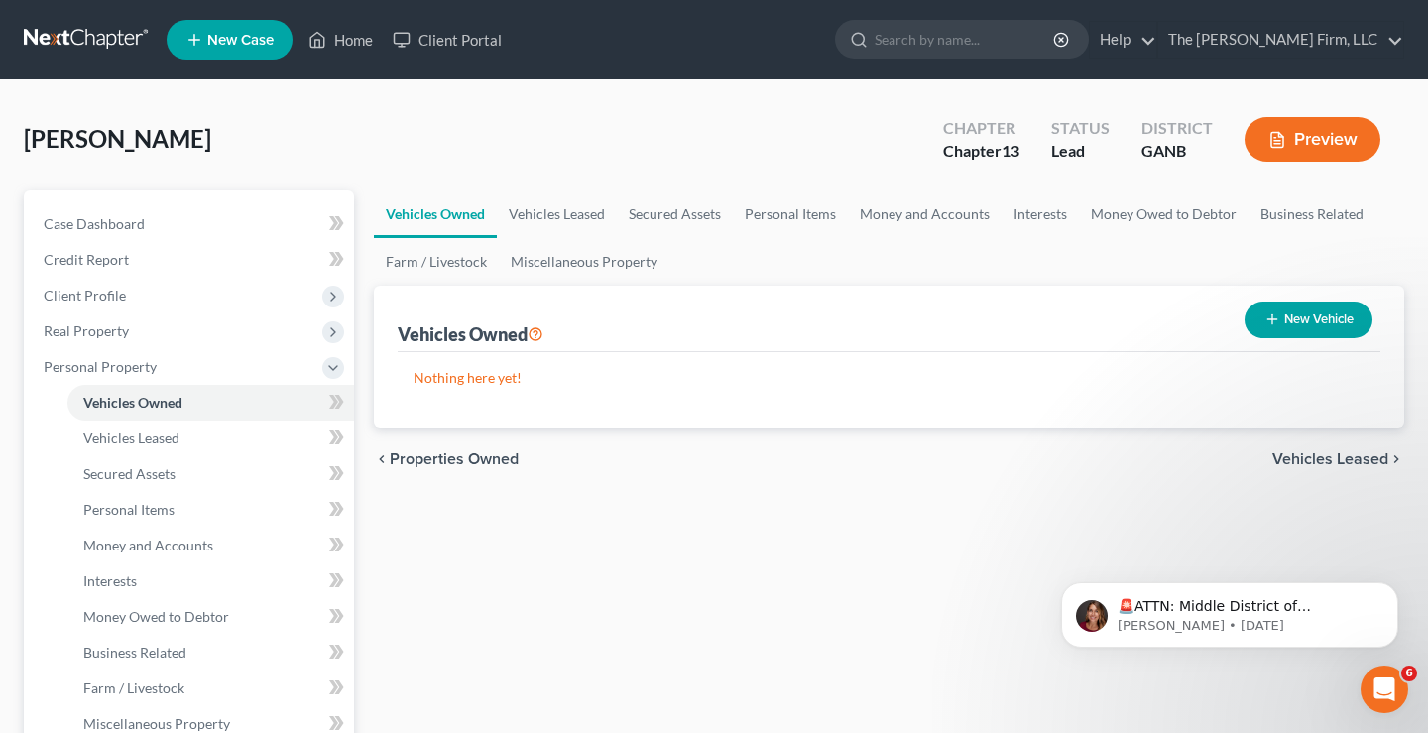
select select "0"
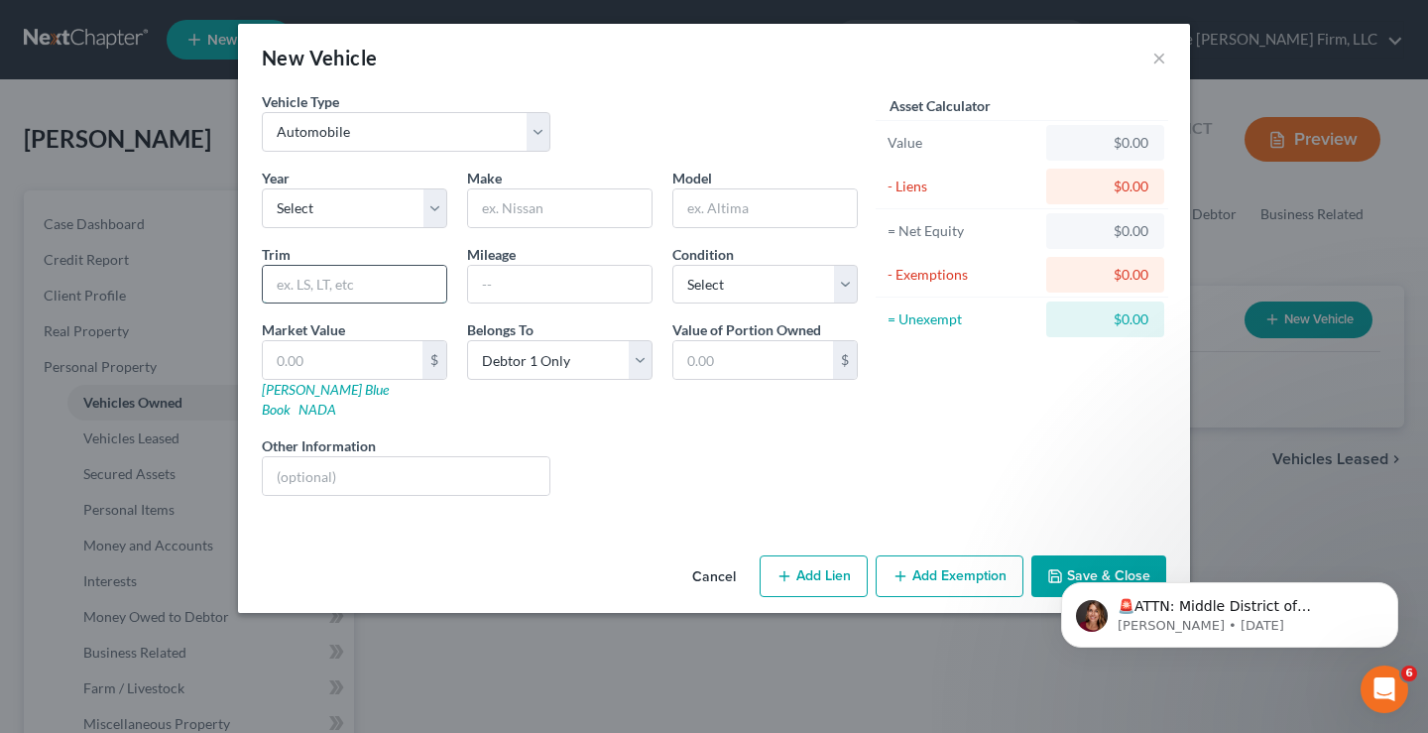
drag, startPoint x: 287, startPoint y: 283, endPoint x: 290, endPoint y: 270, distance: 13.2
click at [287, 283] on input "text" at bounding box center [354, 285] width 183 height 38
click at [329, 207] on select "Select 2026 2025 2024 2023 2022 2021 2020 2019 2018 2017 2016 2015 2014 2013 20…" at bounding box center [354, 208] width 185 height 40
select select "11"
click at [262, 188] on select "Select 2026 2025 2024 2023 2022 2021 2020 2019 2018 2017 2016 2015 2014 2013 20…" at bounding box center [354, 208] width 185 height 40
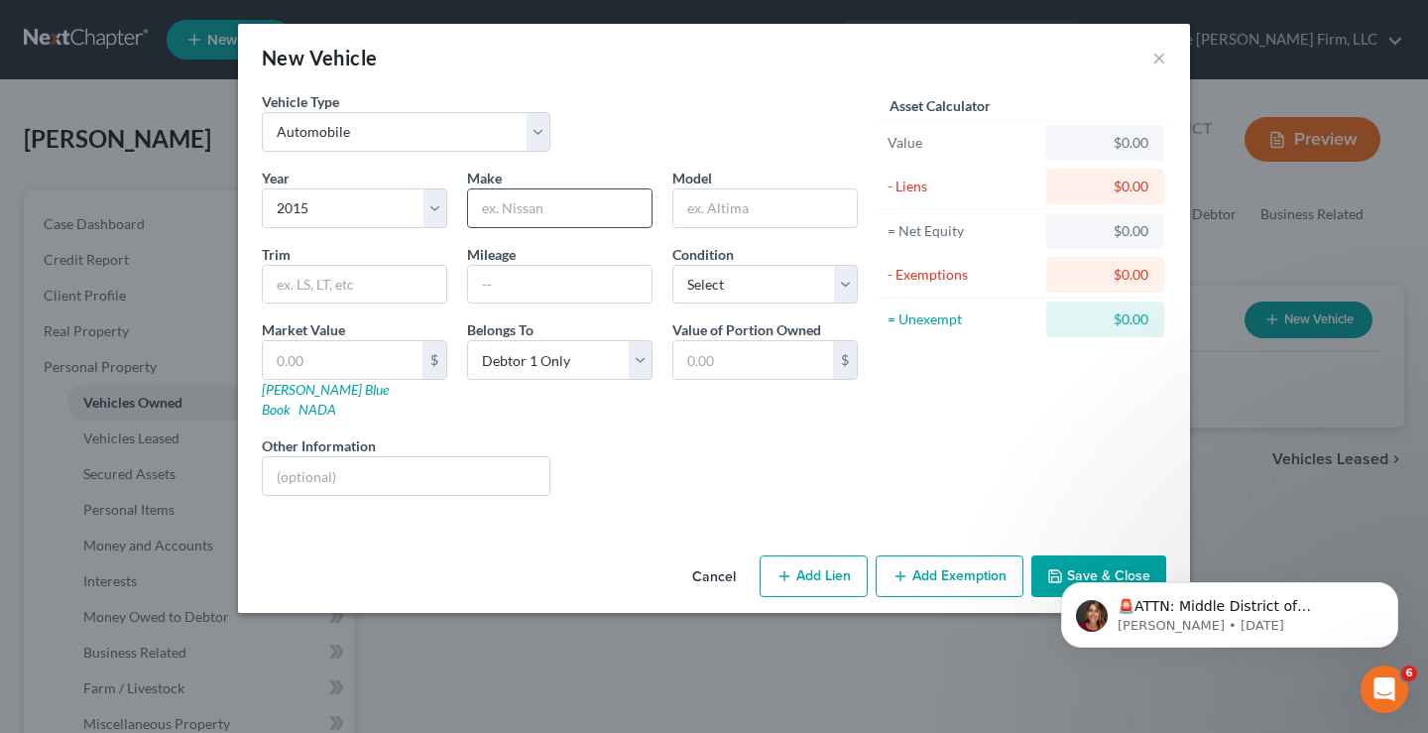
click at [505, 215] on input "text" at bounding box center [559, 208] width 183 height 38
type input "Maserati"
drag, startPoint x: 295, startPoint y: 352, endPoint x: 309, endPoint y: 372, distance: 24.8
click at [295, 352] on input "text" at bounding box center [343, 360] width 160 height 38
click at [985, 476] on div "Asset Calculator Value $0.00 - Liens $0.00 = Net Equity $0.00 - Exemptions $0.0…" at bounding box center [1022, 301] width 308 height 421
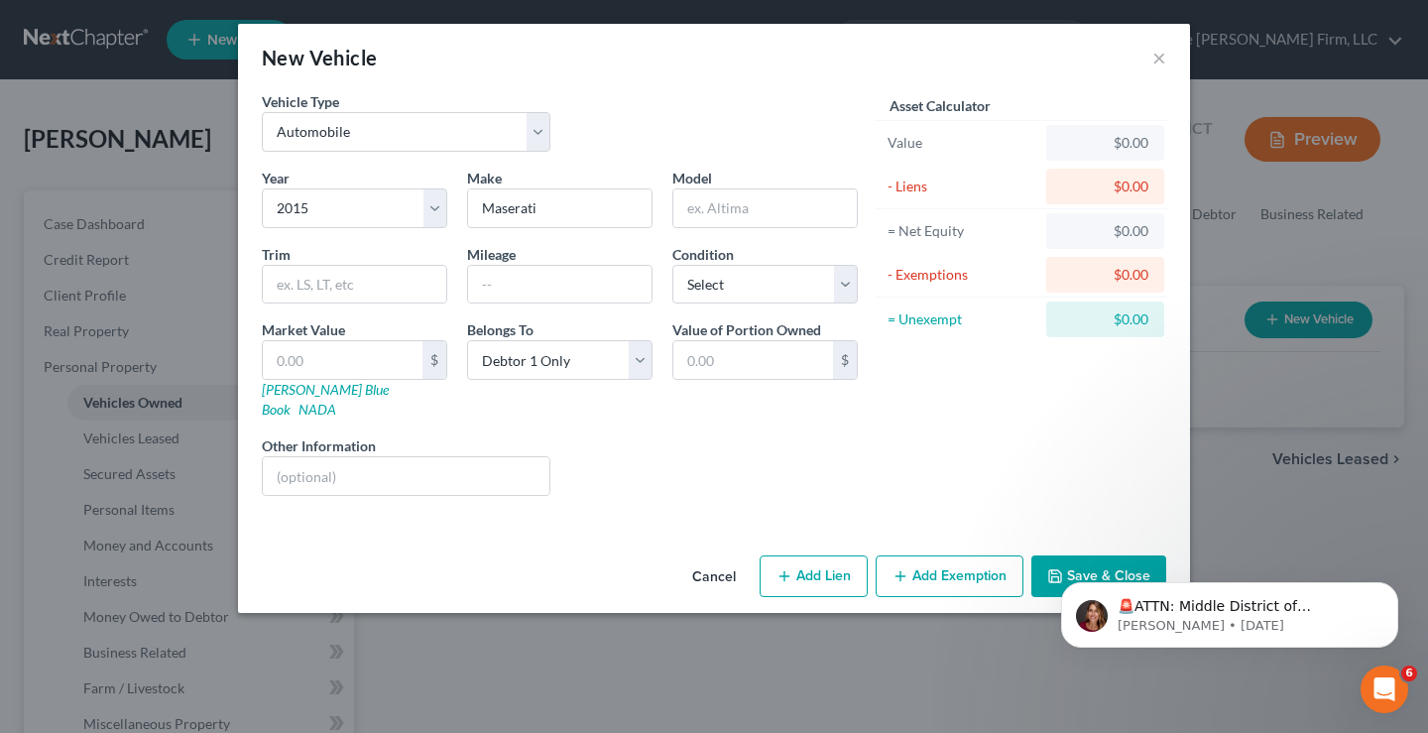
click at [1083, 547] on html "🚨ATTN: Middle District of [US_STATE] The court has added a new Credit Counselin…" at bounding box center [1230, 610] width 397 height 139
click at [1082, 553] on body "🚨ATTN: Middle District of [US_STATE] The court has added a new Credit Counselin…" at bounding box center [1229, 609] width 381 height 123
click at [281, 358] on input "text" at bounding box center [343, 360] width 160 height 38
click at [694, 211] on input "text" at bounding box center [764, 208] width 183 height 38
type input "?"
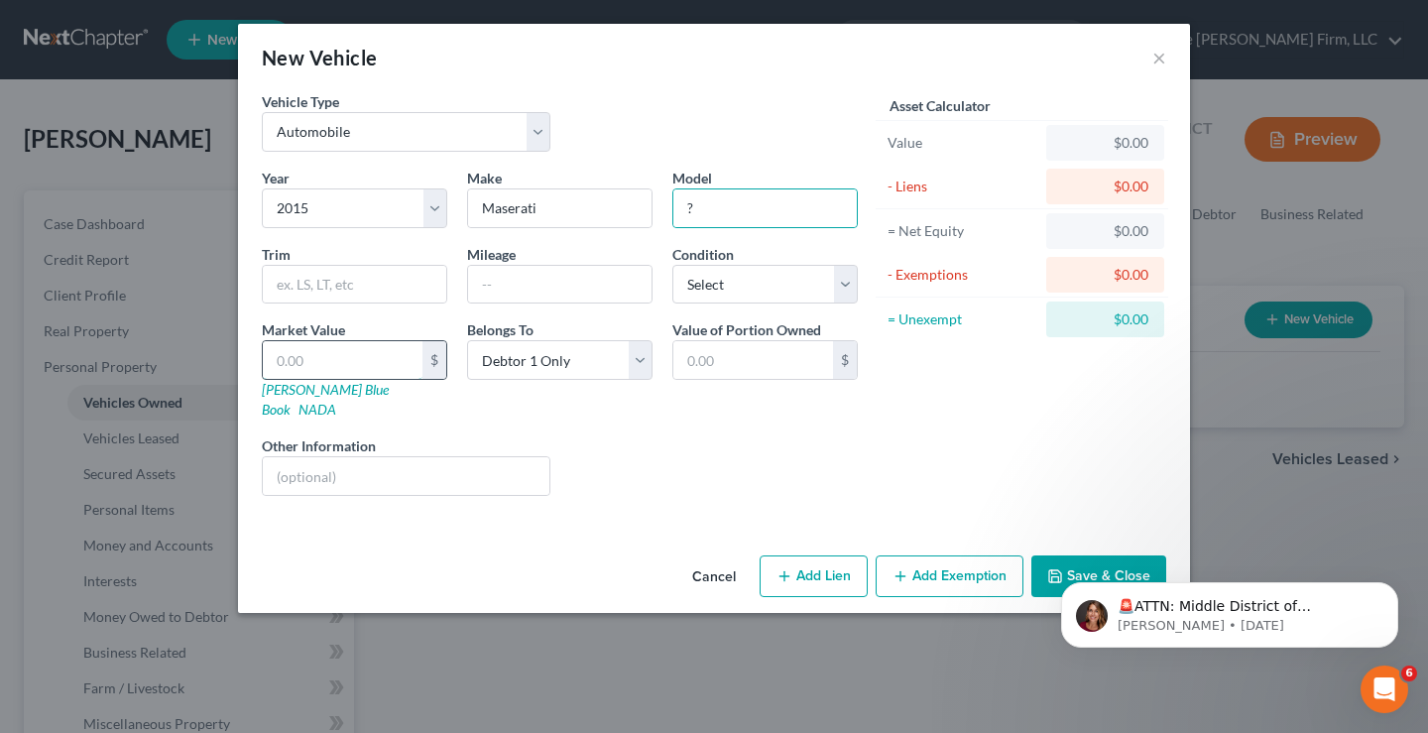
click at [314, 364] on input "text" at bounding box center [343, 360] width 160 height 38
type input "1"
type input "1.00"
type input "1"
click at [1107, 556] on body "🚨ATTN: Middle District of [US_STATE] The court has added a new Credit Counselin…" at bounding box center [1229, 609] width 381 height 123
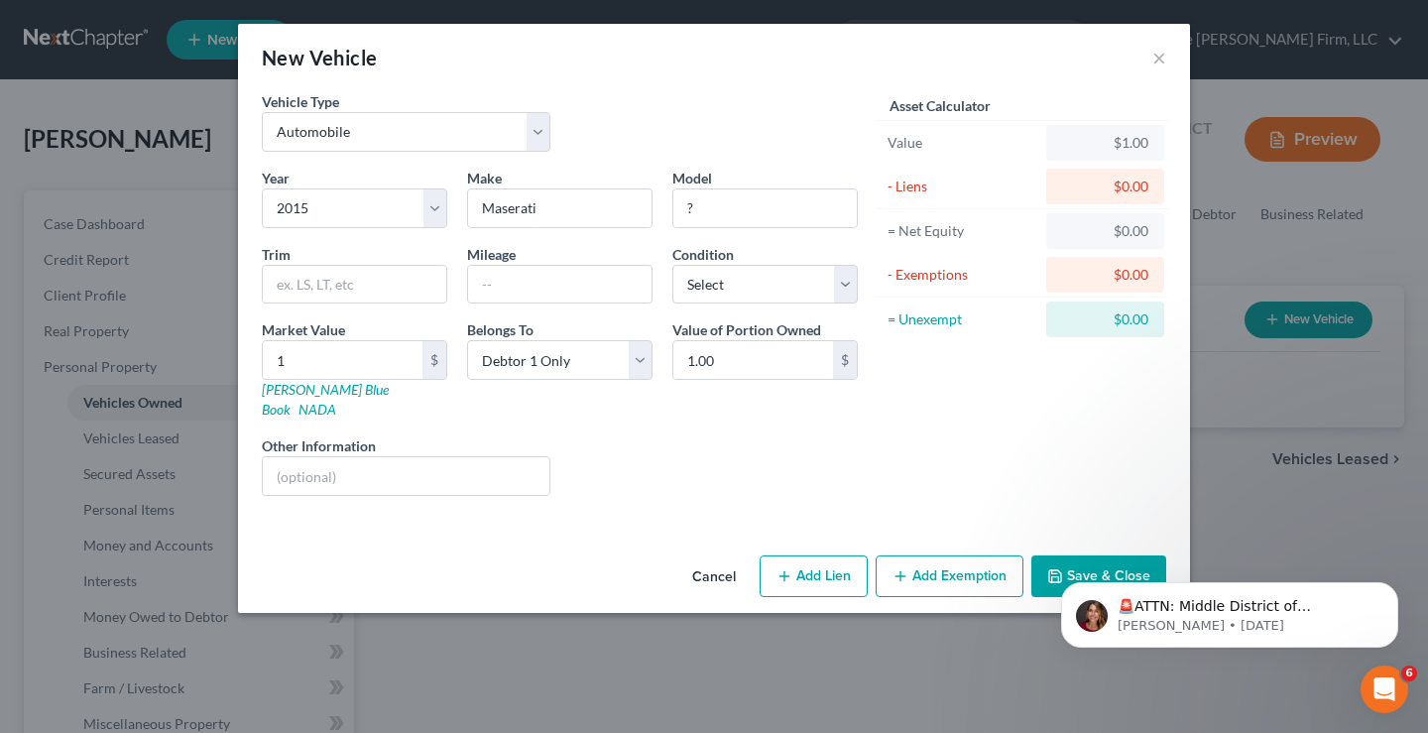
click at [1099, 554] on body "🚨ATTN: Middle District of [US_STATE] The court has added a new Credit Counselin…" at bounding box center [1229, 609] width 381 height 123
click at [703, 208] on input "?" at bounding box center [764, 208] width 183 height 38
type input "Q"
click at [873, 457] on div "Asset Calculator Value $1.00 - Liens $0.00 = Net Equity $0.00 - Exemptions $0.0…" at bounding box center [1022, 301] width 308 height 421
click at [1053, 553] on body "🚨ATTN: Middle District of [US_STATE] The court has added a new Credit Counselin…" at bounding box center [1229, 609] width 381 height 123
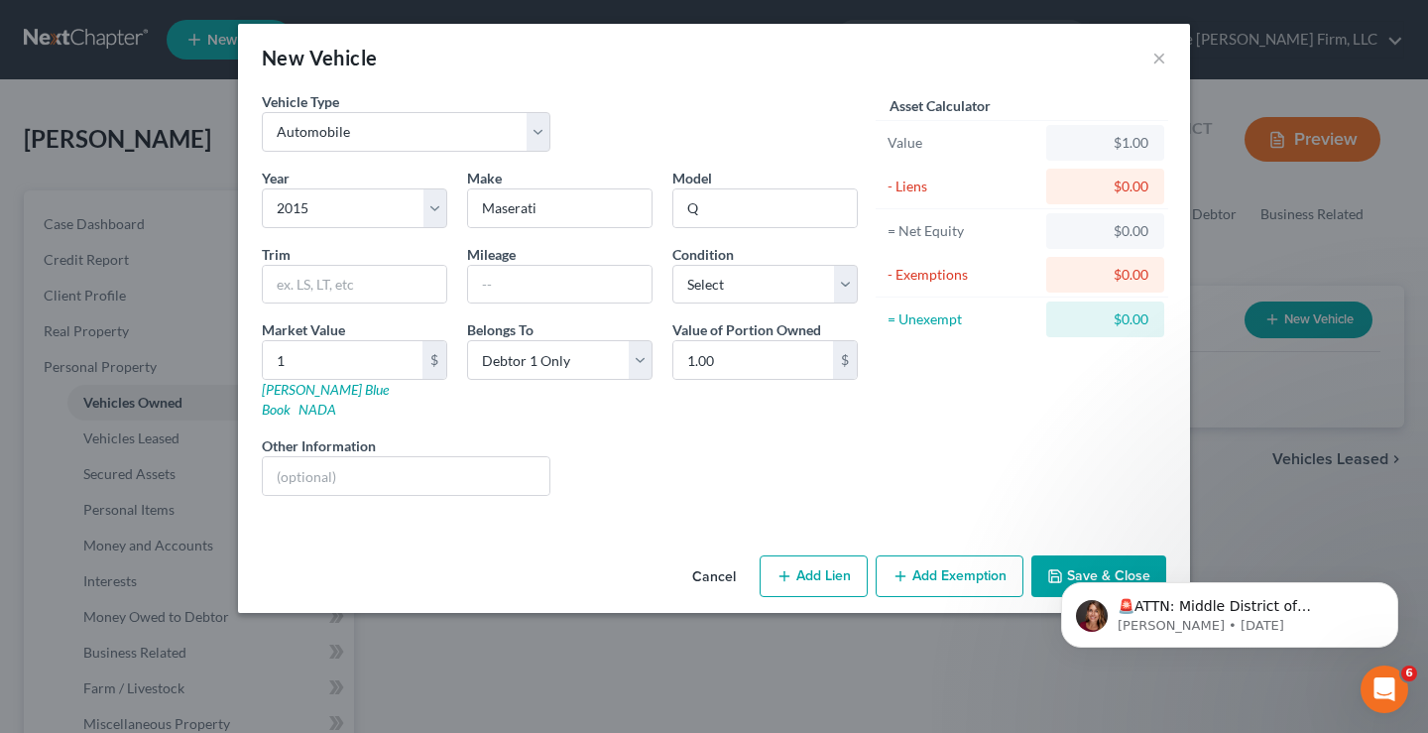
click at [1053, 553] on body "🚨ATTN: Middle District of [US_STATE] The court has added a new Credit Counselin…" at bounding box center [1229, 609] width 381 height 123
click at [1390, 591] on icon "Dismiss notification" at bounding box center [1392, 587] width 7 height 7
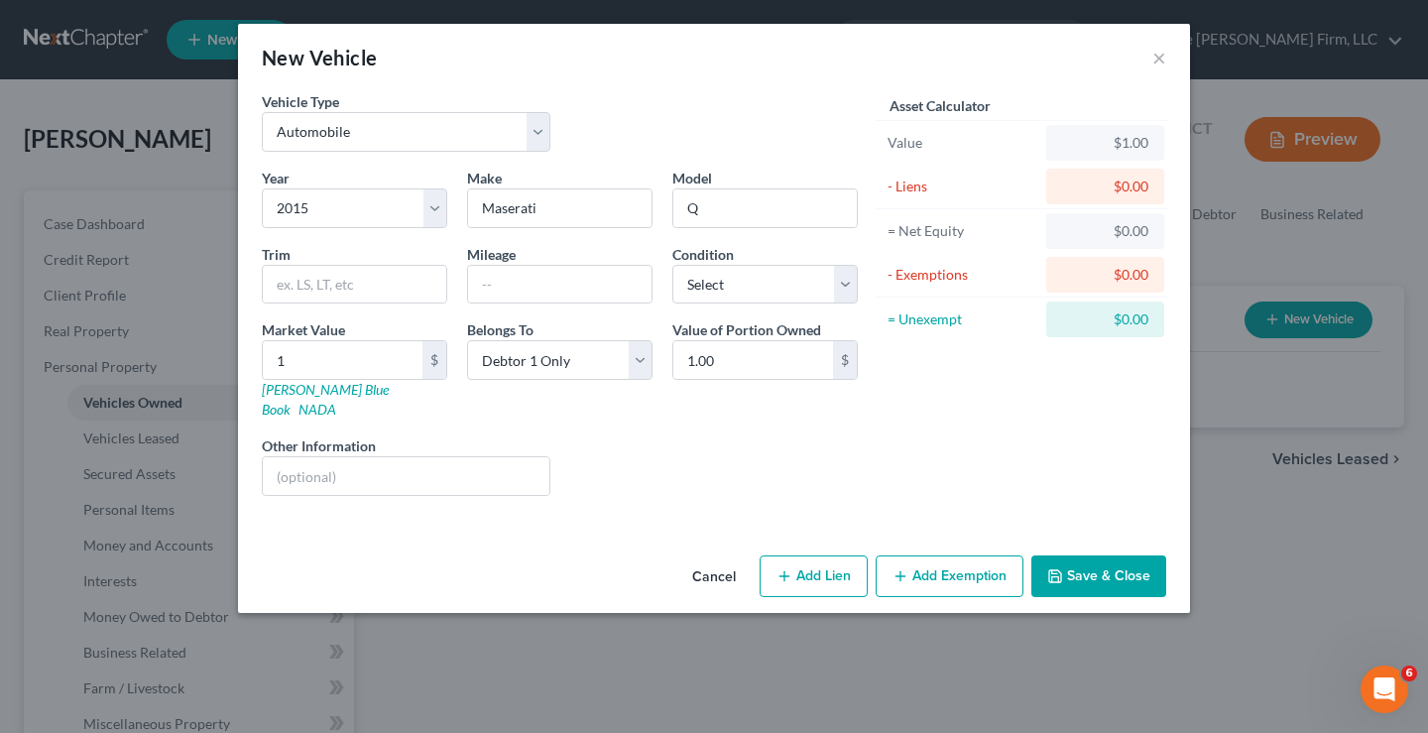
click at [911, 479] on div "Asset Calculator Value $1.00 - Liens $0.00 = Net Equity $0.00 - Exemptions $0.0…" at bounding box center [1022, 301] width 308 height 421
click at [1097, 559] on button "Save & Close" at bounding box center [1099, 576] width 135 height 42
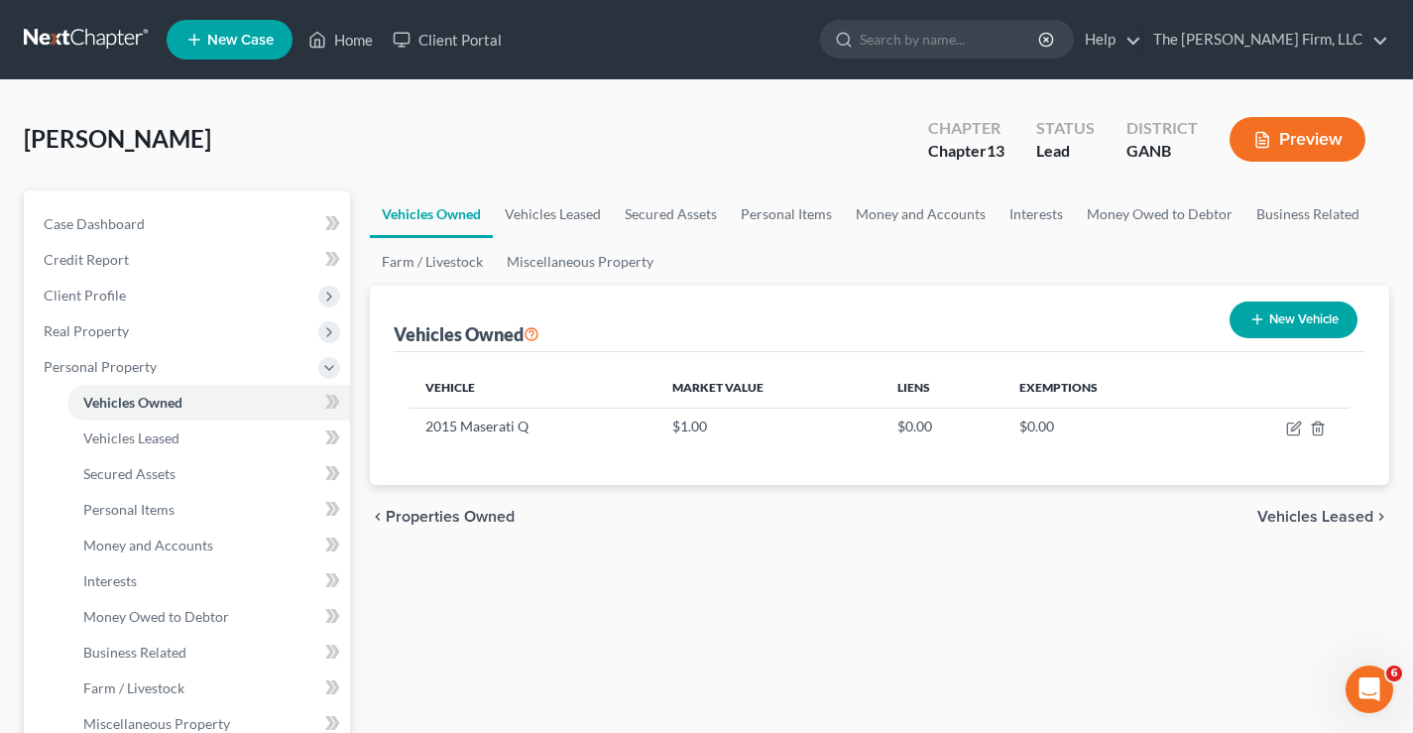
click at [1316, 320] on button "New Vehicle" at bounding box center [1294, 320] width 128 height 37
select select "0"
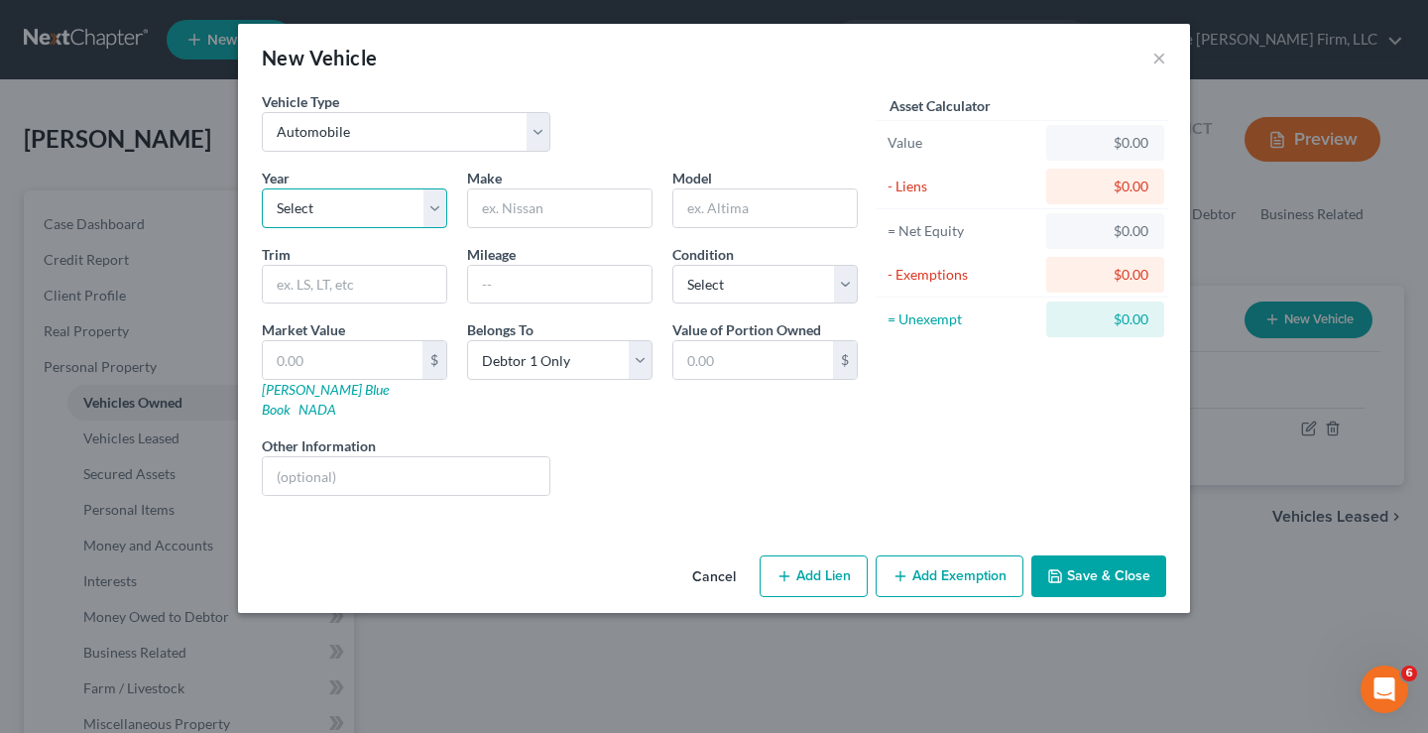
click at [332, 216] on select "Select 2026 2025 2024 2023 2022 2021 2020 2019 2018 2017 2016 2015 2014 2013 20…" at bounding box center [354, 208] width 185 height 40
select select "15"
click at [262, 188] on select "Select 2026 2025 2024 2023 2022 2021 2020 2019 2018 2017 2016 2015 2014 2013 20…" at bounding box center [354, 208] width 185 height 40
drag, startPoint x: 541, startPoint y: 209, endPoint x: 508, endPoint y: 190, distance: 37.8
click at [541, 209] on input "text" at bounding box center [559, 208] width 183 height 38
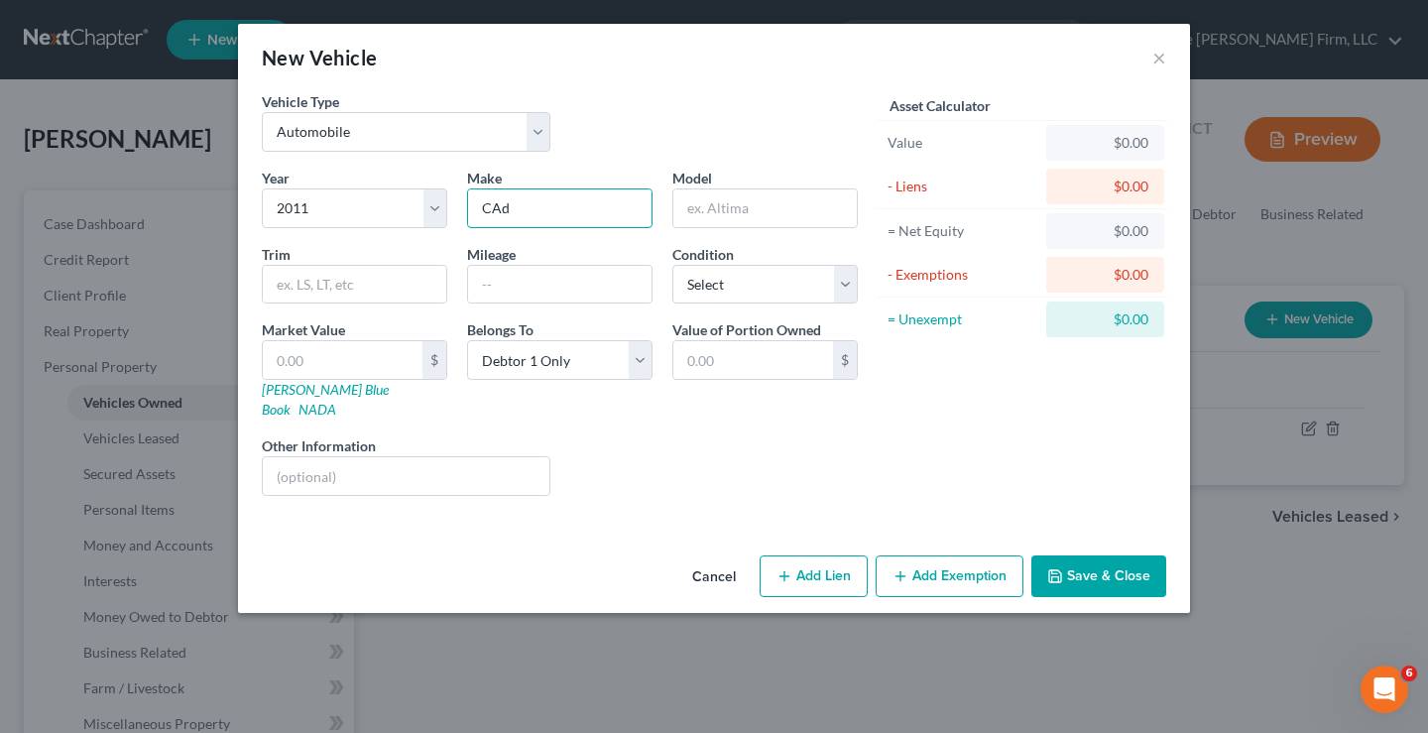
type input "Cadillac"
type input "Escalade"
click at [298, 356] on input "text" at bounding box center [343, 360] width 160 height 38
type input "1"
type input "1.00"
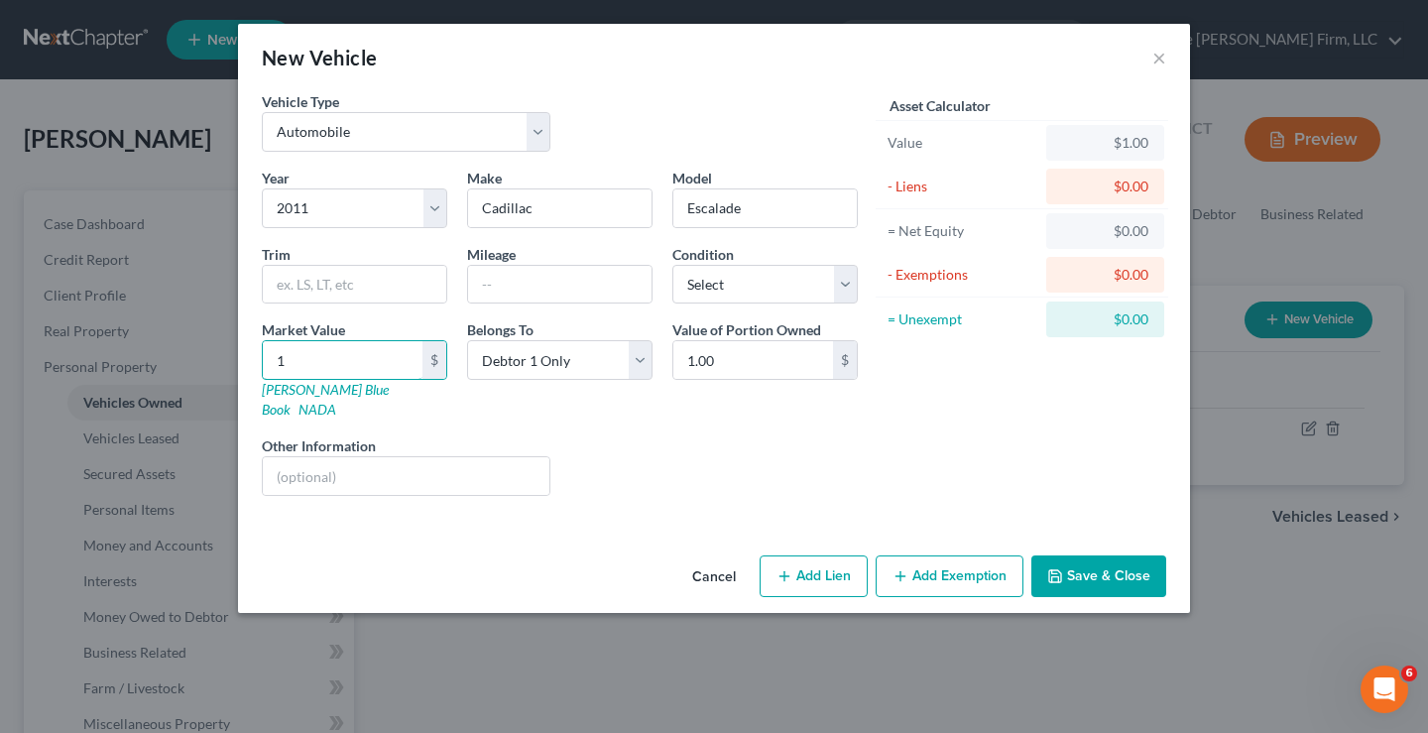
type input "1"
drag, startPoint x: 925, startPoint y: 472, endPoint x: 1076, endPoint y: 532, distance: 162.1
click at [936, 474] on div "Asset Calculator Value $1.00 - Liens $0.00 = Net Equity $0.00 - Exemptions $0.0…" at bounding box center [1022, 301] width 308 height 421
click at [1093, 555] on button "Save & Close" at bounding box center [1099, 576] width 135 height 42
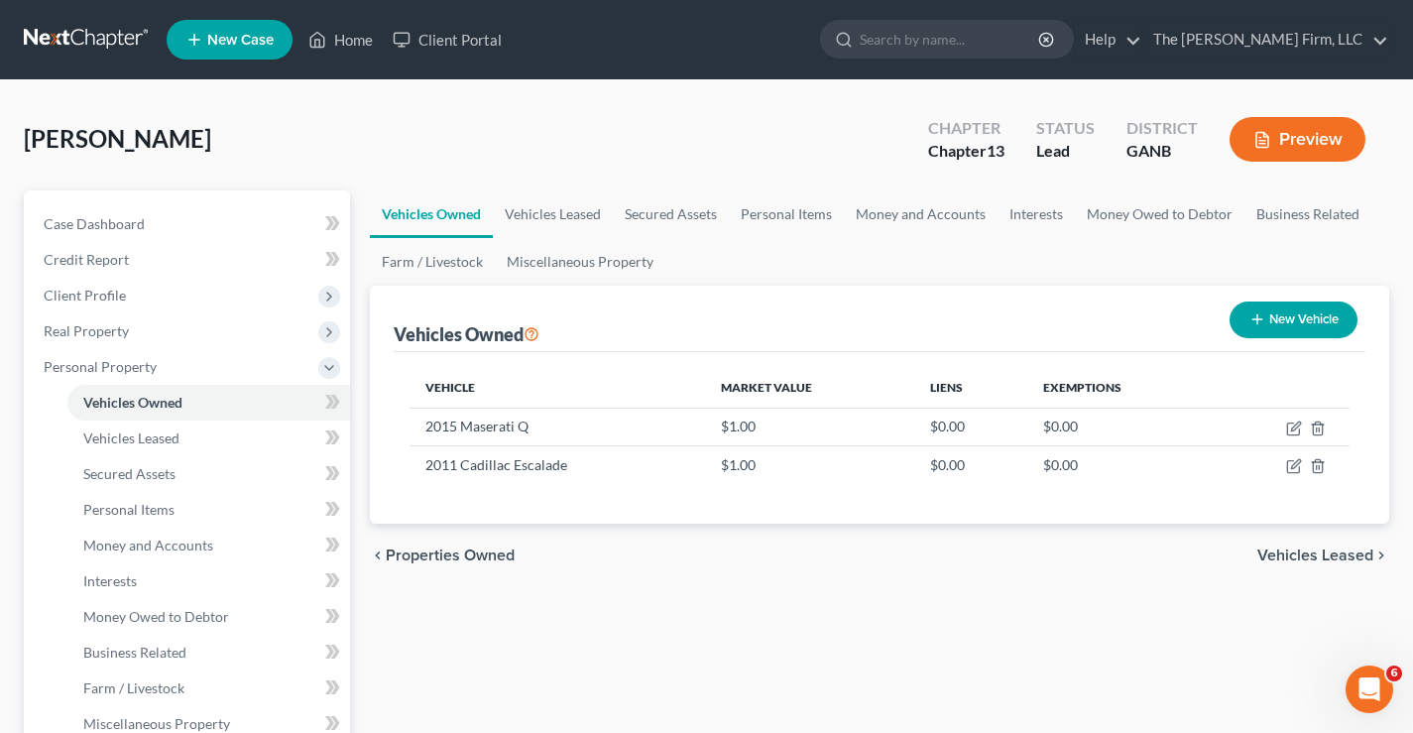
click at [1289, 316] on button "New Vehicle" at bounding box center [1294, 320] width 128 height 37
select select "0"
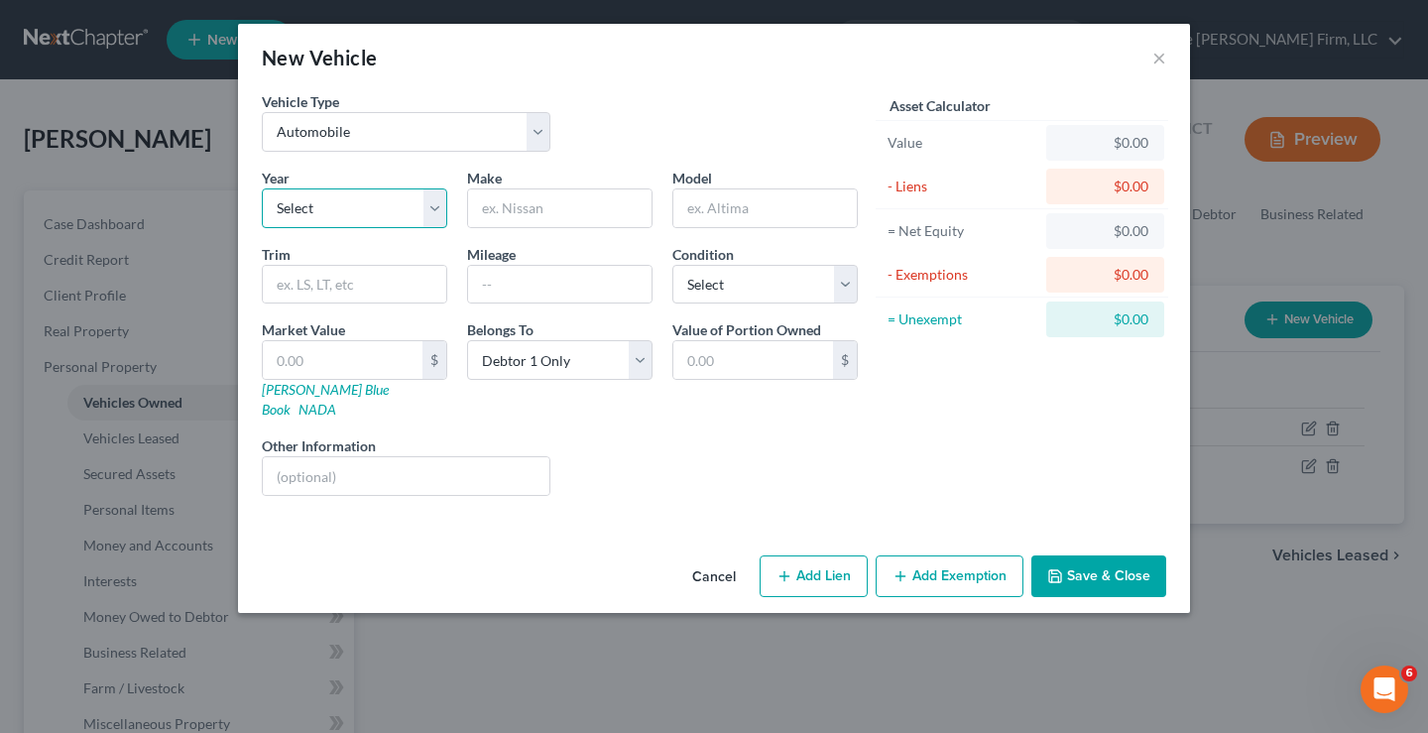
click at [400, 214] on select "Select 2026 2025 2024 2023 2022 2021 2020 2019 2018 2017 2016 2015 2014 2013 20…" at bounding box center [354, 208] width 185 height 40
select select "3"
click at [262, 188] on select "Select 2026 2025 2024 2023 2022 2021 2020 2019 2018 2017 2016 2015 2014 2013 20…" at bounding box center [354, 208] width 185 height 40
drag, startPoint x: 517, startPoint y: 213, endPoint x: 503, endPoint y: 205, distance: 16.0
click at [517, 213] on input "text" at bounding box center [559, 208] width 183 height 38
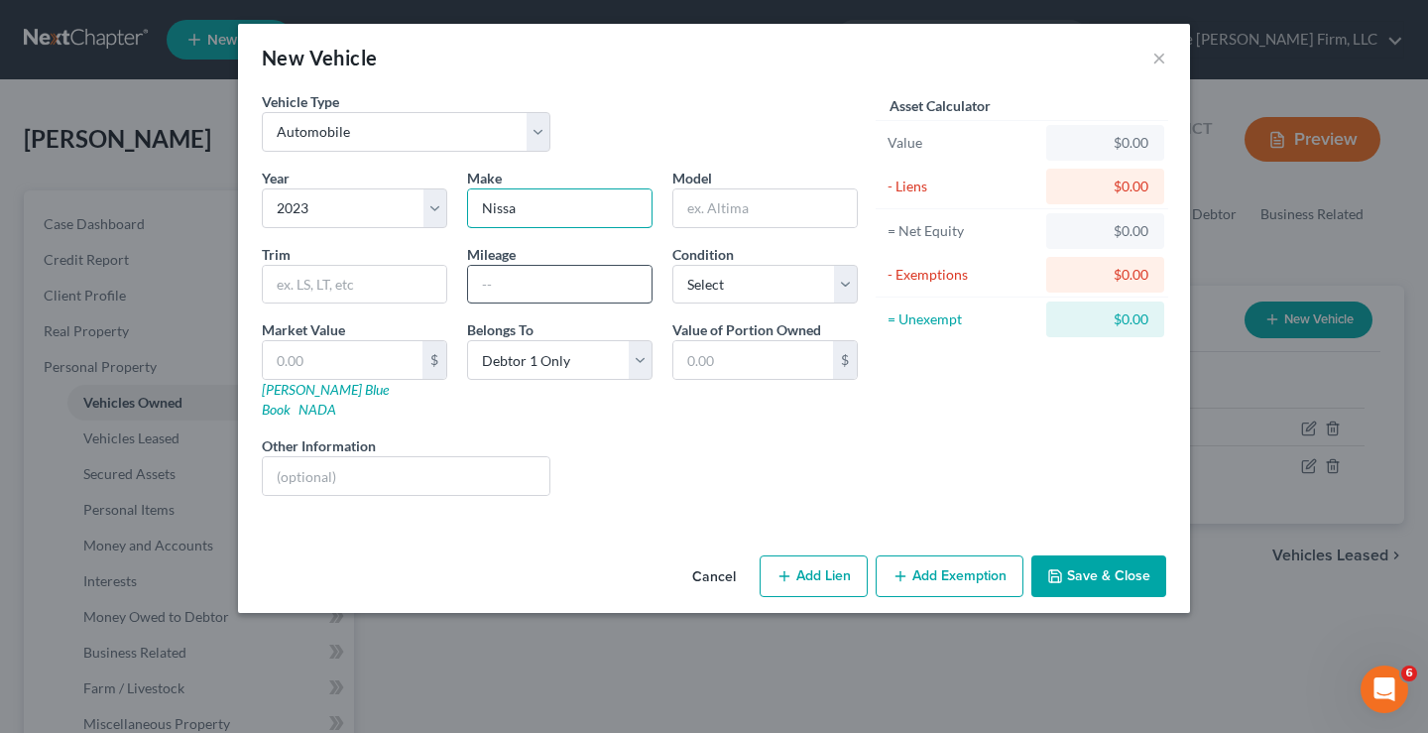
type input "Nissan"
click at [739, 214] on input "text" at bounding box center [764, 208] width 183 height 38
type input "Sentra"
drag, startPoint x: 289, startPoint y: 349, endPoint x: 277, endPoint y: 344, distance: 12.9
click at [289, 349] on input "text" at bounding box center [343, 360] width 160 height 38
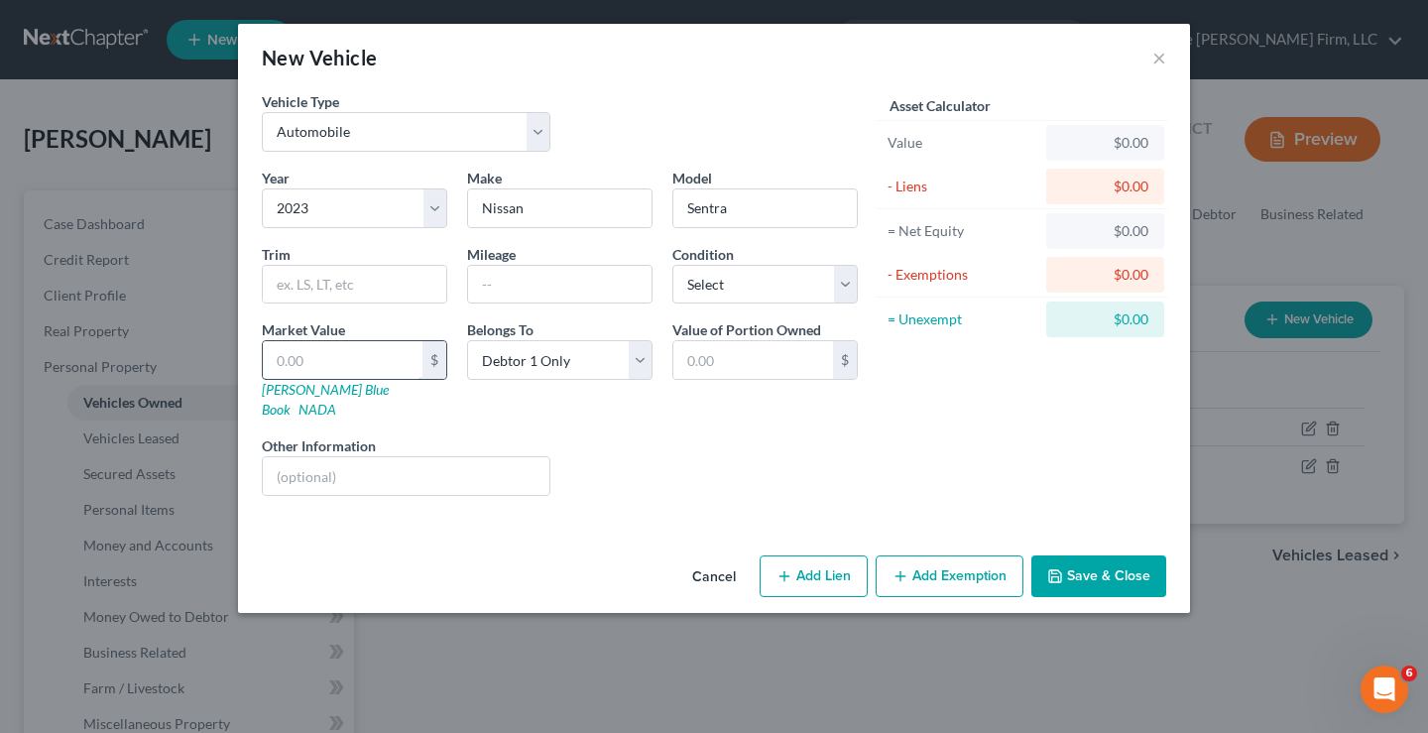
type input "1"
type input "1.00"
type input "1"
click at [624, 364] on select "Select Debtor 1 Only Debtor 2 Only Debtor 1 And Debtor 2 Only At Least One Of T…" at bounding box center [559, 360] width 185 height 40
select select "3"
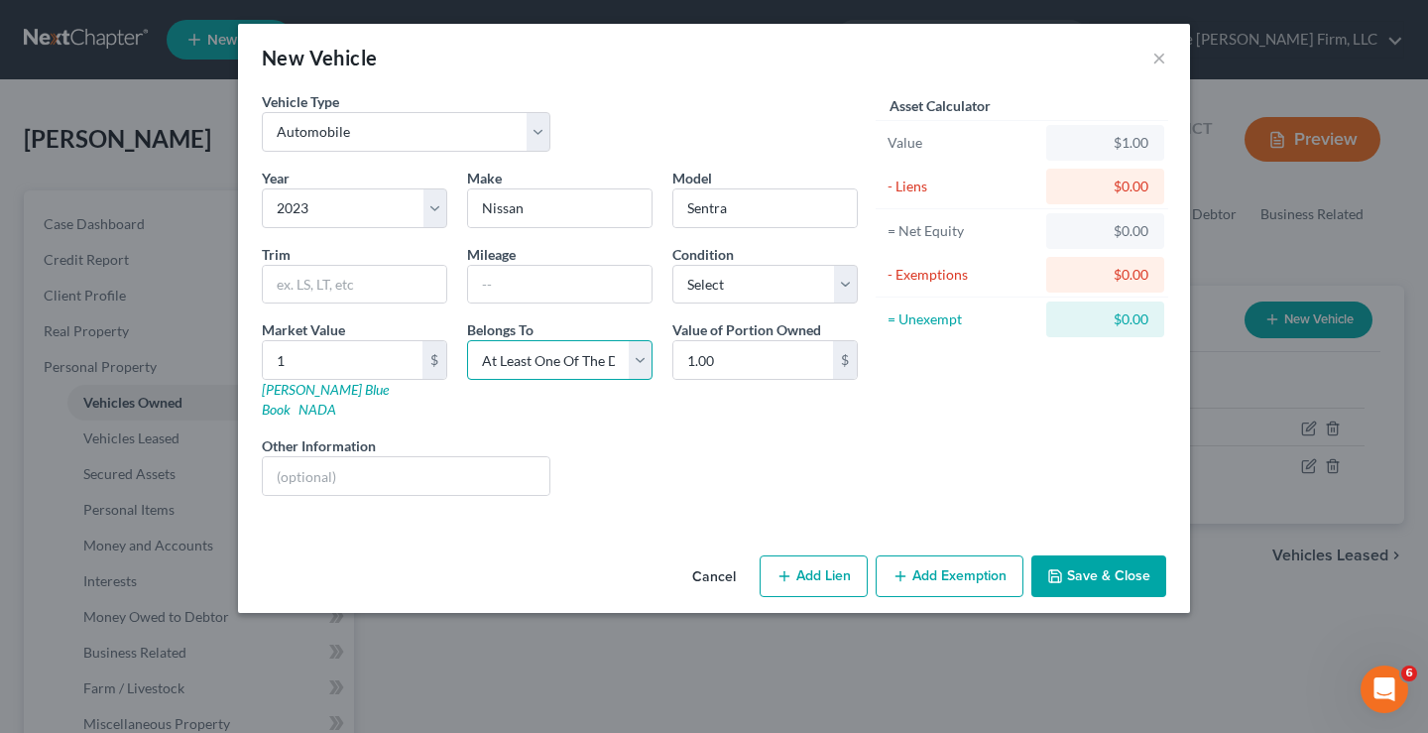
click at [467, 340] on select "Select Debtor 1 Only Debtor 2 Only Debtor 1 And Debtor 2 Only At Least One Of T…" at bounding box center [559, 360] width 185 height 40
click at [1124, 557] on button "Save & Close" at bounding box center [1099, 576] width 135 height 42
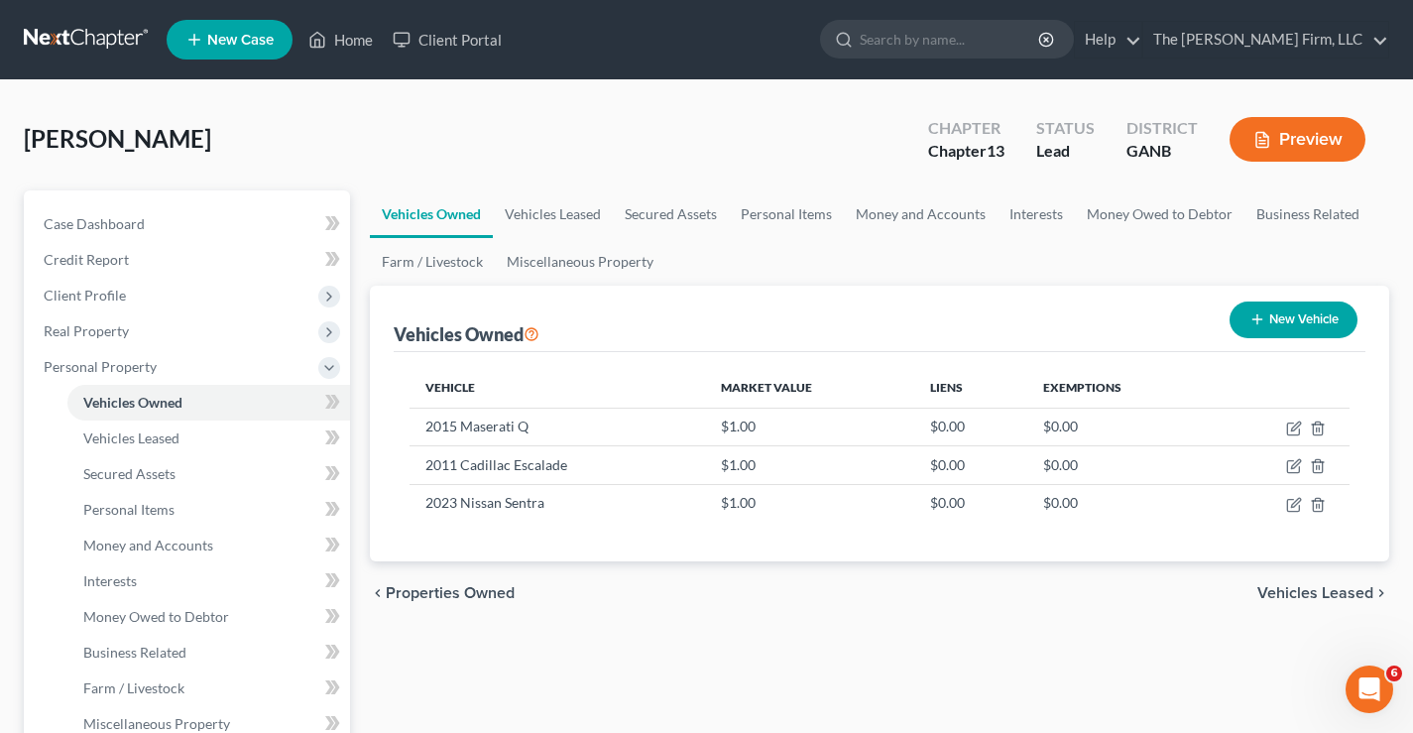
click at [1290, 314] on button "New Vehicle" at bounding box center [1294, 320] width 128 height 37
select select "0"
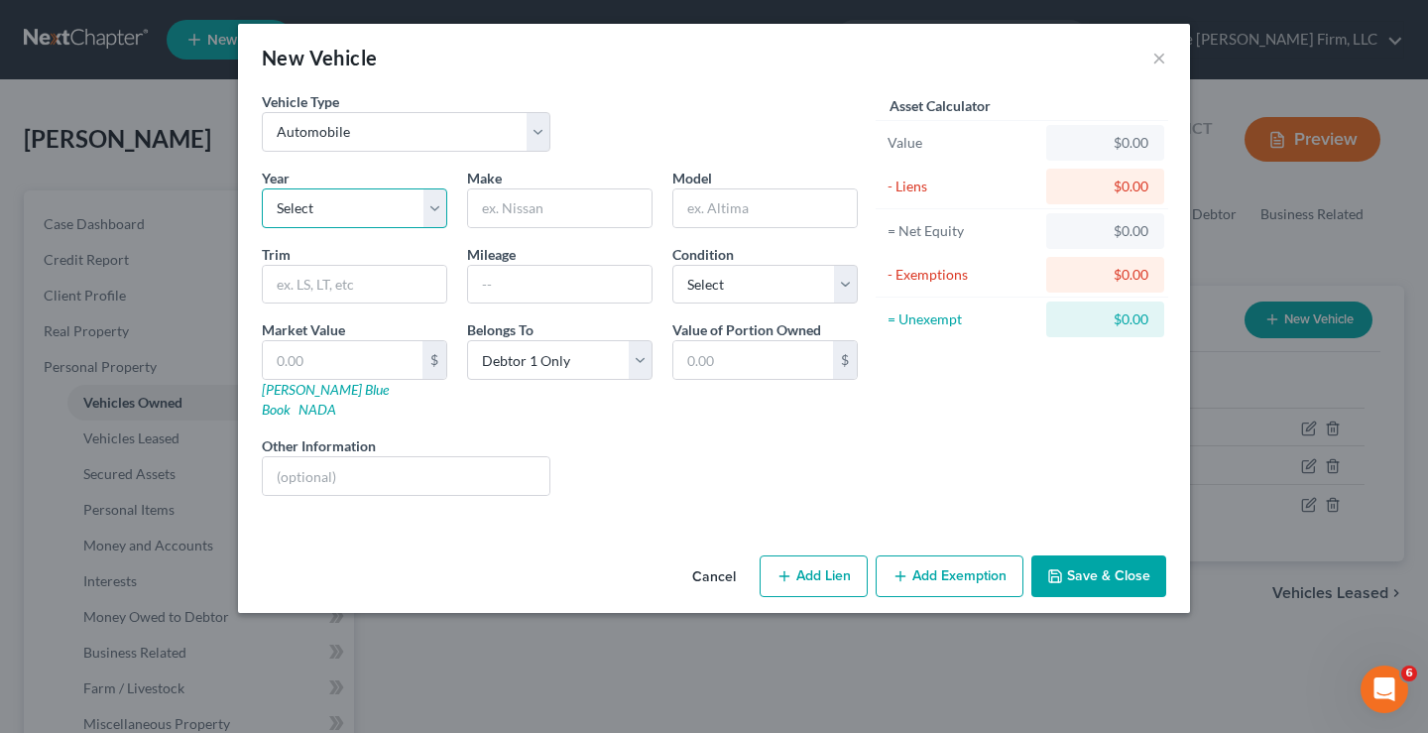
click at [312, 207] on select "Select 2026 2025 2024 2023 2022 2021 2020 2019 2018 2017 2016 2015 2014 2013 20…" at bounding box center [354, 208] width 185 height 40
select select "11"
click at [262, 188] on select "Select 2026 2025 2024 2023 2022 2021 2020 2019 2018 2017 2016 2015 2014 2013 20…" at bounding box center [354, 208] width 185 height 40
click at [488, 206] on input "text" at bounding box center [559, 208] width 183 height 38
type input "Nissan"
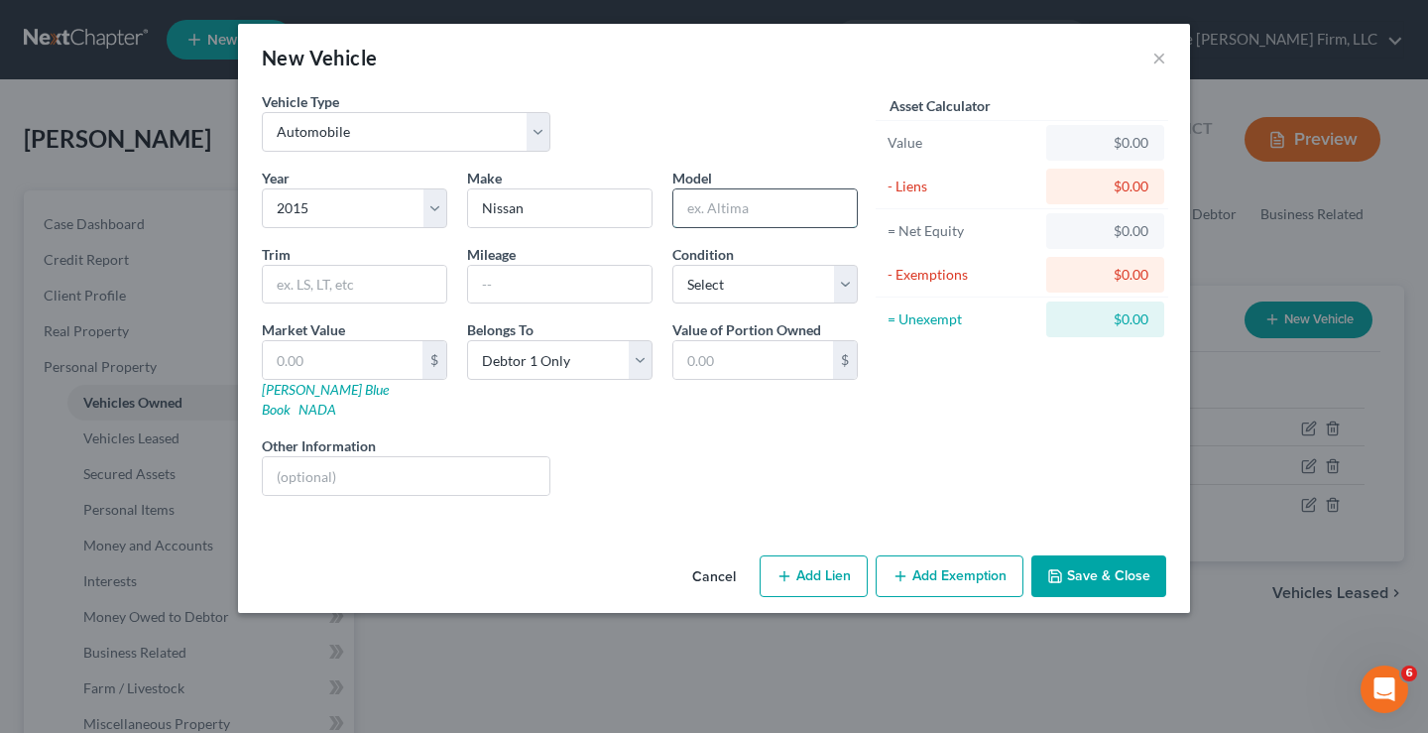
click at [703, 198] on input "text" at bounding box center [764, 208] width 183 height 38
type input "Altima"
drag, startPoint x: 319, startPoint y: 360, endPoint x: 330, endPoint y: 324, distance: 37.3
click at [319, 360] on input "text" at bounding box center [343, 360] width 160 height 38
type input "1"
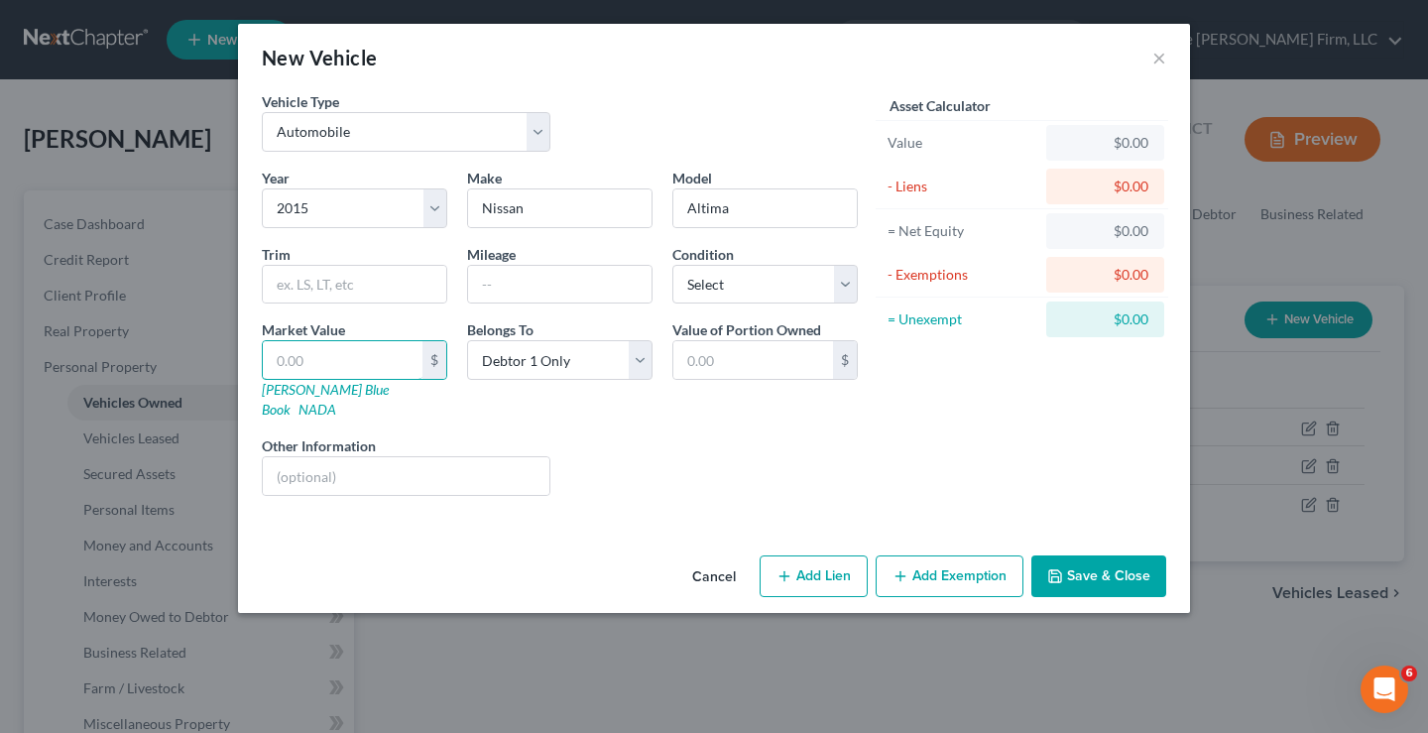
type input "1.00"
type input "1"
drag, startPoint x: 1108, startPoint y: 561, endPoint x: 1107, endPoint y: 551, distance: 10.0
click at [1107, 560] on button "Save & Close" at bounding box center [1099, 576] width 135 height 42
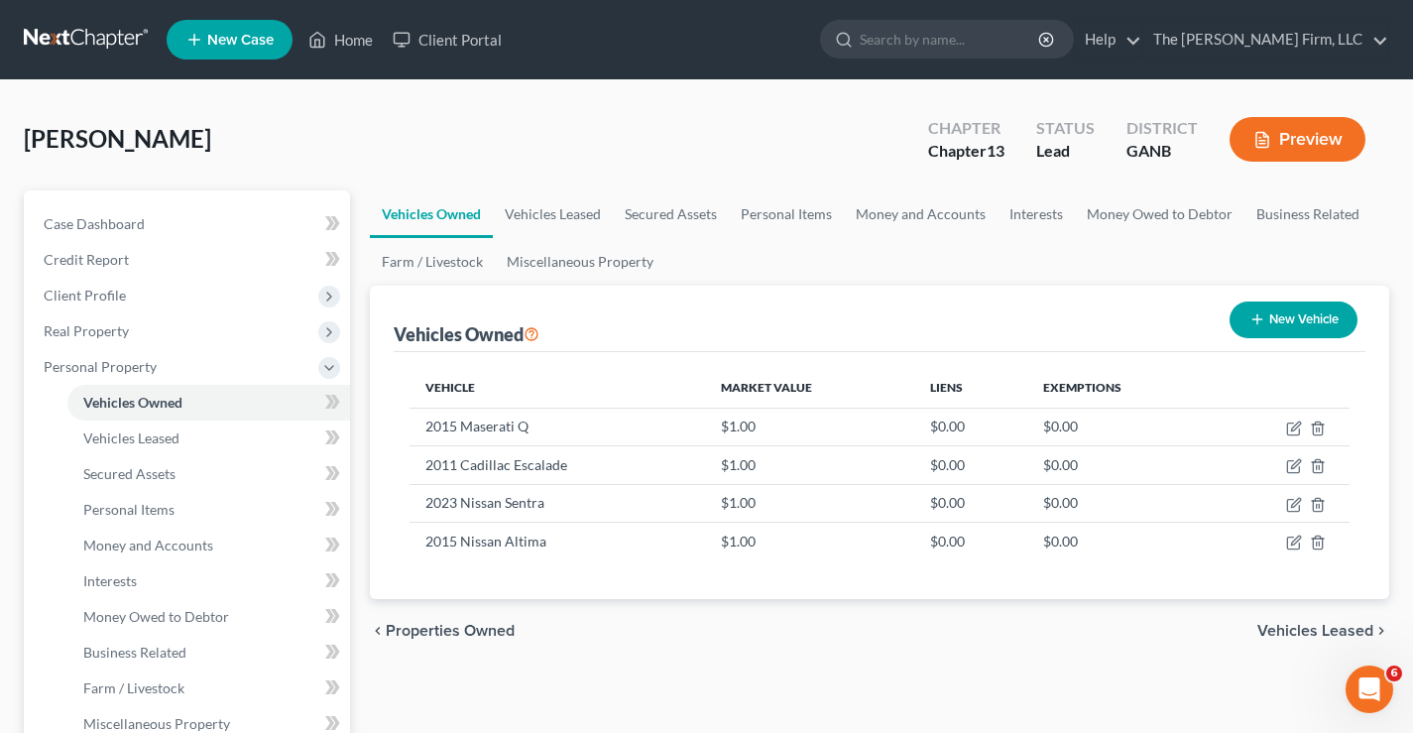
click at [1293, 320] on button "New Vehicle" at bounding box center [1294, 320] width 128 height 37
select select "0"
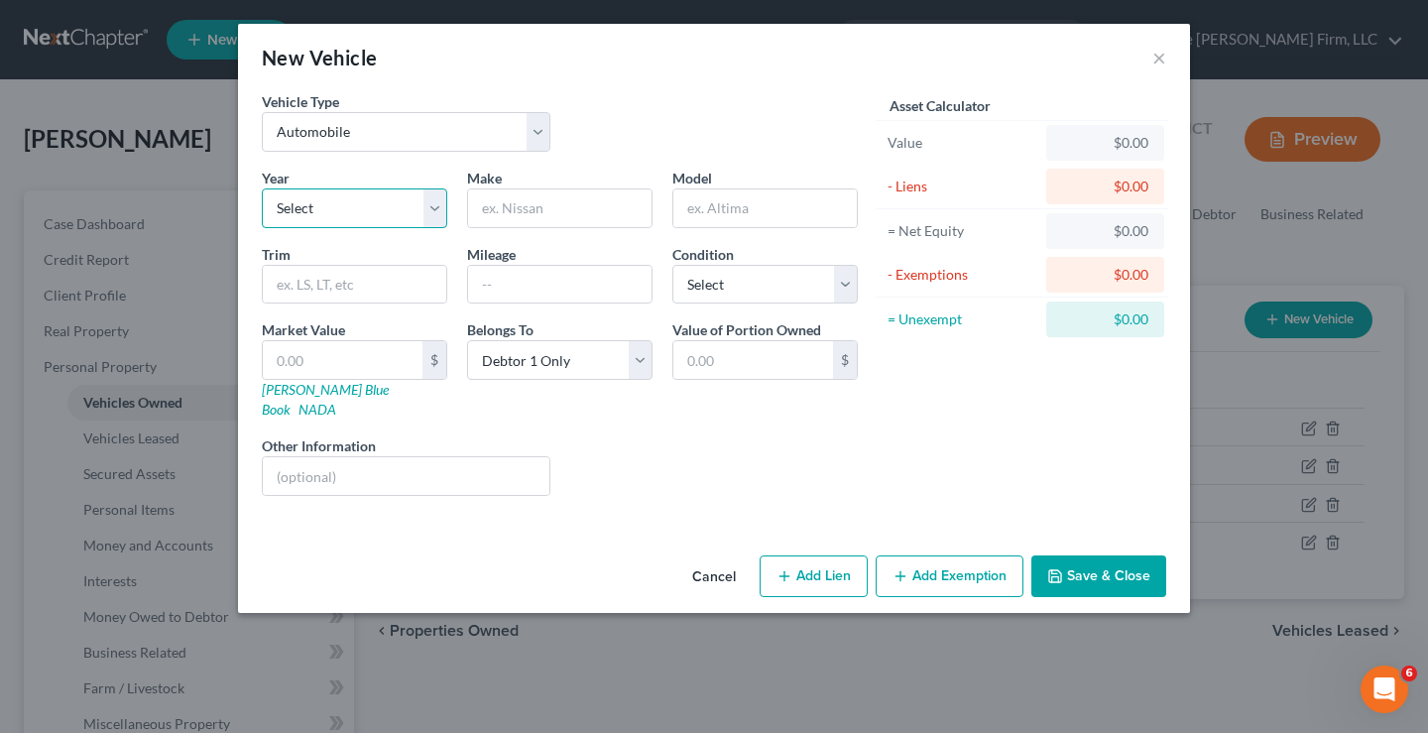
click at [366, 207] on select "Select 2026 2025 2024 2023 2022 2021 2020 2019 2018 2017 2016 2015 2014 2013 20…" at bounding box center [354, 208] width 185 height 40
select select "22"
click at [262, 188] on select "Select 2026 2025 2024 2023 2022 2021 2020 2019 2018 2017 2016 2015 2014 2013 20…" at bounding box center [354, 208] width 185 height 40
click at [514, 199] on input "text" at bounding box center [559, 208] width 183 height 38
type input "Lincoln"
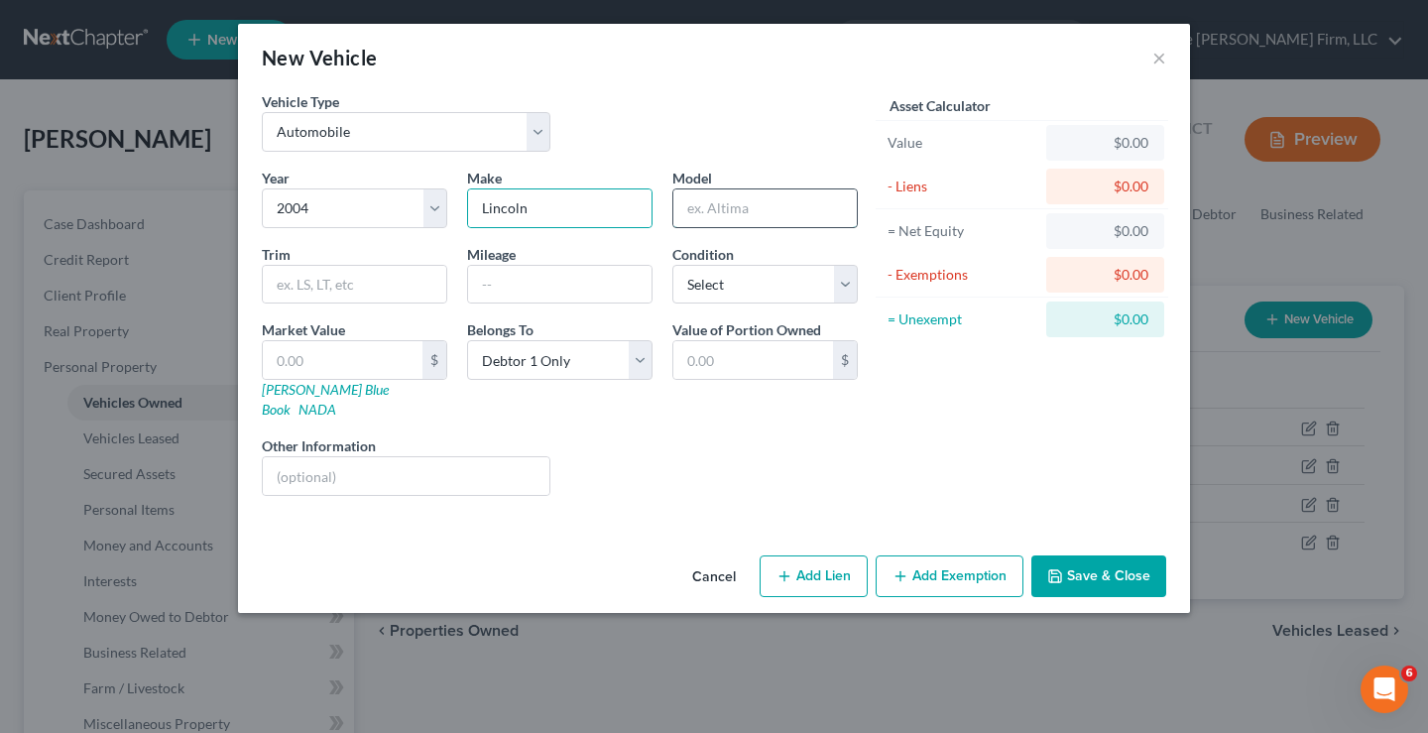
click at [779, 200] on input "text" at bounding box center [764, 208] width 183 height 38
type input "Aviator"
click at [291, 353] on input "text" at bounding box center [343, 360] width 160 height 38
type input "15"
type input "15.00"
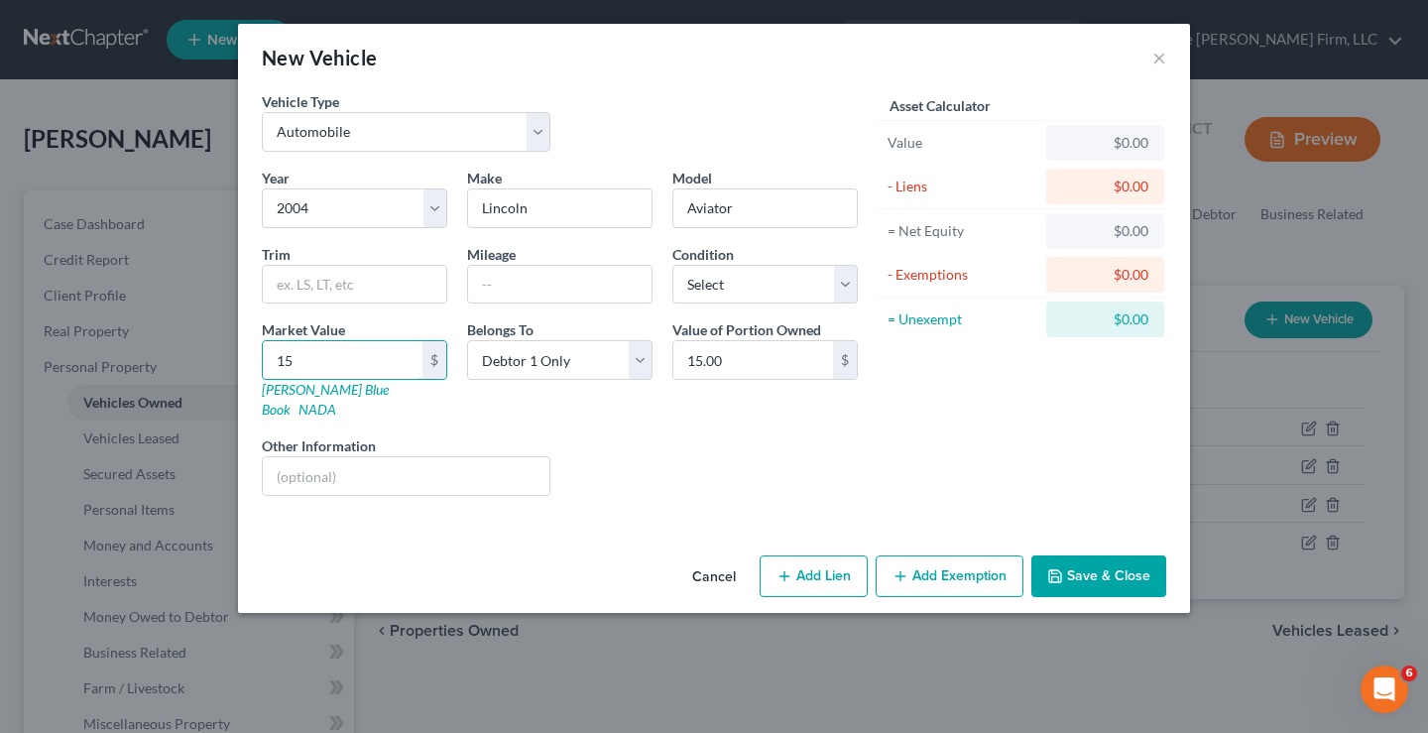
type input "150"
type input "150.00"
type input "1500"
type input "1,500.00"
type input "1,500"
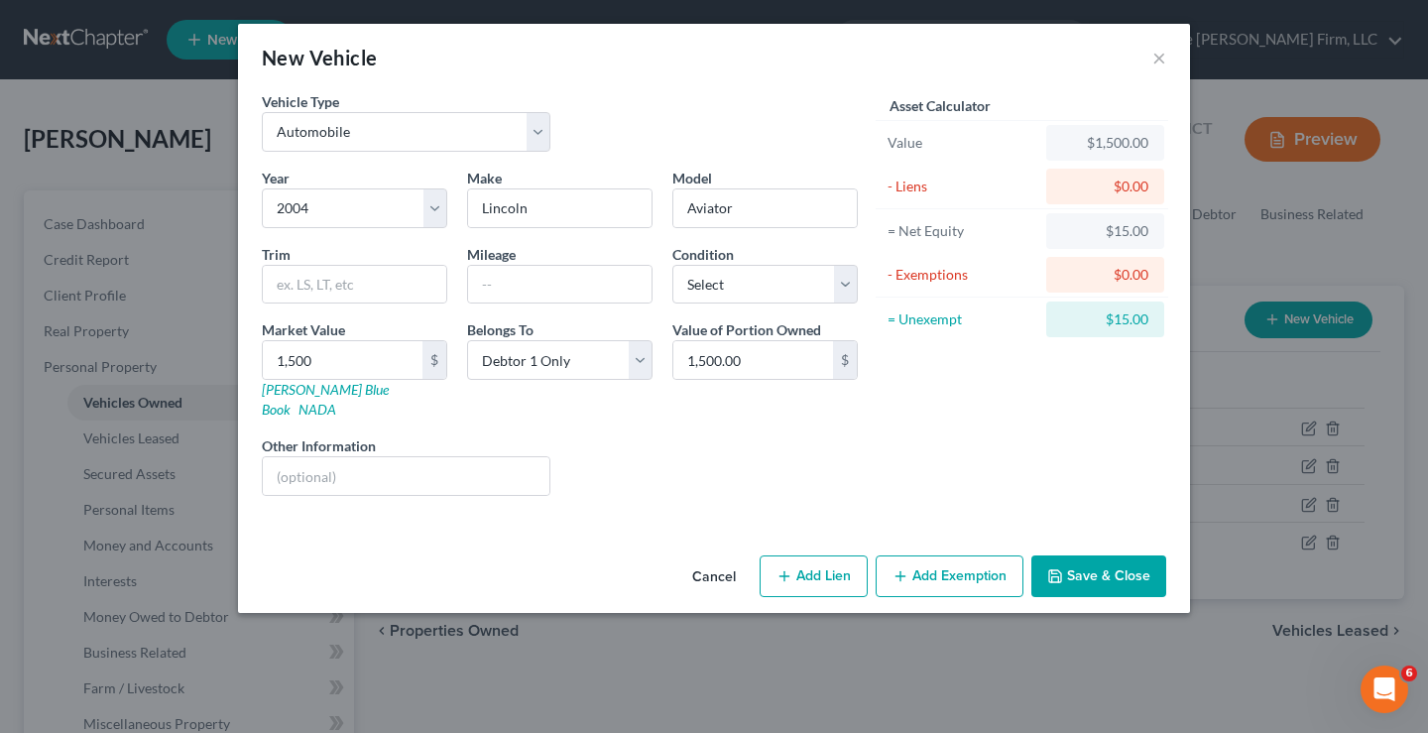
click at [937, 555] on button "Add Exemption" at bounding box center [950, 576] width 148 height 42
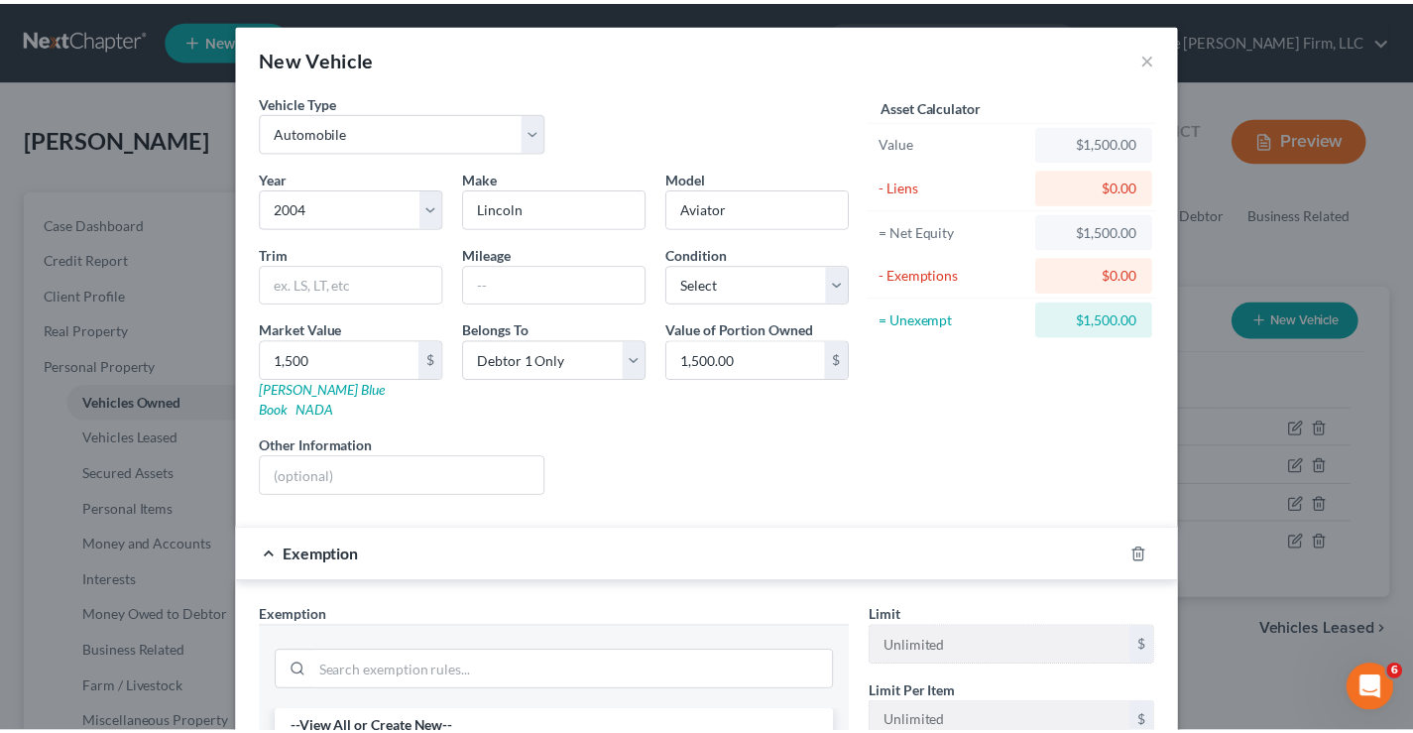
scroll to position [418, 0]
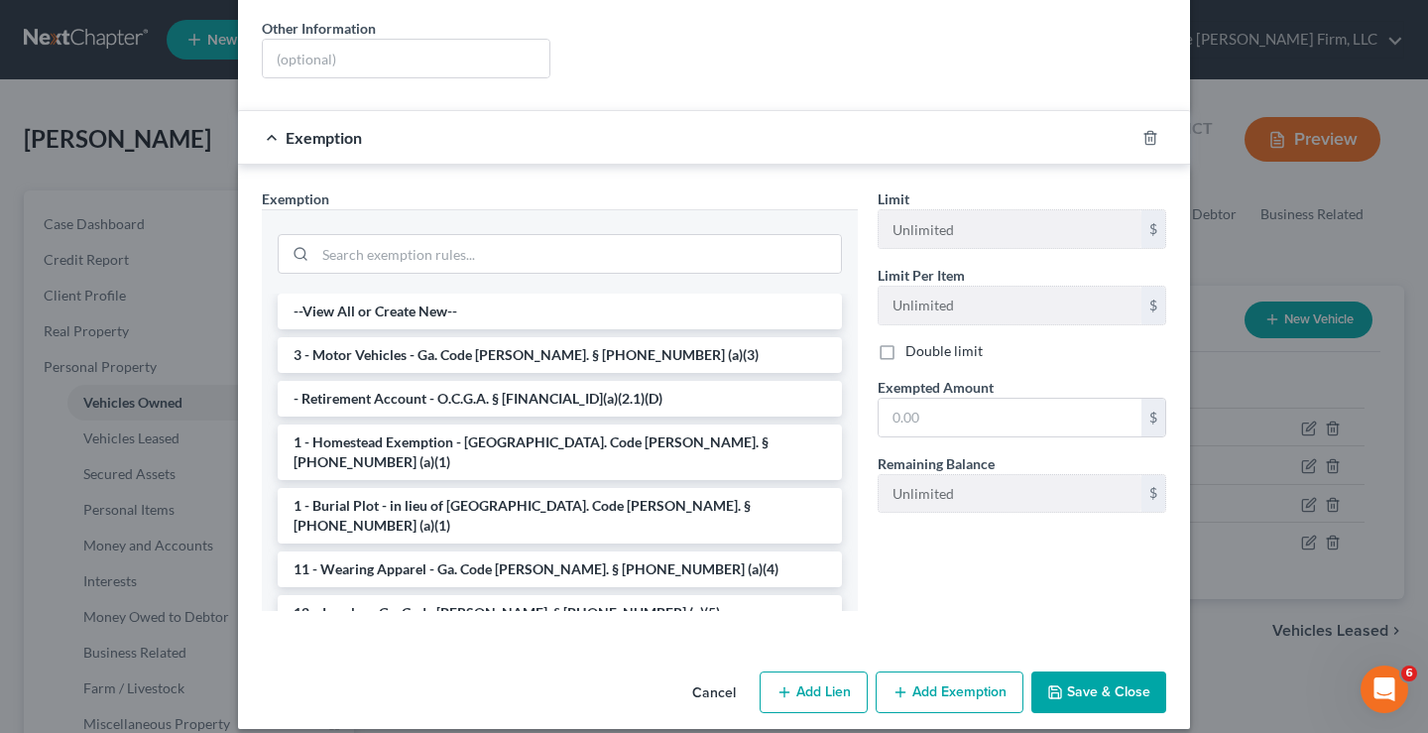
click at [1080, 677] on button "Save & Close" at bounding box center [1099, 692] width 135 height 42
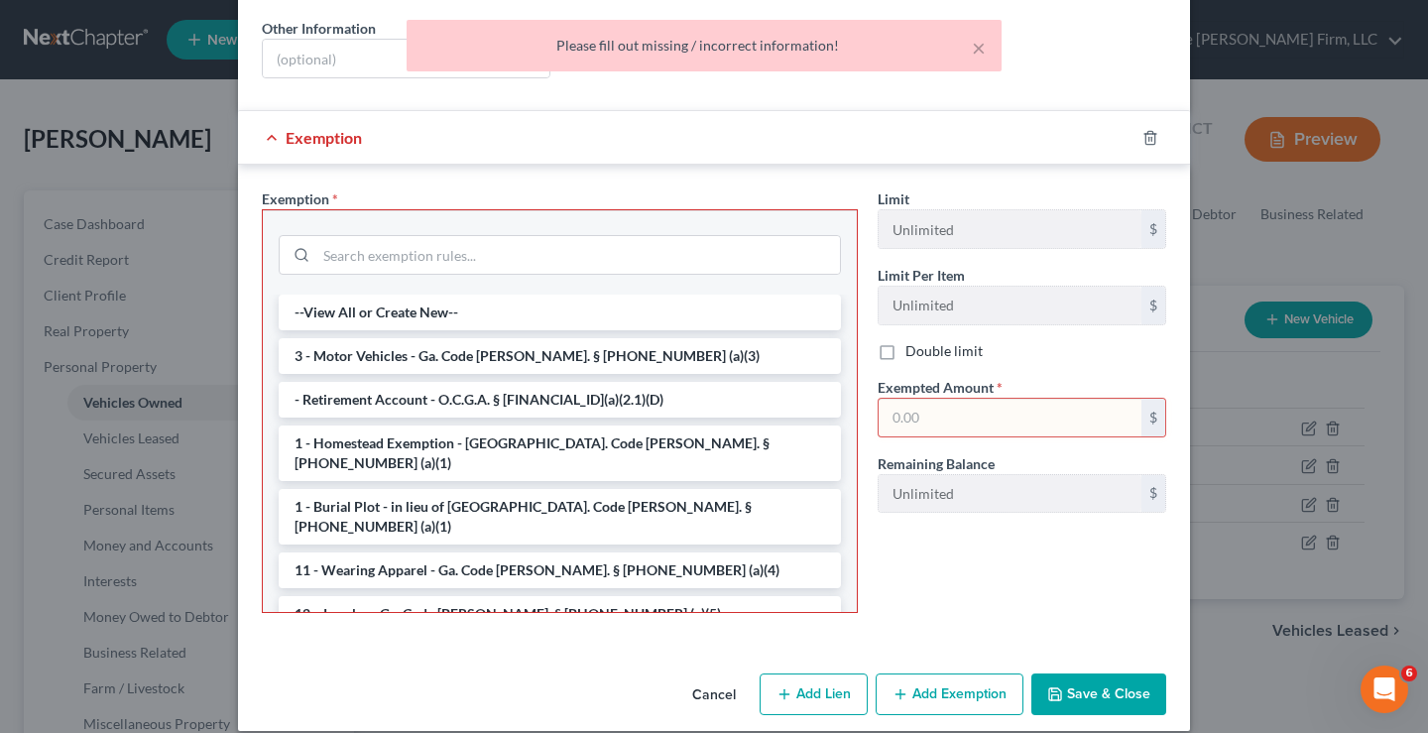
click at [264, 115] on div "Exemption" at bounding box center [686, 137] width 897 height 53
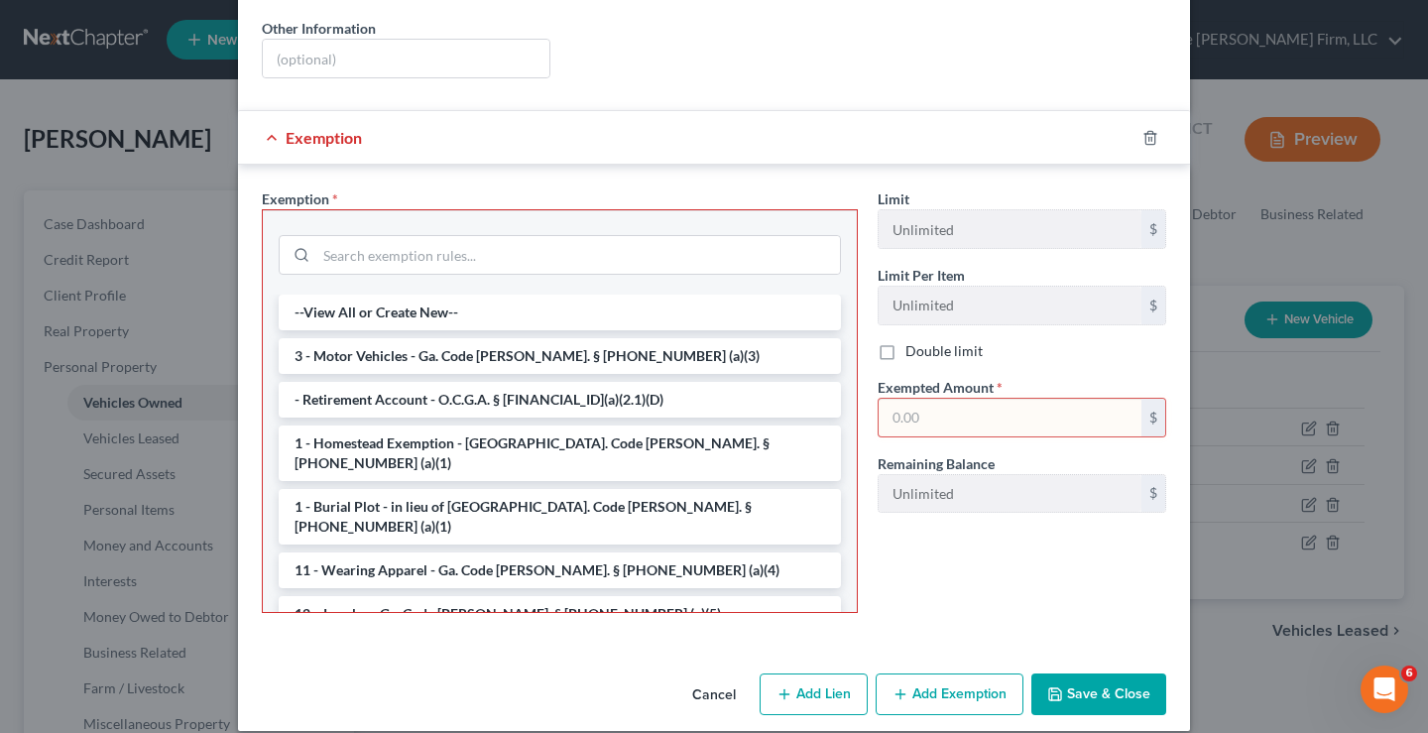
click at [1147, 126] on div at bounding box center [1163, 138] width 56 height 32
click at [715, 682] on button "Cancel" at bounding box center [713, 695] width 75 height 40
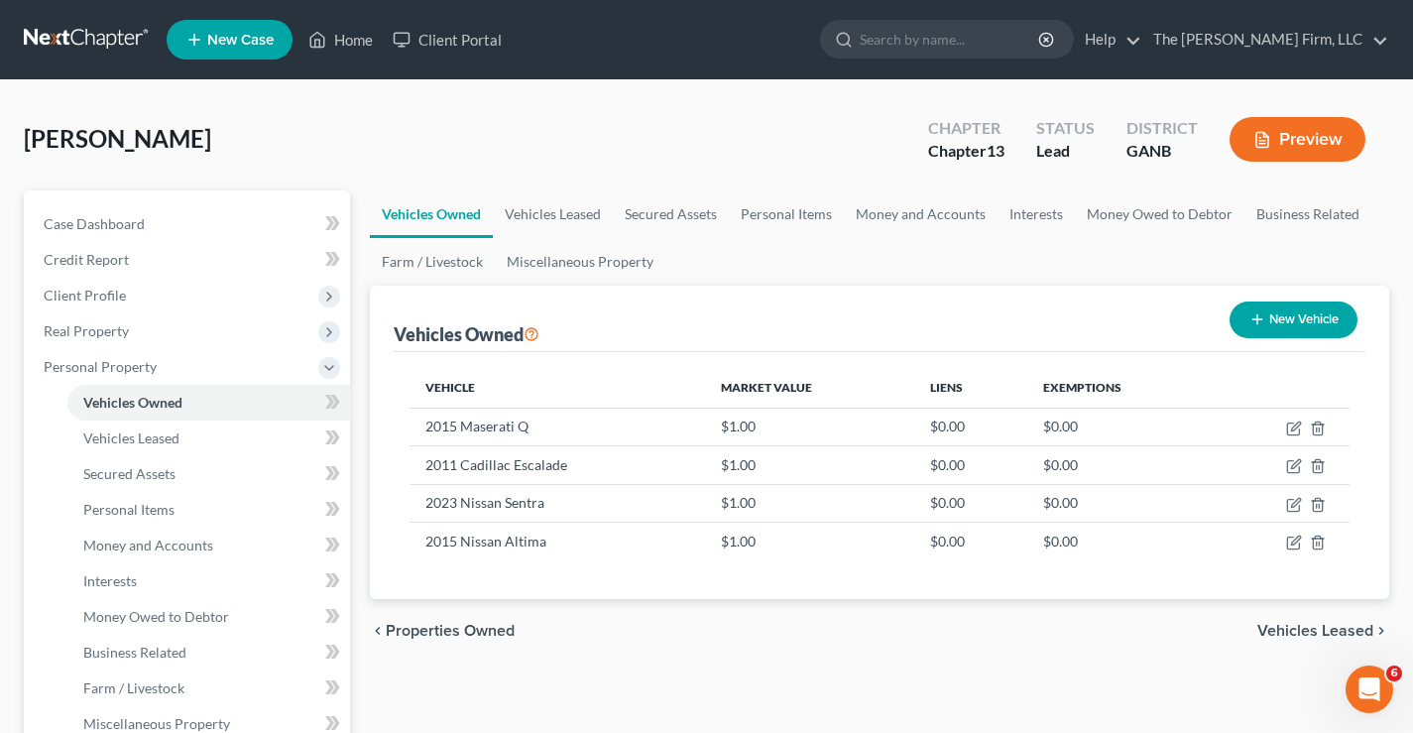
click at [1296, 321] on button "New Vehicle" at bounding box center [1294, 320] width 128 height 37
select select "0"
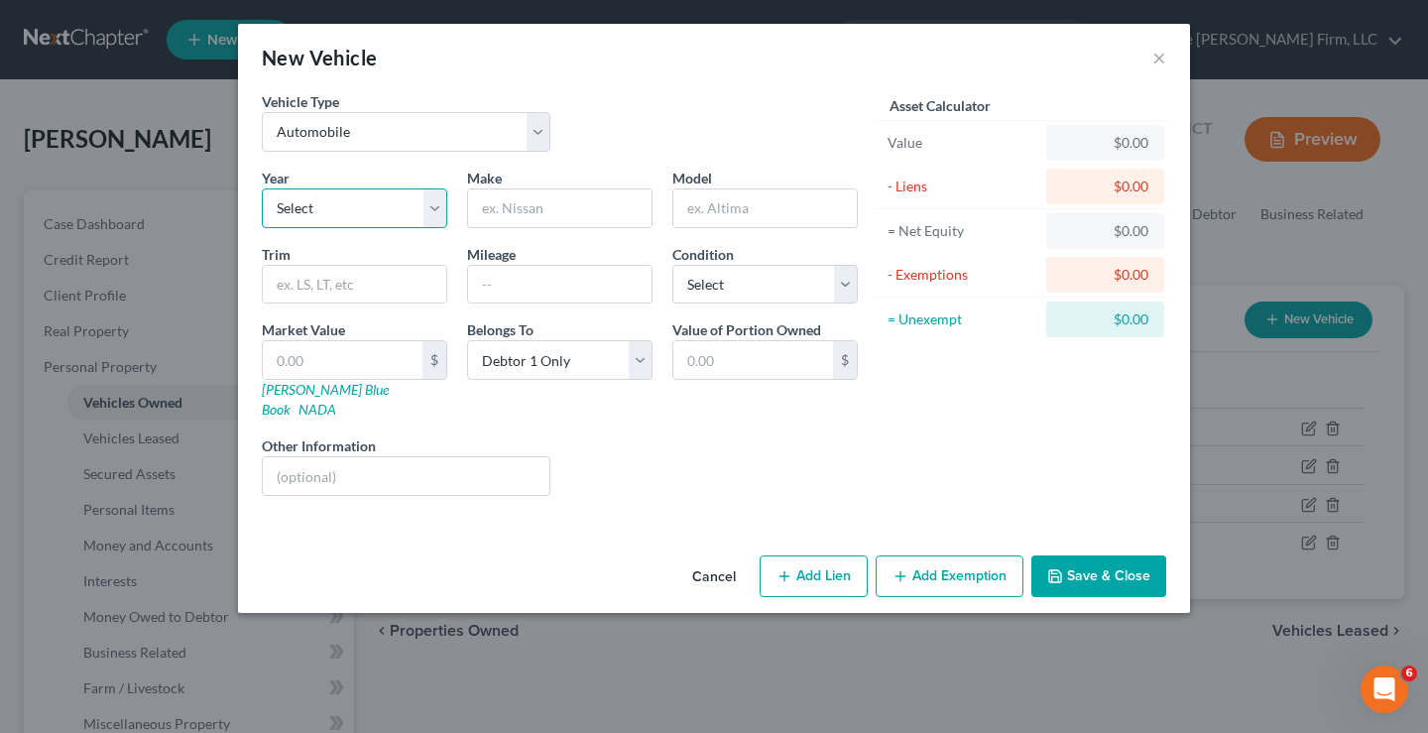
click at [357, 213] on select "Select 2026 2025 2024 2023 2022 2021 2020 2019 2018 2017 2016 2015 2014 2013 20…" at bounding box center [354, 208] width 185 height 40
select select "22"
click at [262, 188] on select "Select 2026 2025 2024 2023 2022 2021 2020 2019 2018 2017 2016 2015 2014 2013 20…" at bounding box center [354, 208] width 185 height 40
click at [489, 204] on input "text" at bounding box center [559, 208] width 183 height 38
type input "Lincoln"
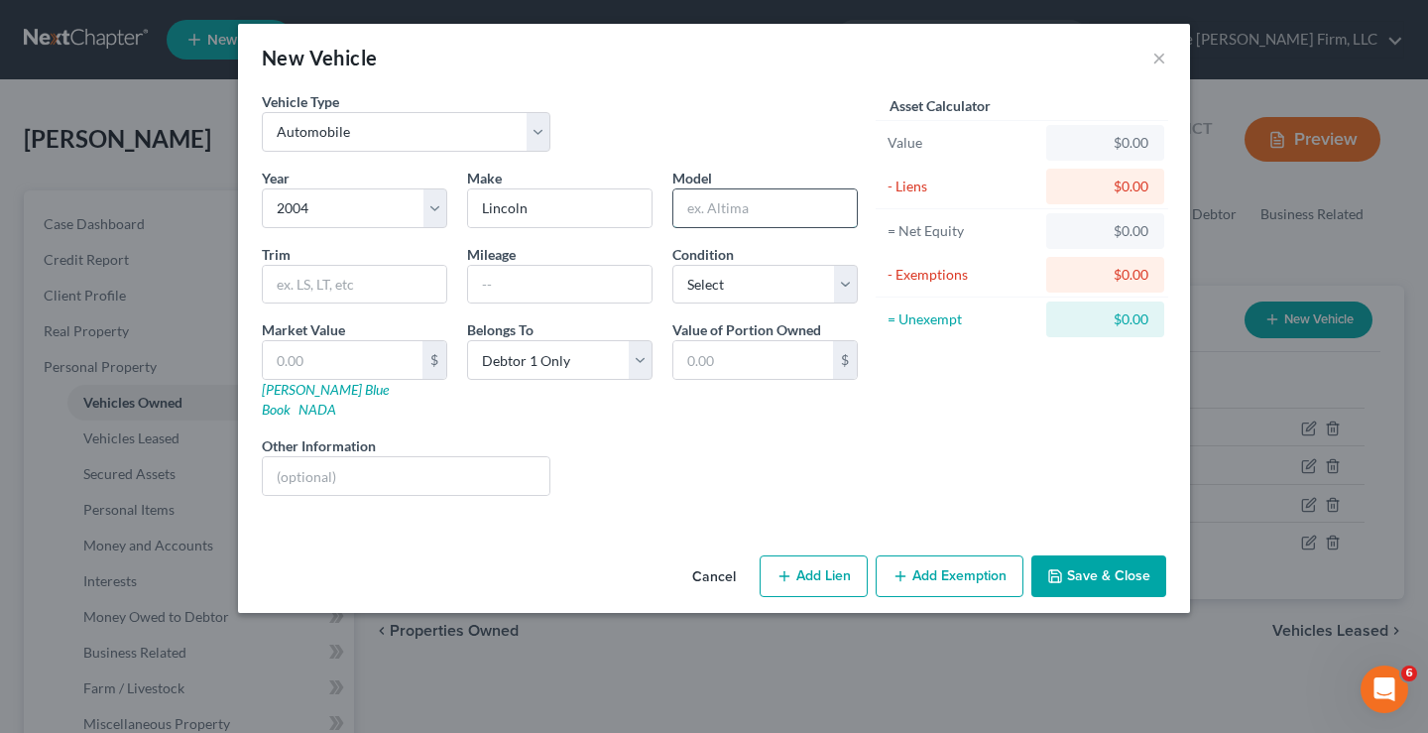
click at [697, 207] on input "text" at bounding box center [764, 208] width 183 height 38
type input "Aviator"
click at [332, 365] on input "text" at bounding box center [343, 360] width 160 height 38
type input "1"
type input "1.00"
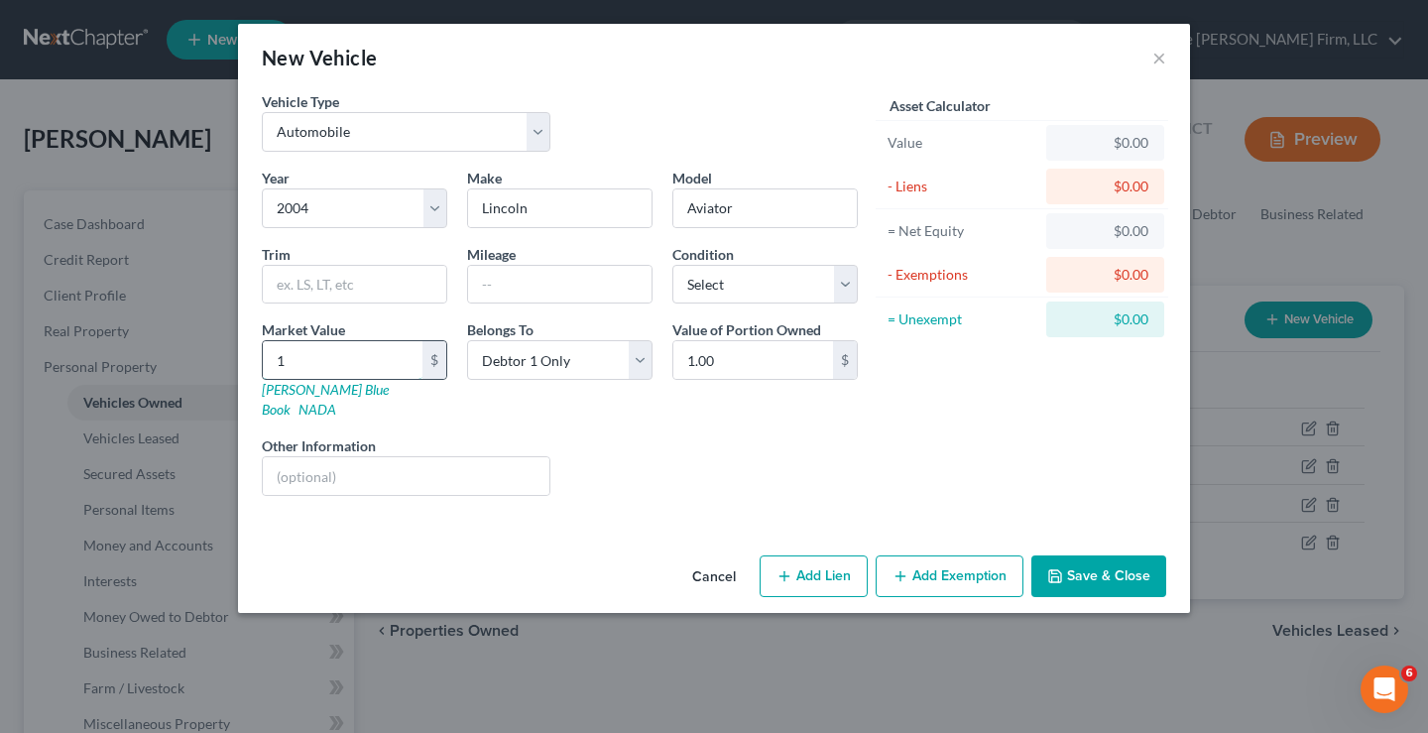
type input "15"
type input "15.00"
type input "150"
type input "150.00"
type input "1500"
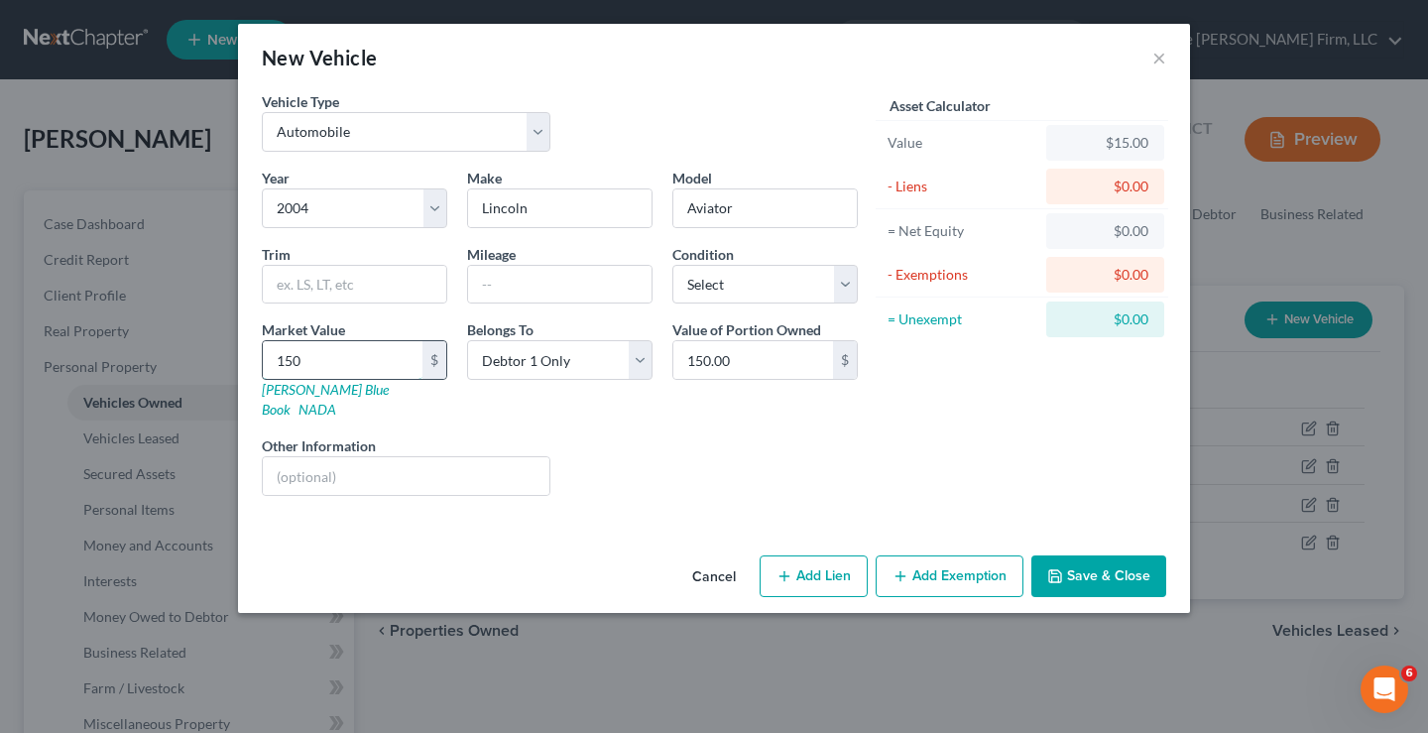
type input "1,500.00"
type input "1,500"
click at [1087, 556] on button "Save & Close" at bounding box center [1099, 576] width 135 height 42
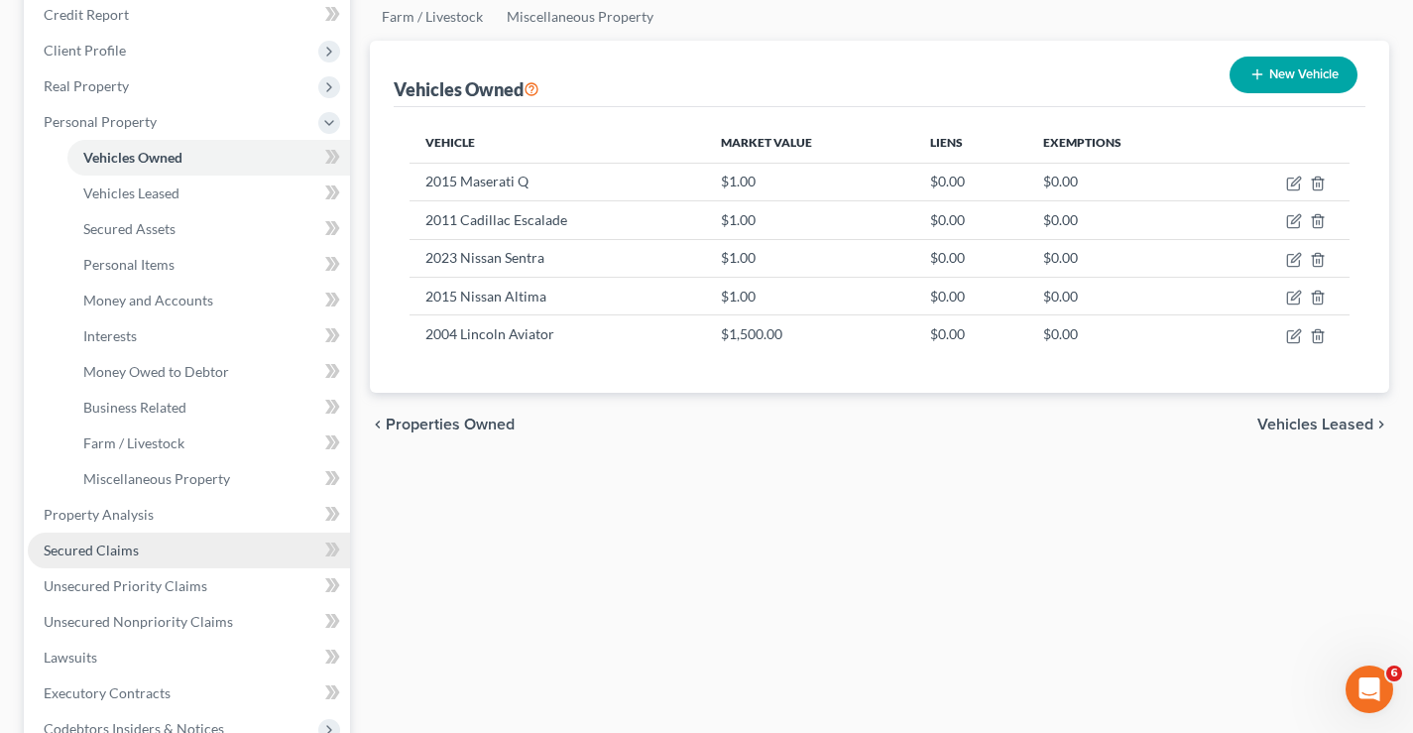
scroll to position [397, 0]
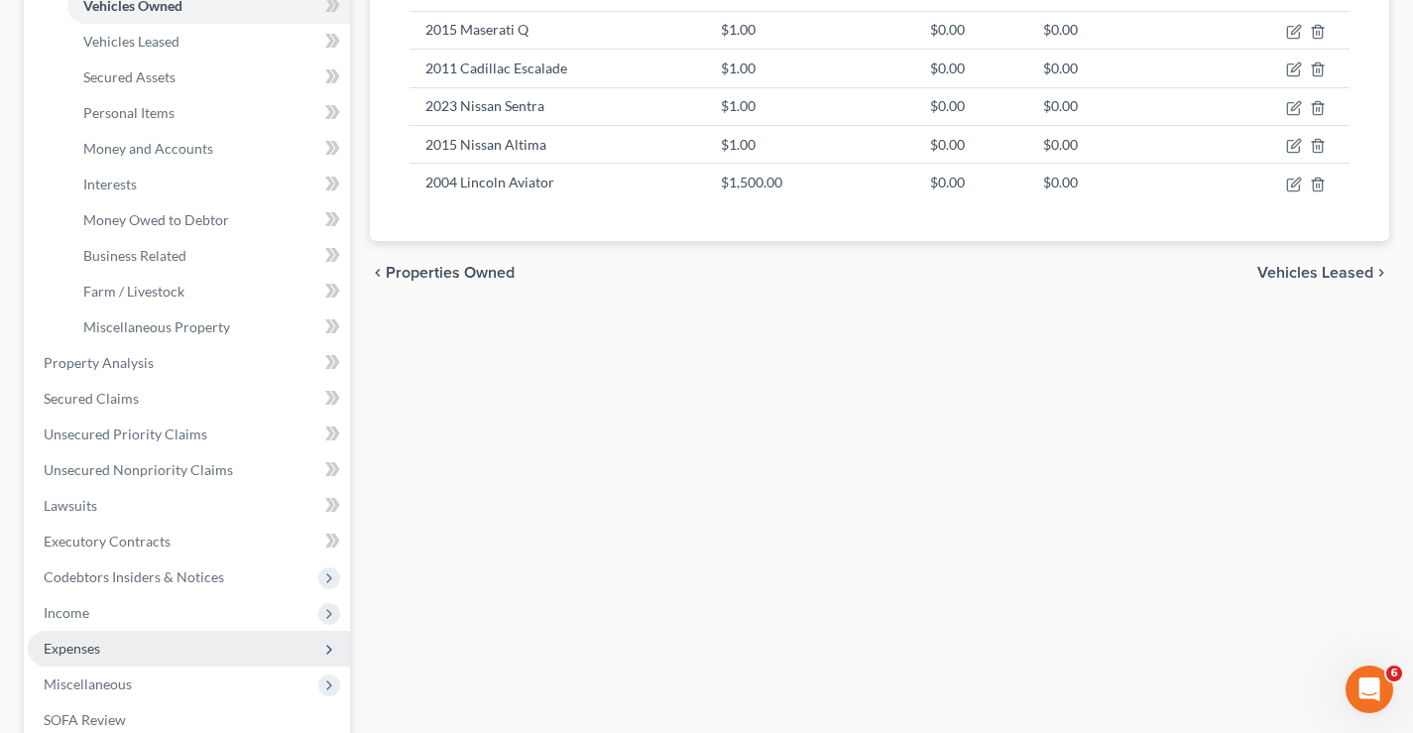
click at [78, 650] on span "Expenses" at bounding box center [72, 648] width 57 height 17
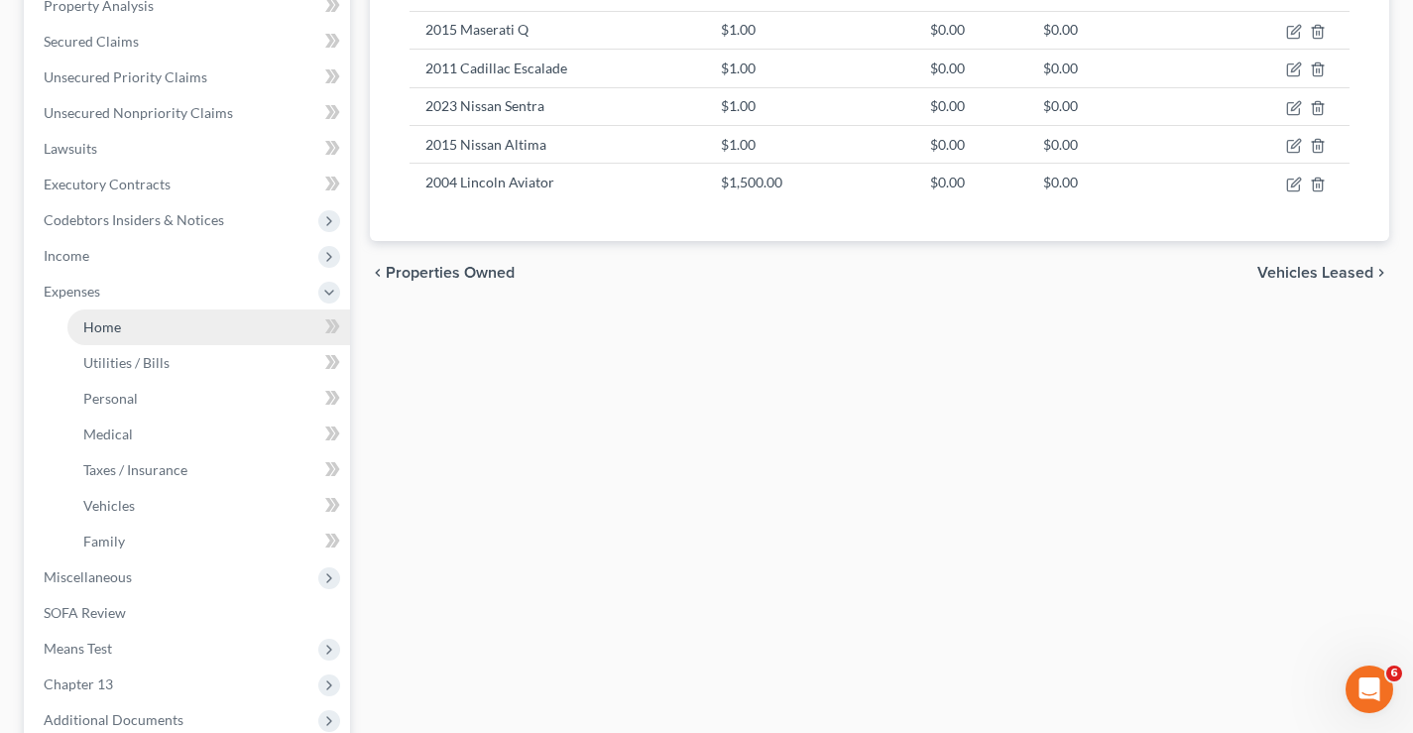
click at [133, 324] on link "Home" at bounding box center [208, 327] width 283 height 36
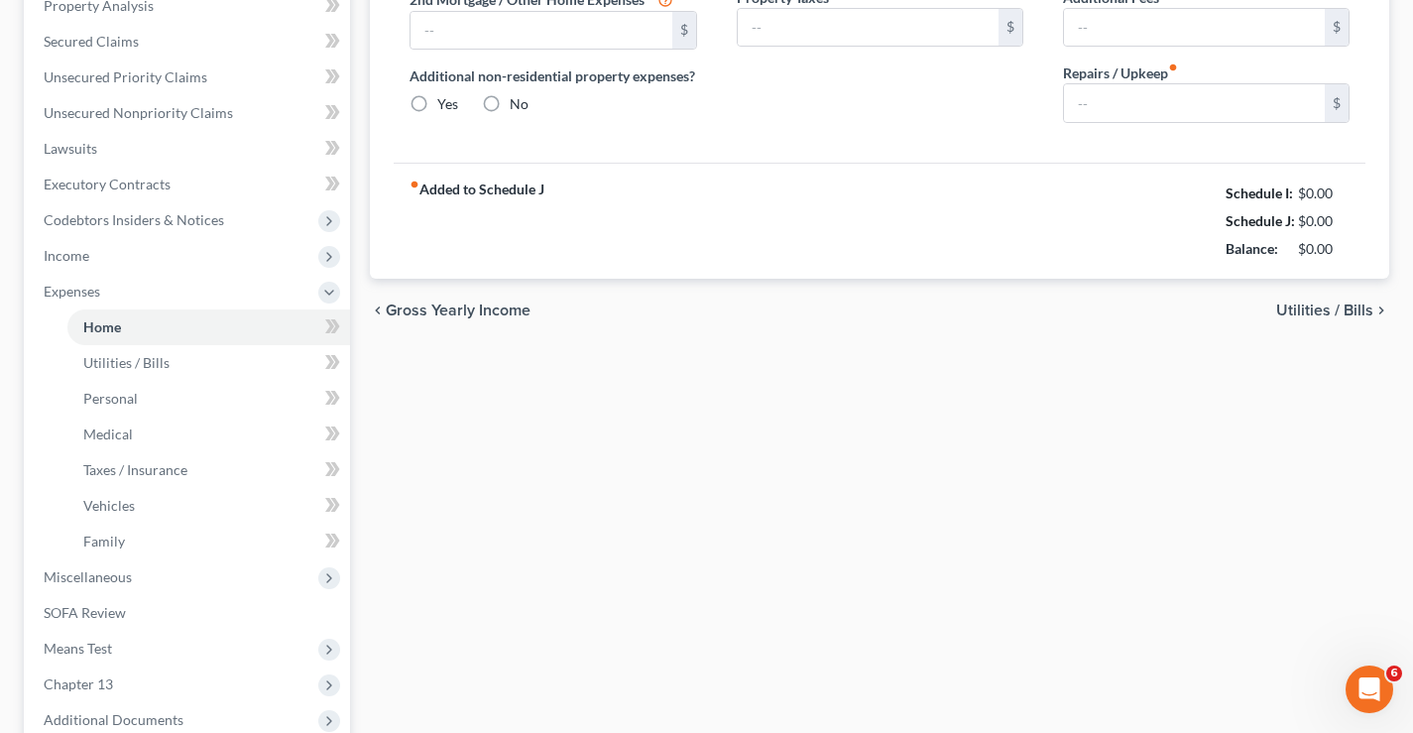
scroll to position [22, 0]
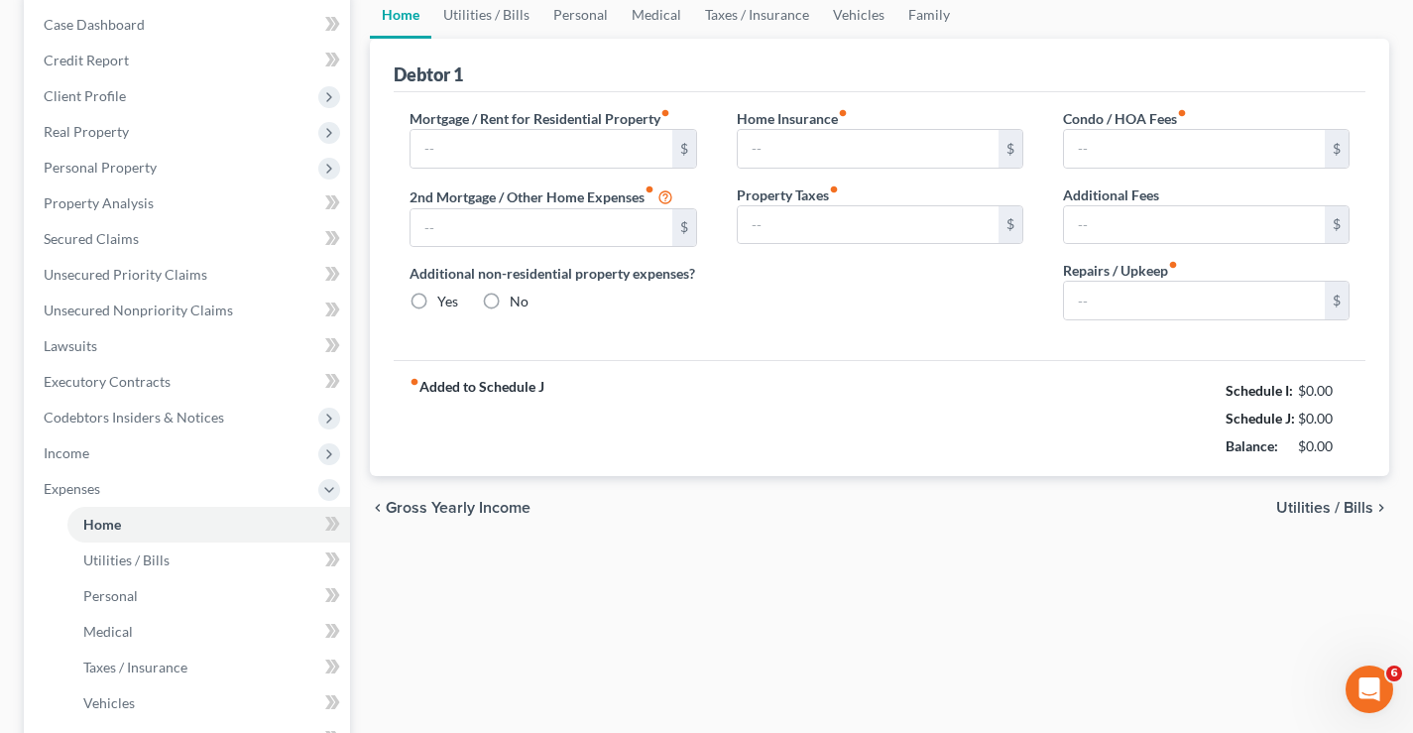
type input "0.00"
radio input "true"
type input "0.00"
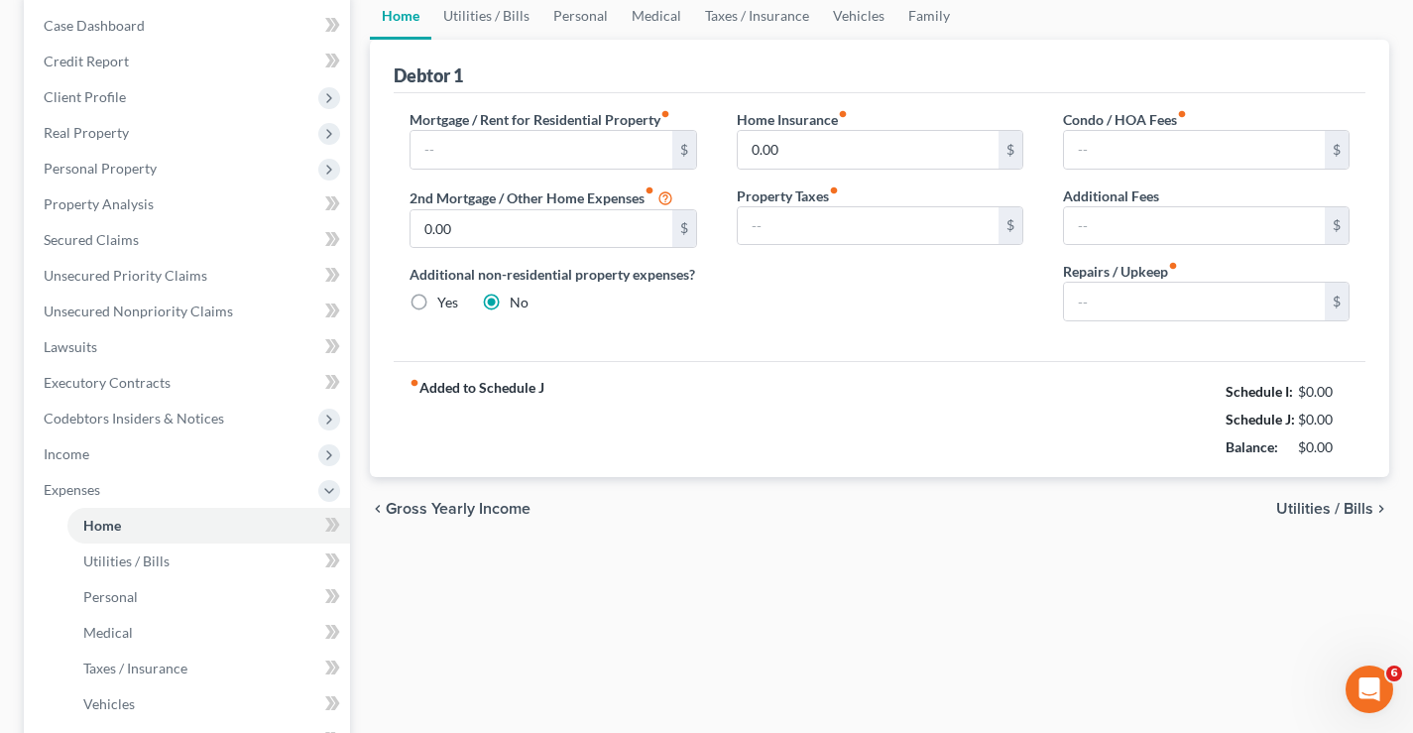
type input "0.00"
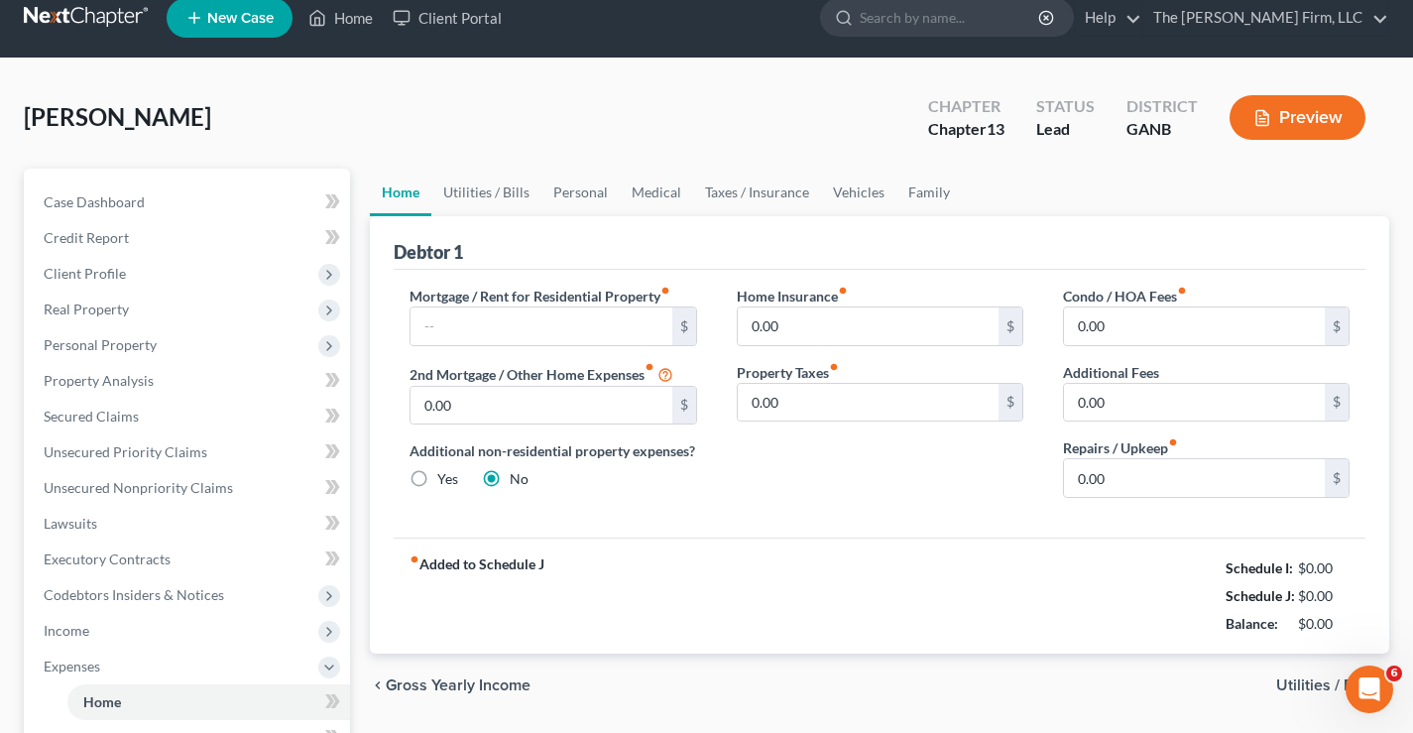
scroll to position [0, 0]
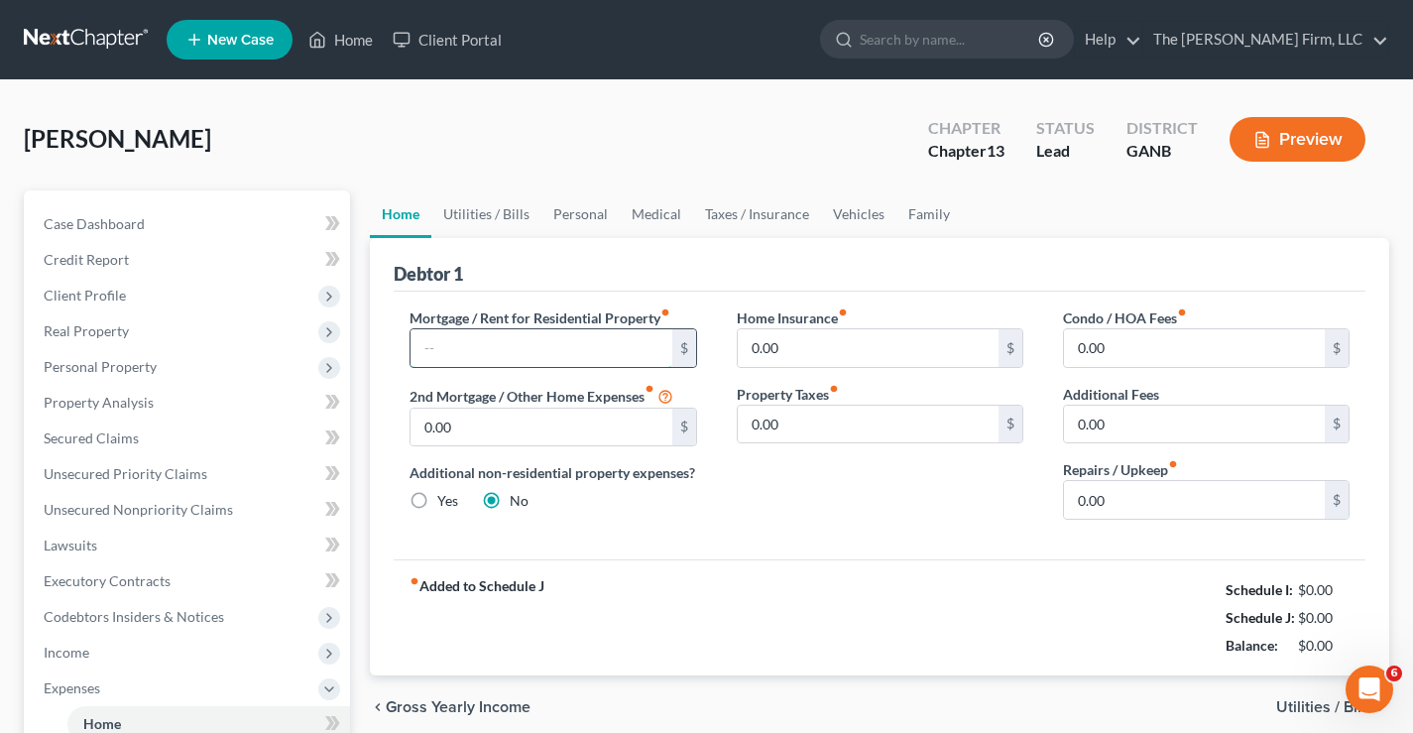
drag, startPoint x: 447, startPoint y: 341, endPoint x: 429, endPoint y: 335, distance: 18.8
click at [447, 341] on input "text" at bounding box center [541, 348] width 261 height 38
type input "2,453"
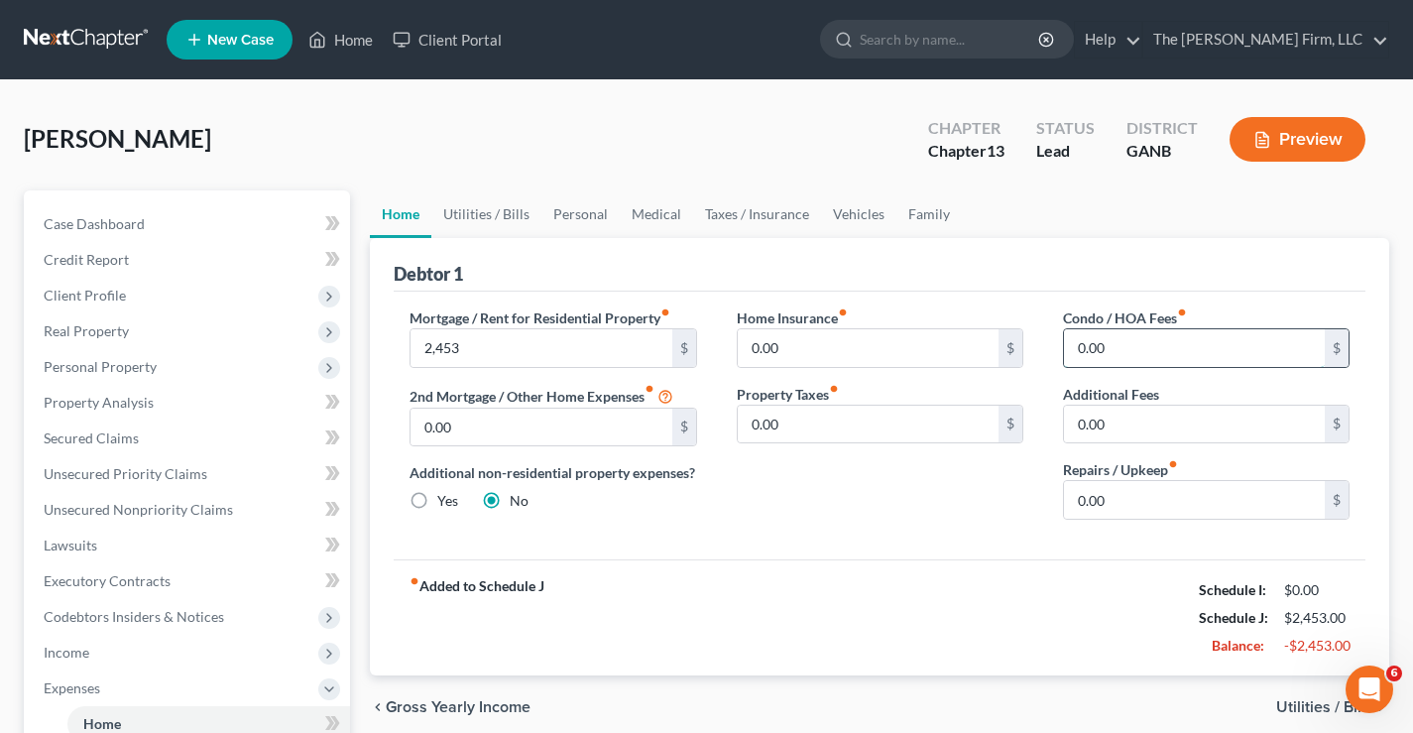
click at [1189, 341] on input "0.00" at bounding box center [1194, 348] width 261 height 38
type input "100"
click at [493, 221] on link "Utilities / Bills" at bounding box center [486, 214] width 110 height 48
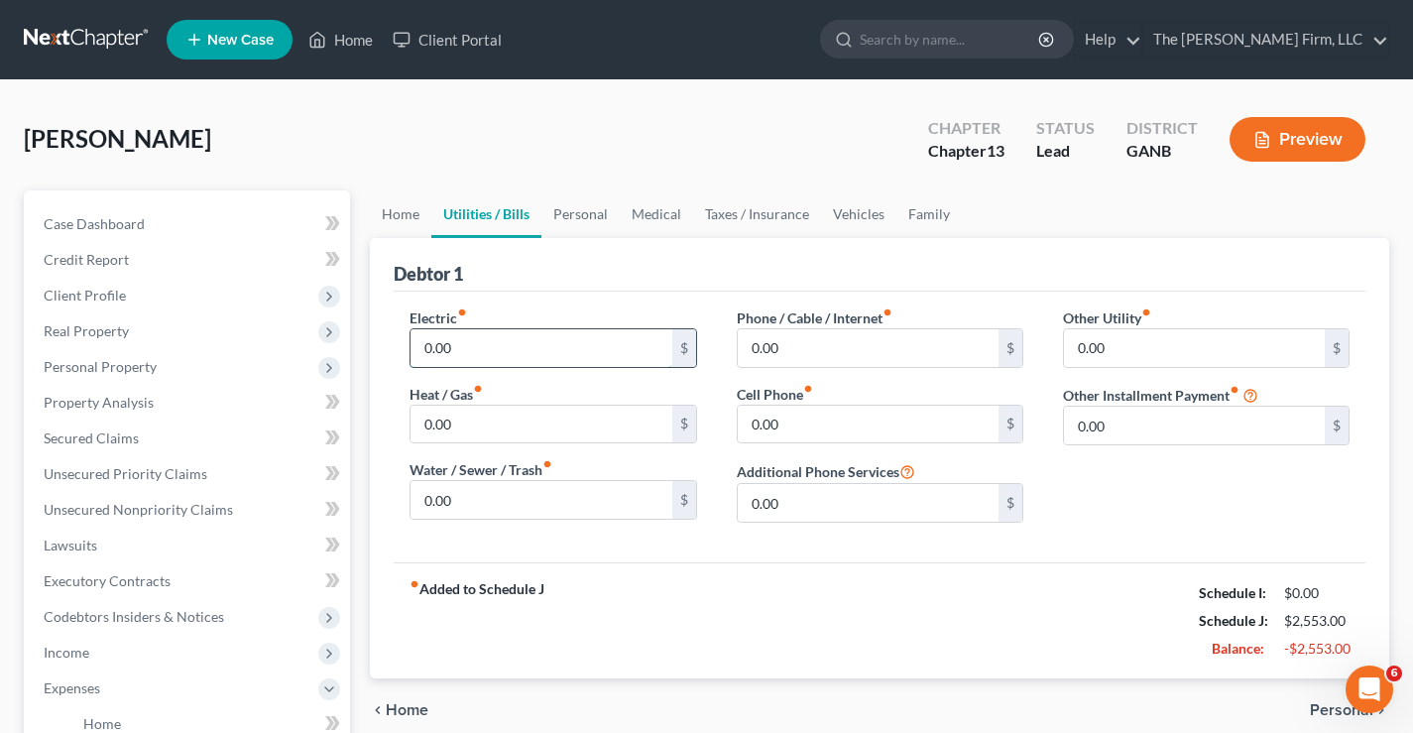
click at [479, 348] on input "0.00" at bounding box center [541, 348] width 261 height 38
type input "327"
type input "105"
type input "130"
click at [597, 212] on link "Personal" at bounding box center [581, 214] width 78 height 48
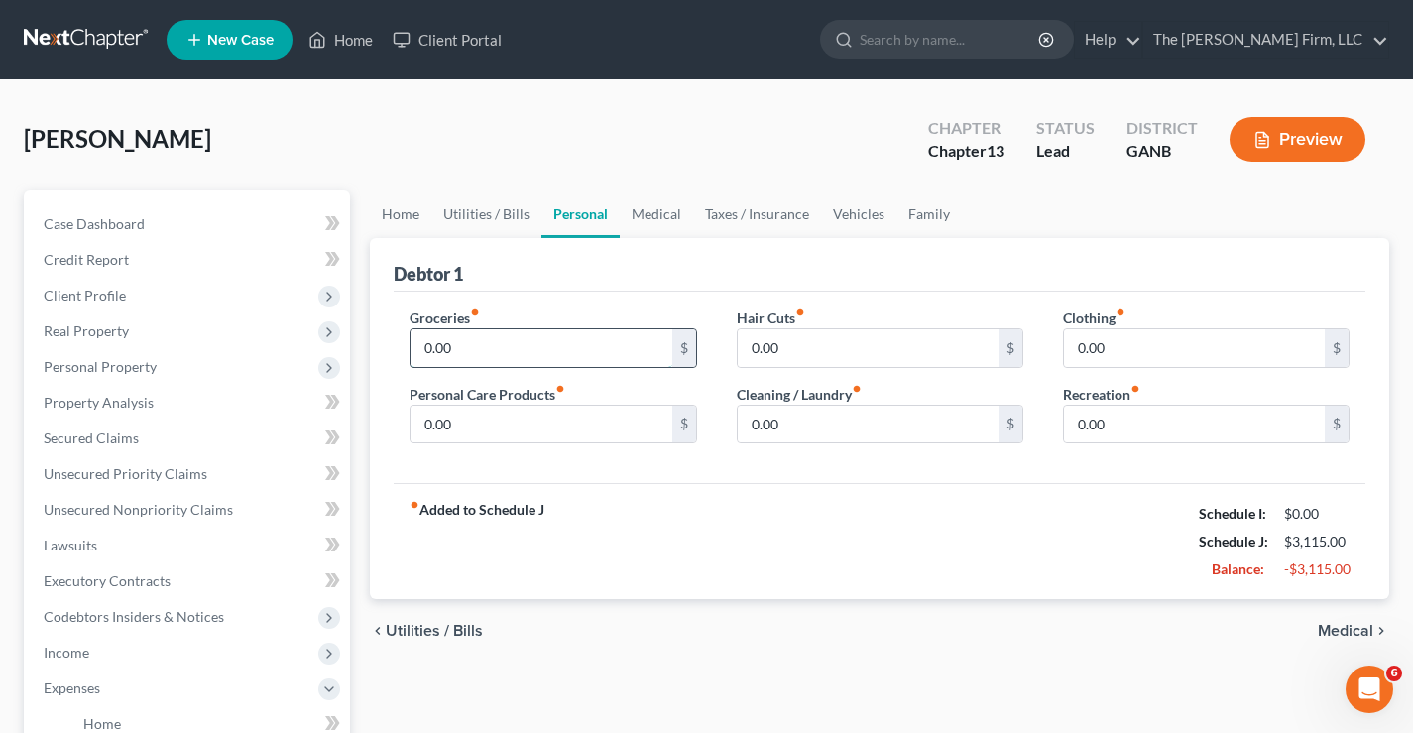
click at [575, 355] on input "0.00" at bounding box center [541, 348] width 261 height 38
type input "366"
click at [491, 211] on link "Utilities / Bills" at bounding box center [486, 214] width 110 height 48
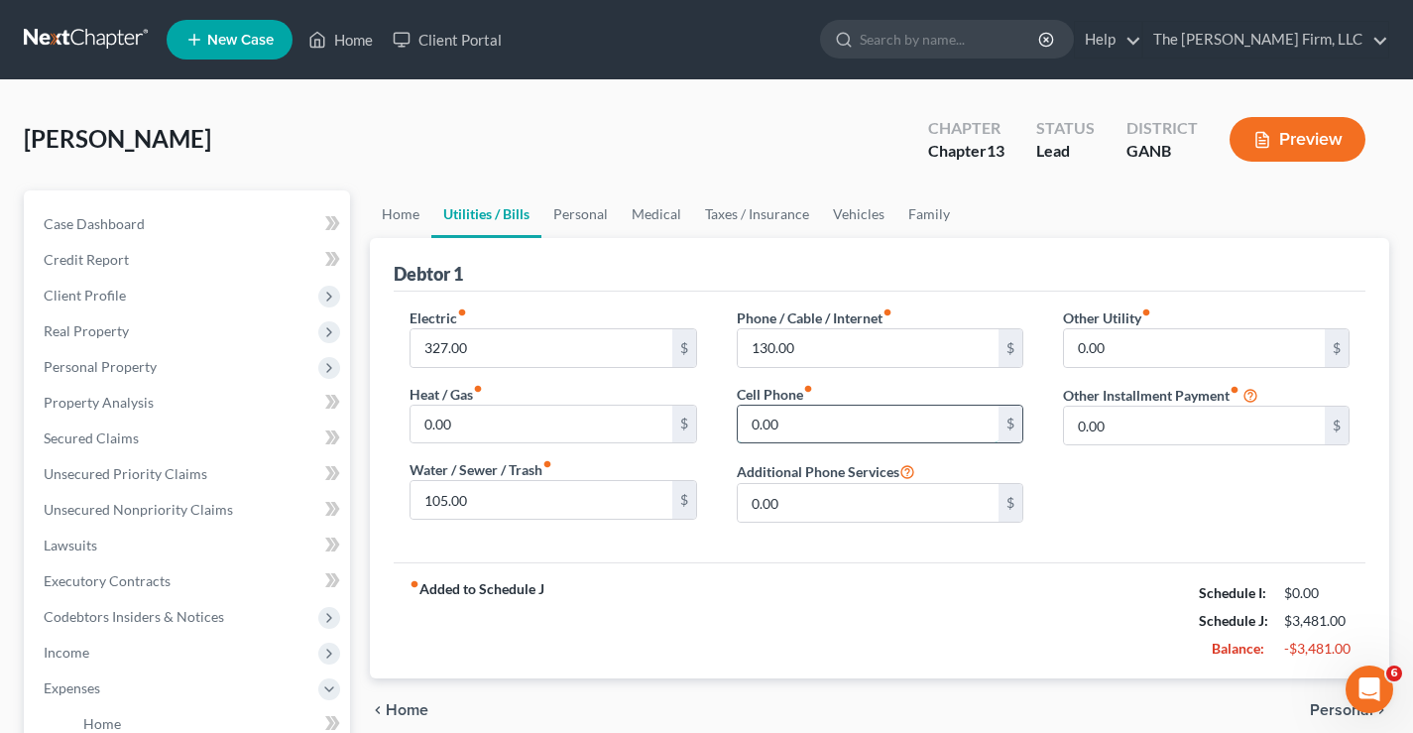
click at [790, 425] on input "0.00" at bounding box center [868, 425] width 261 height 38
type input "366"
click at [576, 207] on link "Personal" at bounding box center [581, 214] width 78 height 48
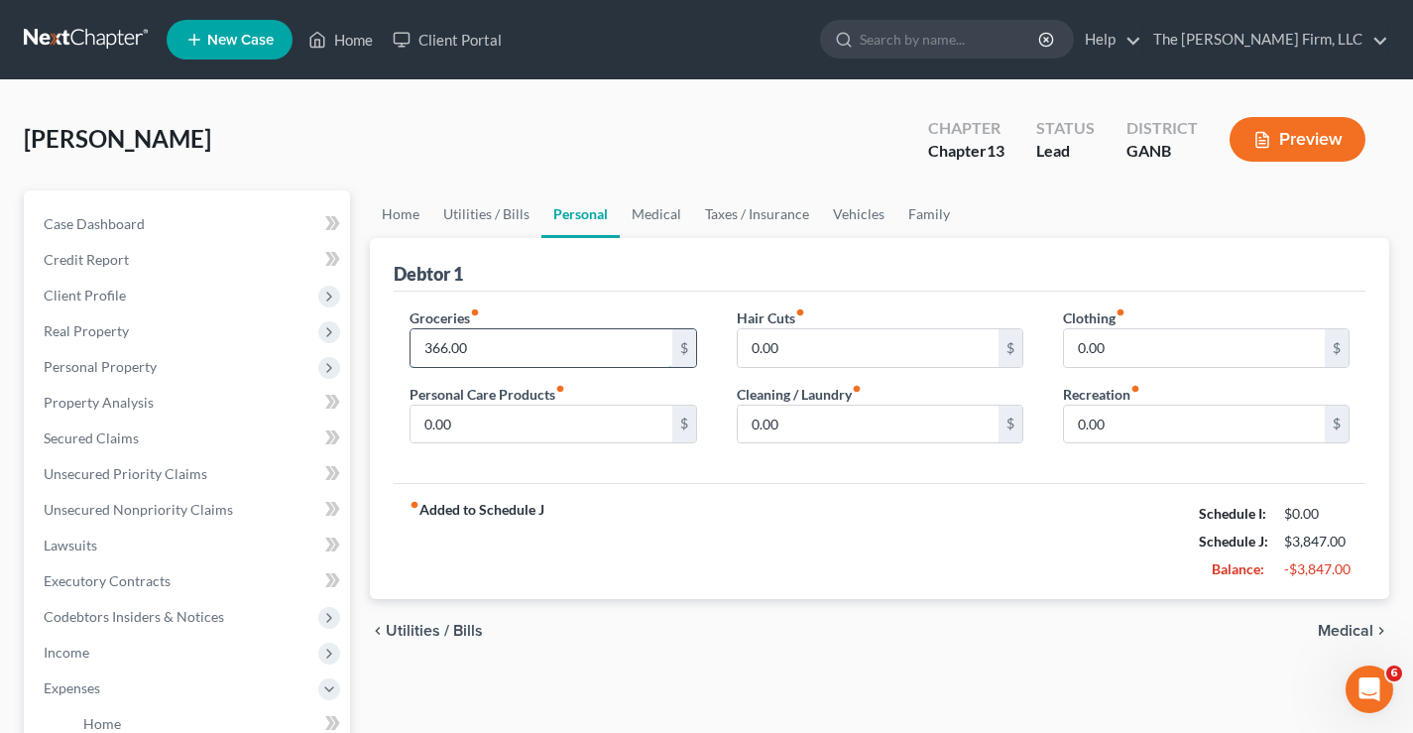
click at [496, 340] on input "366.00" at bounding box center [541, 348] width 261 height 38
type input "600"
drag, startPoint x: 847, startPoint y: 216, endPoint x: 824, endPoint y: 221, distance: 23.3
click at [848, 217] on link "Vehicles" at bounding box center [858, 214] width 75 height 48
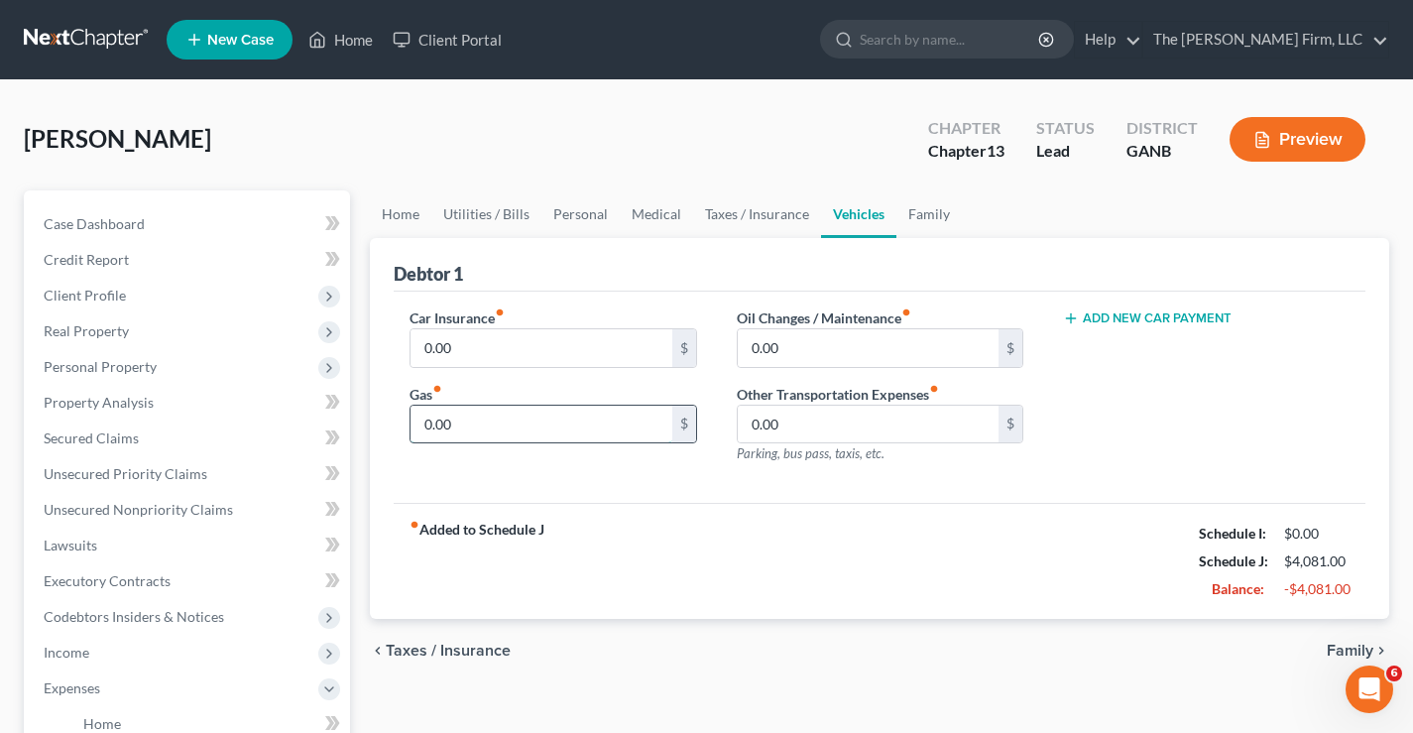
click at [483, 426] on input "0.00" at bounding box center [541, 425] width 261 height 38
type input "160"
click at [937, 220] on link "Family" at bounding box center [929, 214] width 65 height 48
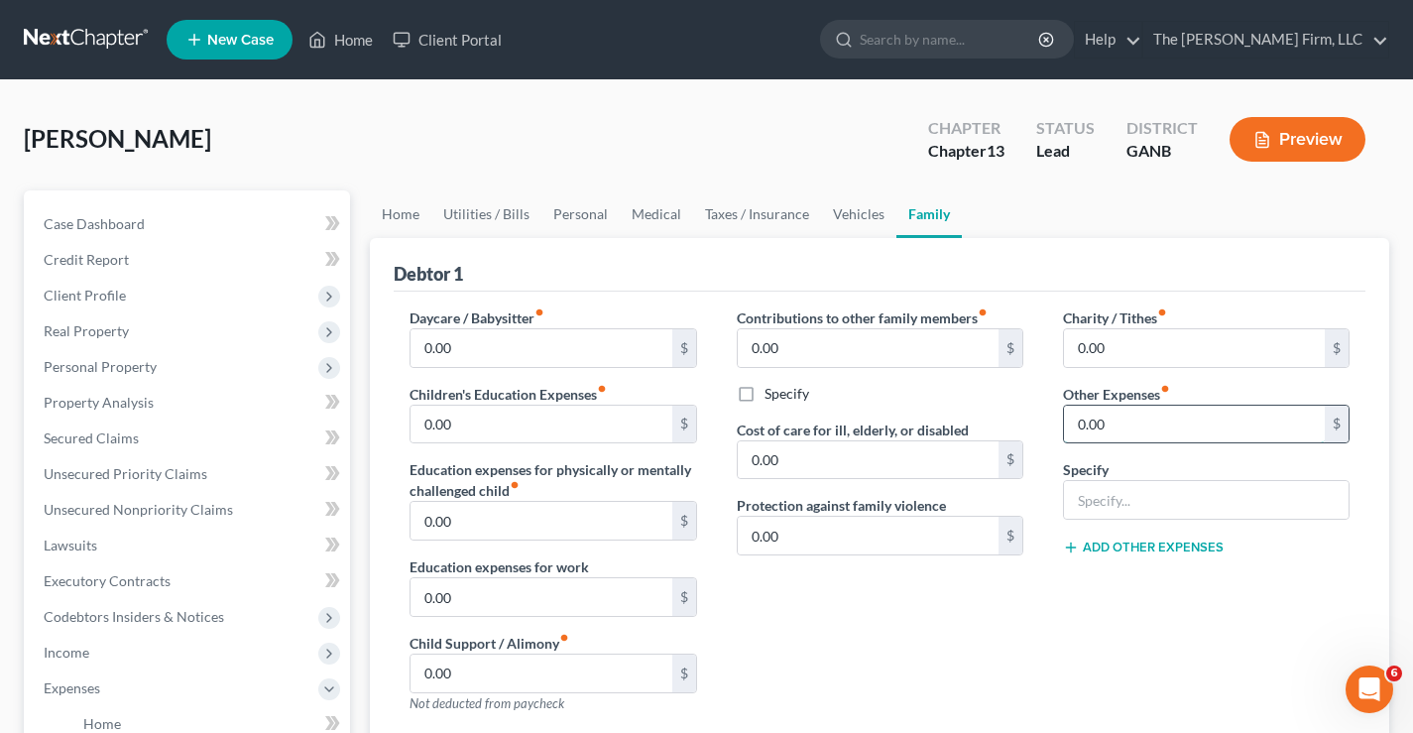
click at [1124, 425] on input "0.00" at bounding box center [1194, 425] width 261 height 38
type input "1,100"
type input "Auto & Life insurance"
click at [862, 216] on link "Vehicles" at bounding box center [858, 214] width 75 height 48
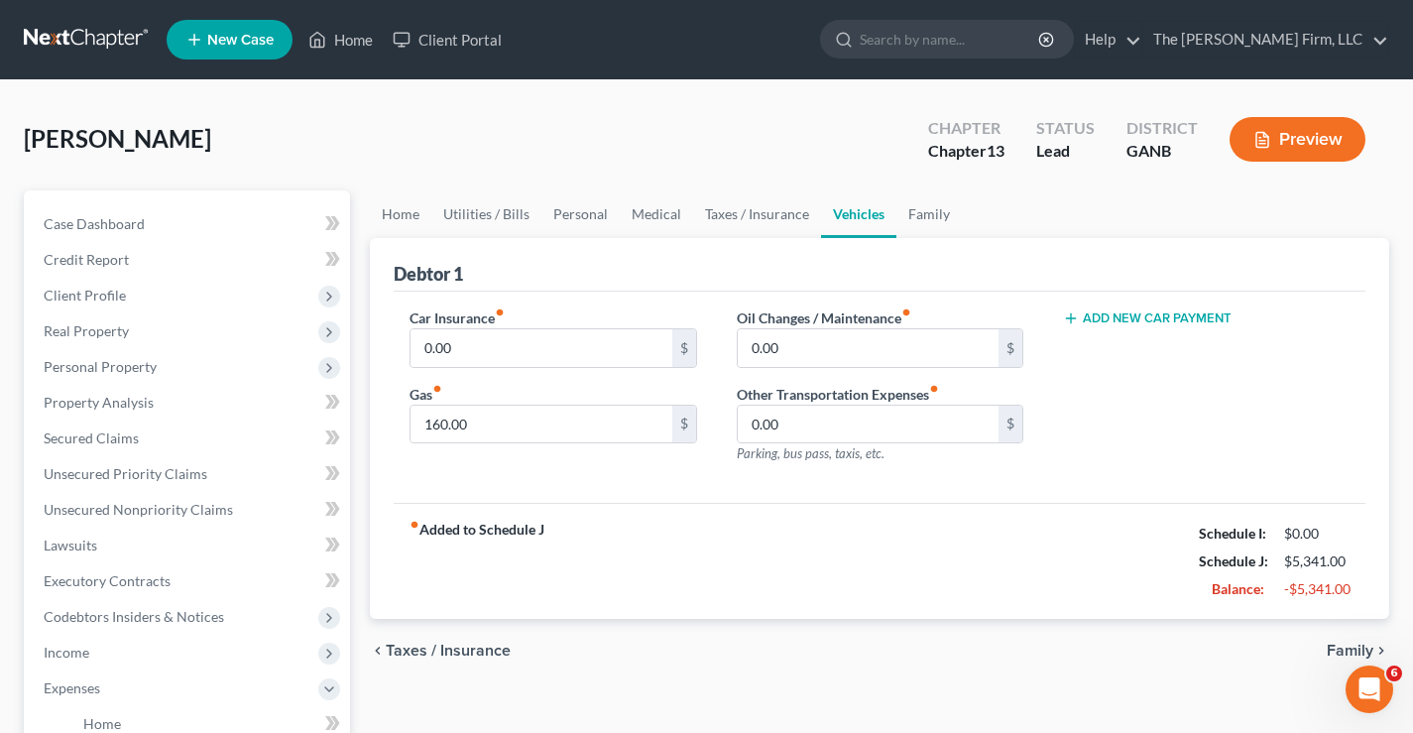
click at [1205, 319] on button "Add New Car Payment" at bounding box center [1147, 318] width 169 height 16
click at [1102, 351] on input "text" at bounding box center [1181, 348] width 235 height 38
type input "408"
click at [1192, 396] on button "Add New Car Payment" at bounding box center [1147, 395] width 169 height 16
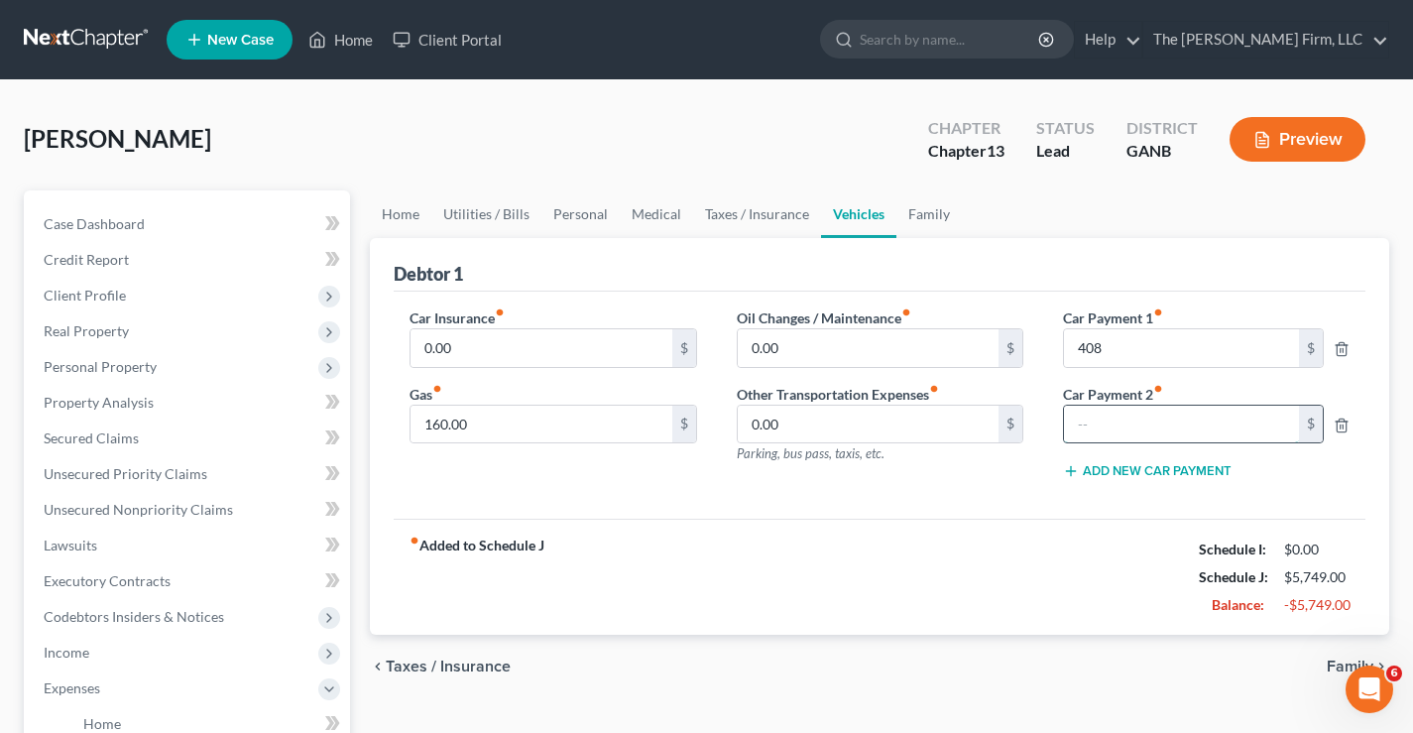
click at [1094, 420] on input "text" at bounding box center [1181, 425] width 235 height 38
type input "200"
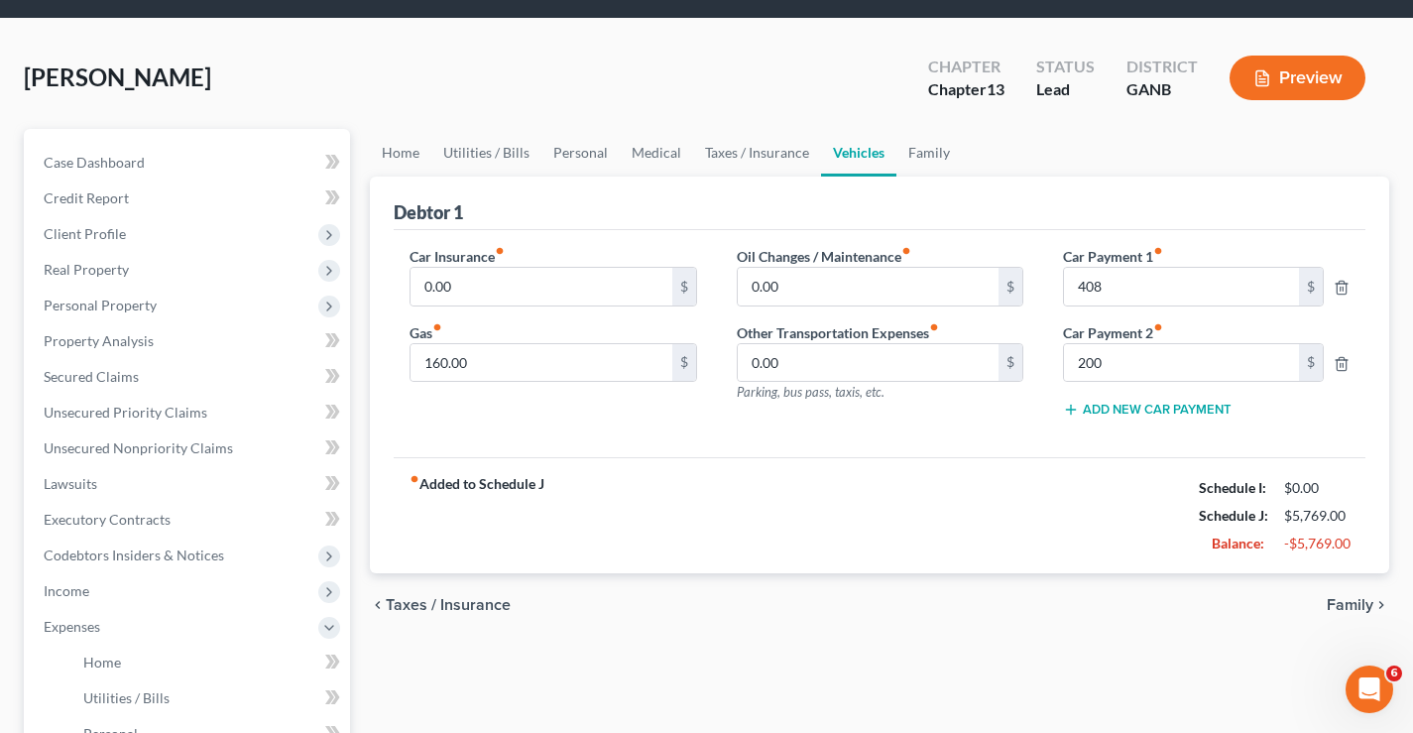
click at [1352, 607] on span "Family" at bounding box center [1350, 605] width 47 height 16
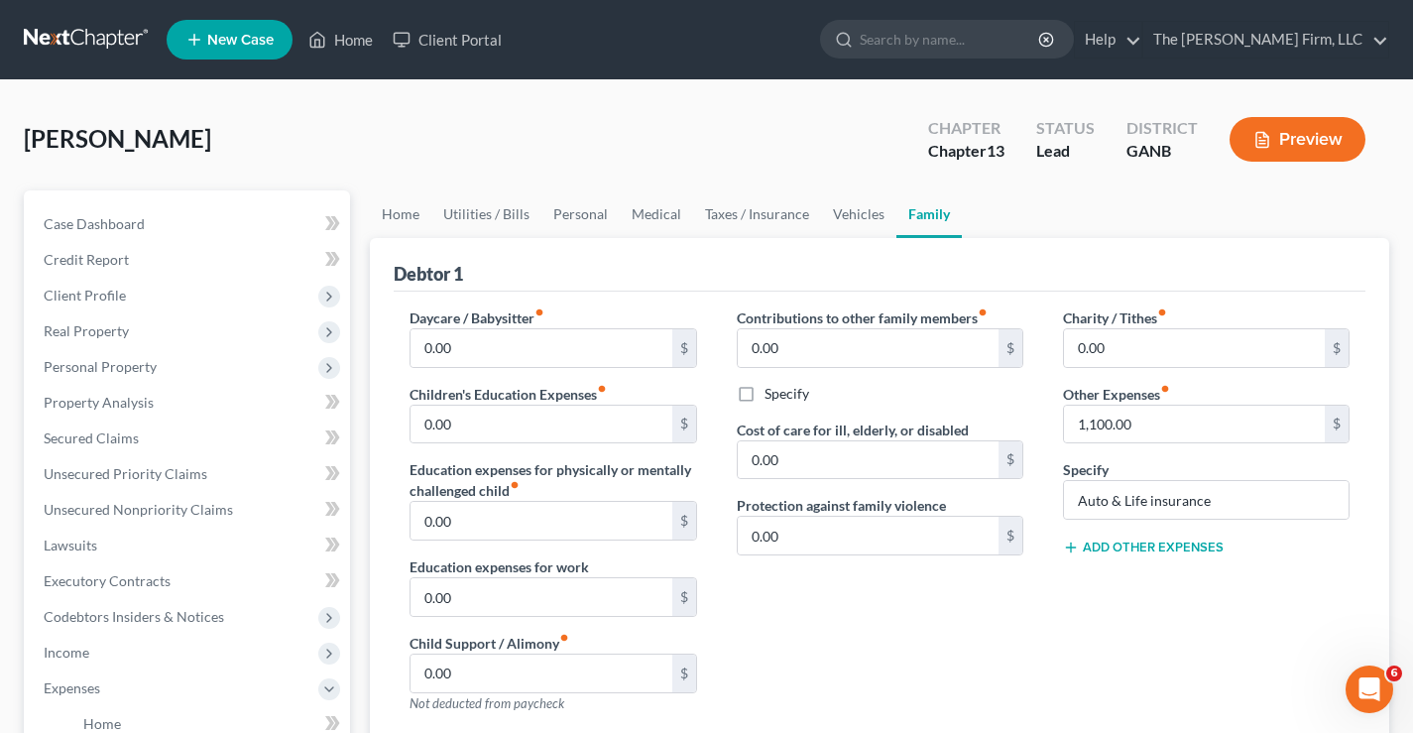
click at [69, 48] on link at bounding box center [87, 40] width 127 height 36
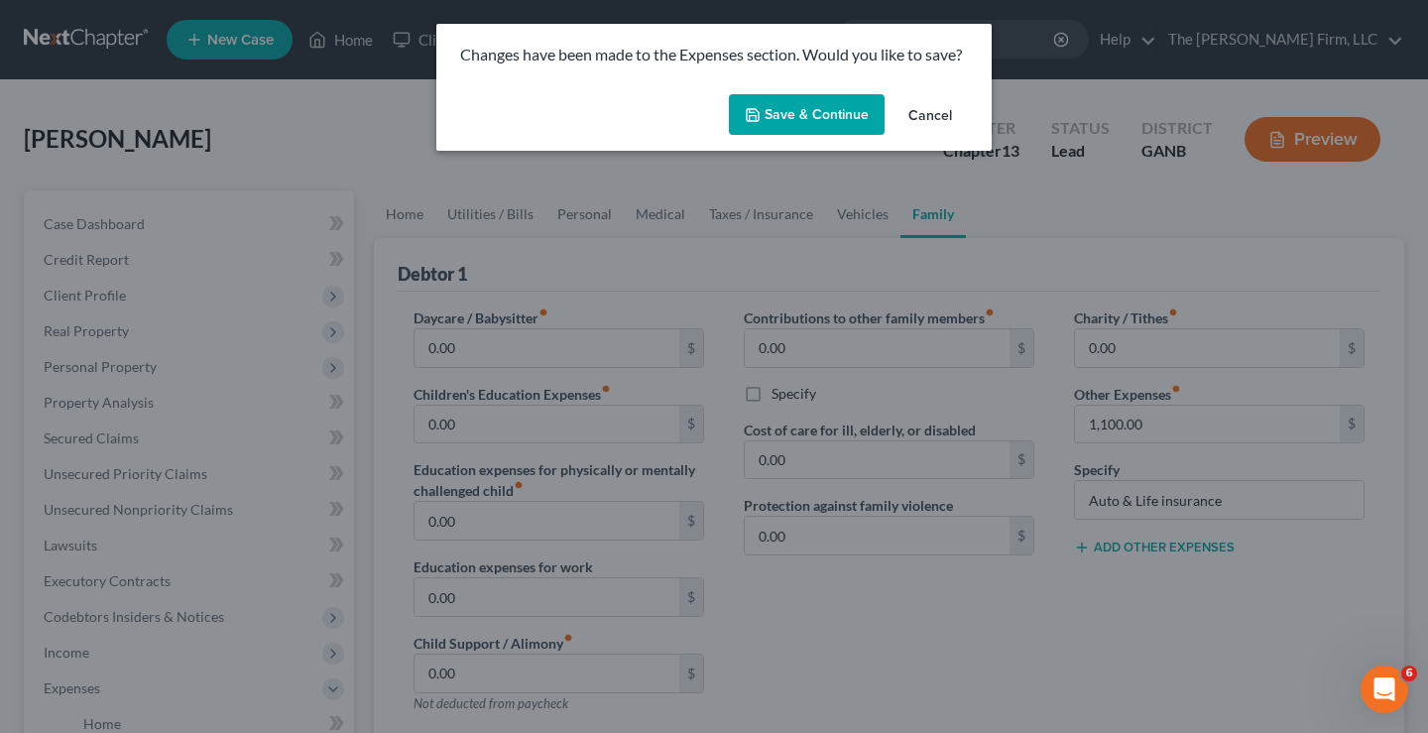
click at [806, 111] on button "Save & Continue" at bounding box center [807, 115] width 156 height 42
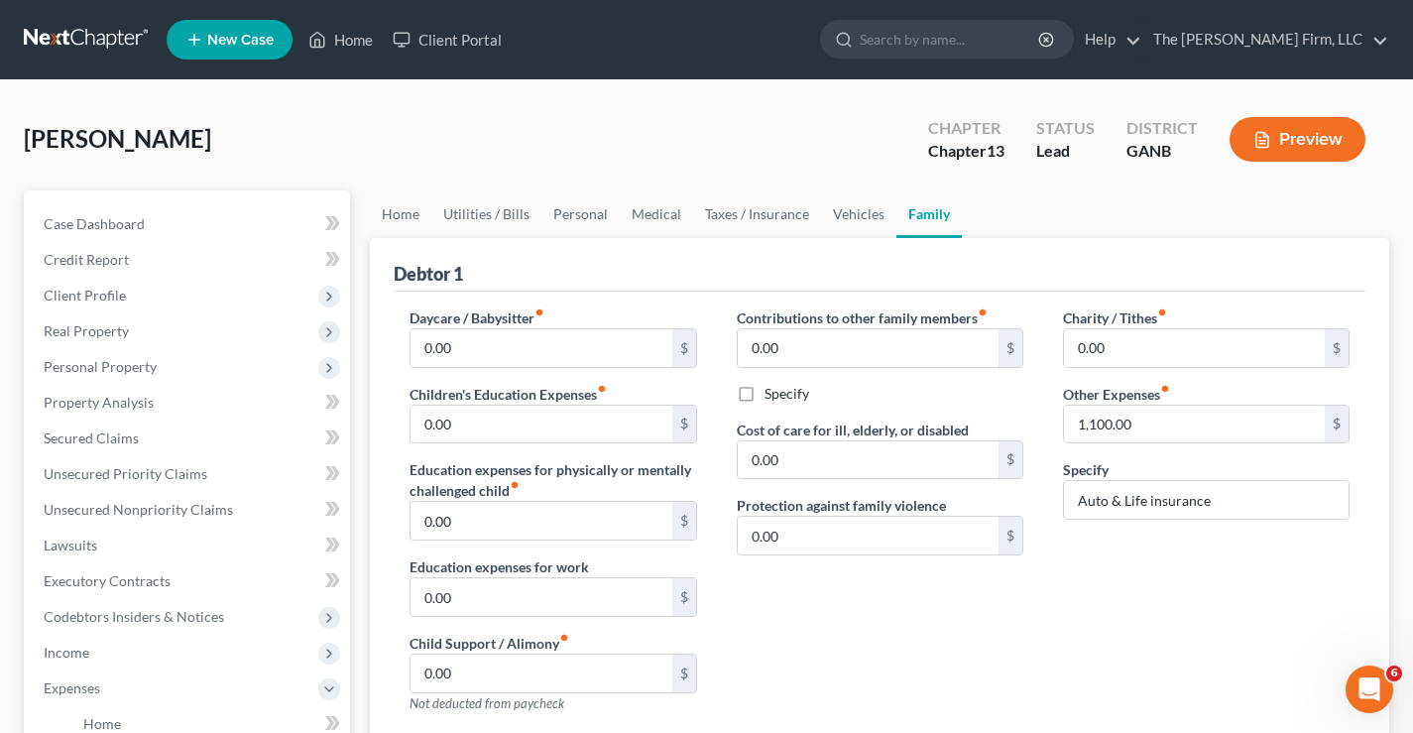
click at [63, 42] on link at bounding box center [87, 40] width 127 height 36
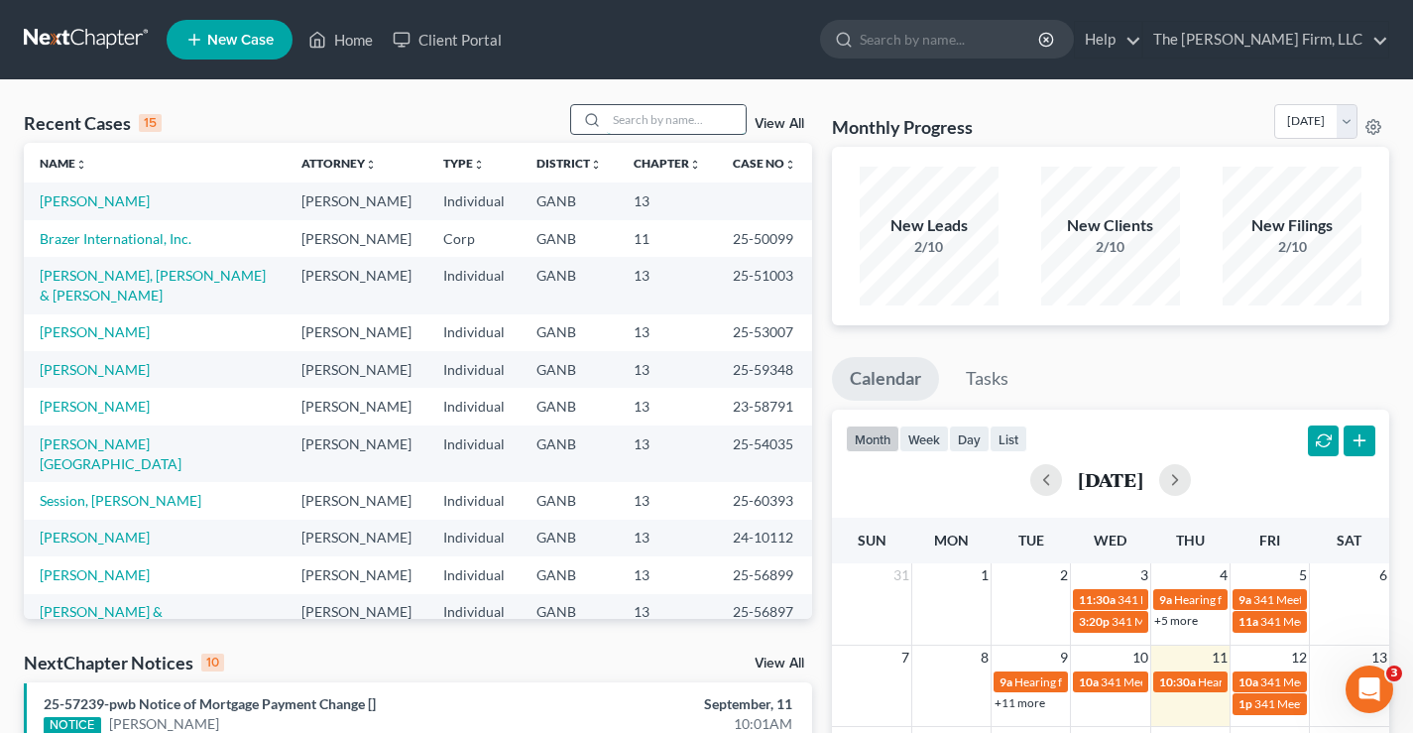
click at [627, 121] on input "search" at bounding box center [676, 119] width 139 height 29
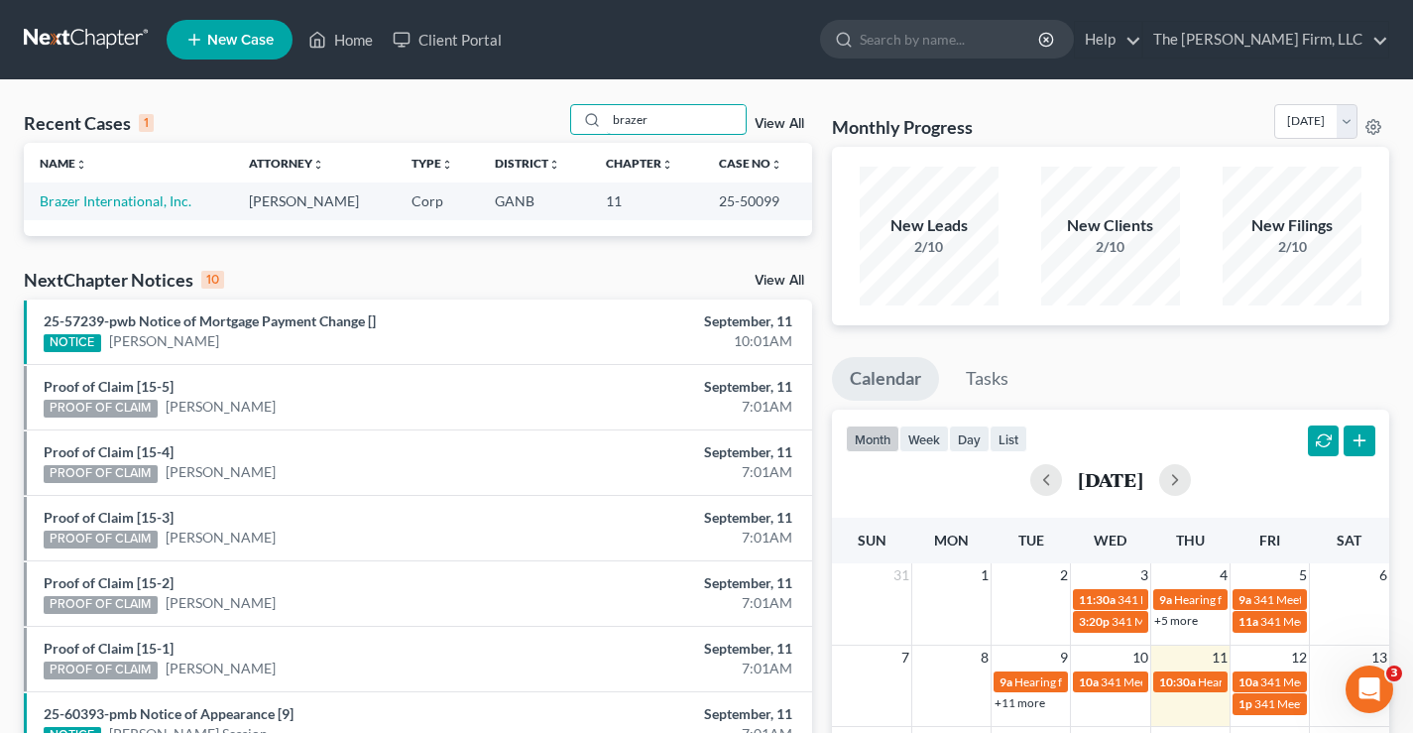
type input "brazer"
drag, startPoint x: 717, startPoint y: 202, endPoint x: 776, endPoint y: 201, distance: 58.5
click at [776, 201] on td "25-50099" at bounding box center [757, 200] width 109 height 37
copy td "25-50099"
click at [79, 32] on link at bounding box center [87, 40] width 127 height 36
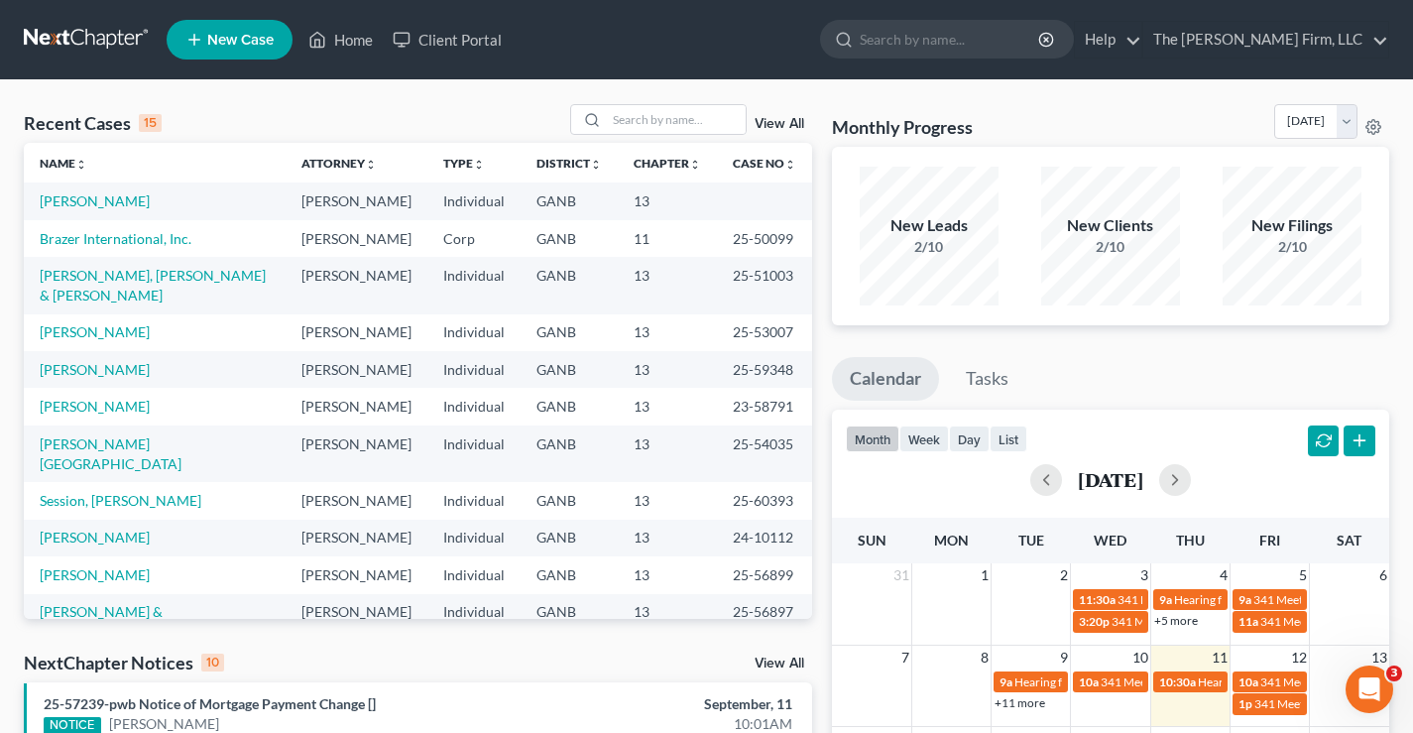
click at [79, 210] on td "[PERSON_NAME]" at bounding box center [155, 200] width 262 height 37
click at [92, 202] on link "[PERSON_NAME]" at bounding box center [95, 200] width 110 height 17
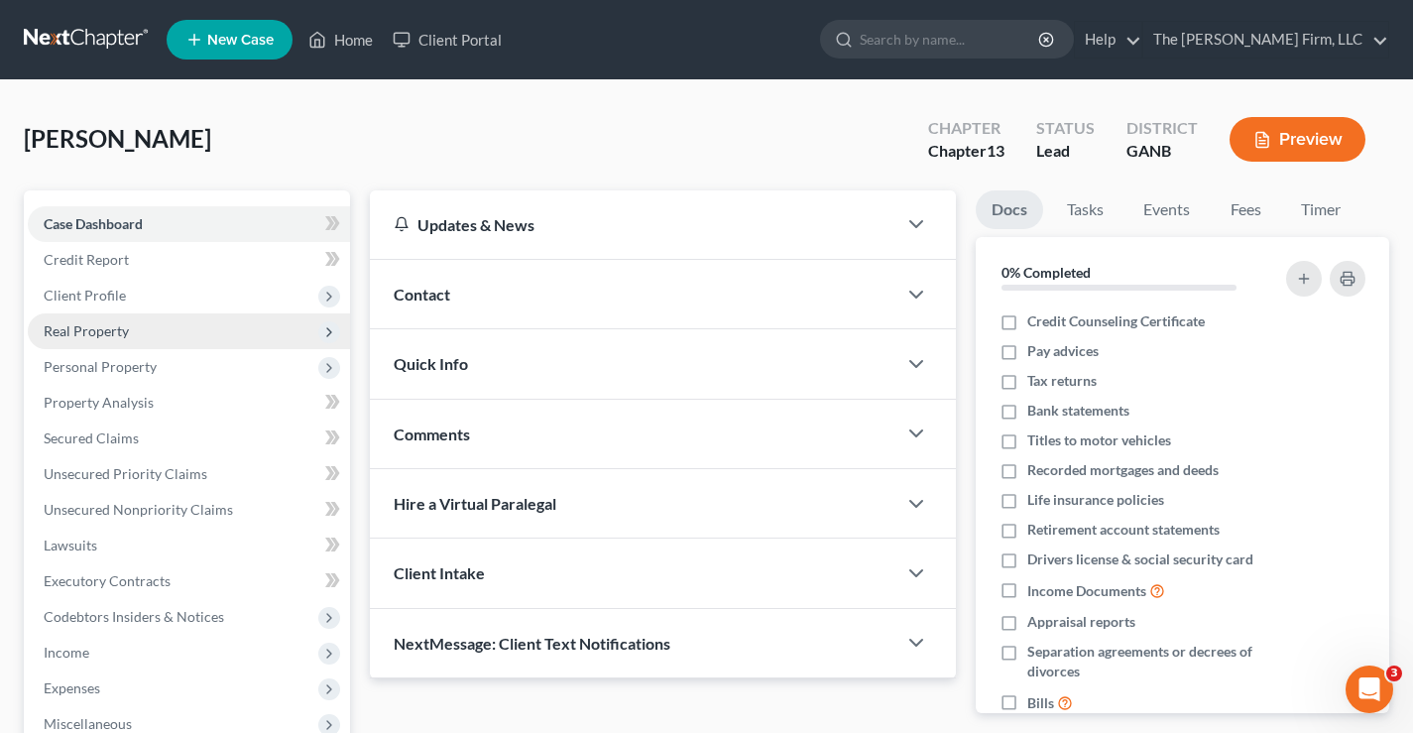
click at [47, 328] on span "Real Property" at bounding box center [86, 330] width 85 height 17
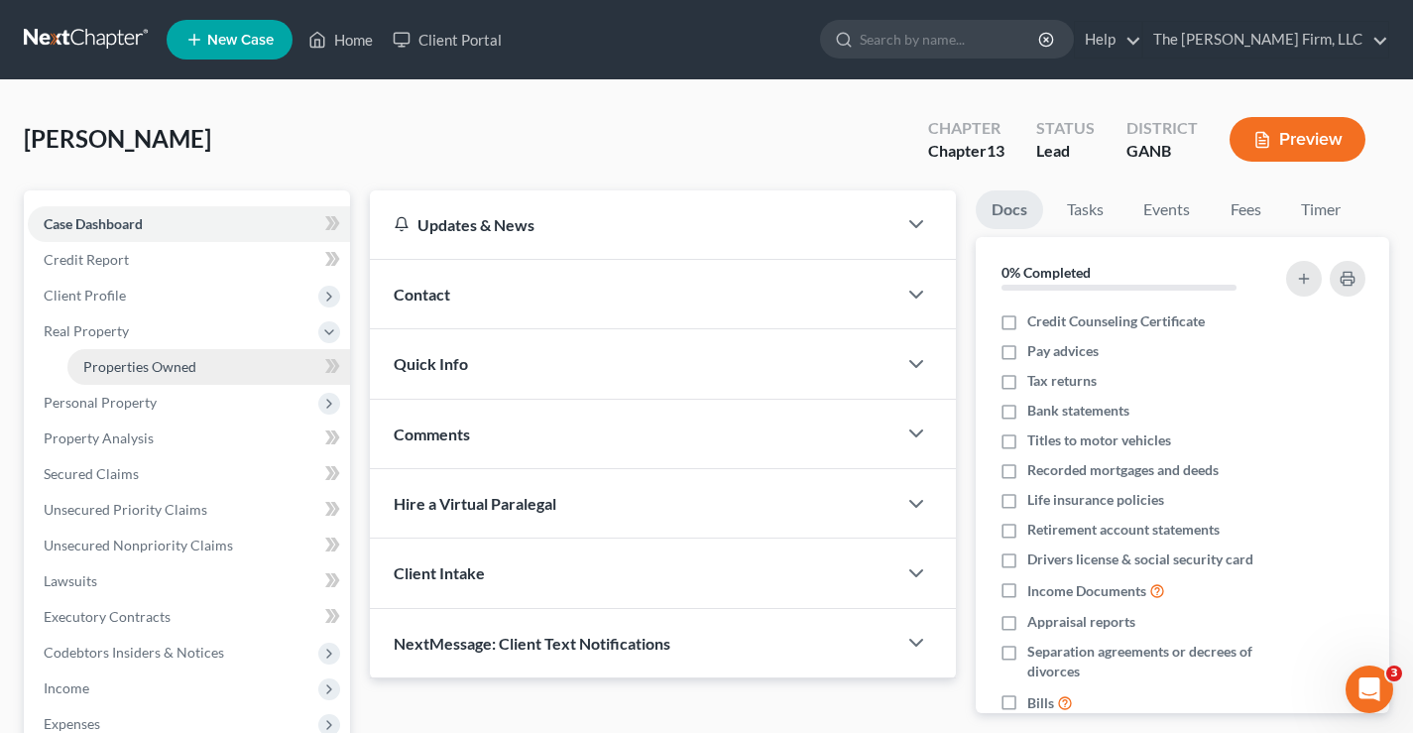
click at [122, 363] on span "Properties Owned" at bounding box center [139, 366] width 113 height 17
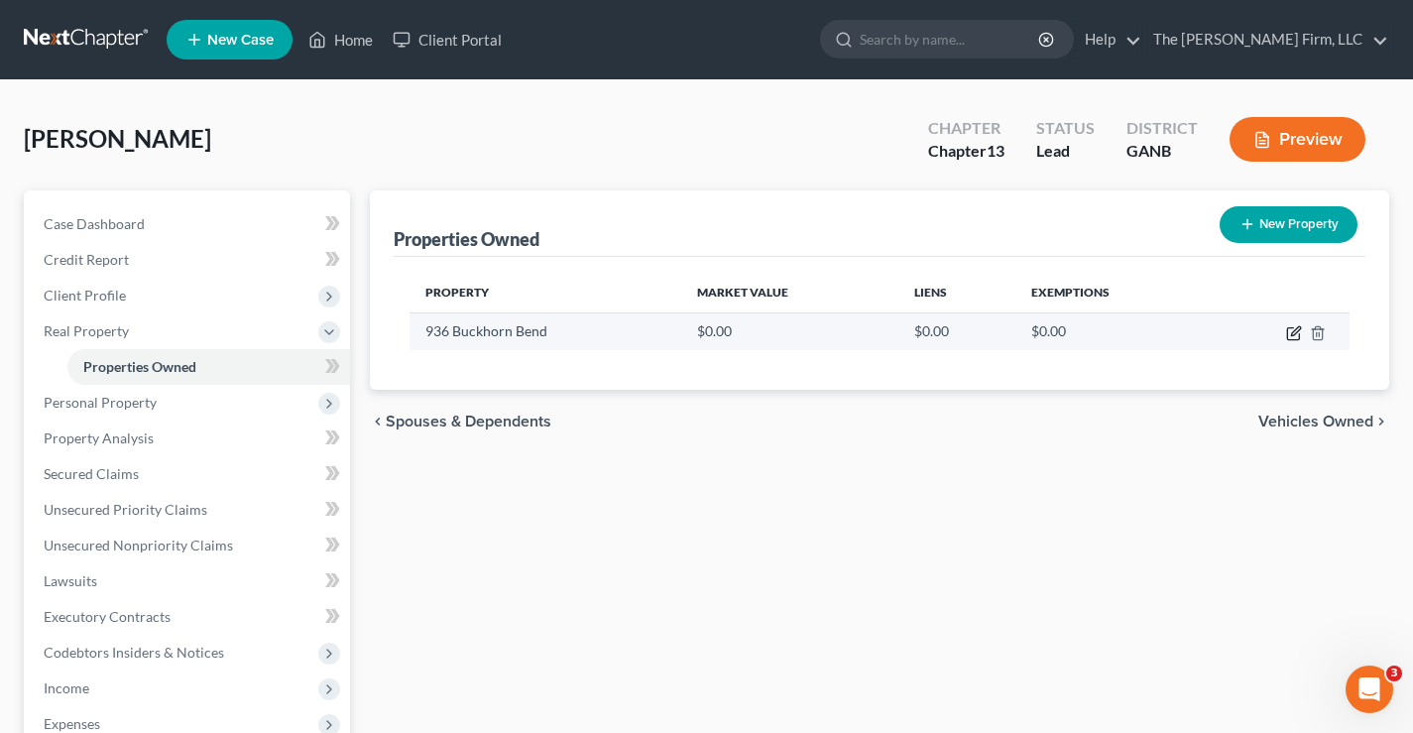
click at [1295, 334] on icon "button" at bounding box center [1295, 330] width 9 height 9
select select "10"
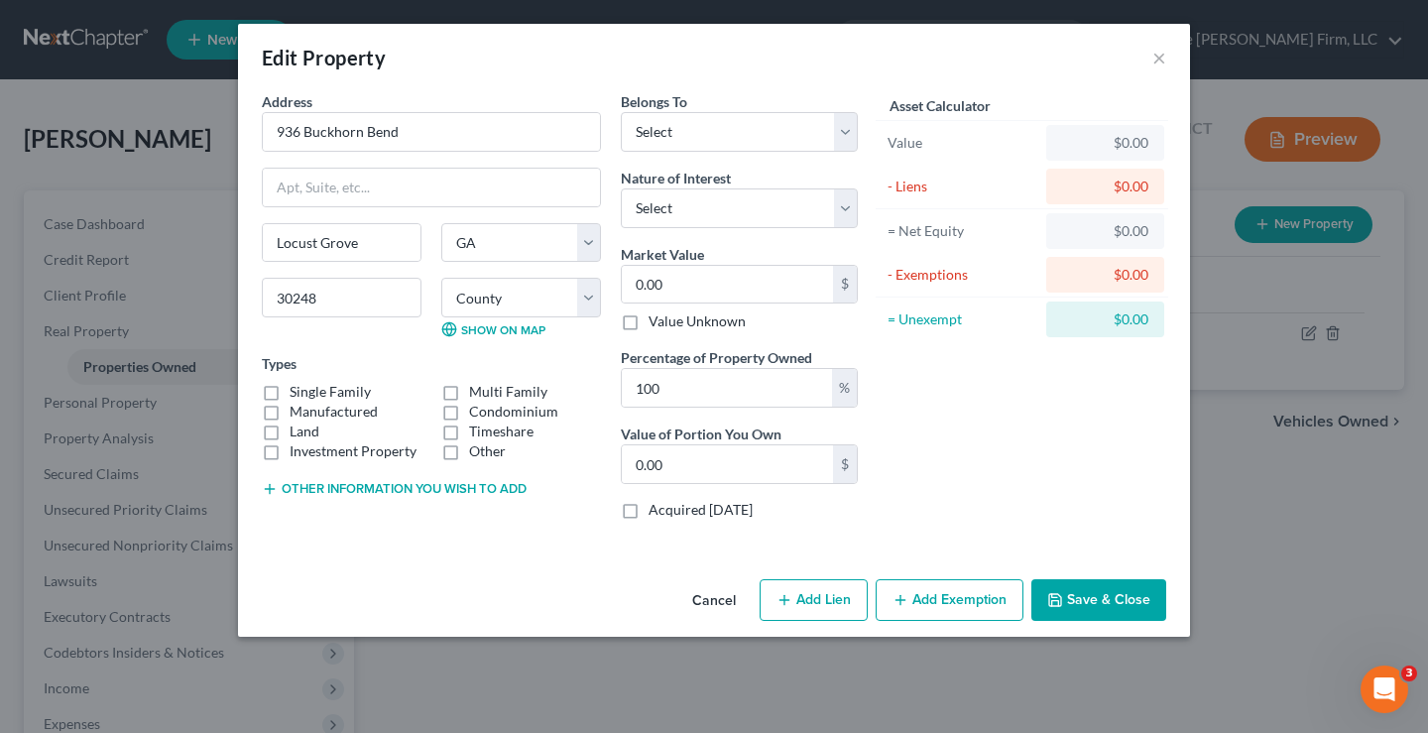
click at [290, 390] on label "Single Family" at bounding box center [330, 392] width 81 height 20
click at [298, 390] on input "Single Family" at bounding box center [304, 388] width 13 height 13
checkbox input "true"
click at [705, 130] on select "Select Debtor 1 Only Debtor 2 Only Debtor 1 And Debtor 2 Only At Least One Of T…" at bounding box center [739, 132] width 237 height 40
select select "0"
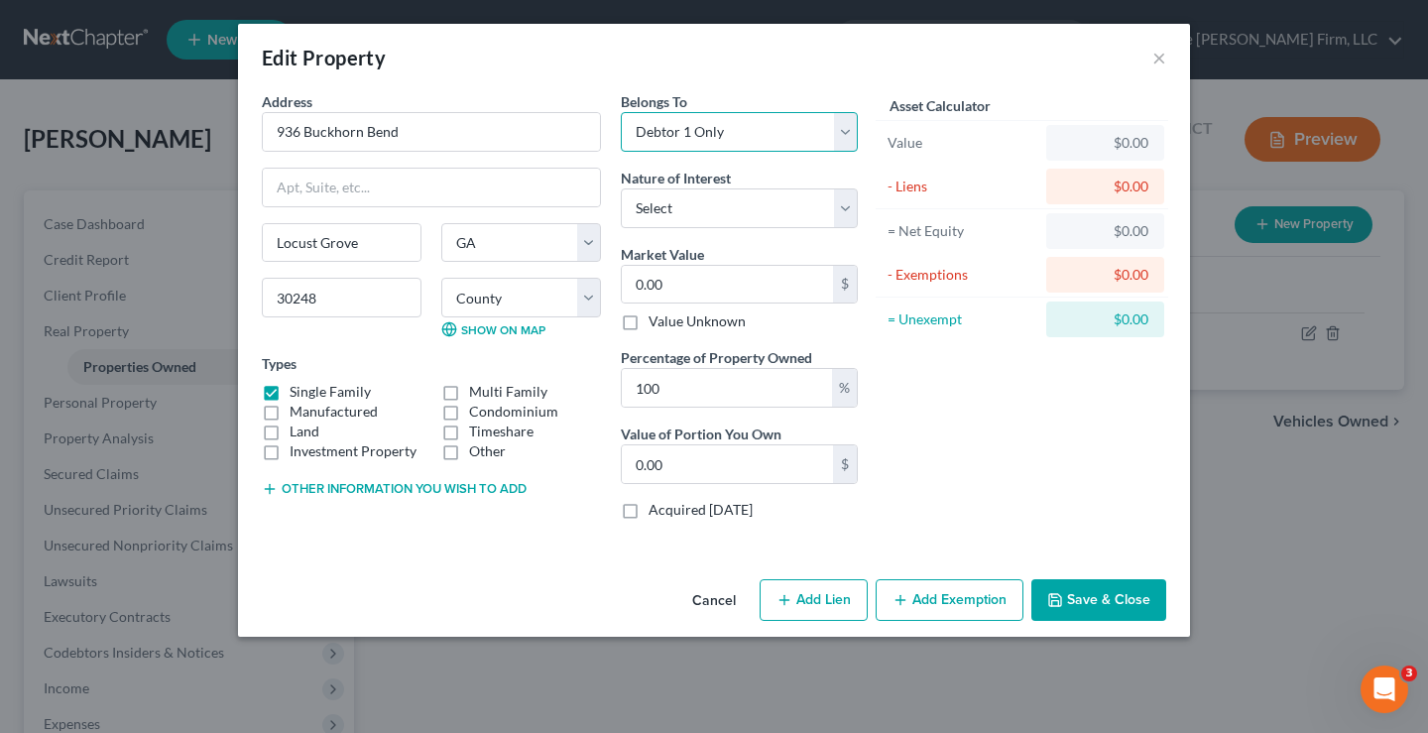
click at [621, 112] on select "Select Debtor 1 Only Debtor 2 Only Debtor 1 And Debtor 2 Only At Least One Of T…" at bounding box center [739, 132] width 237 height 40
type input "3"
type input "3.00"
type input "35"
type input "35.00"
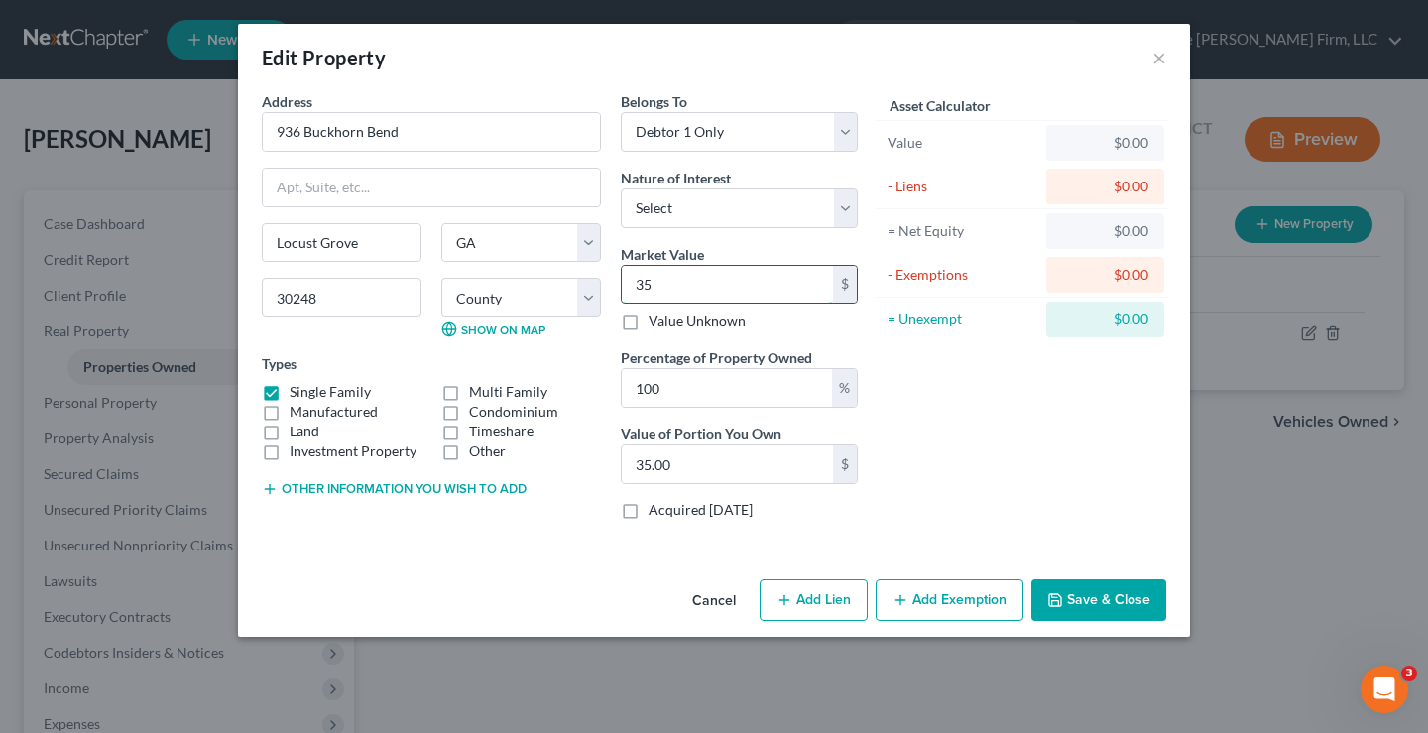
type input "350"
type input "350.00"
type input "3500"
type input "3,500.00"
type input "3,5000"
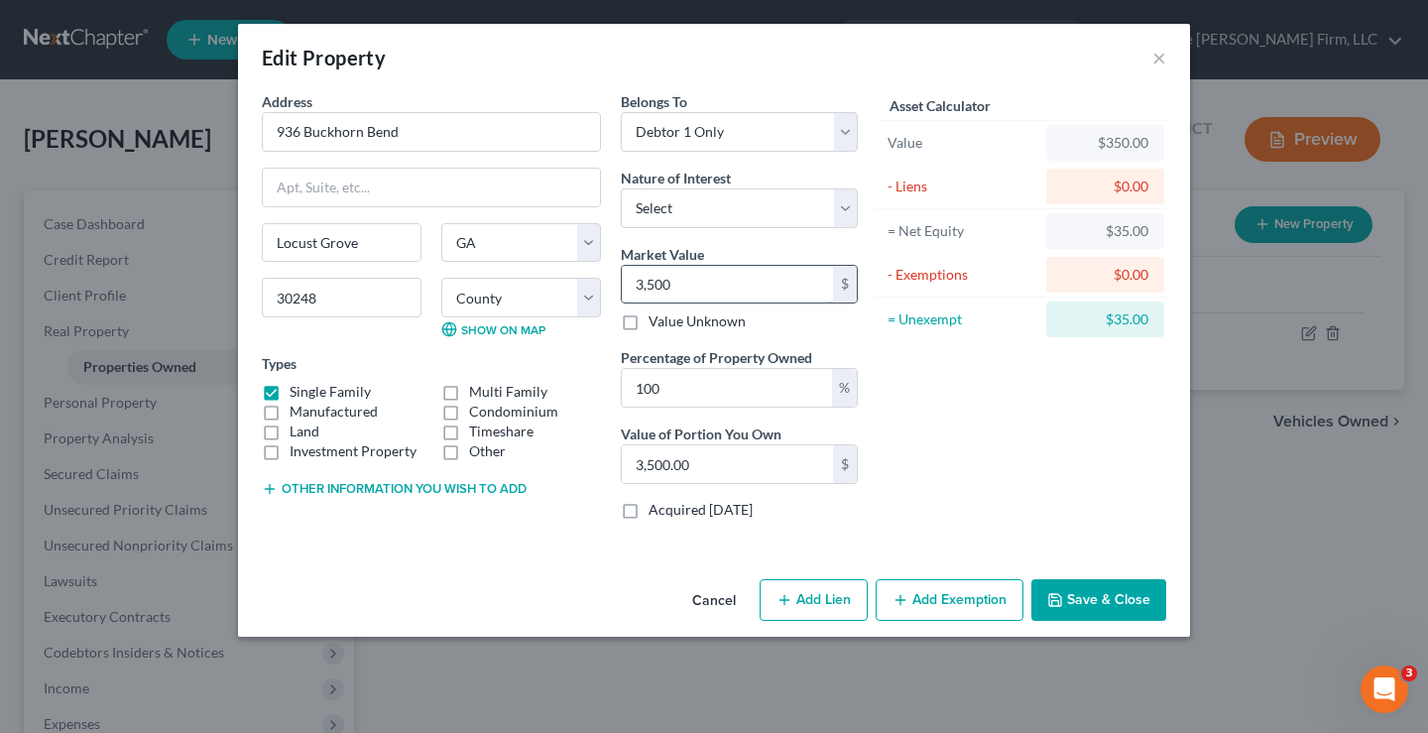
type input "35,000.00"
type input "35,0000"
type input "350,000.00"
type input "350,000"
click at [1050, 529] on div "Asset Calculator Value $350,000.00 - Liens $0.00 = Net Equity $350.00 - Exempti…" at bounding box center [1022, 313] width 308 height 444
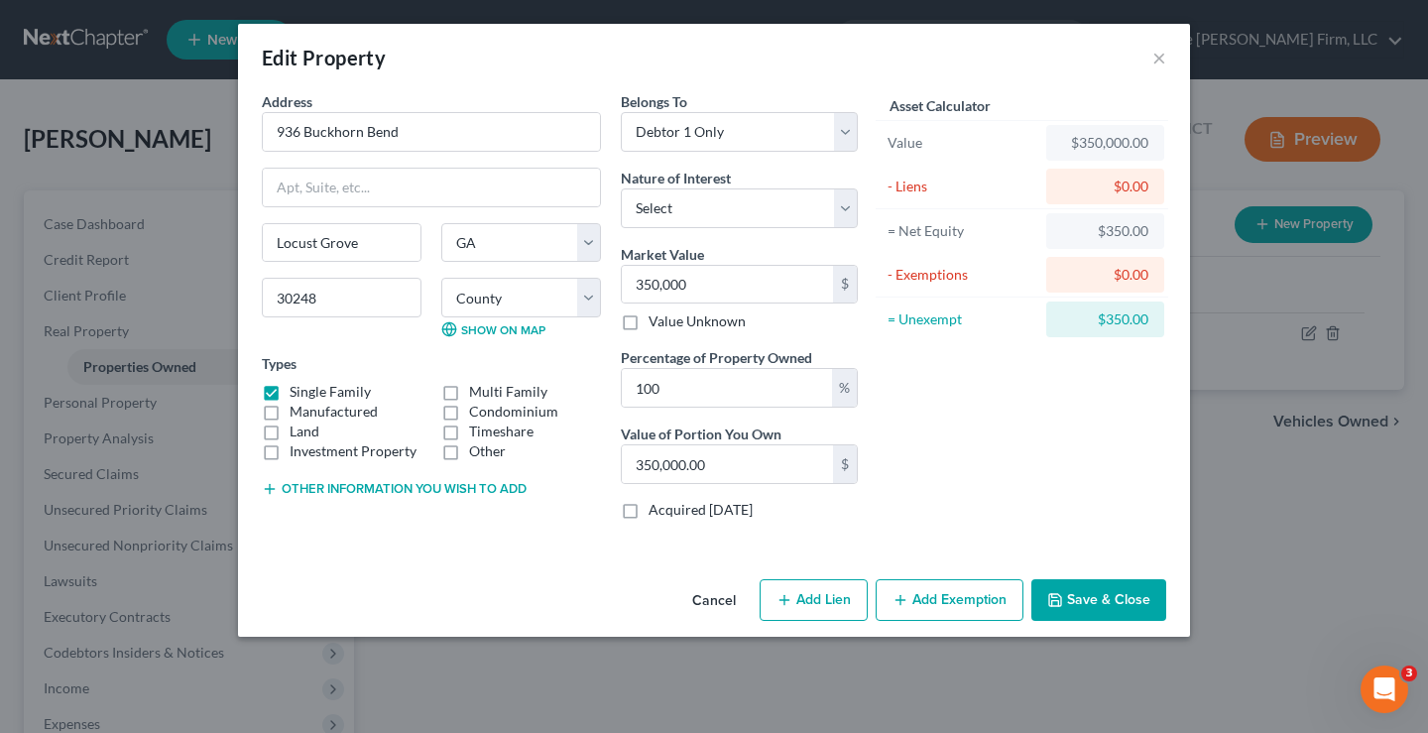
click at [1104, 604] on button "Save & Close" at bounding box center [1099, 600] width 135 height 42
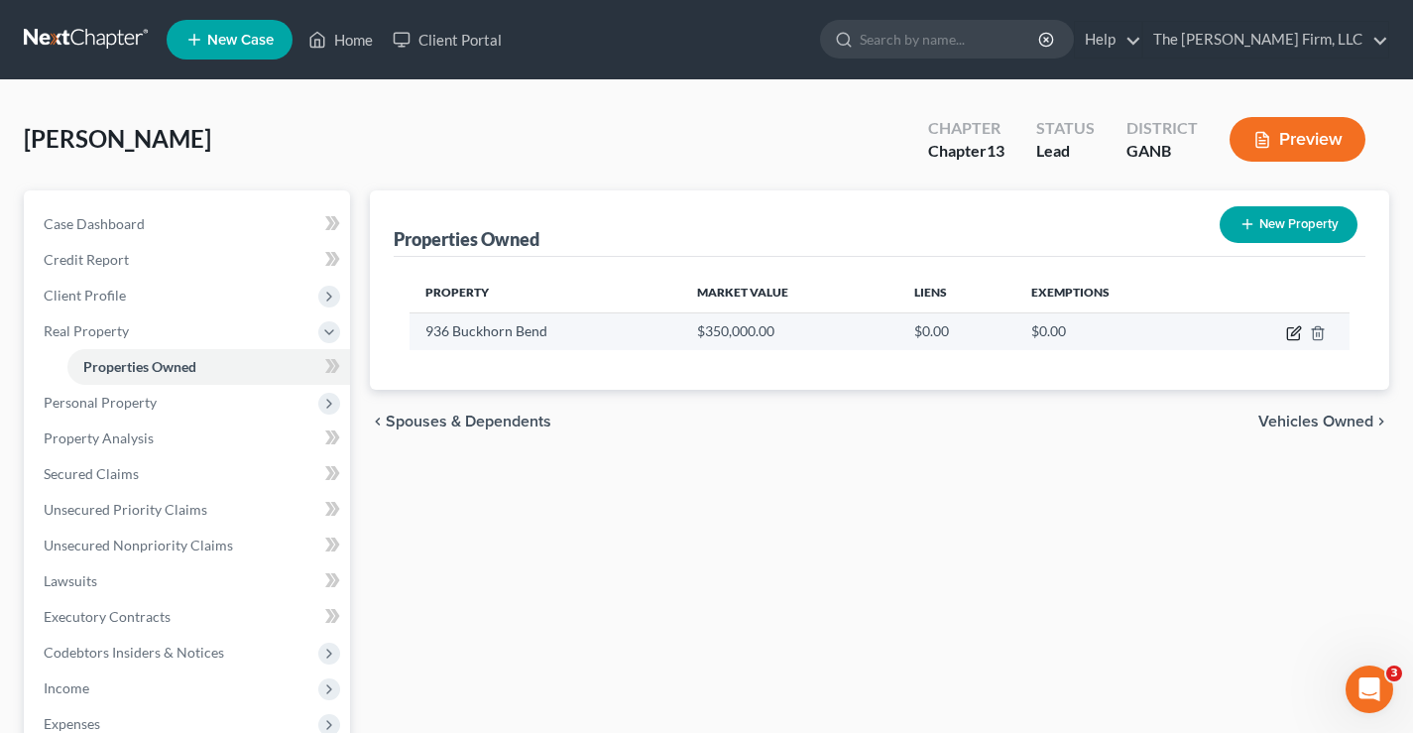
click at [1297, 332] on icon "button" at bounding box center [1295, 330] width 9 height 9
select select "10"
select select "74"
select select "0"
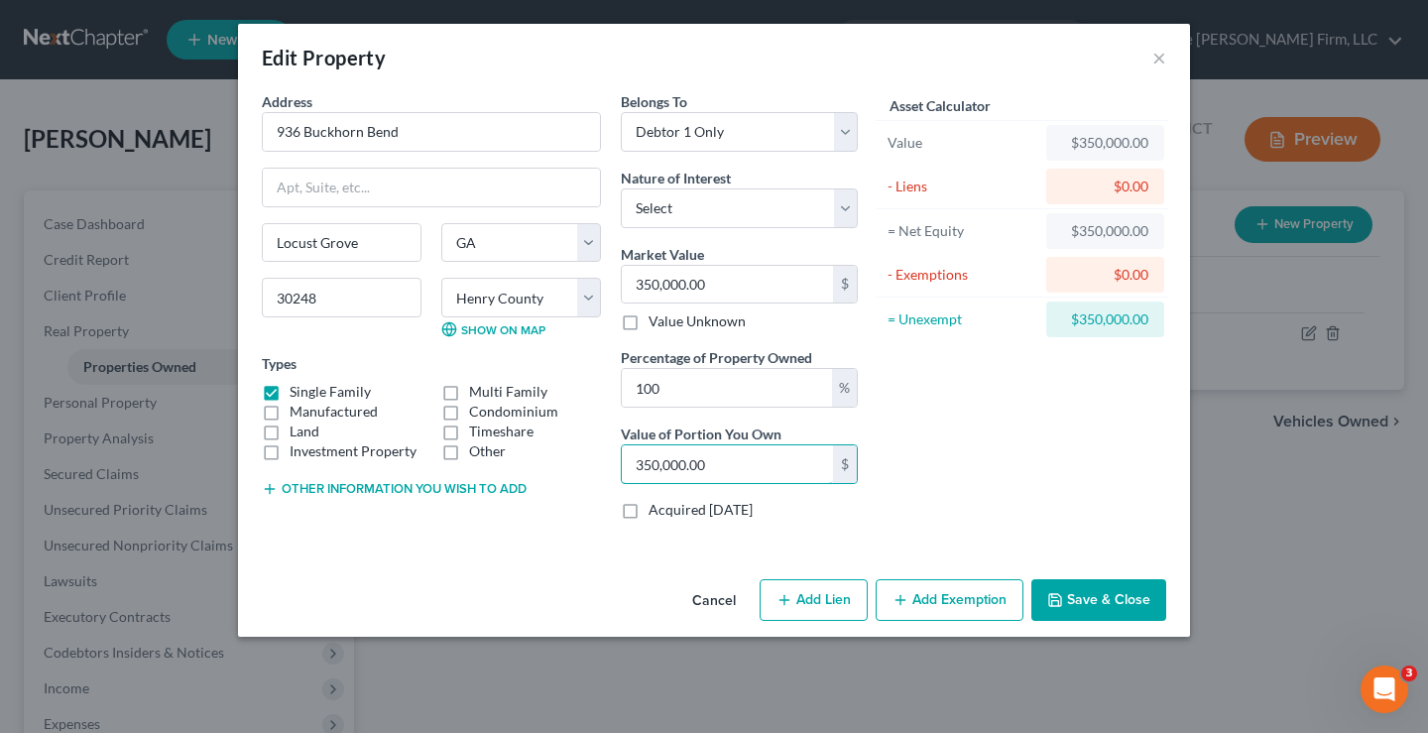
type input "0.00"
type input "3"
type input "0.01"
type input "38"
type input "0.11"
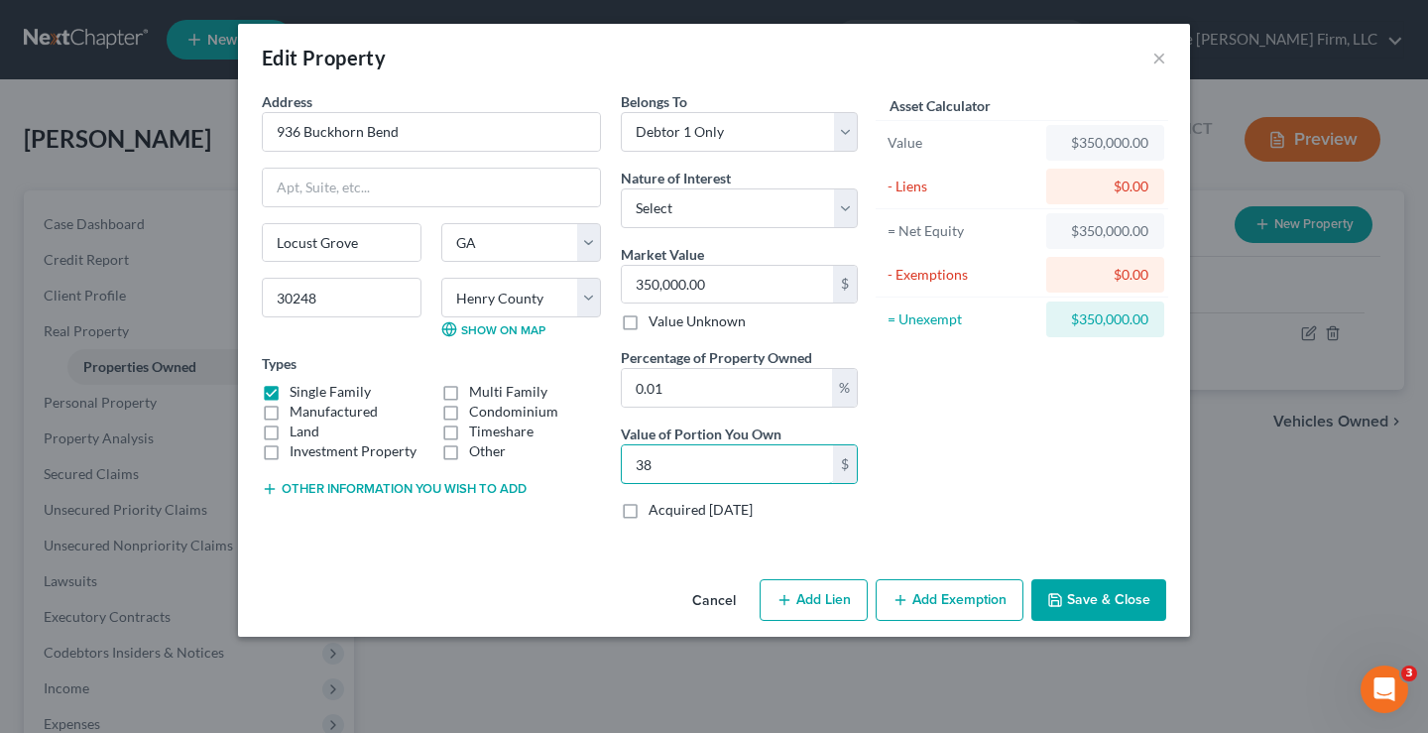
type input "386"
type input "1.10"
type input "3,867"
type input "11.05"
type input "38,670"
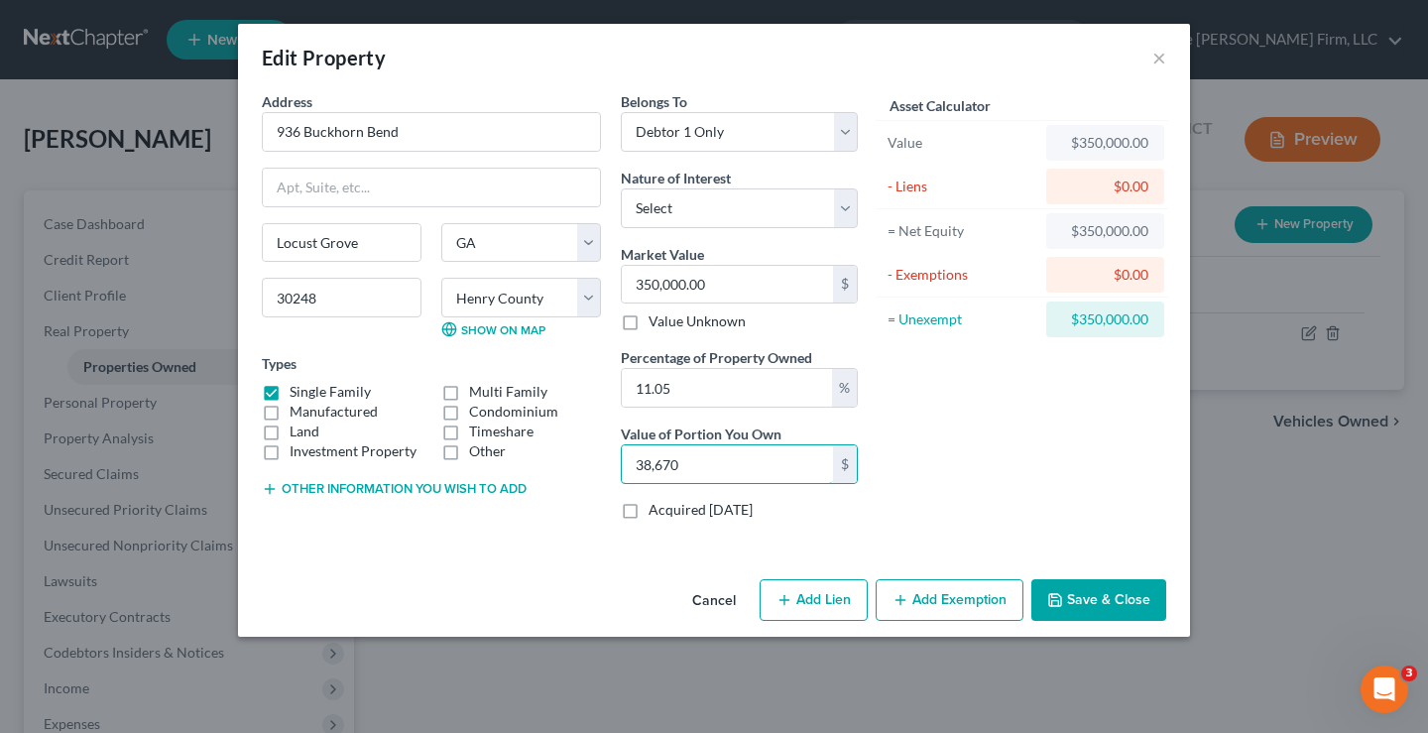
type input "110.49"
type input "386,700"
click at [1120, 594] on button "Save & Close" at bounding box center [1099, 600] width 135 height 42
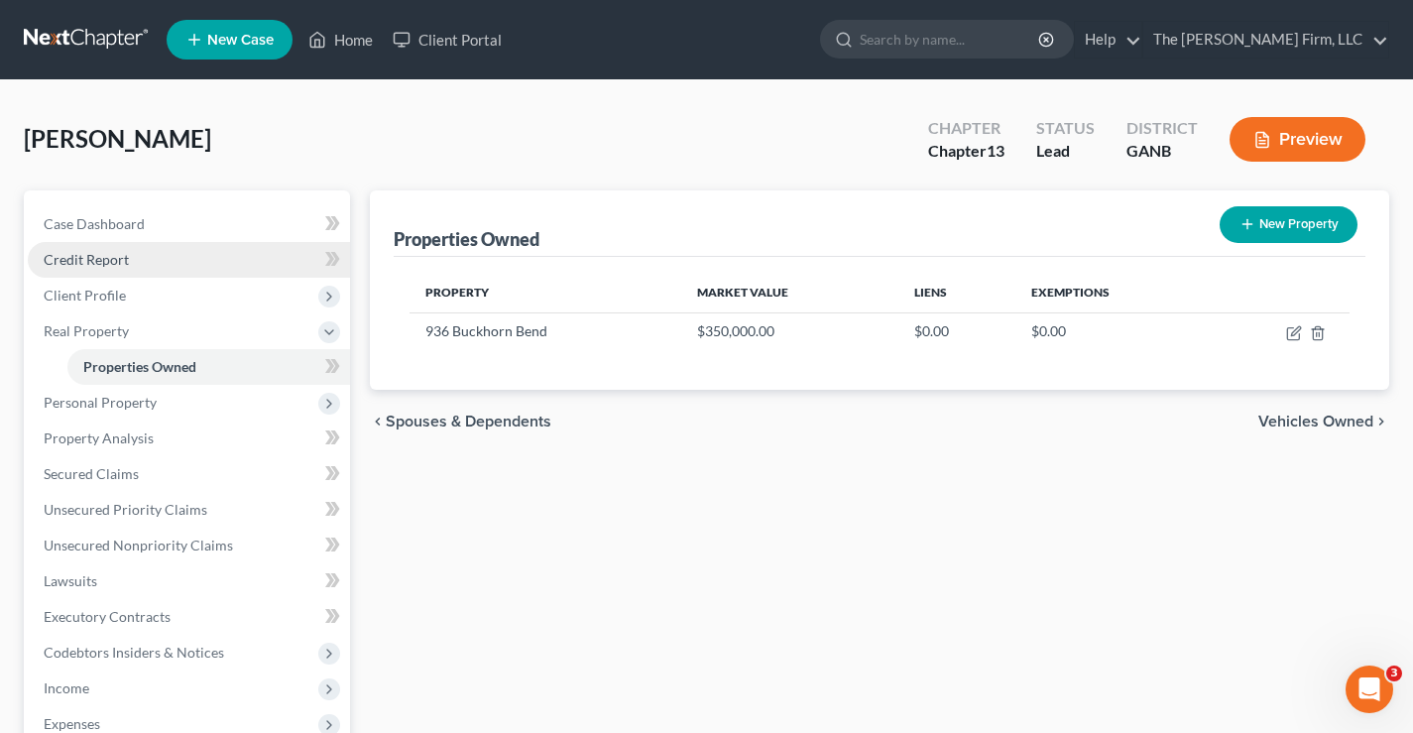
click at [105, 251] on span "Credit Report" at bounding box center [86, 259] width 85 height 17
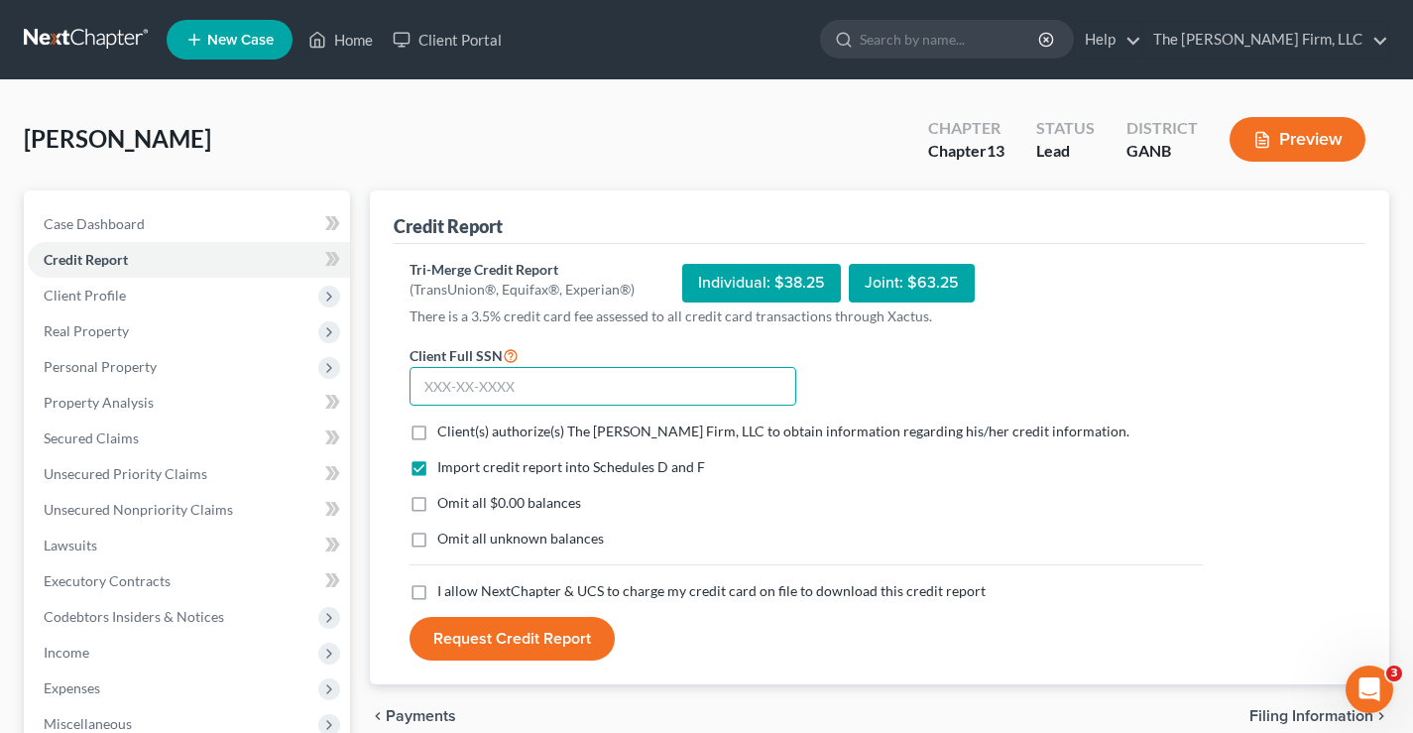
click at [430, 385] on input "text" at bounding box center [603, 387] width 387 height 40
